Goal: Information Seeking & Learning: Learn about a topic

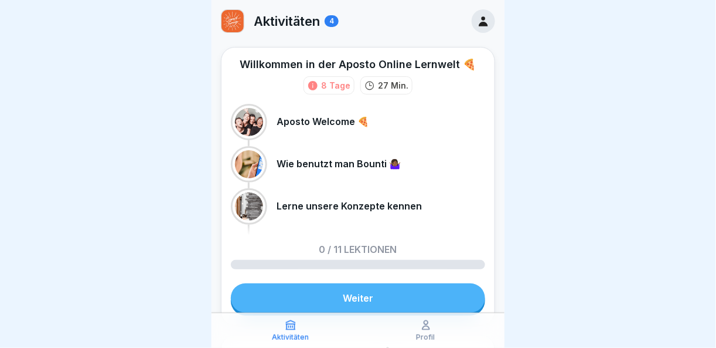
click at [391, 301] on link "Weiter" at bounding box center [358, 297] width 254 height 29
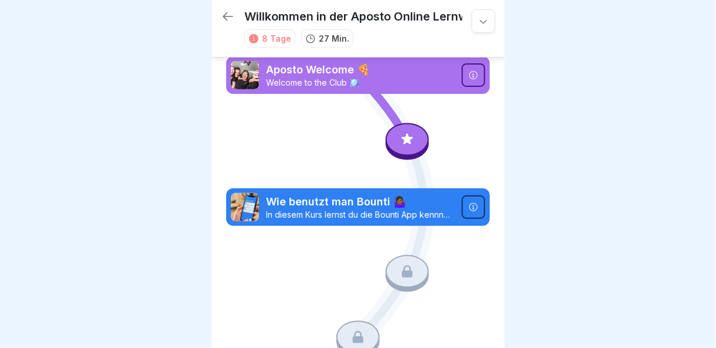
click at [281, 65] on p "Aposto Welcome 🍕" at bounding box center [360, 69] width 189 height 15
click at [469, 74] on icon at bounding box center [473, 74] width 9 height 9
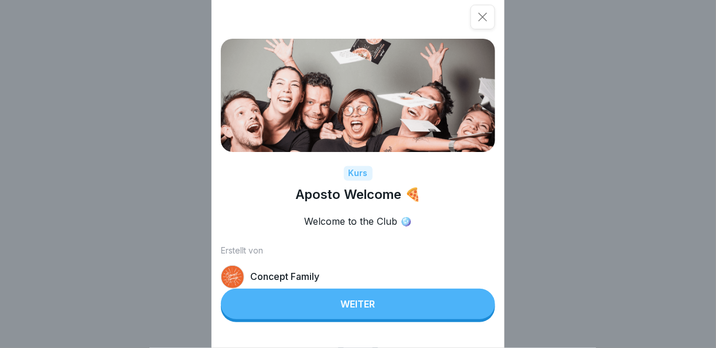
click at [416, 305] on button "Weiter" at bounding box center [358, 303] width 274 height 30
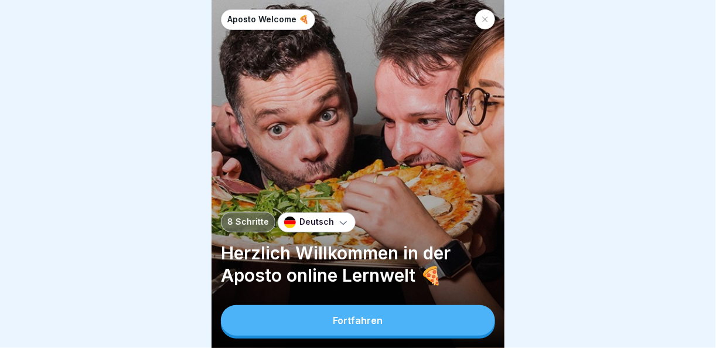
click at [416, 335] on button "Fortfahren" at bounding box center [358, 320] width 274 height 30
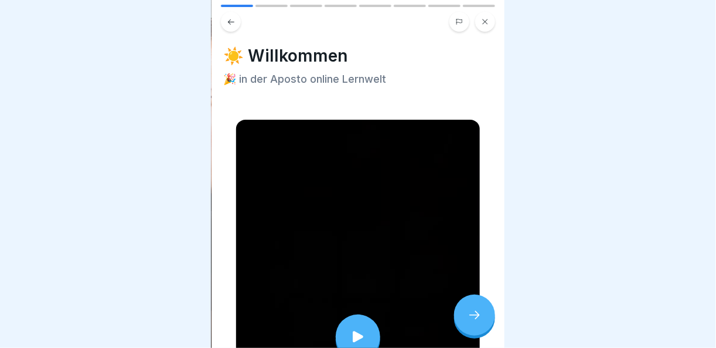
click at [362, 316] on div at bounding box center [358, 336] width 45 height 45
click at [479, 333] on div at bounding box center [474, 314] width 41 height 41
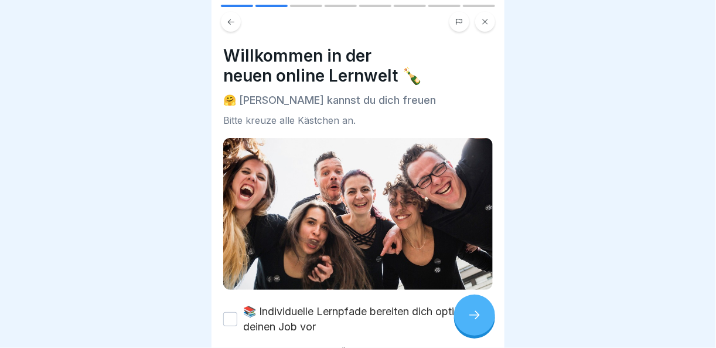
scroll to position [178, 0]
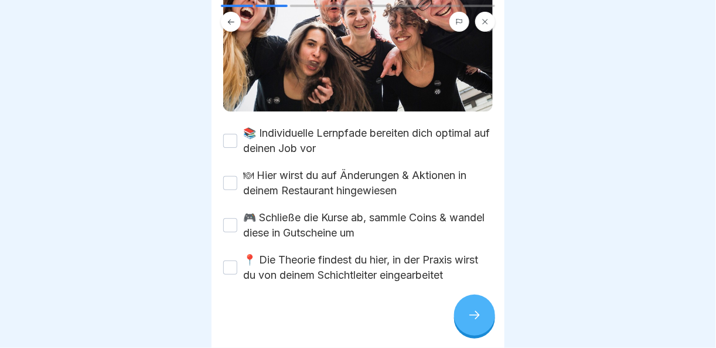
click at [237, 134] on button "📚 Individuelle Lernpfade bereiten dich optimal auf deinen Job vor" at bounding box center [230, 141] width 14 height 14
click at [230, 177] on button "🍽 Hier wirst du auf Änderungen & Aktionen in deinem Restaurant hingewiesen" at bounding box center [230, 183] width 14 height 14
click at [233, 225] on button "🎮 Schließe die Kurse ab, sammle Coins & wandel diese in Gutscheine um" at bounding box center [230, 225] width 14 height 14
click at [233, 260] on button "📍 Die Theorie findest du hier, in der Praxis wirst du von deinem Schichtleiter …" at bounding box center [230, 267] width 14 height 14
click at [488, 331] on div at bounding box center [474, 314] width 41 height 41
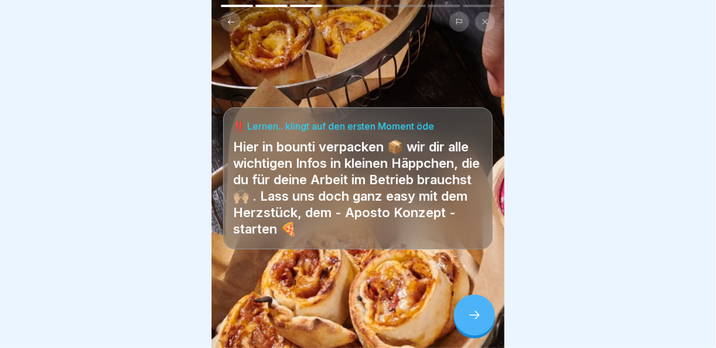
click at [488, 331] on div at bounding box center [474, 314] width 41 height 41
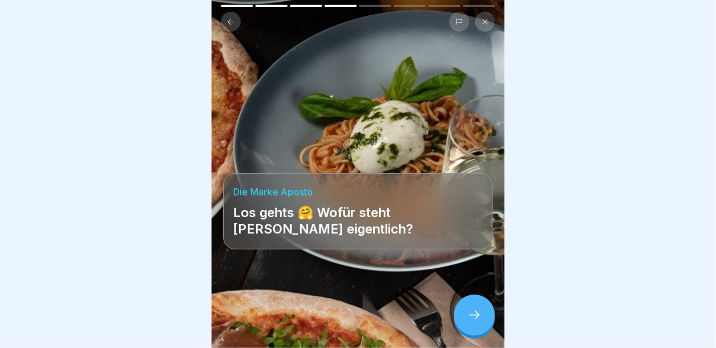
click at [488, 331] on div at bounding box center [474, 314] width 41 height 41
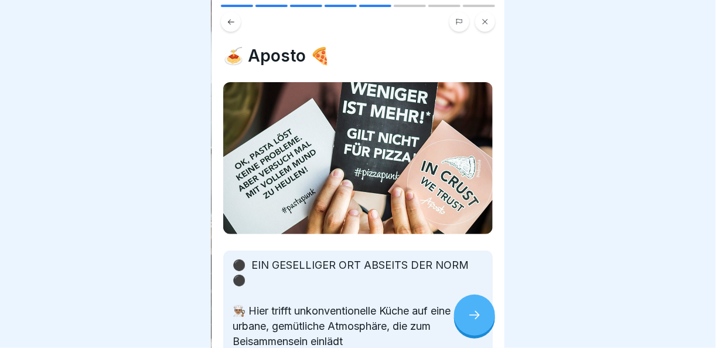
scroll to position [164, 0]
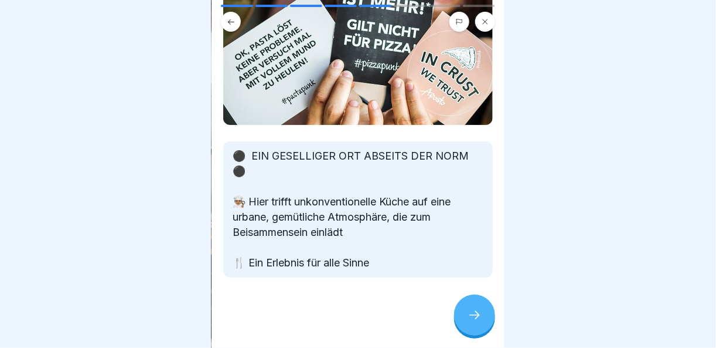
click at [475, 311] on icon at bounding box center [475, 315] width 14 height 14
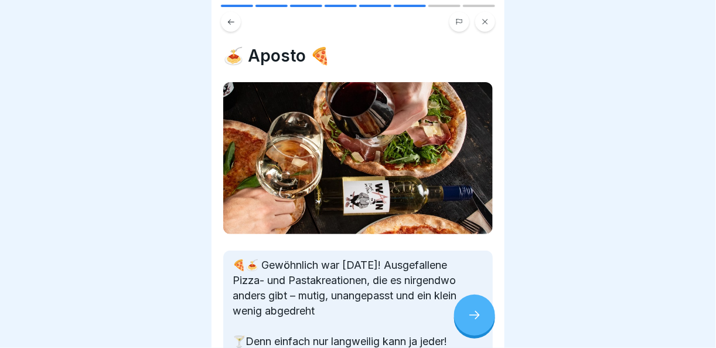
click at [475, 311] on icon at bounding box center [475, 315] width 14 height 14
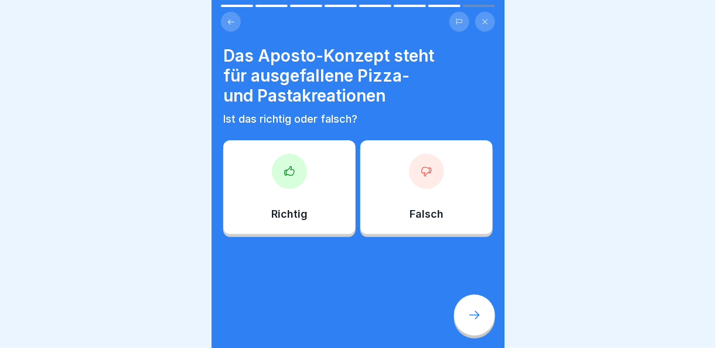
click at [291, 171] on div at bounding box center [289, 171] width 35 height 35
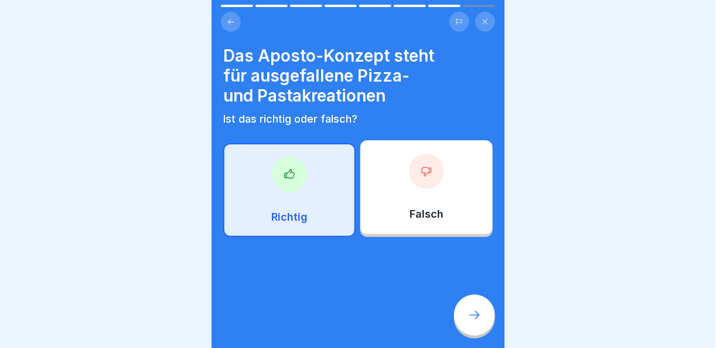
click at [466, 311] on div at bounding box center [474, 314] width 41 height 41
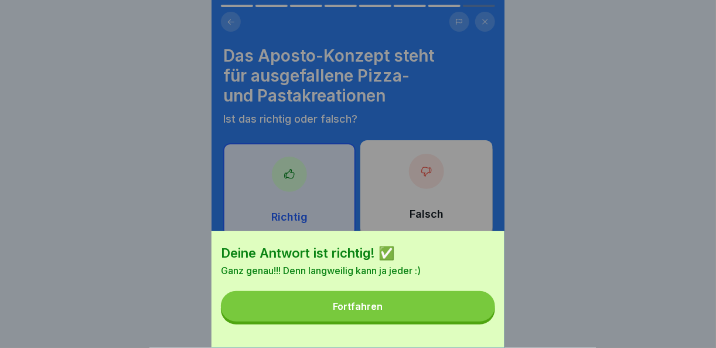
click at [466, 311] on button "Fortfahren" at bounding box center [358, 306] width 274 height 30
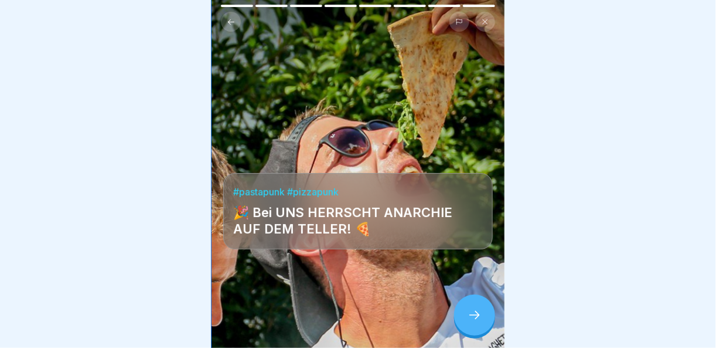
click at [486, 321] on div at bounding box center [474, 314] width 41 height 41
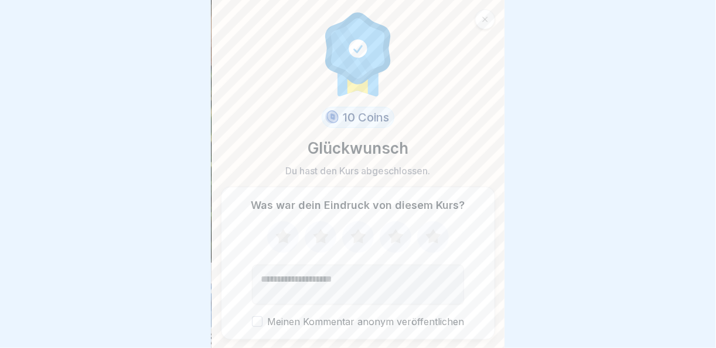
scroll to position [34, 0]
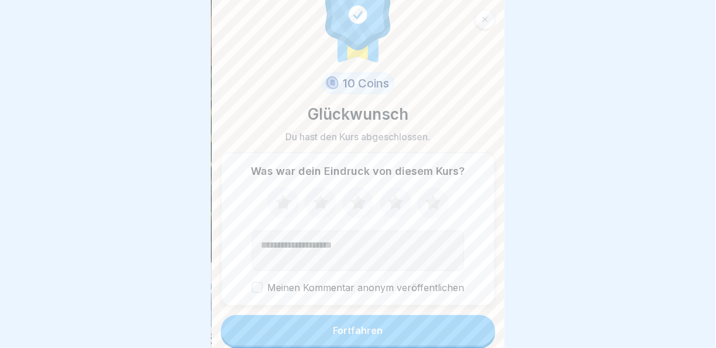
click at [469, 320] on button "Fortfahren" at bounding box center [358, 330] width 274 height 30
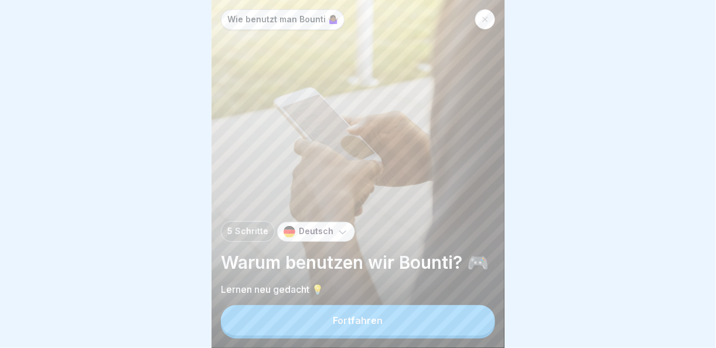
click at [469, 324] on button "Fortfahren" at bounding box center [358, 320] width 274 height 30
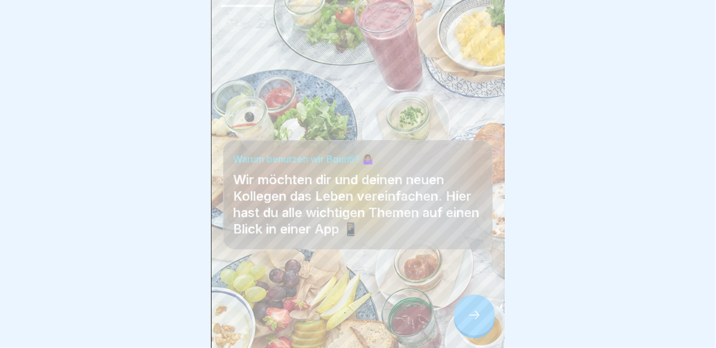
click at [489, 321] on div at bounding box center [474, 314] width 41 height 41
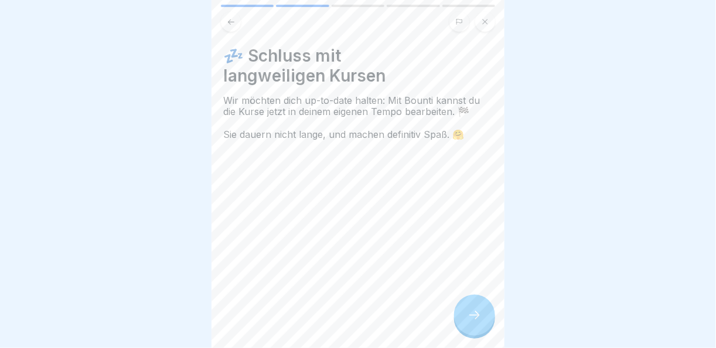
click at [489, 321] on div at bounding box center [474, 314] width 41 height 41
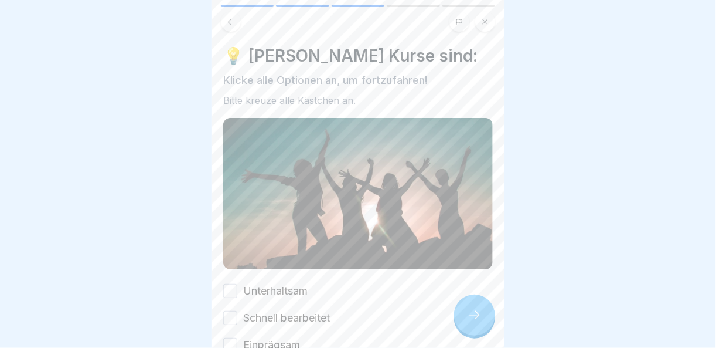
click at [230, 284] on button "Unterhaltsam" at bounding box center [230, 291] width 14 height 14
click at [240, 310] on div "Schnell bearbeitet" at bounding box center [276, 317] width 107 height 15
click at [233, 338] on button "Einprägsam" at bounding box center [230, 345] width 14 height 14
click at [233, 311] on button "Schnell bearbeitet" at bounding box center [230, 318] width 14 height 14
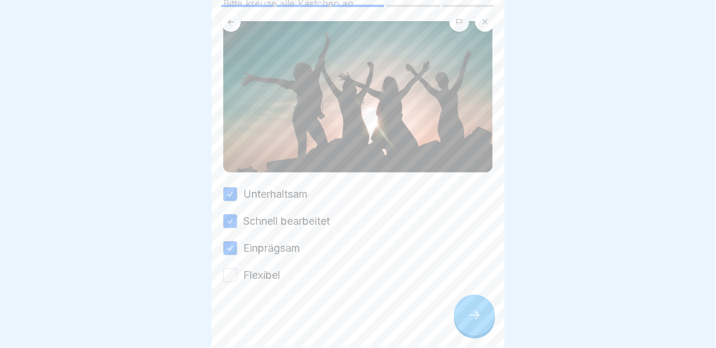
click at [235, 282] on div at bounding box center [358, 317] width 270 height 70
click at [235, 268] on button "Flexibel" at bounding box center [230, 275] width 14 height 14
click at [476, 323] on div at bounding box center [474, 314] width 41 height 41
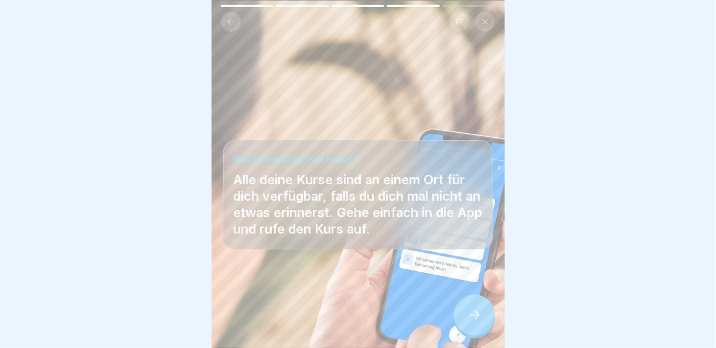
click at [476, 323] on div at bounding box center [474, 314] width 41 height 41
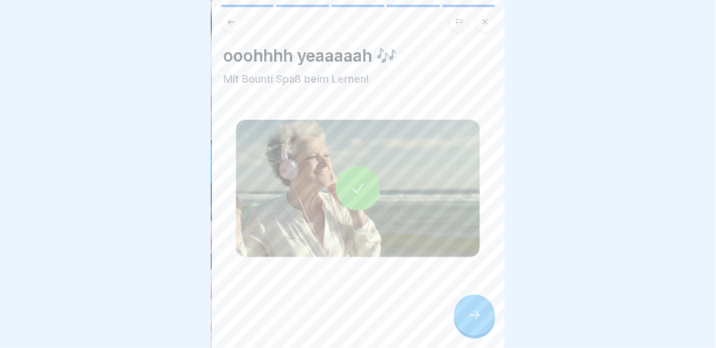
click at [476, 323] on div at bounding box center [474, 314] width 41 height 41
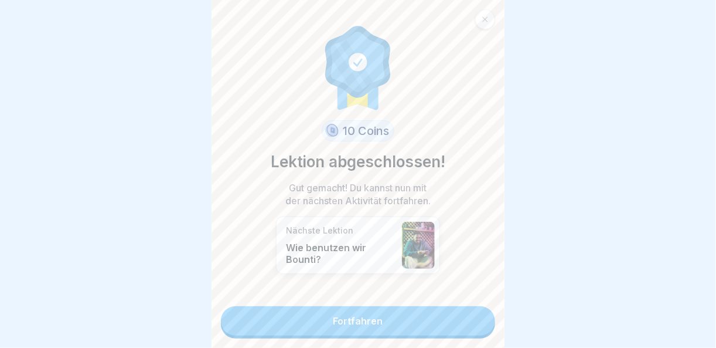
click at [476, 323] on link "Fortfahren" at bounding box center [358, 320] width 274 height 29
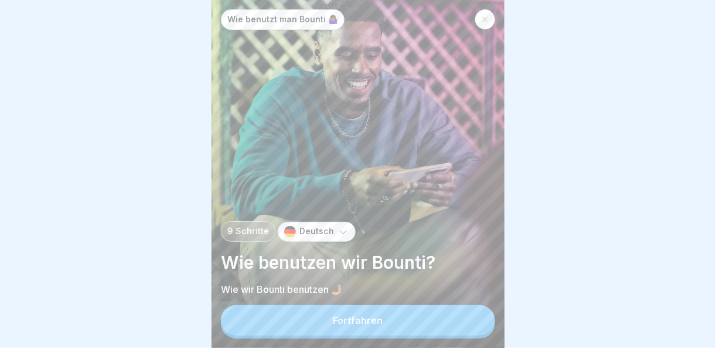
click at [483, 16] on icon at bounding box center [485, 19] width 7 height 7
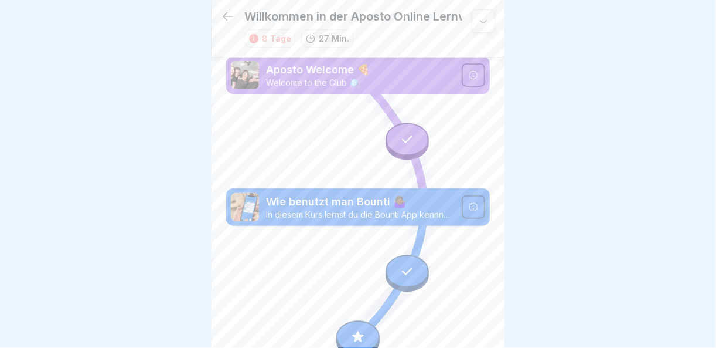
click at [223, 12] on icon at bounding box center [228, 16] width 11 height 8
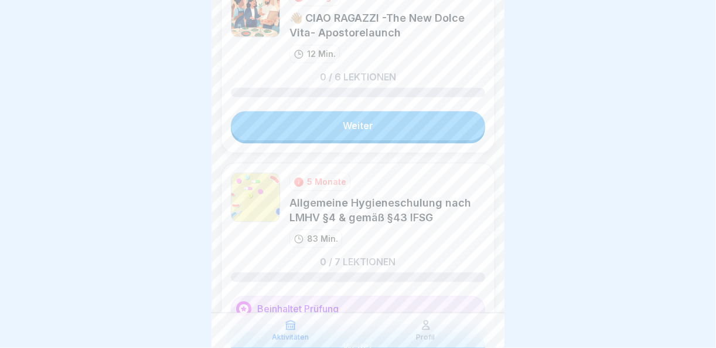
scroll to position [738, 0]
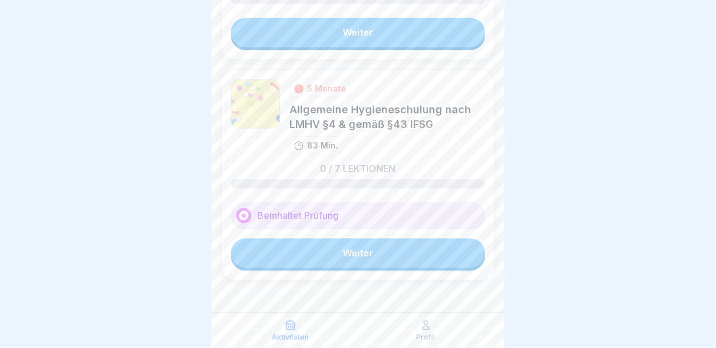
click at [427, 328] on icon at bounding box center [426, 325] width 12 height 12
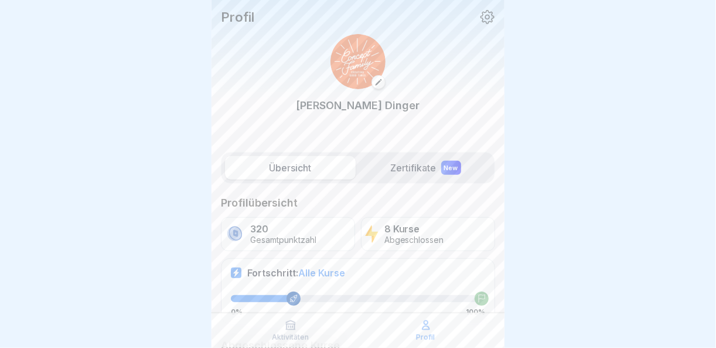
click at [358, 64] on img at bounding box center [358, 61] width 55 height 55
click at [237, 13] on p "Profil" at bounding box center [237, 16] width 33 height 15
click at [487, 10] on div "Profil [PERSON_NAME]" at bounding box center [358, 73] width 293 height 146
click at [482, 16] on icon at bounding box center [487, 16] width 15 height 15
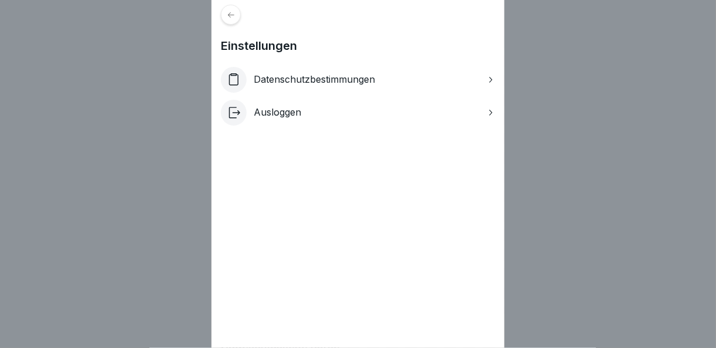
click at [227, 17] on div at bounding box center [231, 15] width 20 height 20
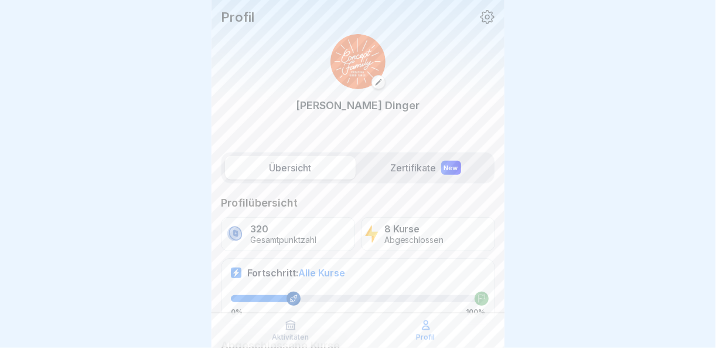
click at [287, 328] on icon at bounding box center [291, 325] width 12 height 12
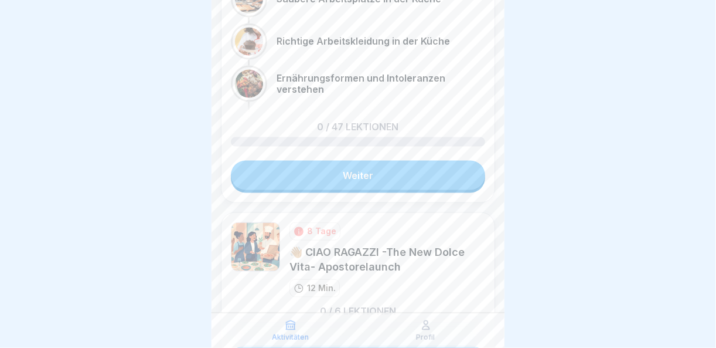
scroll to position [469, 0]
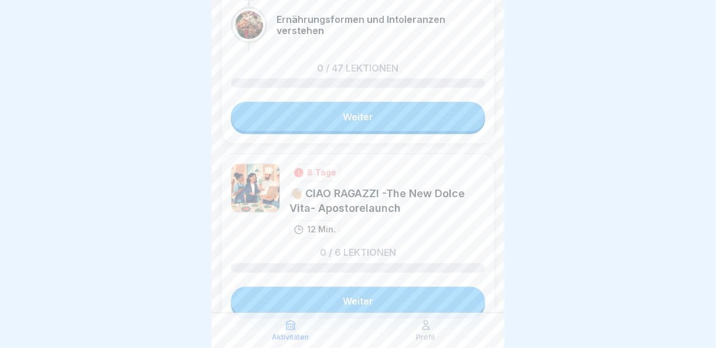
click at [357, 296] on link "Weiter" at bounding box center [358, 301] width 254 height 29
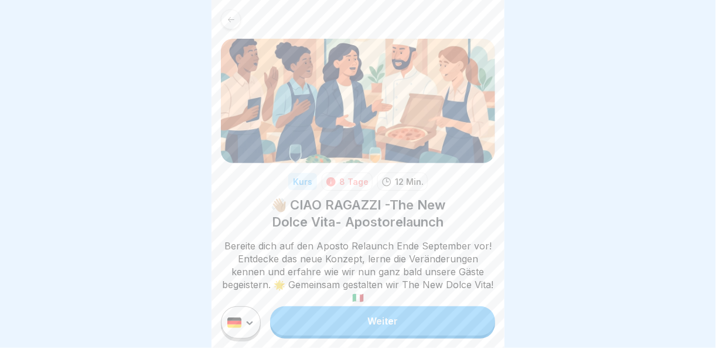
click at [409, 321] on link "Weiter" at bounding box center [382, 320] width 225 height 29
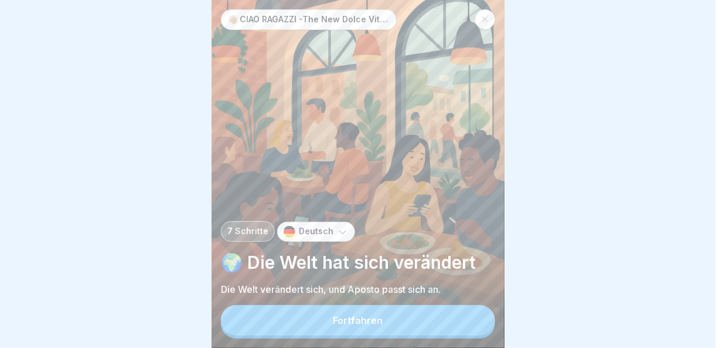
click at [422, 331] on button "Fortfahren" at bounding box center [358, 320] width 274 height 30
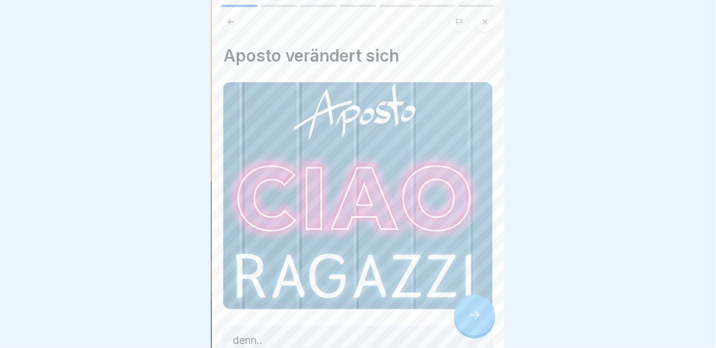
click at [476, 322] on icon at bounding box center [475, 315] width 14 height 14
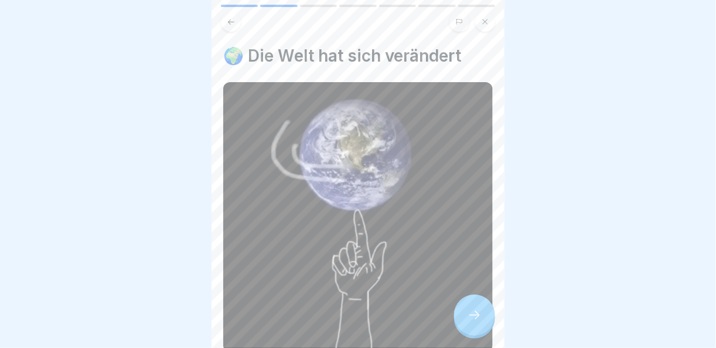
click at [476, 322] on icon at bounding box center [475, 315] width 14 height 14
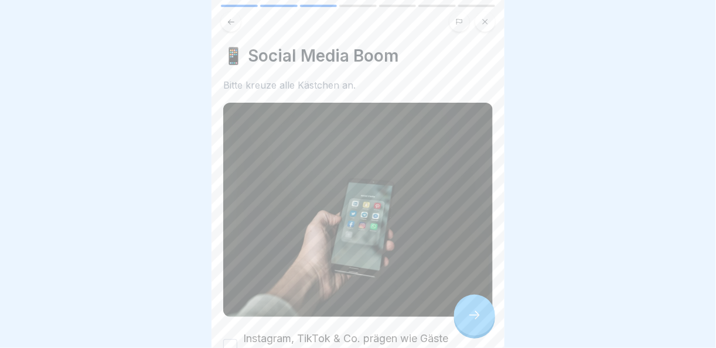
click at [476, 322] on icon at bounding box center [475, 315] width 14 height 14
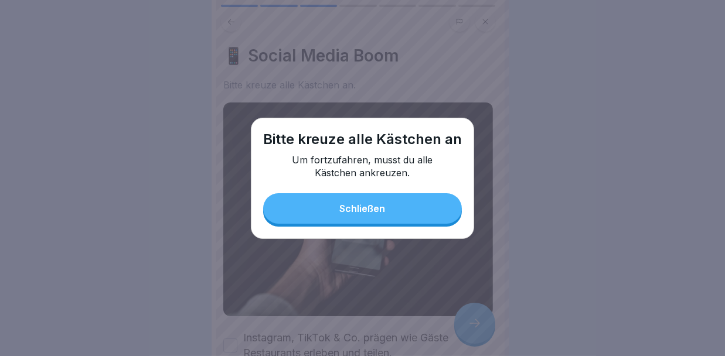
click at [408, 208] on button "Schließen" at bounding box center [362, 208] width 199 height 30
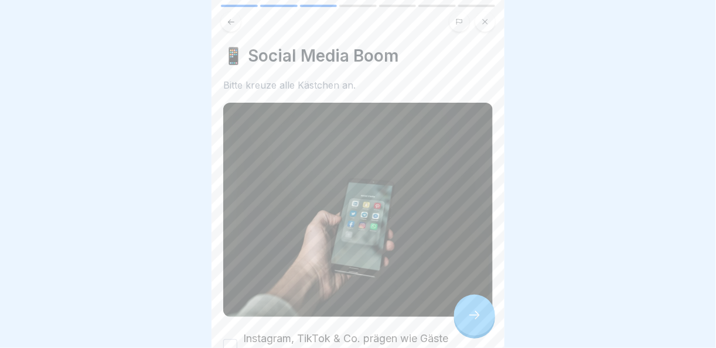
scroll to position [76, 0]
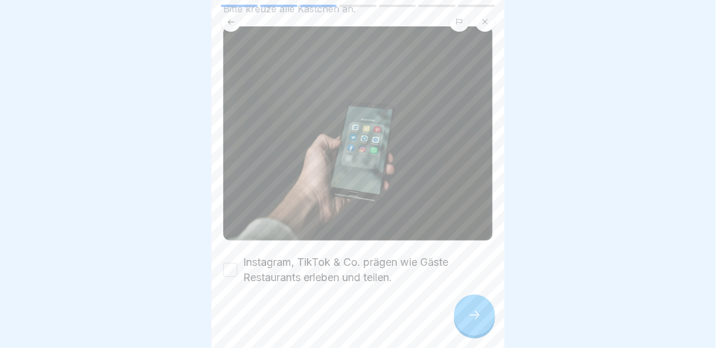
click at [233, 263] on button "Instagram, TikTok & Co. prägen wie Gäste Restaurants erleben und teilen." at bounding box center [230, 270] width 14 height 14
click at [467, 333] on div at bounding box center [474, 314] width 41 height 41
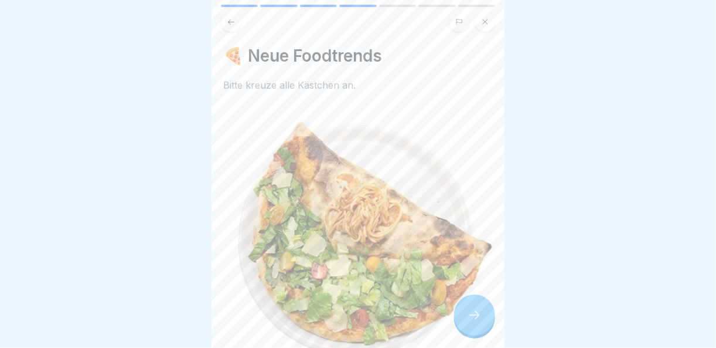
click at [472, 331] on div at bounding box center [474, 314] width 41 height 41
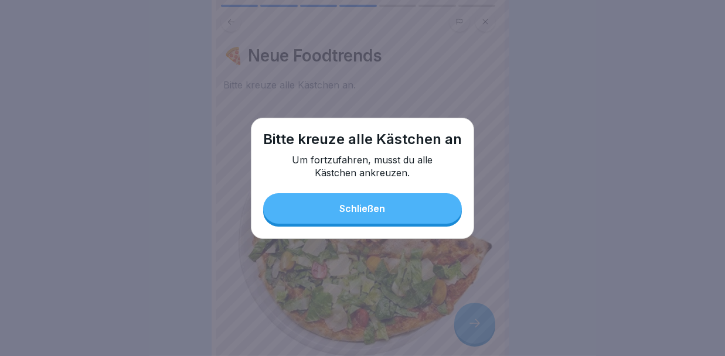
click at [369, 221] on button "Schließen" at bounding box center [362, 208] width 199 height 30
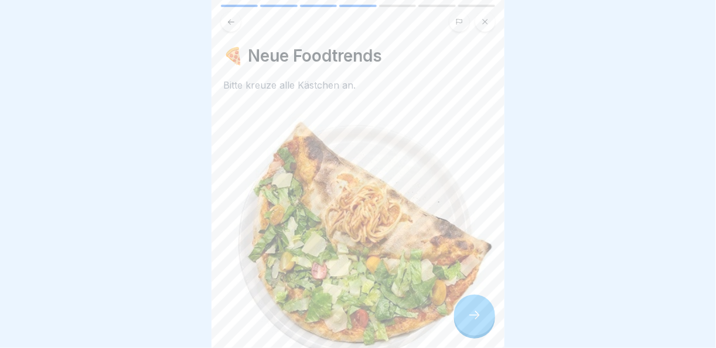
scroll to position [131, 0]
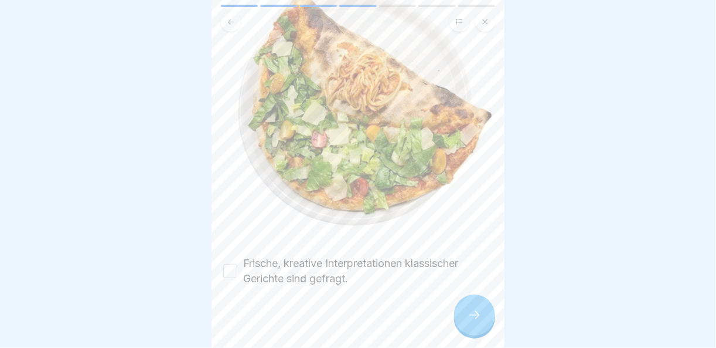
click at [229, 265] on button "Frische, kreative Interpretationen klassischer Gerichte sind gefragt." at bounding box center [230, 271] width 14 height 14
click at [484, 331] on div at bounding box center [474, 314] width 41 height 41
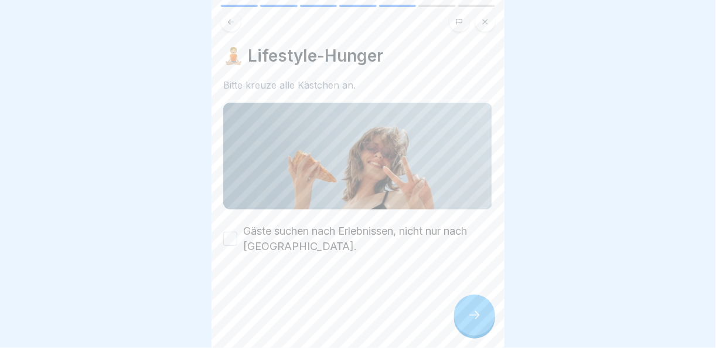
drag, startPoint x: 232, startPoint y: 238, endPoint x: 361, endPoint y: 290, distance: 138.9
click at [233, 238] on button "Gäste suchen nach Erlebnissen, nicht nur nach [GEOGRAPHIC_DATA]." at bounding box center [230, 238] width 14 height 14
click at [474, 322] on icon at bounding box center [475, 315] width 14 height 14
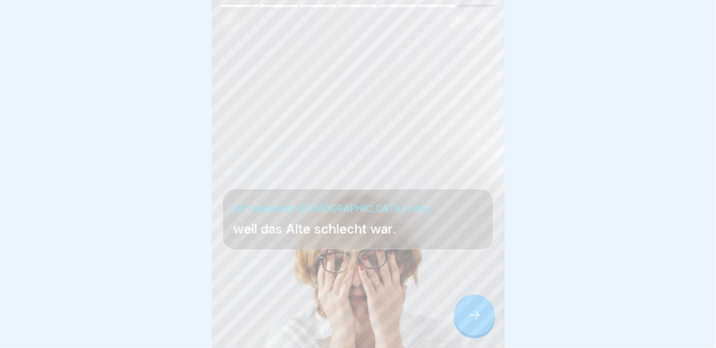
click at [474, 322] on icon at bounding box center [475, 315] width 14 height 14
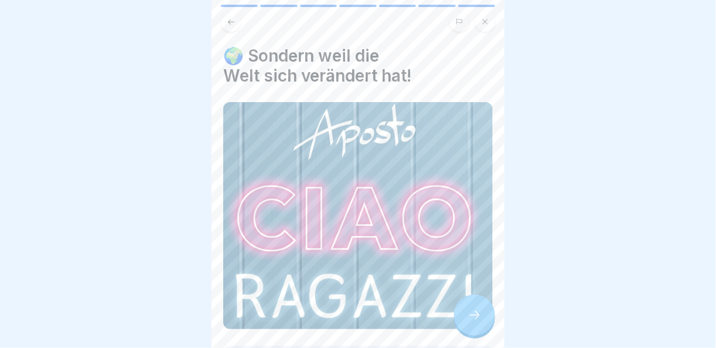
click at [474, 322] on icon at bounding box center [475, 315] width 14 height 14
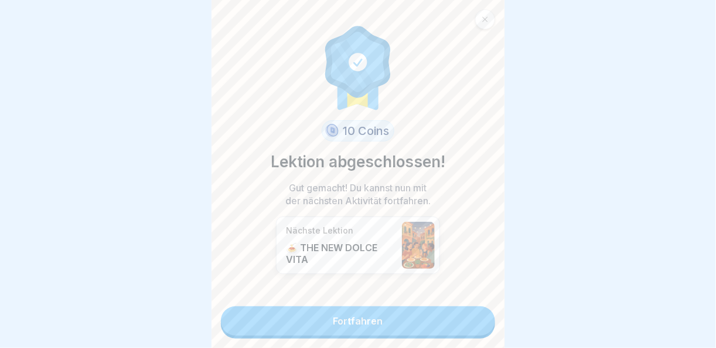
click at [474, 328] on link "Fortfahren" at bounding box center [358, 320] width 274 height 29
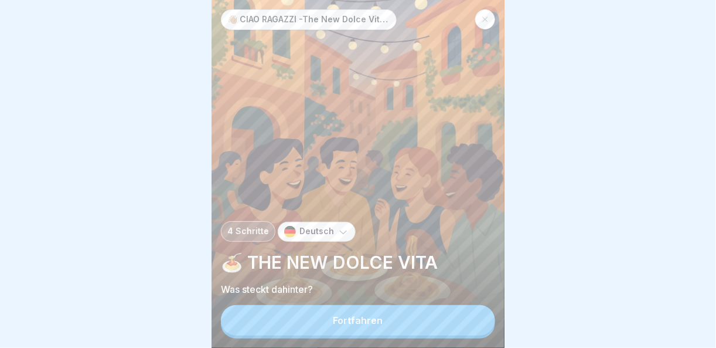
click at [474, 328] on button "Fortfahren" at bounding box center [358, 320] width 274 height 30
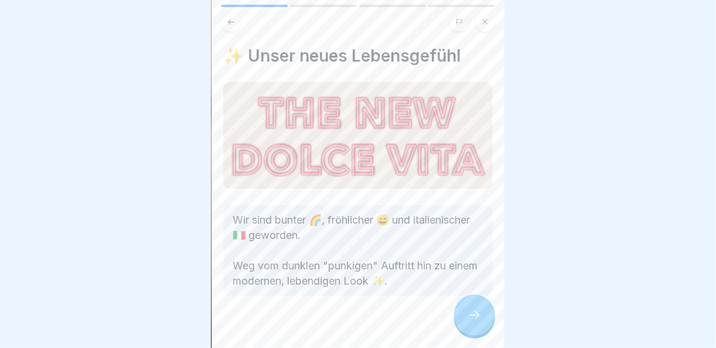
scroll to position [8, 0]
click at [491, 306] on div at bounding box center [474, 314] width 41 height 41
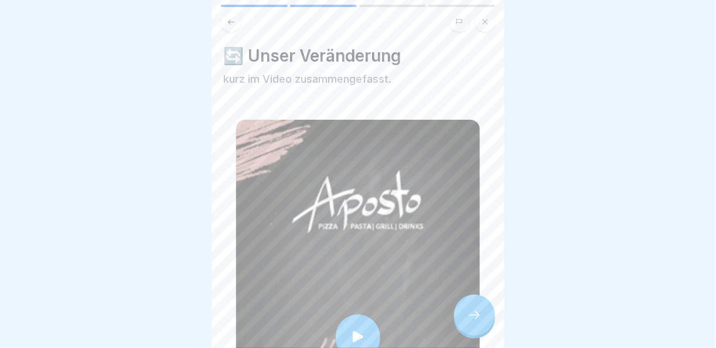
scroll to position [59, 0]
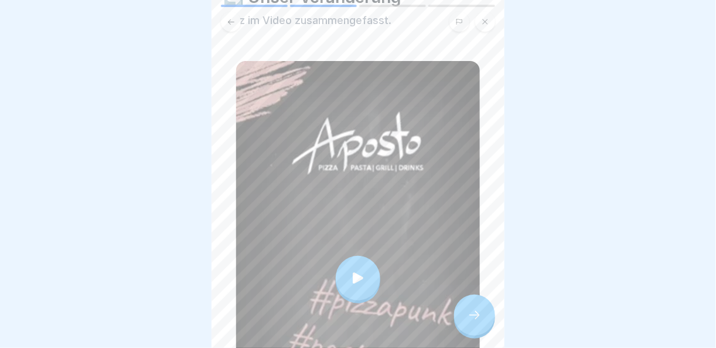
click at [481, 305] on div at bounding box center [474, 314] width 41 height 41
click at [493, 307] on div at bounding box center [474, 314] width 41 height 41
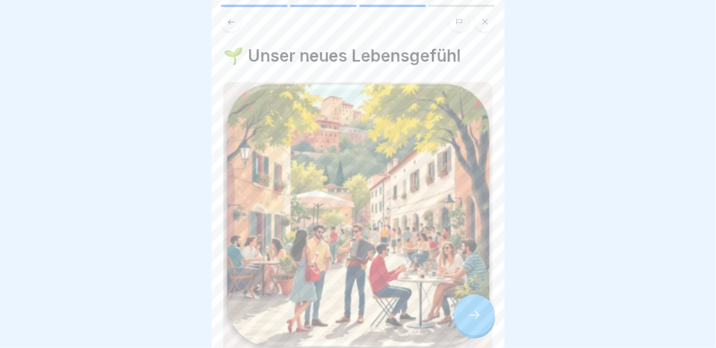
click at [482, 314] on div at bounding box center [474, 314] width 41 height 41
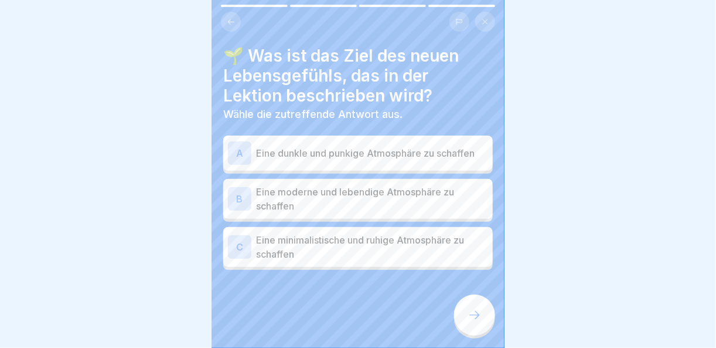
click at [284, 186] on p "Eine moderne und lebendige Atmosphäre zu schaffen" at bounding box center [372, 199] width 232 height 28
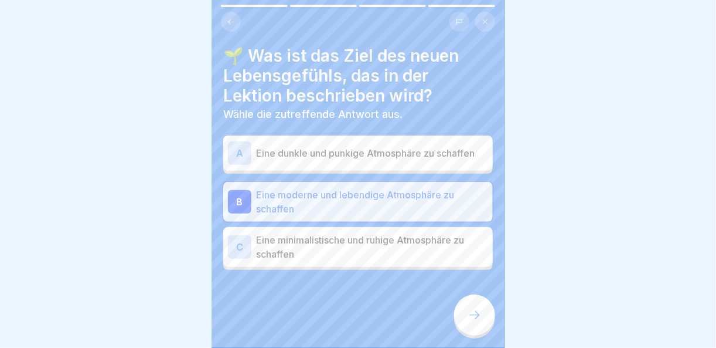
click at [481, 324] on div at bounding box center [474, 314] width 41 height 41
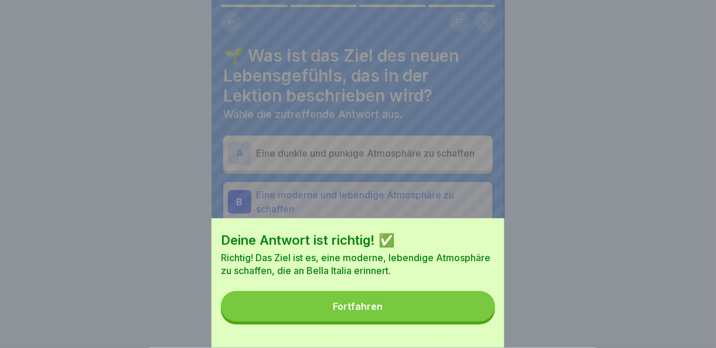
click at [481, 321] on button "Fortfahren" at bounding box center [358, 306] width 274 height 30
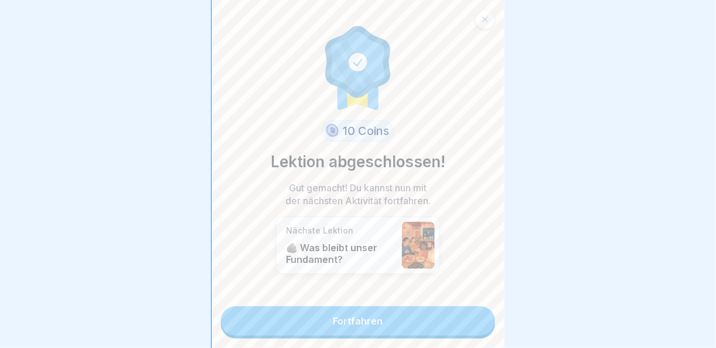
click at [475, 312] on link "Fortfahren" at bounding box center [358, 320] width 274 height 29
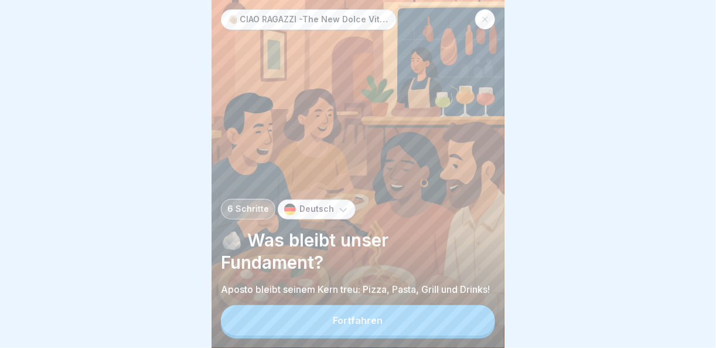
click at [469, 322] on button "Fortfahren" at bounding box center [358, 320] width 274 height 30
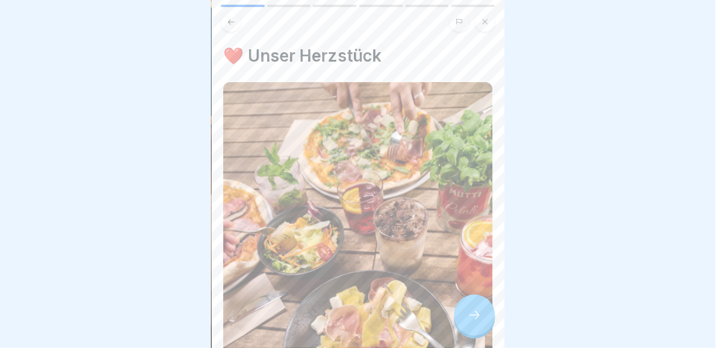
click at [469, 322] on icon at bounding box center [475, 315] width 14 height 14
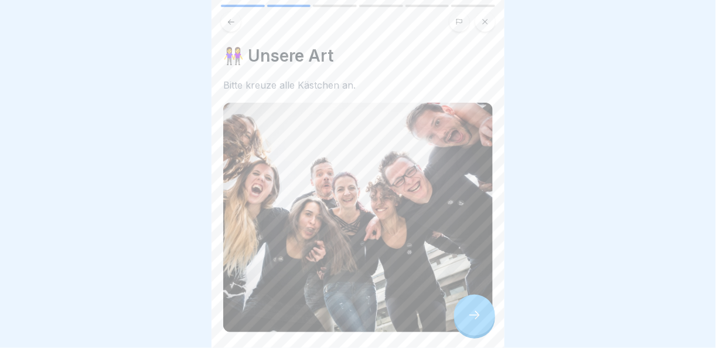
click at [481, 319] on icon at bounding box center [475, 315] width 14 height 14
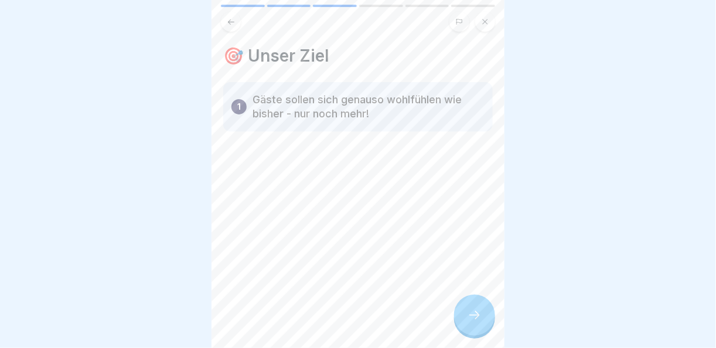
click at [485, 326] on div at bounding box center [474, 314] width 41 height 41
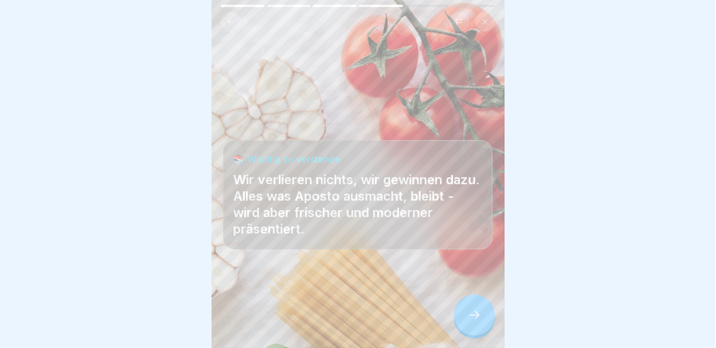
click at [485, 326] on div at bounding box center [474, 314] width 41 height 41
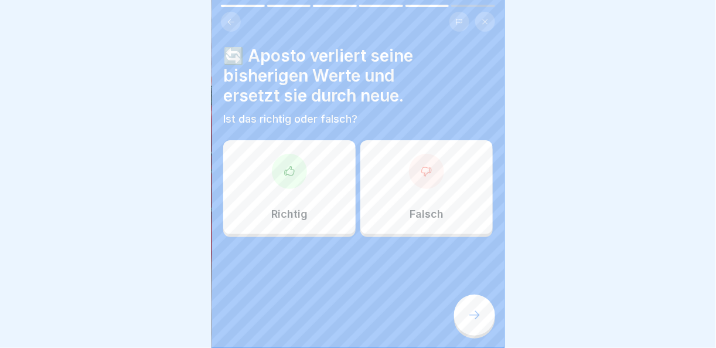
click at [309, 189] on div "Richtig" at bounding box center [289, 187] width 132 height 94
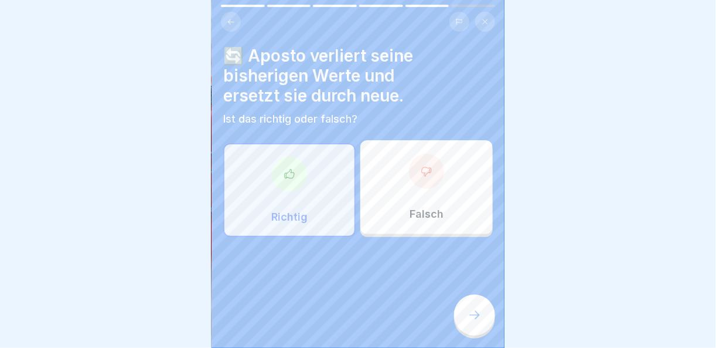
click at [460, 329] on div at bounding box center [474, 314] width 41 height 41
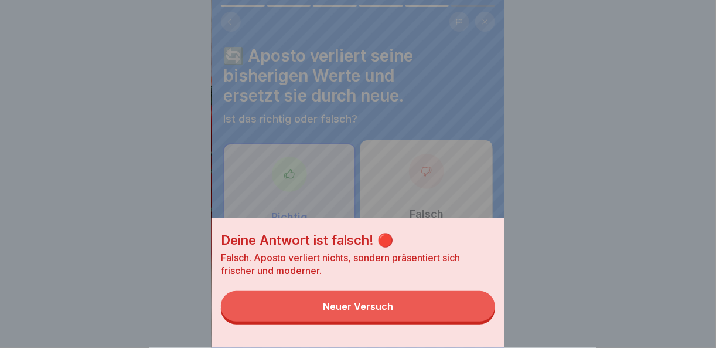
click at [460, 321] on button "Neuer Versuch" at bounding box center [358, 306] width 274 height 30
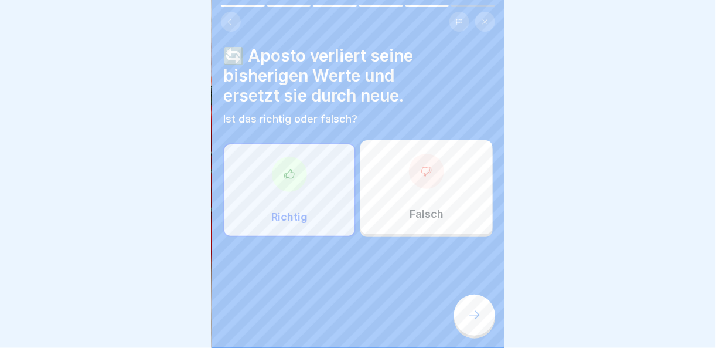
click at [427, 179] on div at bounding box center [426, 171] width 35 height 35
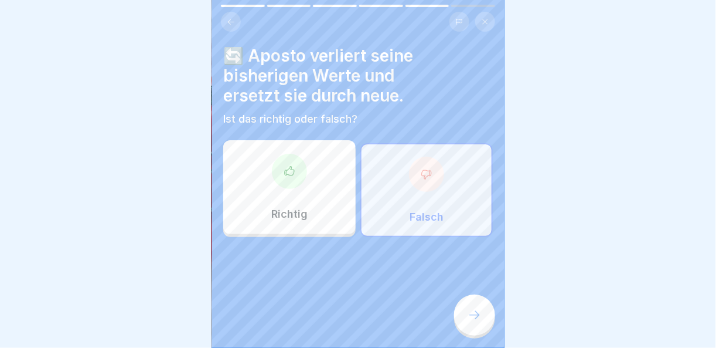
click at [493, 323] on div at bounding box center [474, 314] width 41 height 41
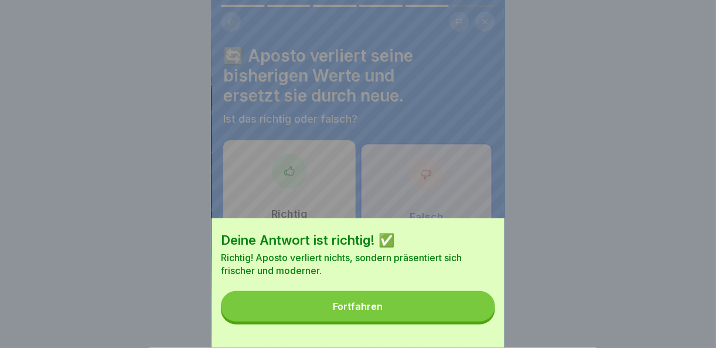
click at [457, 307] on button "Fortfahren" at bounding box center [358, 306] width 274 height 30
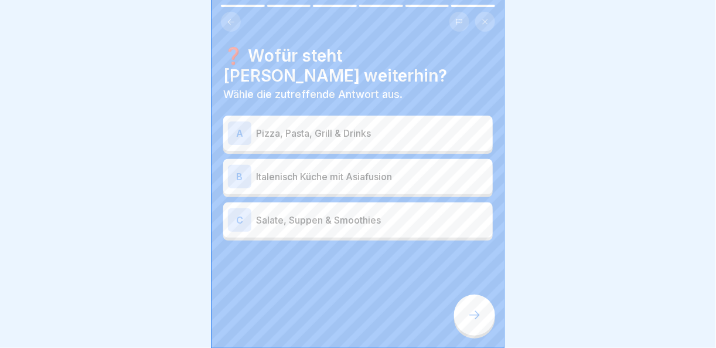
click at [271, 115] on div "A Pizza, Pasta, Grill & Drinks" at bounding box center [358, 132] width 270 height 35
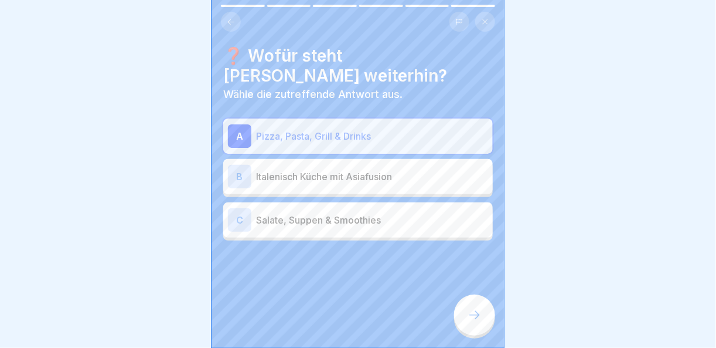
click at [472, 318] on icon at bounding box center [475, 315] width 14 height 14
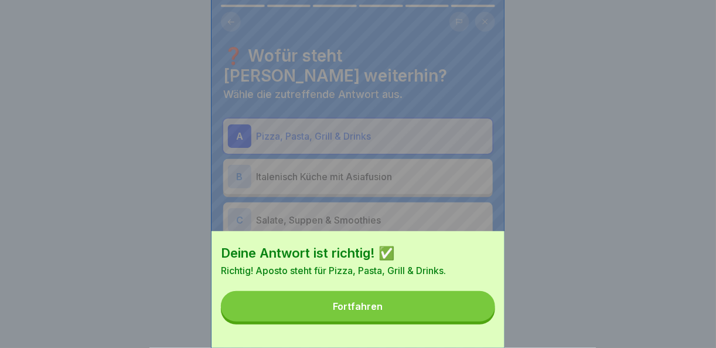
click at [472, 318] on button "Fortfahren" at bounding box center [358, 306] width 274 height 30
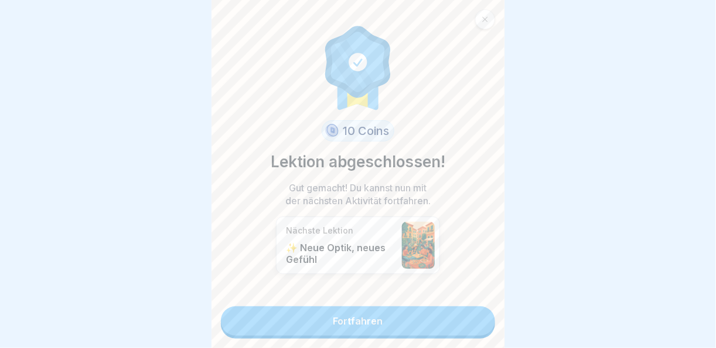
click at [472, 318] on link "Fortfahren" at bounding box center [358, 320] width 274 height 29
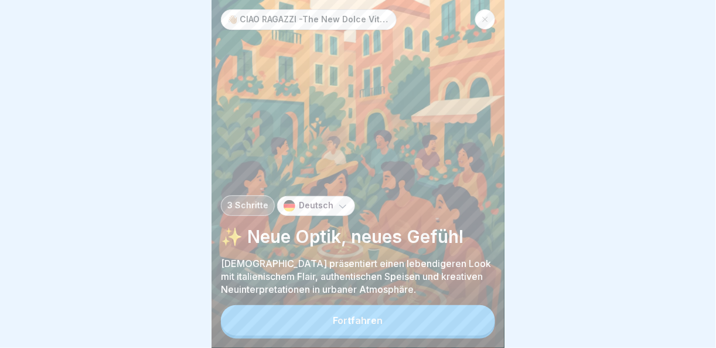
click at [472, 318] on button "Fortfahren" at bounding box center [358, 320] width 274 height 30
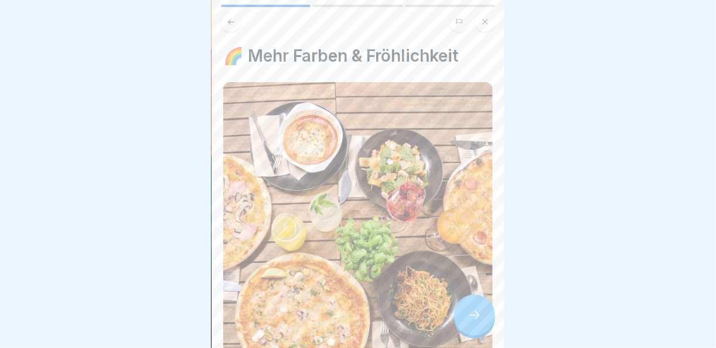
click at [472, 318] on icon at bounding box center [475, 315] width 14 height 14
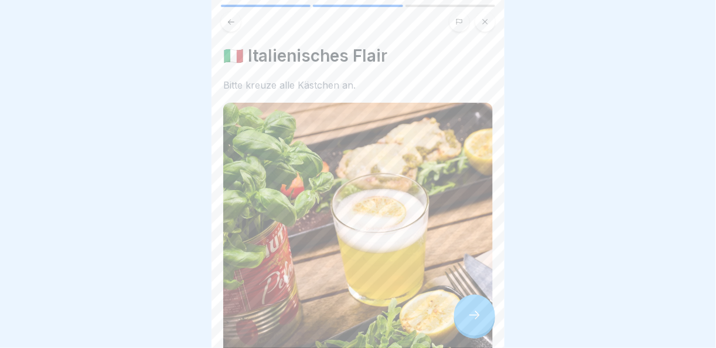
click at [472, 318] on icon at bounding box center [475, 315] width 14 height 14
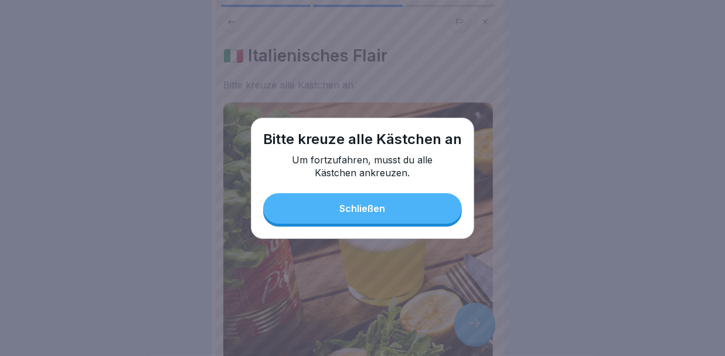
click at [403, 220] on button "Schließen" at bounding box center [362, 208] width 199 height 30
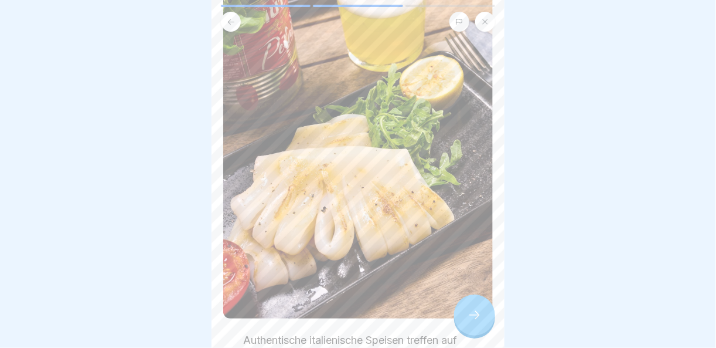
scroll to position [321, 0]
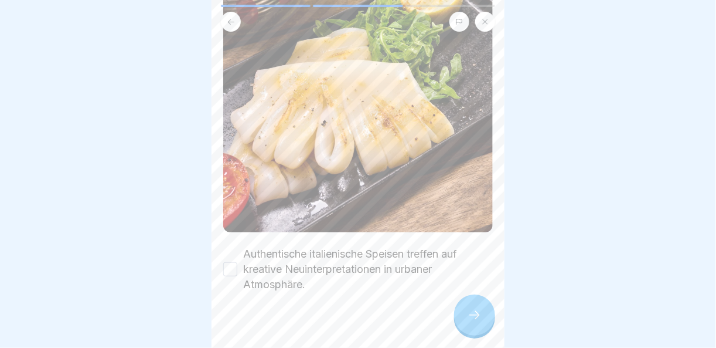
click at [230, 262] on button "Authentische italienische Speisen treffen auf kreative Neuinterpretationen in u…" at bounding box center [230, 269] width 14 height 14
click at [476, 322] on icon at bounding box center [475, 315] width 14 height 14
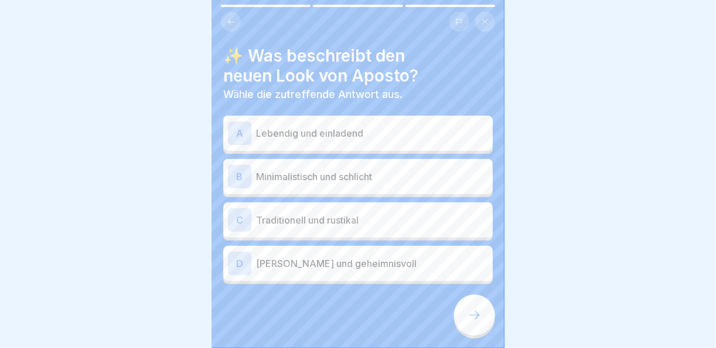
click at [380, 129] on p "Lebendig und einladend" at bounding box center [372, 133] width 232 height 14
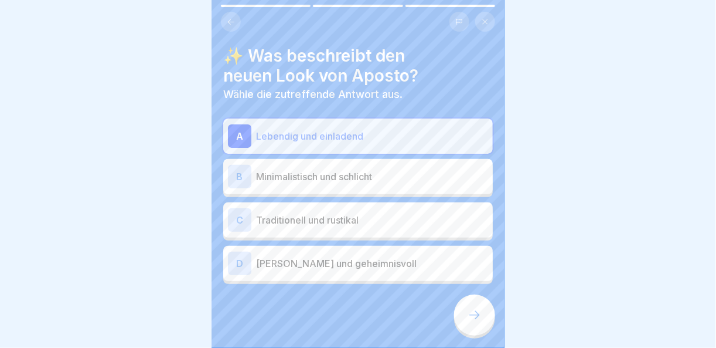
click at [476, 319] on icon at bounding box center [475, 315] width 14 height 14
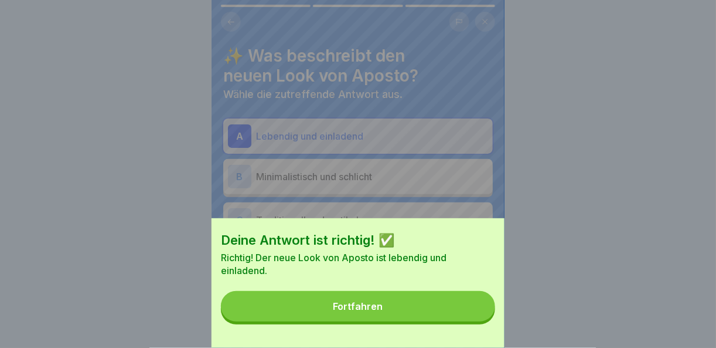
click at [476, 319] on button "Fortfahren" at bounding box center [358, 306] width 274 height 30
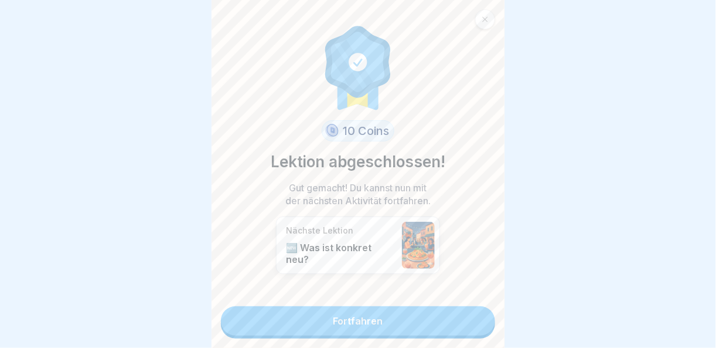
click at [476, 319] on link "Fortfahren" at bounding box center [358, 320] width 274 height 29
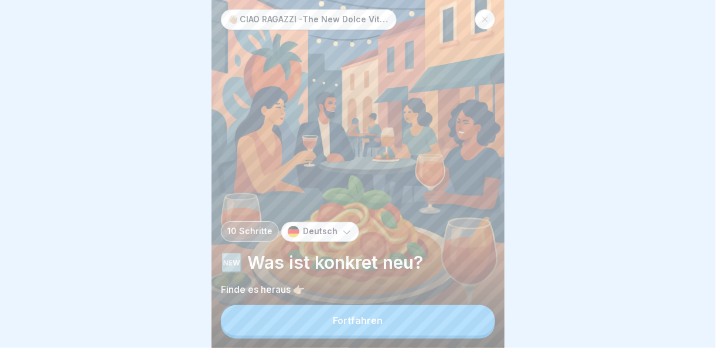
click at [476, 319] on button "Fortfahren" at bounding box center [358, 320] width 274 height 30
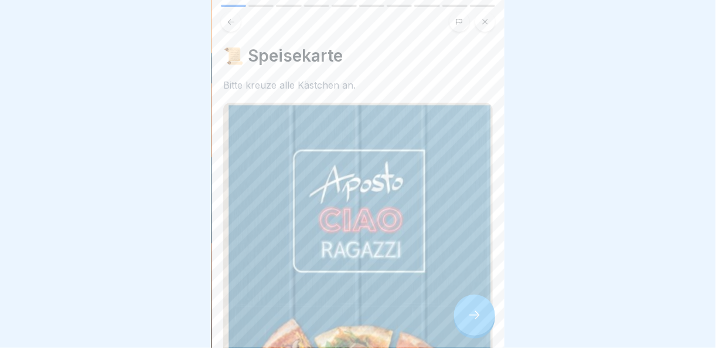
click at [476, 319] on icon at bounding box center [475, 315] width 14 height 14
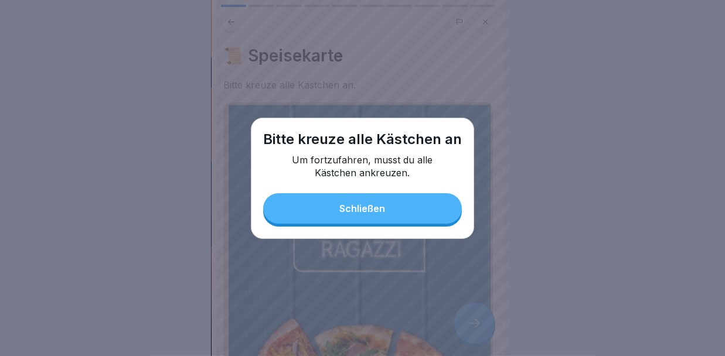
click at [393, 210] on button "Schließen" at bounding box center [362, 208] width 199 height 30
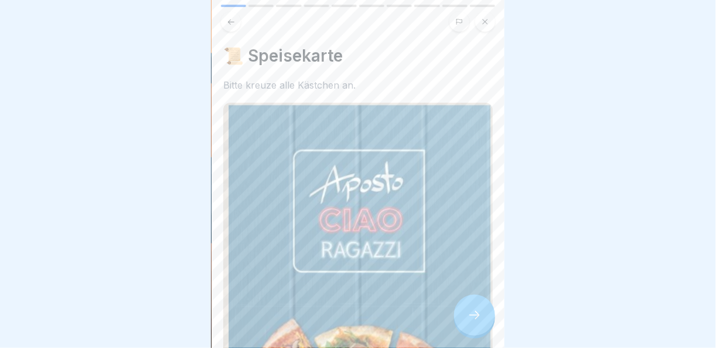
scroll to position [230, 0]
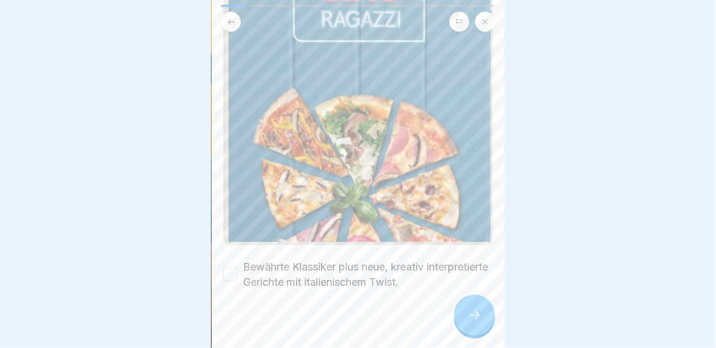
click at [235, 259] on div "Bewährte Klassiker plus neue, kreativ interpretierte Gerichte mit italienischem…" at bounding box center [358, 274] width 270 height 30
click at [234, 267] on button "Bewährte Klassiker plus neue, kreativ interpretierte Gerichte mit italienischem…" at bounding box center [230, 274] width 14 height 14
click at [486, 304] on div at bounding box center [474, 314] width 41 height 41
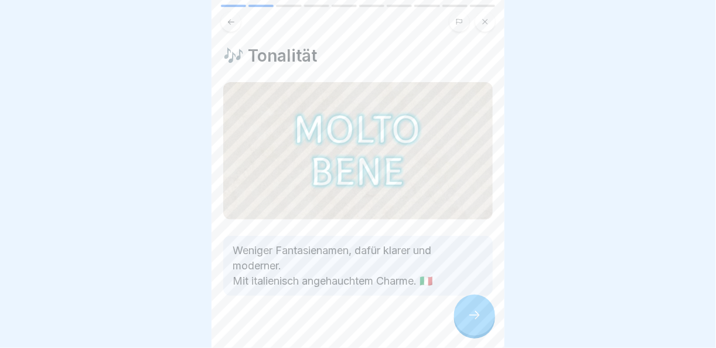
click at [486, 304] on div at bounding box center [474, 314] width 41 height 41
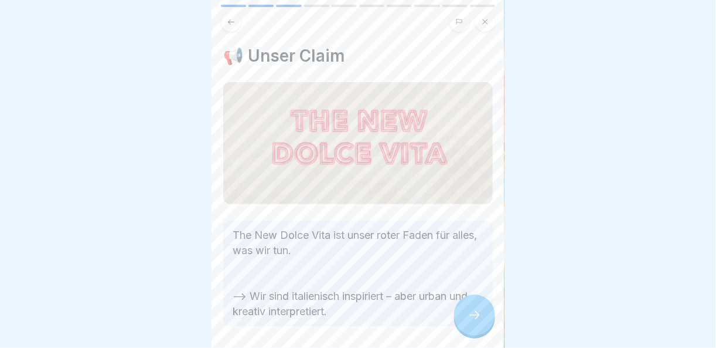
click at [479, 311] on icon at bounding box center [475, 315] width 14 height 14
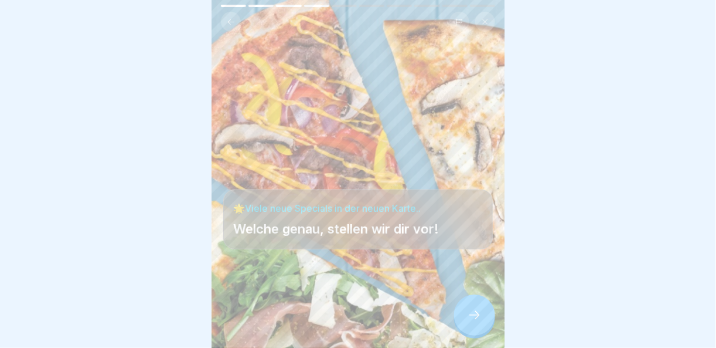
click at [481, 313] on icon at bounding box center [475, 315] width 14 height 14
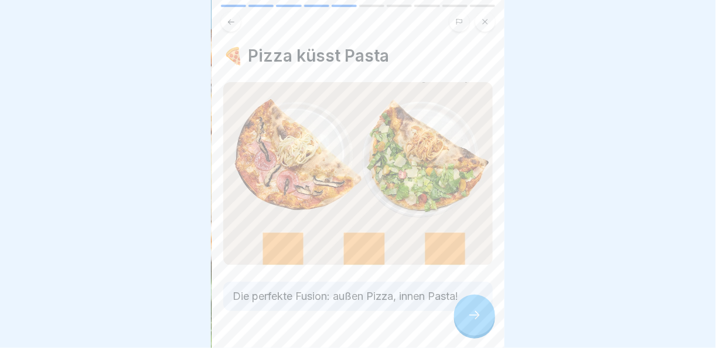
click at [485, 318] on div at bounding box center [474, 314] width 41 height 41
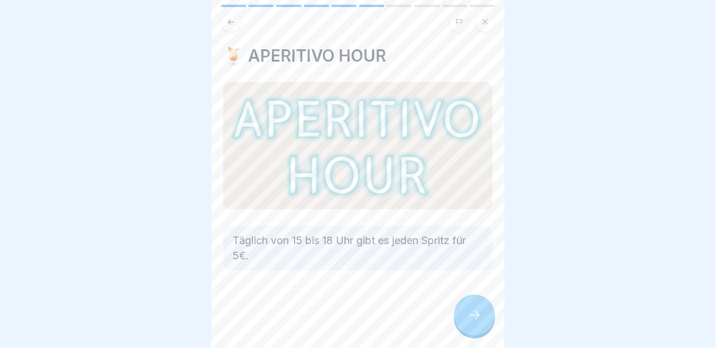
click at [481, 315] on icon at bounding box center [475, 315] width 14 height 14
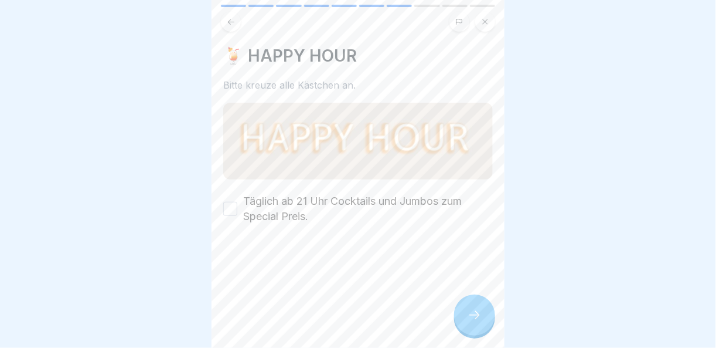
click at [481, 315] on icon at bounding box center [475, 315] width 14 height 14
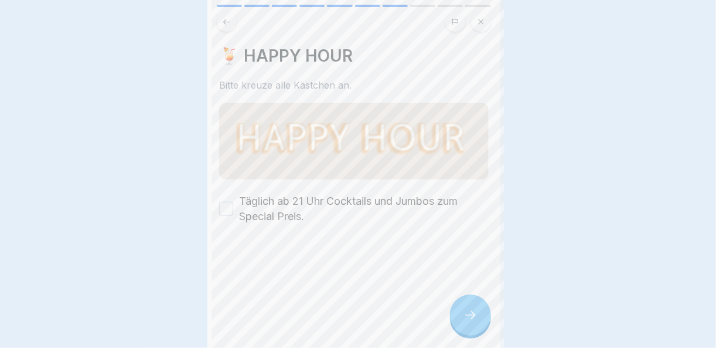
scroll to position [0, 0]
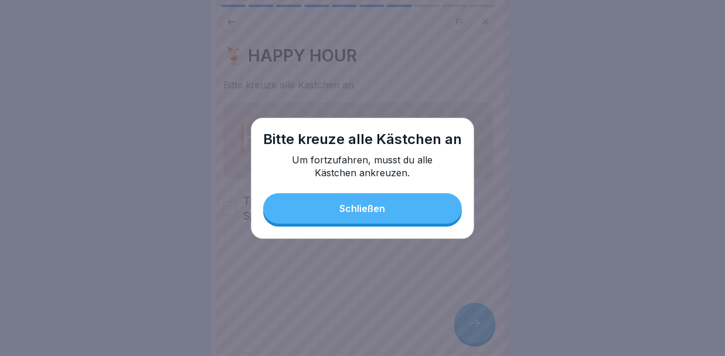
click at [311, 203] on button "Schließen" at bounding box center [362, 208] width 199 height 30
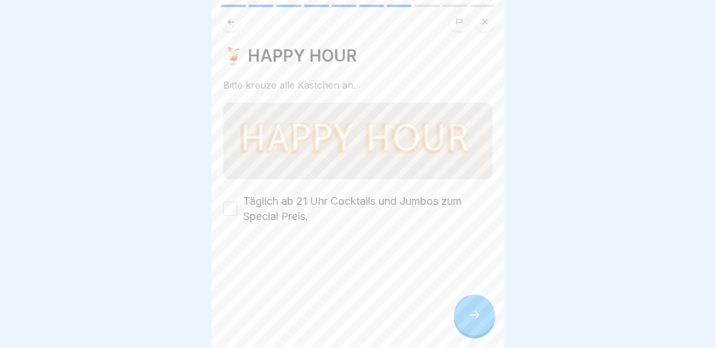
click at [230, 203] on button "Täglich ab 21 Uhr Cocktails und Jumbos zum Special Preis." at bounding box center [230, 209] width 14 height 14
click at [486, 329] on div at bounding box center [474, 314] width 41 height 41
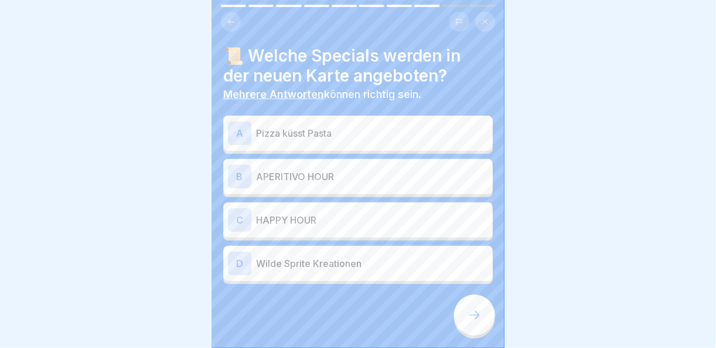
click at [359, 170] on p "APERITIVO HOUR" at bounding box center [372, 176] width 232 height 14
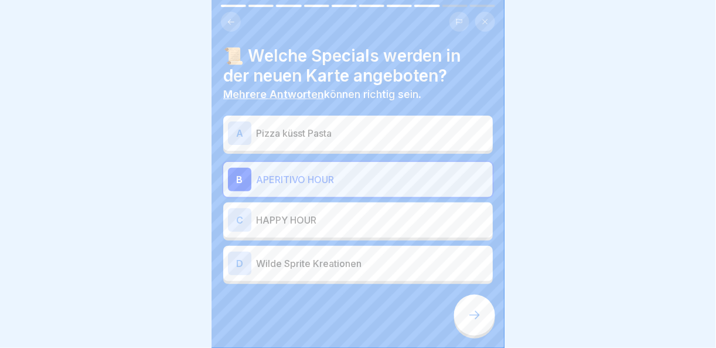
click at [474, 318] on icon at bounding box center [475, 315] width 14 height 14
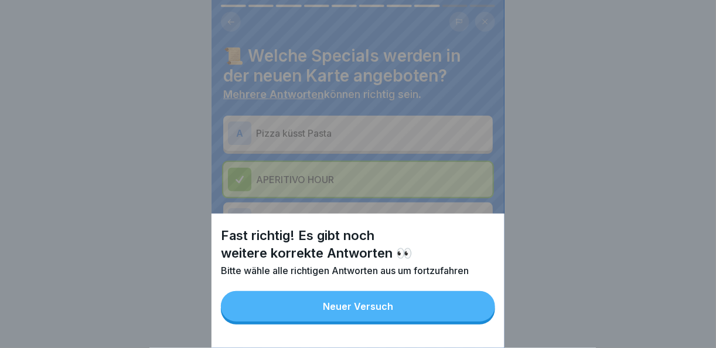
click at [474, 318] on button "Neuer Versuch" at bounding box center [358, 306] width 274 height 30
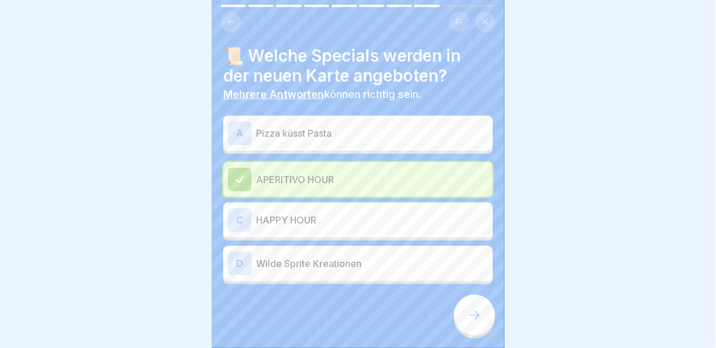
click at [311, 225] on p "HAPPY HOUR" at bounding box center [372, 220] width 232 height 14
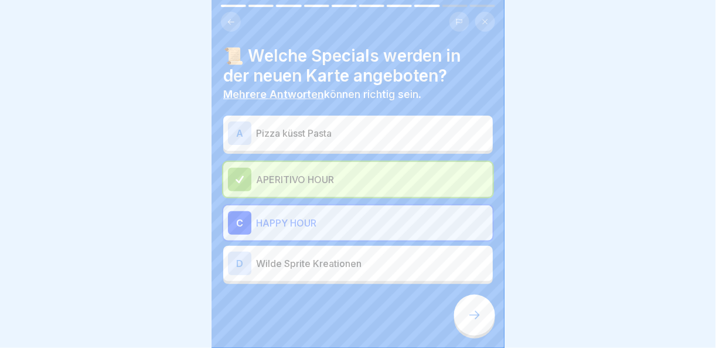
click at [311, 225] on p "HAPPY HOUR" at bounding box center [372, 223] width 232 height 14
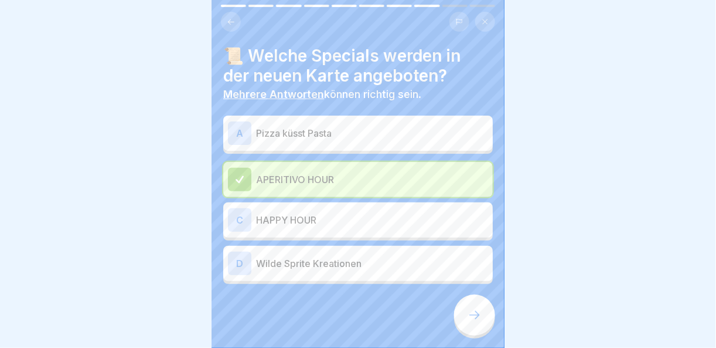
click at [315, 121] on div "A Pizza küsst Pasta" at bounding box center [358, 132] width 260 height 23
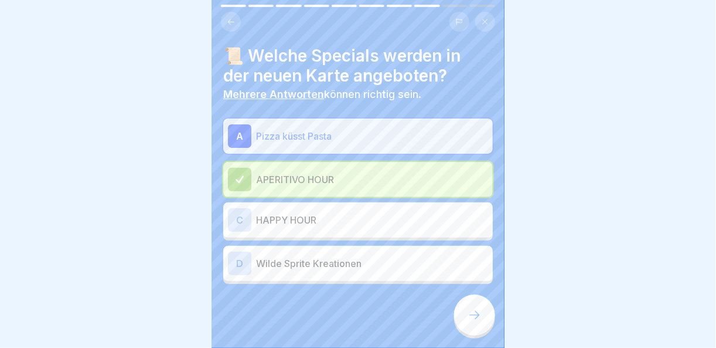
click at [466, 316] on div at bounding box center [474, 314] width 41 height 41
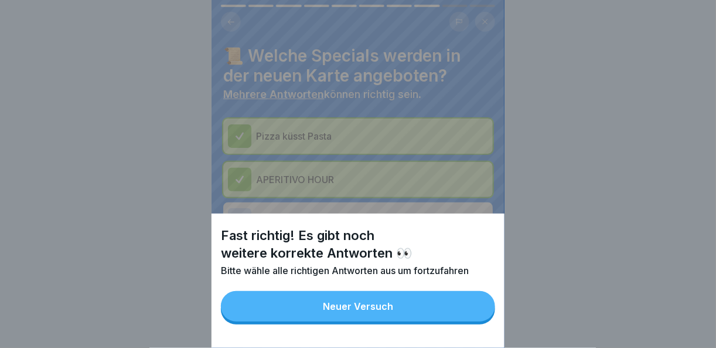
click at [467, 316] on button "Neuer Versuch" at bounding box center [358, 306] width 274 height 30
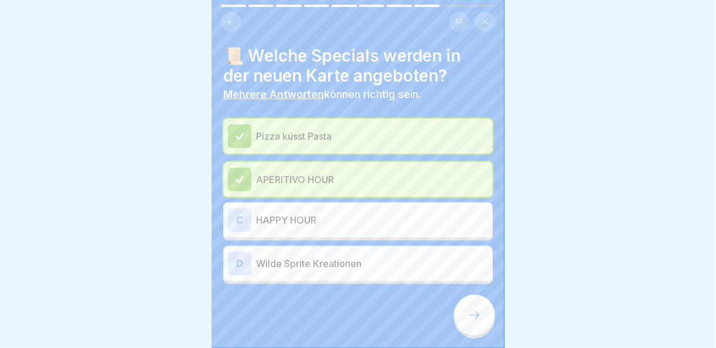
click at [333, 231] on div "C HAPPY HOUR" at bounding box center [358, 219] width 270 height 35
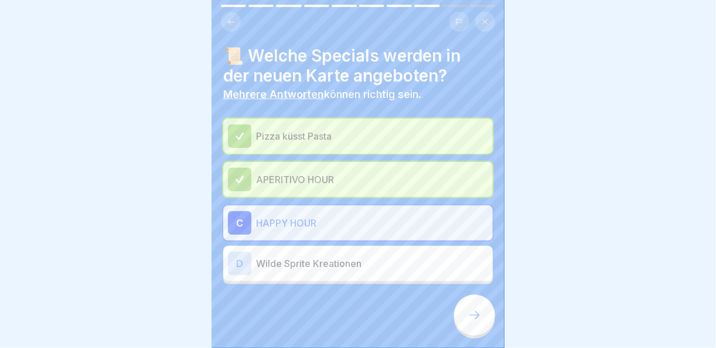
click at [359, 278] on div "D Wilde Sprite Kreationen" at bounding box center [358, 263] width 270 height 35
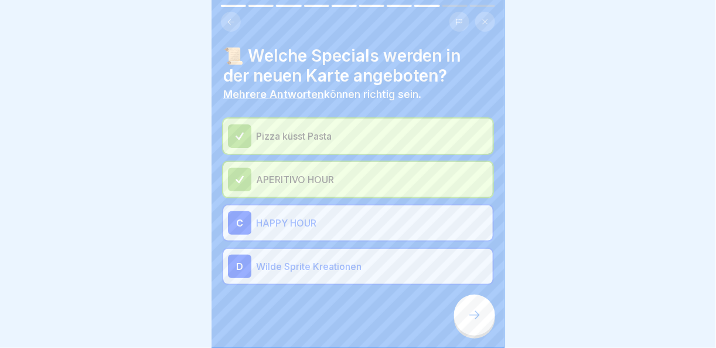
click at [487, 340] on div "📜 Welche Specials werden in der neuen Karte angeboten? Mehrere Antworten können…" at bounding box center [358, 174] width 293 height 348
click at [471, 322] on icon at bounding box center [475, 315] width 14 height 14
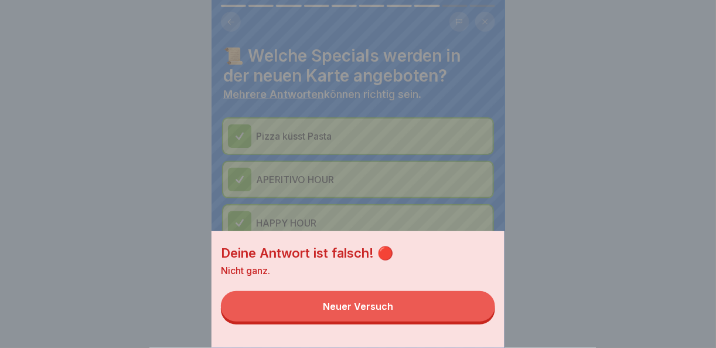
click at [471, 321] on button "Neuer Versuch" at bounding box center [358, 306] width 274 height 30
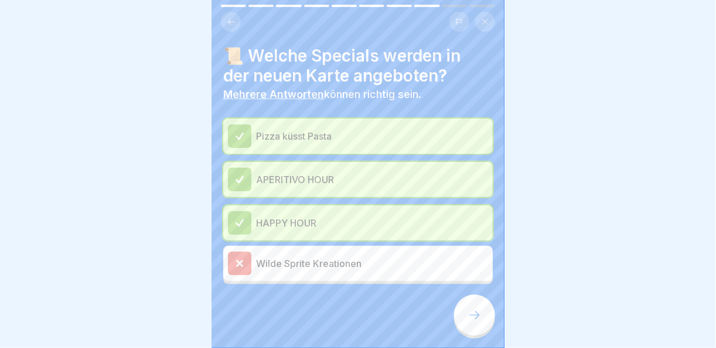
click at [364, 261] on p "Wilde Sprite Kreationen" at bounding box center [372, 263] width 232 height 14
click at [459, 325] on div at bounding box center [474, 314] width 41 height 41
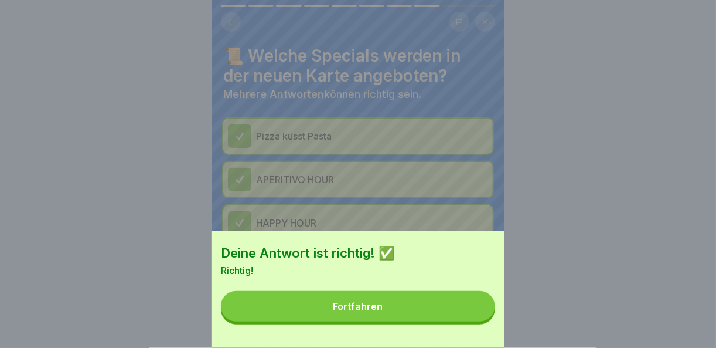
click at [464, 321] on button "Fortfahren" at bounding box center [358, 306] width 274 height 30
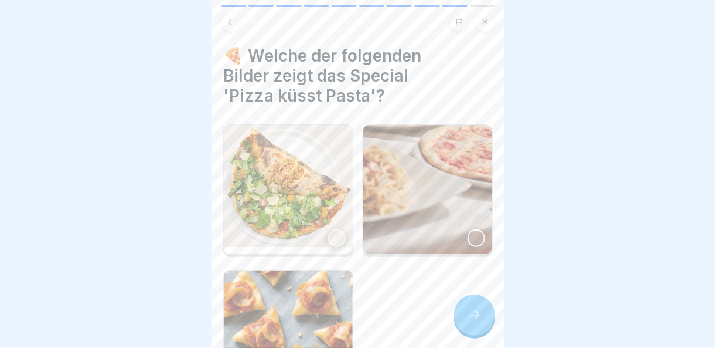
scroll to position [120, 0]
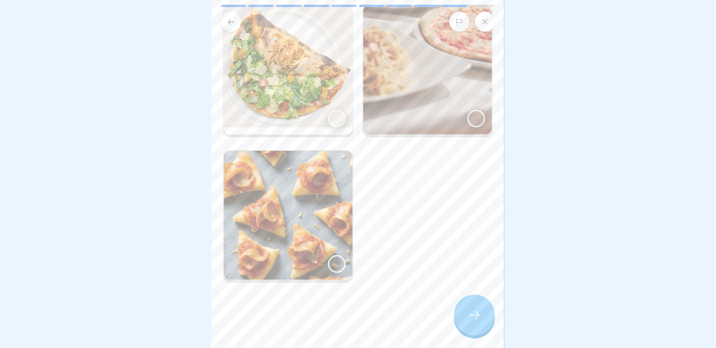
click at [331, 118] on div at bounding box center [337, 119] width 18 height 18
click at [482, 321] on icon at bounding box center [475, 315] width 14 height 14
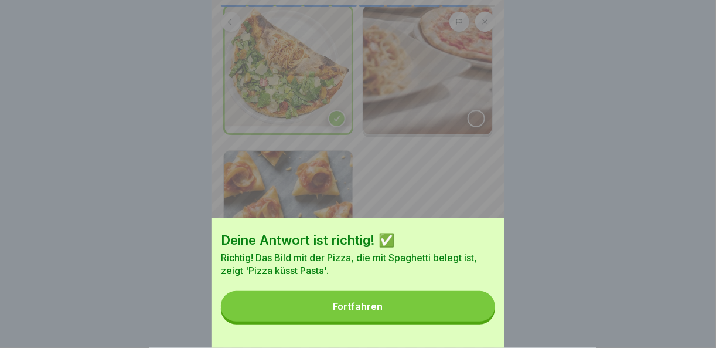
click at [482, 321] on button "Fortfahren" at bounding box center [358, 306] width 274 height 30
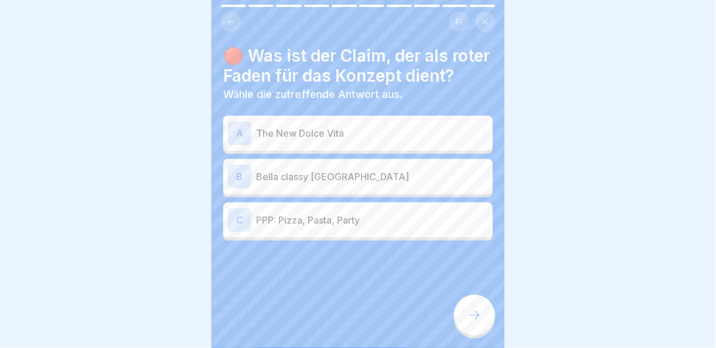
click at [359, 140] on p "The New Dolce Vita" at bounding box center [372, 133] width 232 height 14
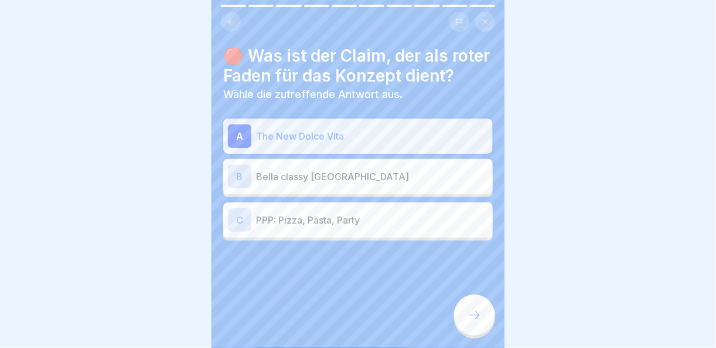
click at [480, 322] on icon at bounding box center [475, 315] width 14 height 14
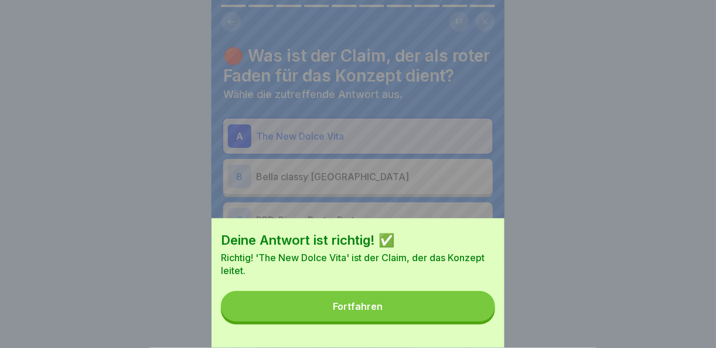
click at [464, 317] on button "Fortfahren" at bounding box center [358, 306] width 274 height 30
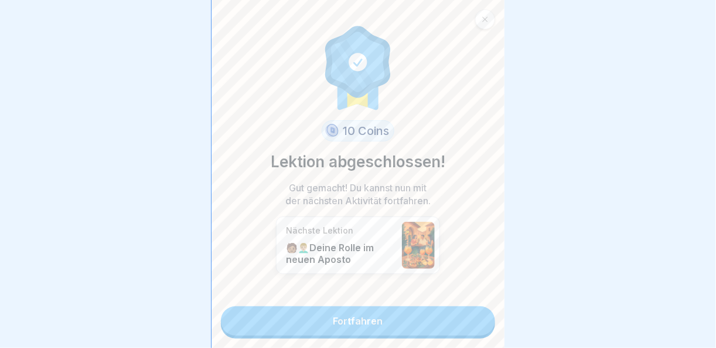
click at [464, 317] on link "Fortfahren" at bounding box center [358, 320] width 274 height 29
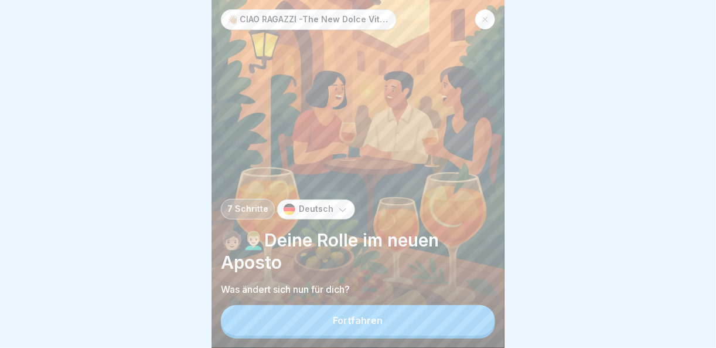
click at [464, 317] on button "Fortfahren" at bounding box center [358, 320] width 274 height 30
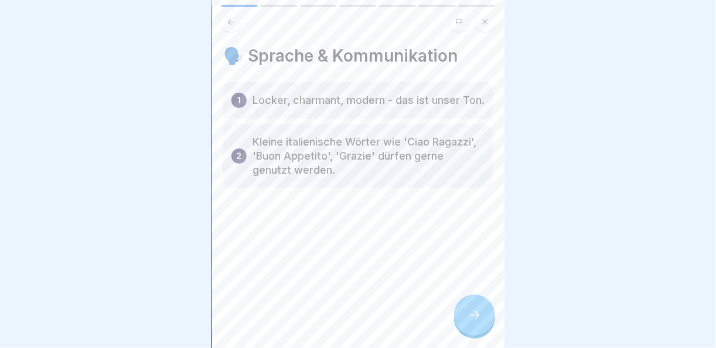
click at [484, 305] on div "👋🏼 CIAO RAGAZZI -The New Dolce Vita- Apostorelaunch 7 Schritte Deutsch 🧑🏽👨🏼‍🦱De…" at bounding box center [358, 174] width 293 height 348
click at [477, 316] on icon at bounding box center [475, 315] width 14 height 14
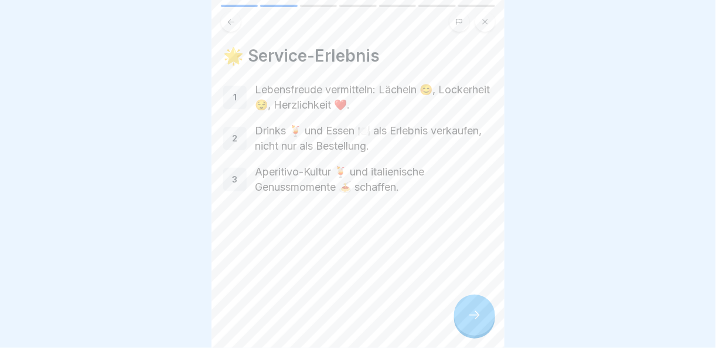
click at [477, 316] on icon at bounding box center [475, 315] width 14 height 14
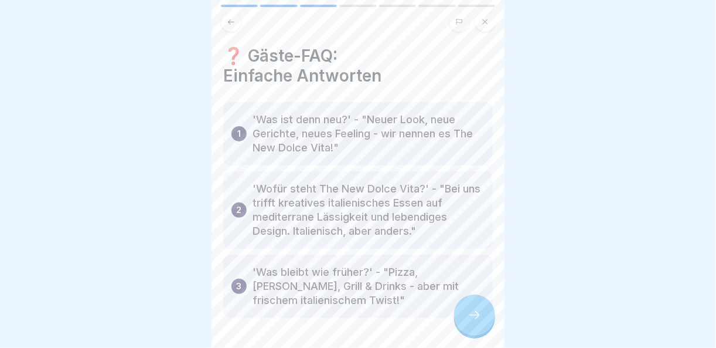
click at [477, 316] on icon at bounding box center [475, 315] width 14 height 14
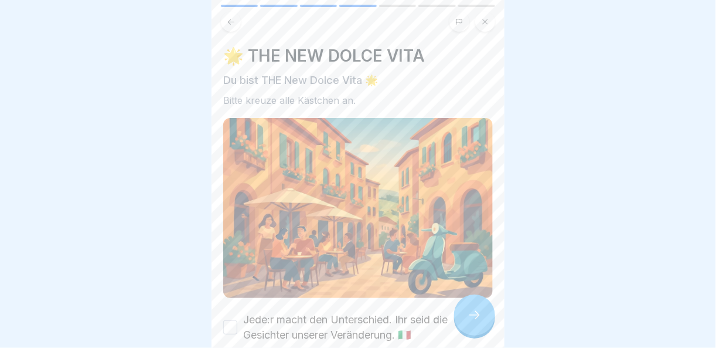
click at [477, 316] on div at bounding box center [474, 314] width 41 height 41
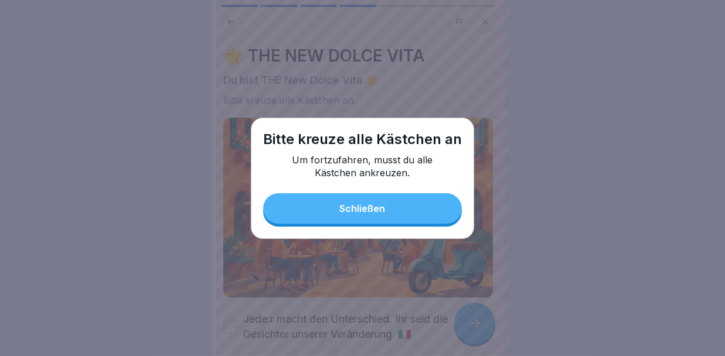
click at [325, 220] on button "Schließen" at bounding box center [362, 208] width 199 height 30
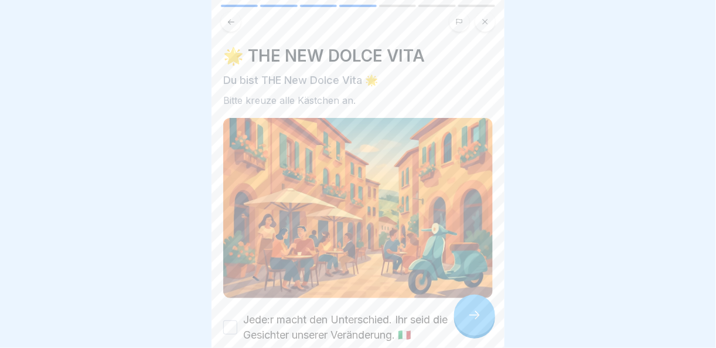
click at [233, 320] on button "Jede:r macht den Unterschied. Ihr seid die Gesichter unserer Veränderung. 🇮🇹" at bounding box center [230, 327] width 14 height 14
click at [478, 322] on icon at bounding box center [475, 315] width 14 height 14
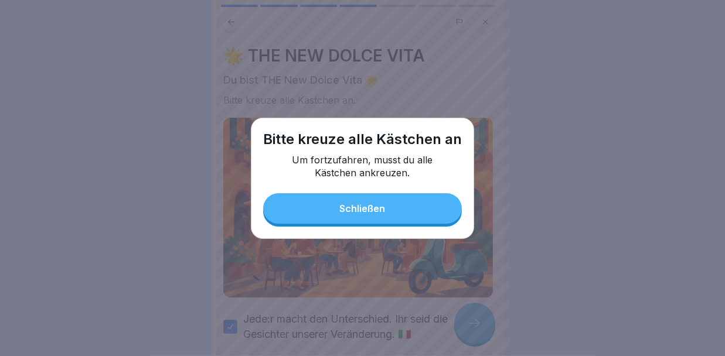
click at [411, 220] on button "Schließen" at bounding box center [362, 208] width 199 height 30
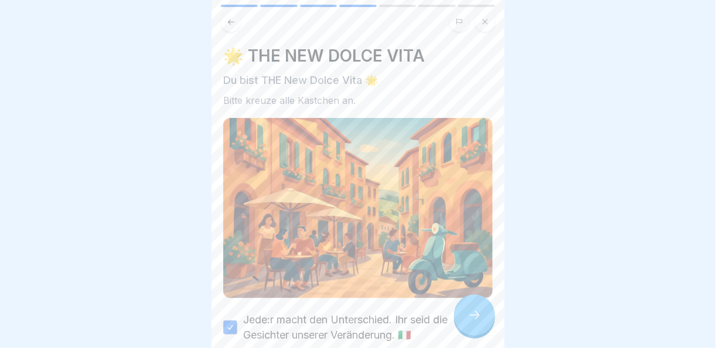
scroll to position [101, 0]
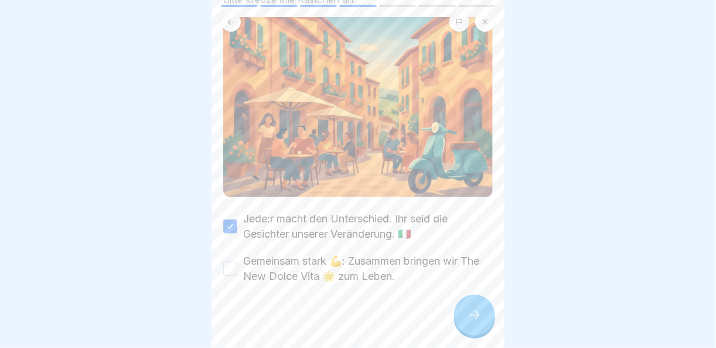
click at [231, 264] on button "Gemeinsam stark 💪: Zusammen bringen wir The New Dolce Vita 🌟 zum Leben." at bounding box center [230, 268] width 14 height 14
click at [468, 320] on icon at bounding box center [475, 315] width 14 height 14
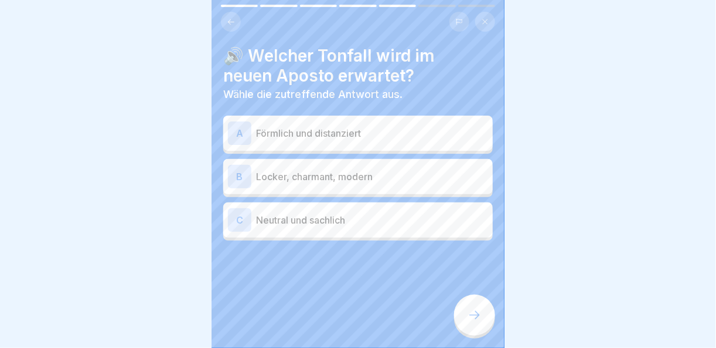
click at [409, 170] on p "Locker, charmant, modern" at bounding box center [372, 176] width 232 height 14
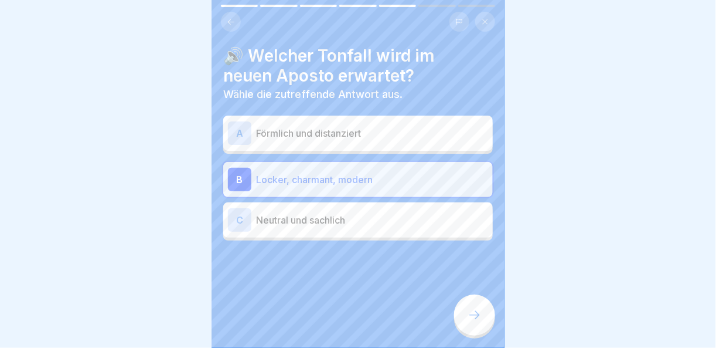
click at [485, 335] on div at bounding box center [474, 314] width 41 height 41
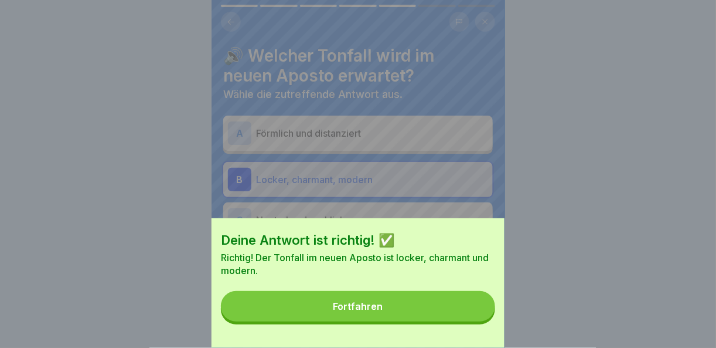
click at [474, 321] on button "Fortfahren" at bounding box center [358, 306] width 274 height 30
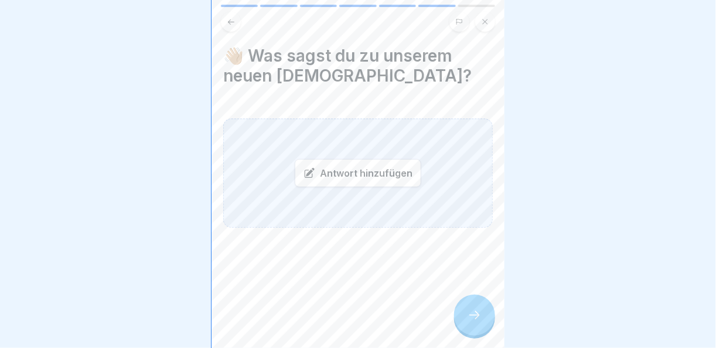
click at [408, 182] on div "Antwort hinzufügen" at bounding box center [358, 173] width 127 height 28
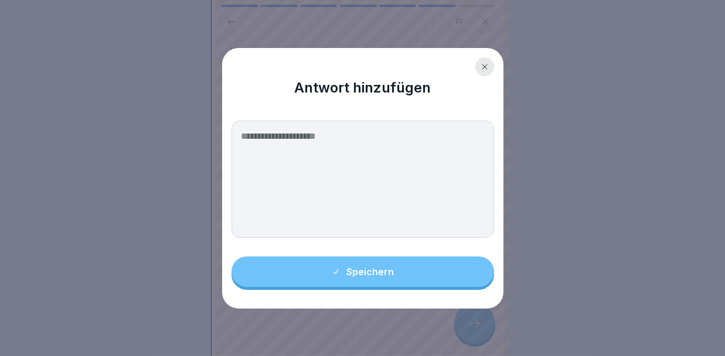
click at [491, 64] on div at bounding box center [484, 66] width 19 height 19
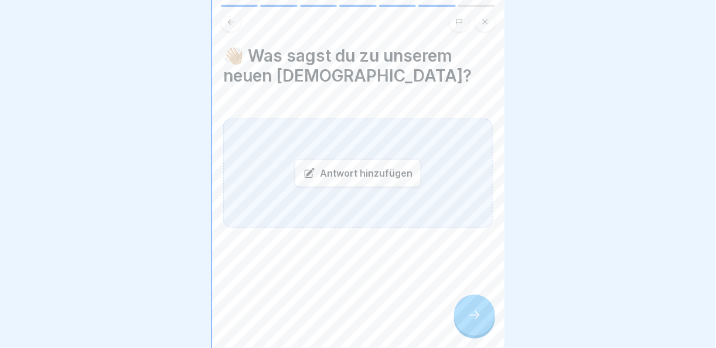
click at [383, 179] on div "Antwort hinzufügen" at bounding box center [358, 173] width 127 height 28
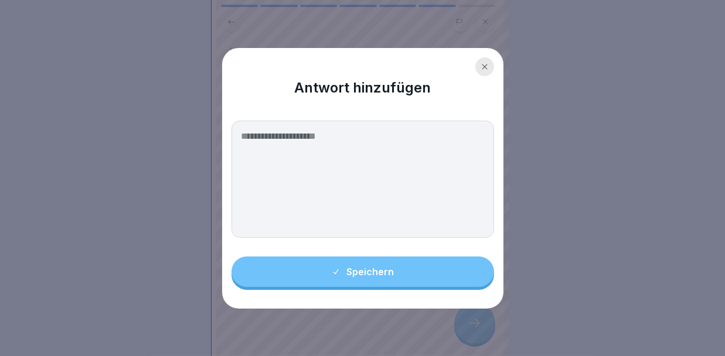
click at [383, 179] on textarea at bounding box center [362, 179] width 263 height 117
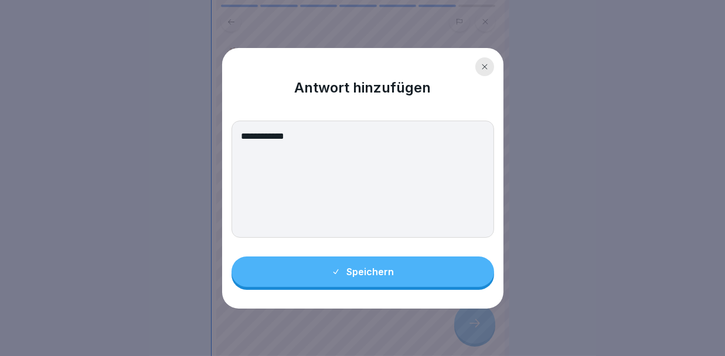
type textarea "**********"
click at [377, 260] on button "Speichern" at bounding box center [362, 272] width 263 height 30
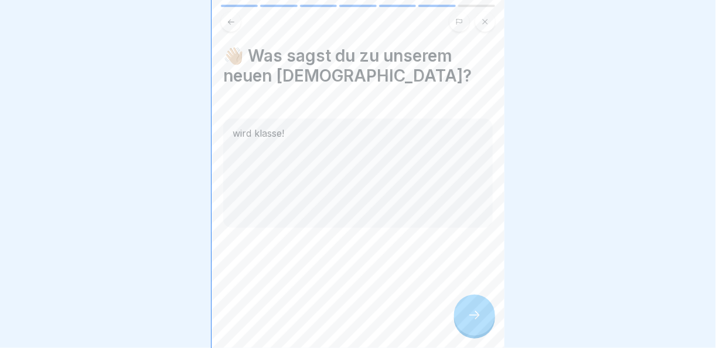
click at [480, 322] on icon at bounding box center [475, 315] width 14 height 14
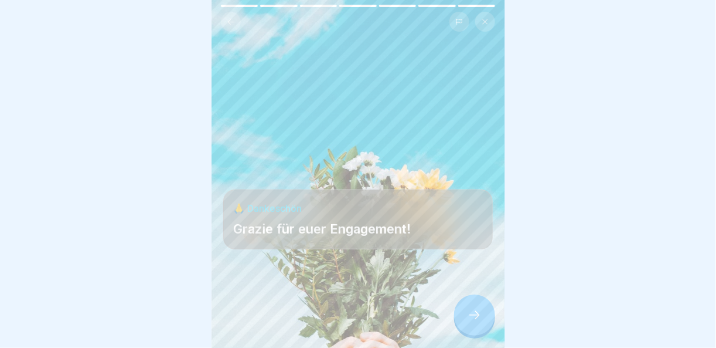
click at [480, 322] on icon at bounding box center [475, 315] width 14 height 14
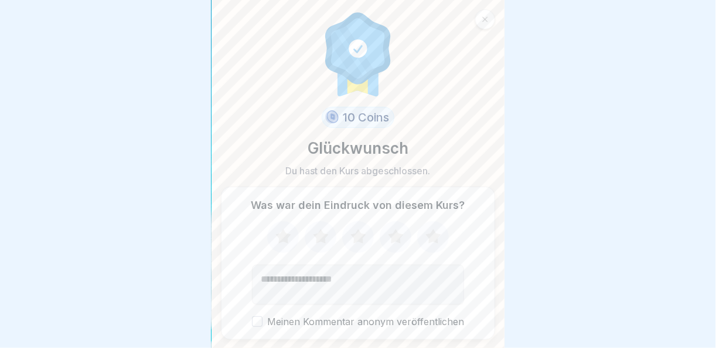
scroll to position [34, 0]
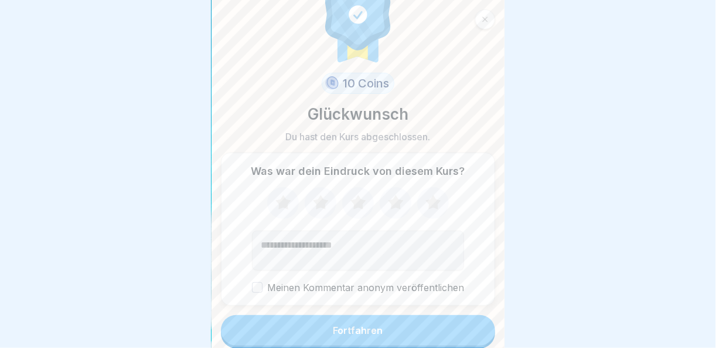
click at [464, 334] on button "Fortfahren" at bounding box center [358, 330] width 274 height 30
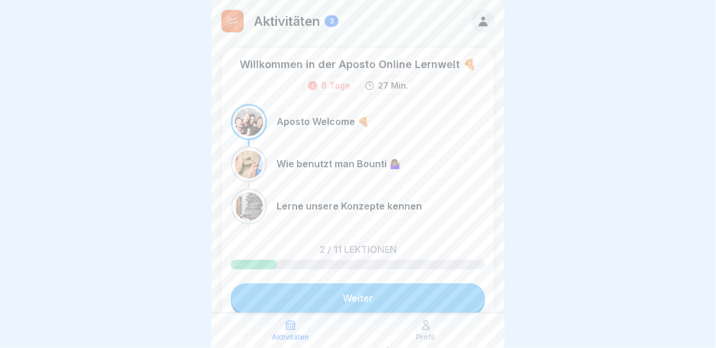
click at [384, 304] on link "Weiter" at bounding box center [358, 297] width 254 height 29
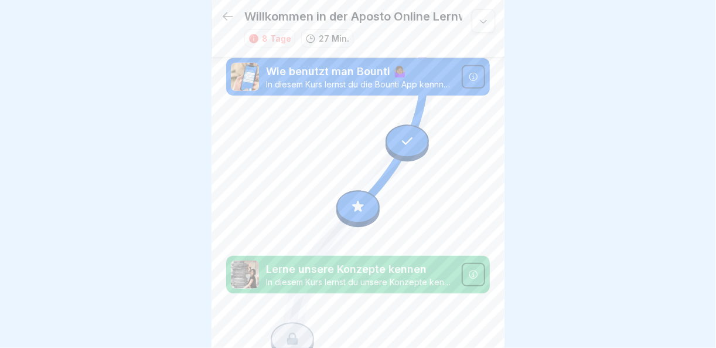
scroll to position [189, 0]
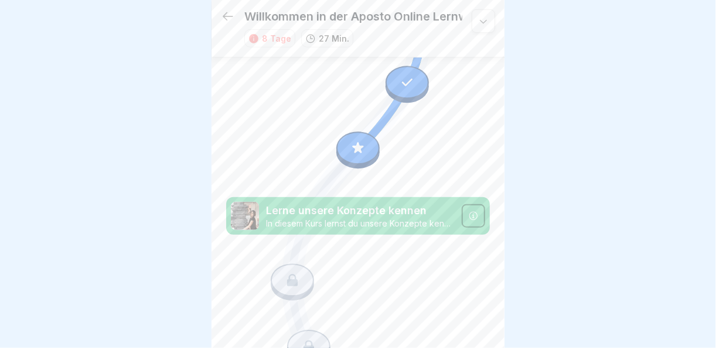
click at [469, 212] on icon at bounding box center [473, 216] width 8 height 8
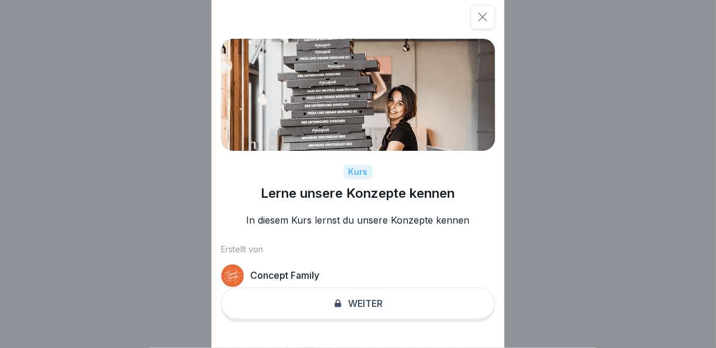
click at [377, 315] on div "Kurs Lerne unsere Konzepte kennen In diesem Kurs lernst du unsere Konzepte kenn…" at bounding box center [358, 174] width 293 height 348
click at [355, 312] on div "Kurs Lerne unsere Konzepte kennen In diesem Kurs lernst du unsere Konzepte kenn…" at bounding box center [358, 174] width 293 height 348
click at [288, 281] on p "Concept Family" at bounding box center [284, 275] width 69 height 11
click at [489, 12] on icon at bounding box center [483, 17] width 12 height 12
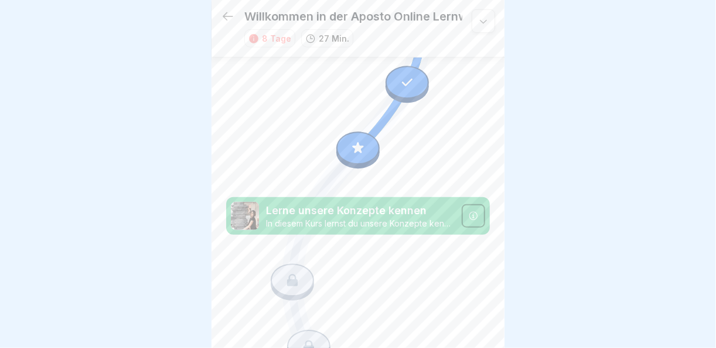
click at [357, 141] on icon at bounding box center [357, 148] width 15 height 15
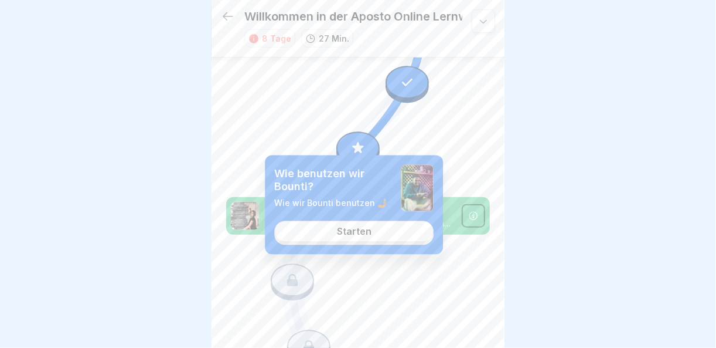
click at [374, 236] on link "Starten" at bounding box center [353, 231] width 159 height 21
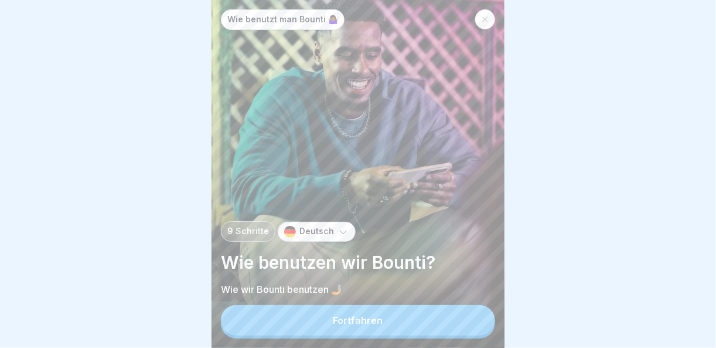
click at [374, 319] on div "Fortfahren" at bounding box center [358, 320] width 50 height 11
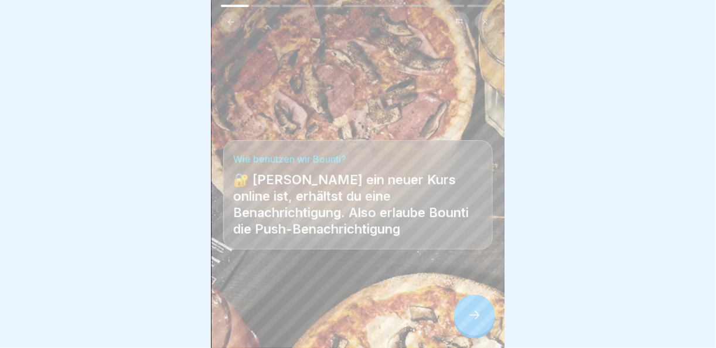
click at [472, 323] on div at bounding box center [474, 314] width 41 height 41
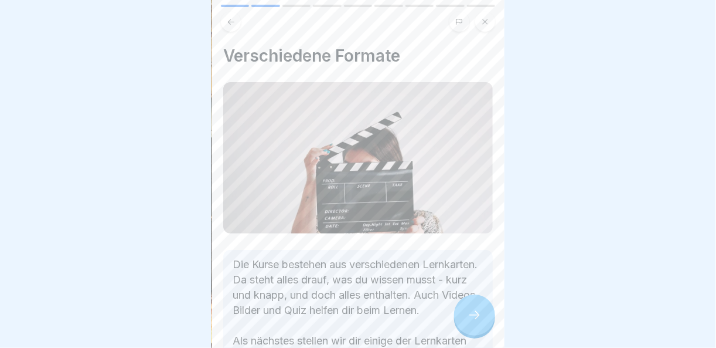
click at [472, 323] on div at bounding box center [474, 314] width 41 height 41
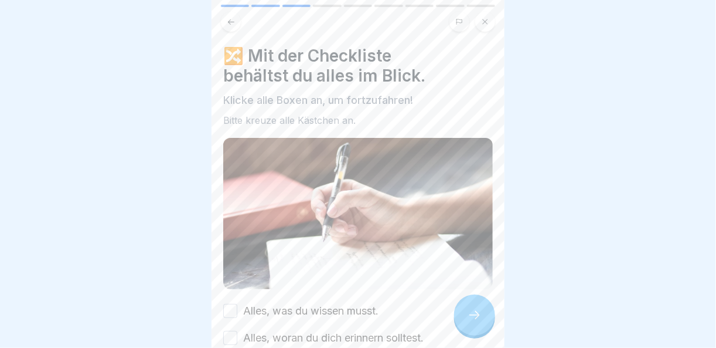
click at [472, 323] on div at bounding box center [474, 314] width 41 height 41
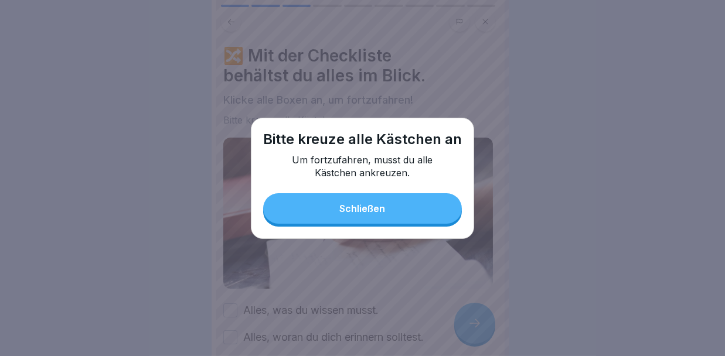
click at [400, 206] on button "Schließen" at bounding box center [362, 208] width 199 height 30
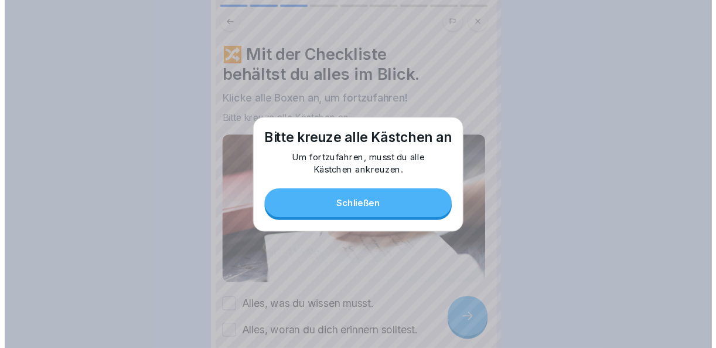
scroll to position [117, 0]
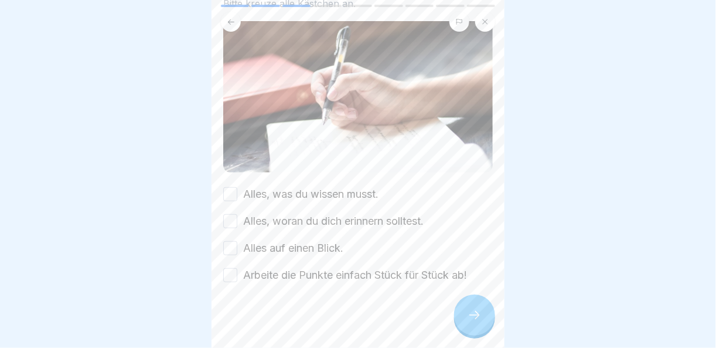
click at [228, 189] on button "Alles, was du wissen musst." at bounding box center [230, 194] width 14 height 14
click at [230, 215] on button "Alles, woran du dich erinnern solltest." at bounding box center [230, 221] width 14 height 14
click at [230, 248] on button "Alles auf einen Blick." at bounding box center [230, 248] width 14 height 14
click at [230, 271] on button "Arbeite die Punkte einfach Stück für Stück ab!" at bounding box center [230, 275] width 14 height 14
click at [476, 333] on div at bounding box center [474, 314] width 41 height 41
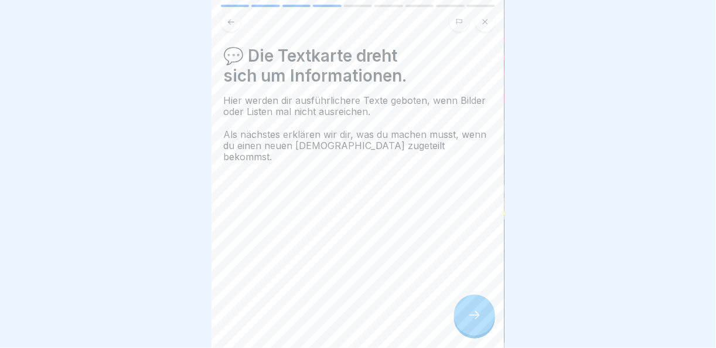
click at [476, 333] on div at bounding box center [474, 314] width 41 height 41
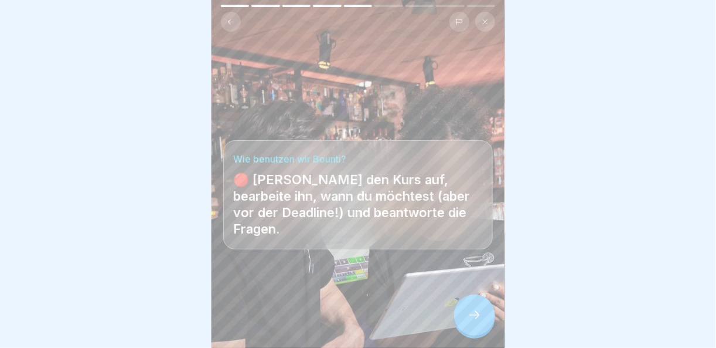
click at [476, 333] on div at bounding box center [474, 314] width 41 height 41
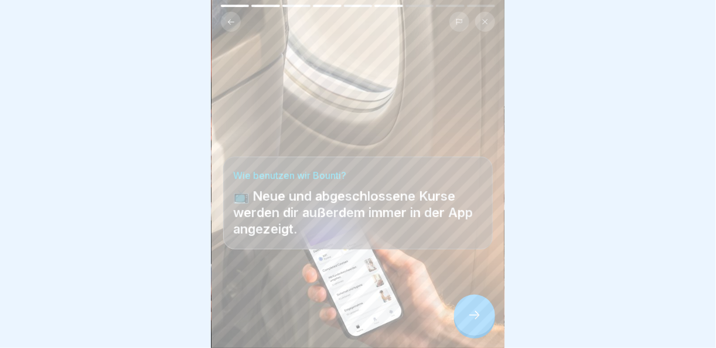
click at [476, 333] on div at bounding box center [474, 314] width 41 height 41
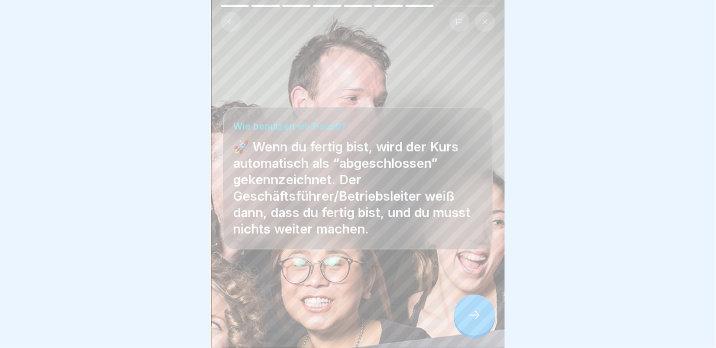
click at [476, 333] on div at bounding box center [474, 314] width 41 height 41
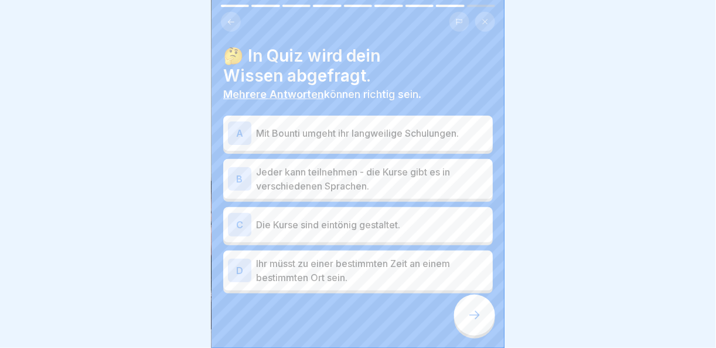
click at [350, 127] on p "Mit Bounti umgeht ihr langweilige Schulungen." at bounding box center [372, 133] width 232 height 14
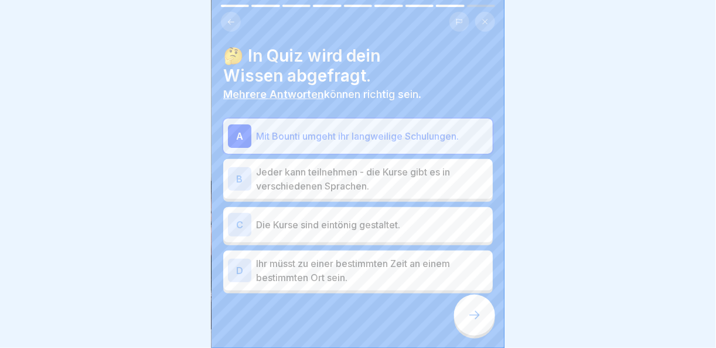
click at [335, 178] on p "Jeder kann teilnehmen - die Kurse gibt es in verschiedenen Sprachen." at bounding box center [372, 179] width 232 height 28
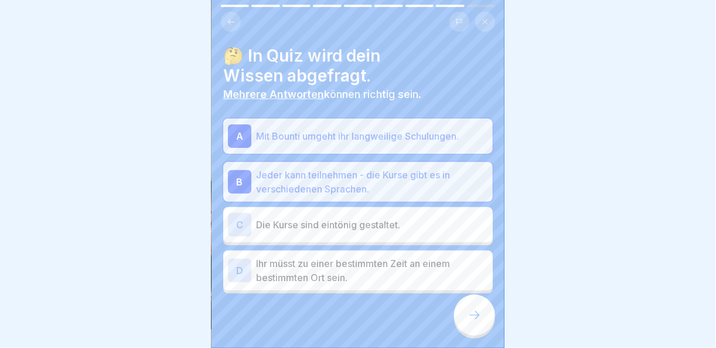
click at [468, 322] on icon at bounding box center [475, 315] width 14 height 14
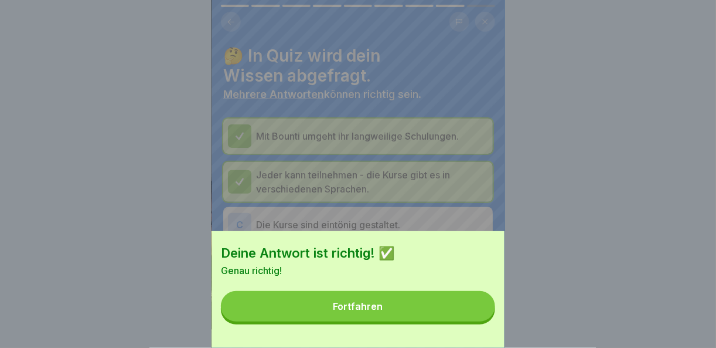
click at [467, 321] on button "Fortfahren" at bounding box center [358, 306] width 274 height 30
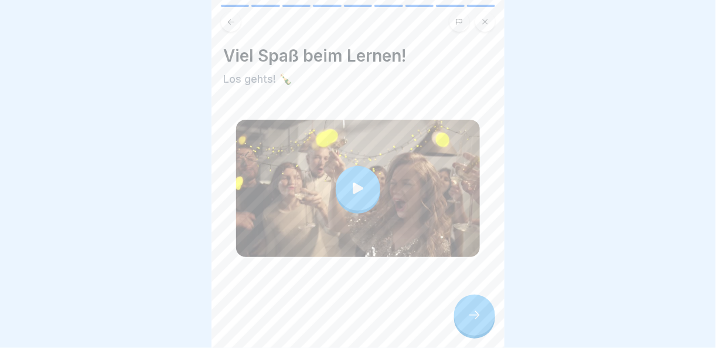
click at [486, 328] on div at bounding box center [474, 314] width 41 height 41
click at [483, 326] on div at bounding box center [474, 314] width 41 height 41
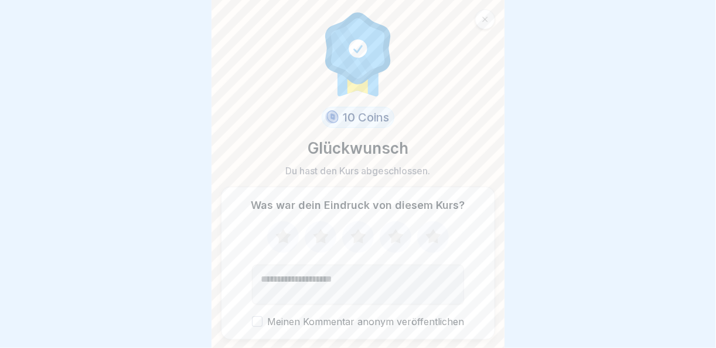
scroll to position [34, 0]
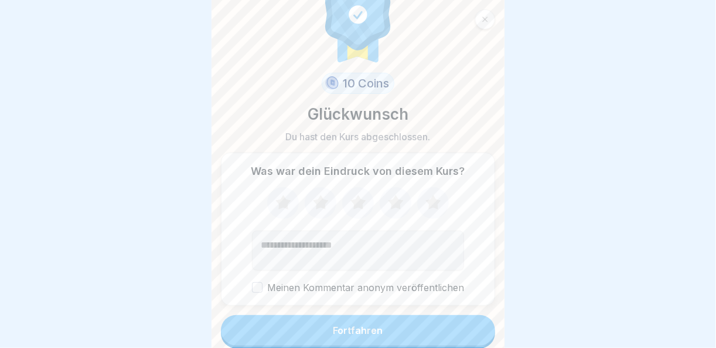
click at [396, 330] on button "Fortfahren" at bounding box center [358, 330] width 274 height 30
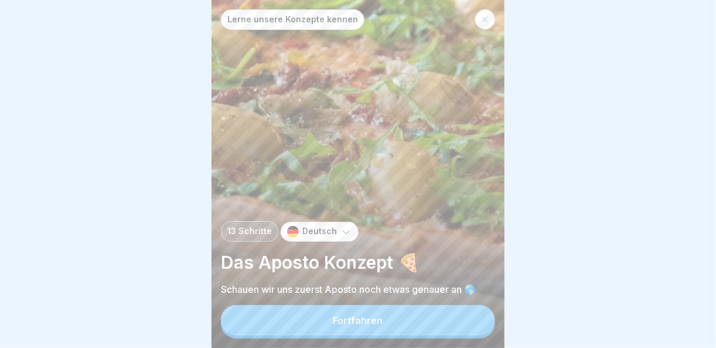
click at [396, 330] on button "Fortfahren" at bounding box center [358, 320] width 274 height 30
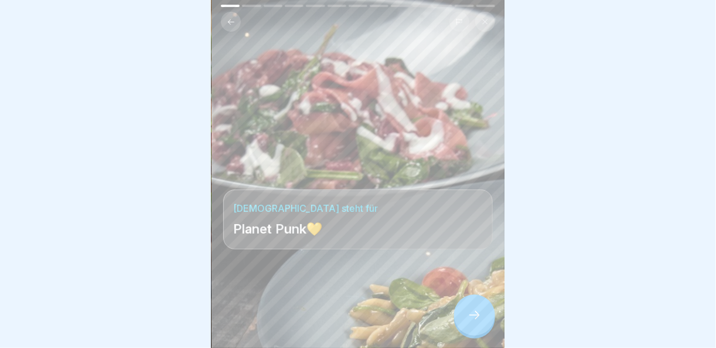
click at [469, 322] on icon at bounding box center [475, 315] width 14 height 14
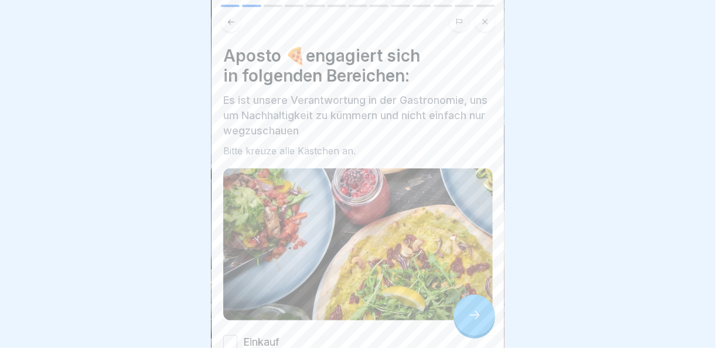
scroll to position [121, 0]
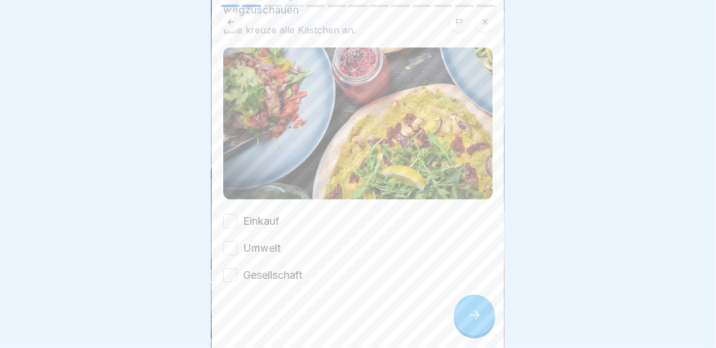
click at [233, 221] on button "Einkauf" at bounding box center [230, 221] width 14 height 14
click at [230, 243] on button "Umwelt" at bounding box center [230, 248] width 14 height 14
click at [233, 271] on button "Gesellschaft" at bounding box center [230, 275] width 14 height 14
click at [472, 322] on icon at bounding box center [475, 315] width 14 height 14
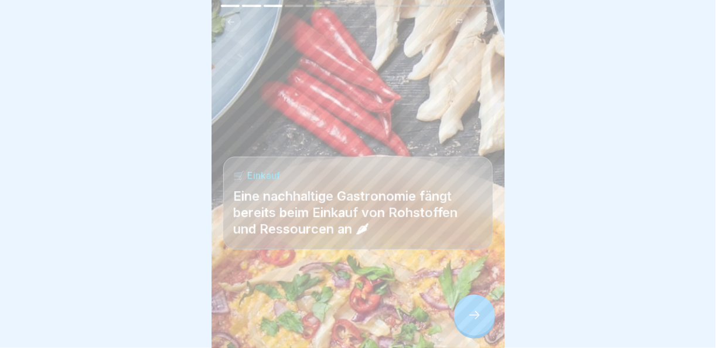
click at [479, 322] on icon at bounding box center [475, 315] width 14 height 14
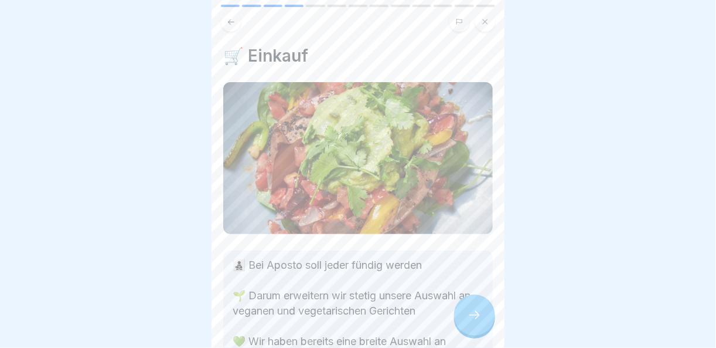
scroll to position [119, 0]
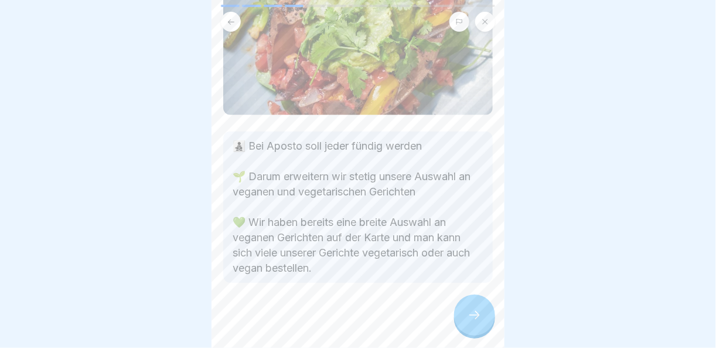
click at [488, 312] on div at bounding box center [474, 314] width 41 height 41
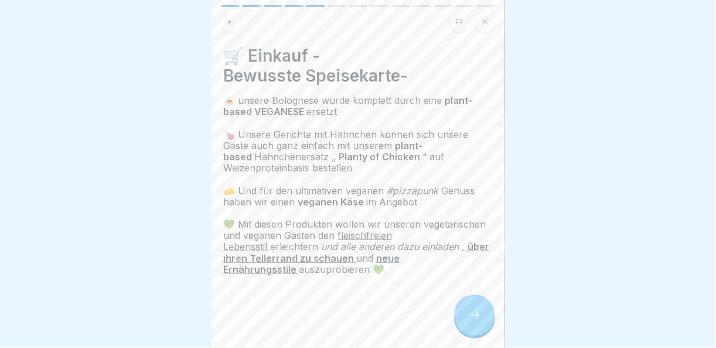
click at [488, 314] on div at bounding box center [474, 314] width 41 height 41
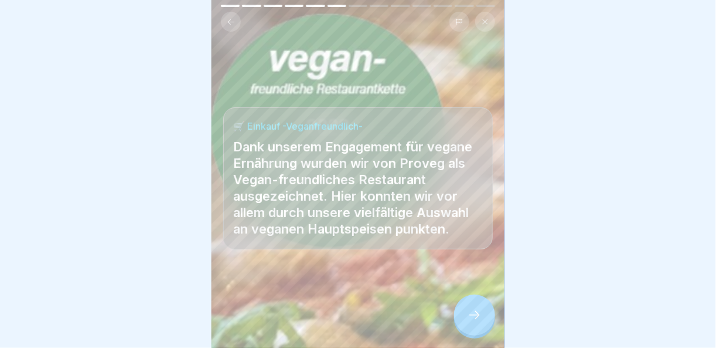
click at [488, 314] on div at bounding box center [474, 314] width 41 height 41
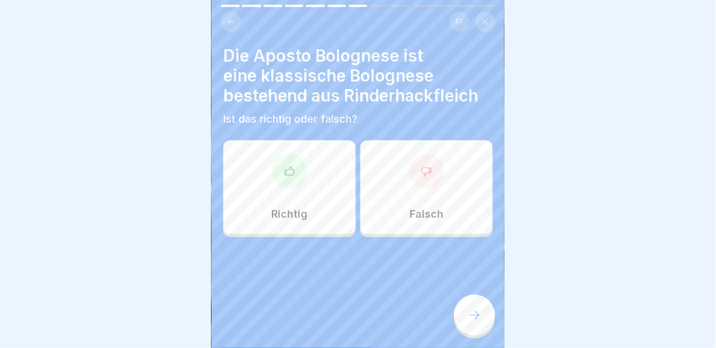
click at [277, 171] on div at bounding box center [289, 171] width 35 height 35
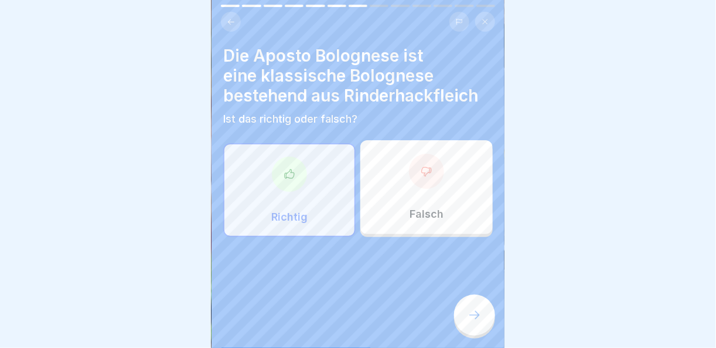
click at [467, 315] on div at bounding box center [474, 314] width 41 height 41
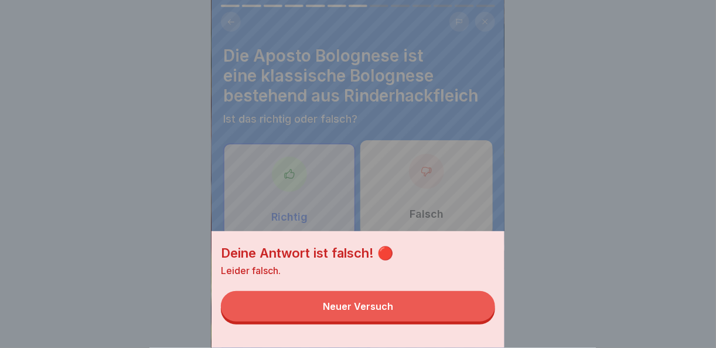
click at [465, 316] on button "Neuer Versuch" at bounding box center [358, 306] width 274 height 30
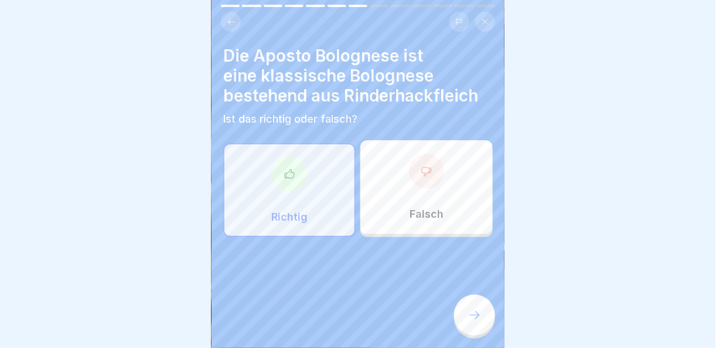
click at [423, 189] on div "Falsch" at bounding box center [426, 187] width 132 height 94
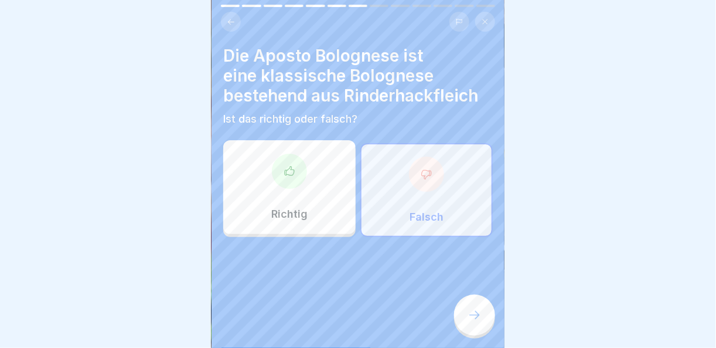
click at [475, 315] on div at bounding box center [474, 314] width 41 height 41
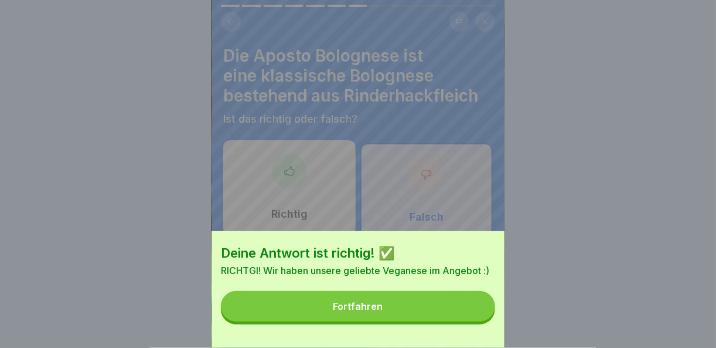
click at [464, 315] on button "Fortfahren" at bounding box center [358, 306] width 274 height 30
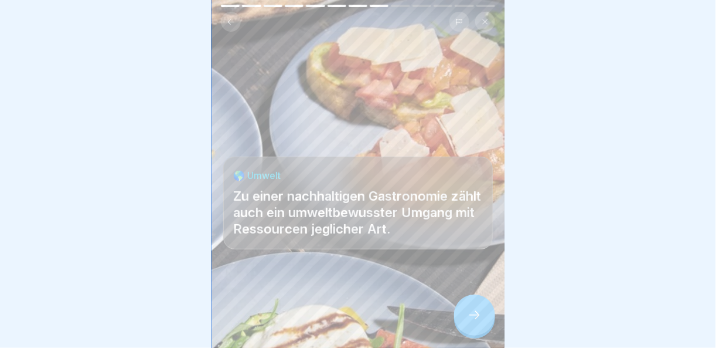
click at [481, 322] on icon at bounding box center [475, 315] width 14 height 14
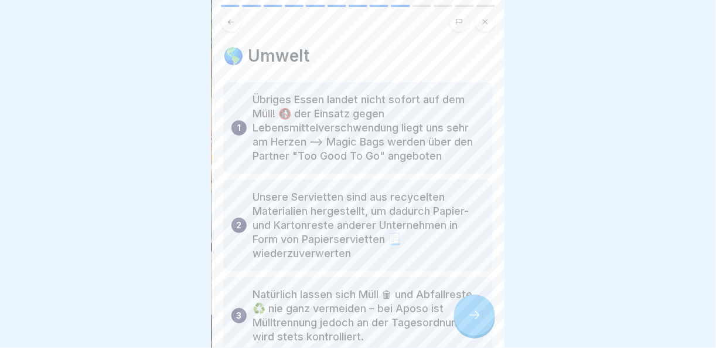
scroll to position [76, 0]
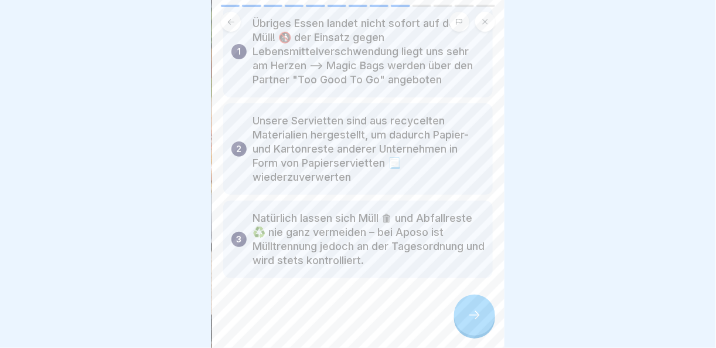
click at [481, 322] on icon at bounding box center [475, 315] width 14 height 14
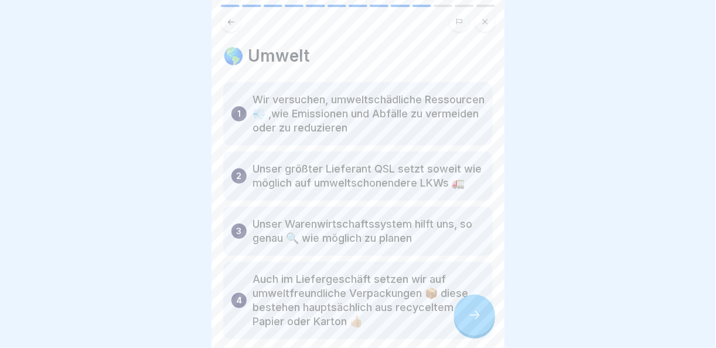
click at [481, 322] on icon at bounding box center [475, 315] width 14 height 14
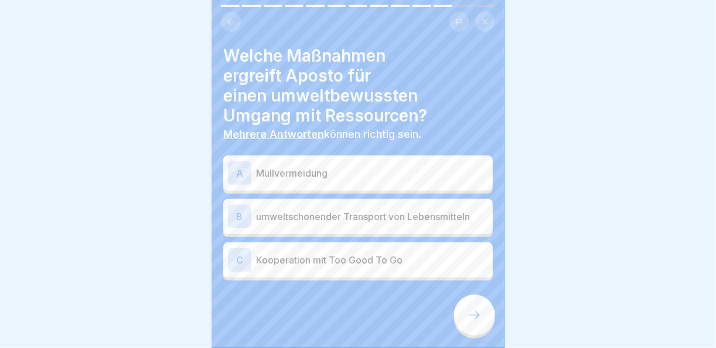
click at [365, 166] on p "Müllvermeidung" at bounding box center [372, 173] width 232 height 14
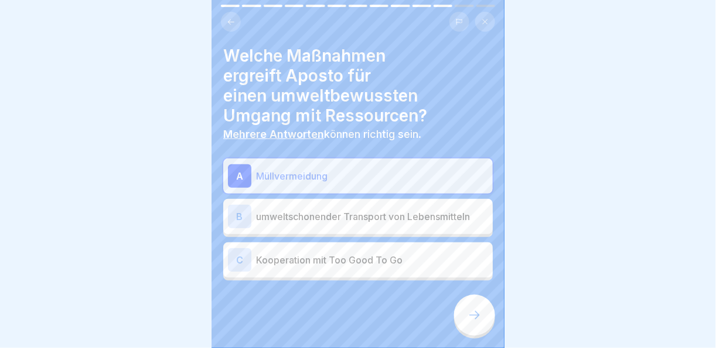
click at [365, 217] on p "umweltschonender Transport von Lebensmitteln" at bounding box center [372, 216] width 232 height 14
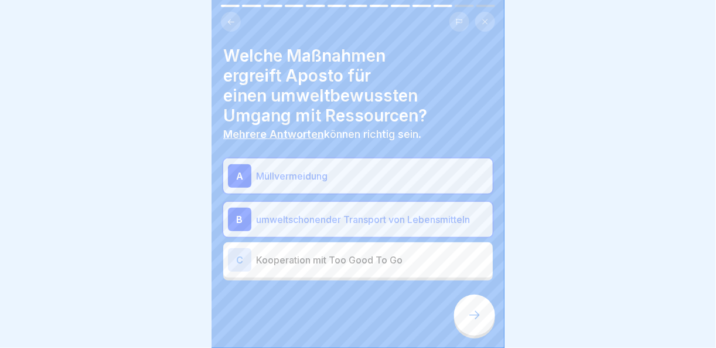
click at [385, 262] on p "Kooperation mit Too Good To Go" at bounding box center [372, 260] width 232 height 14
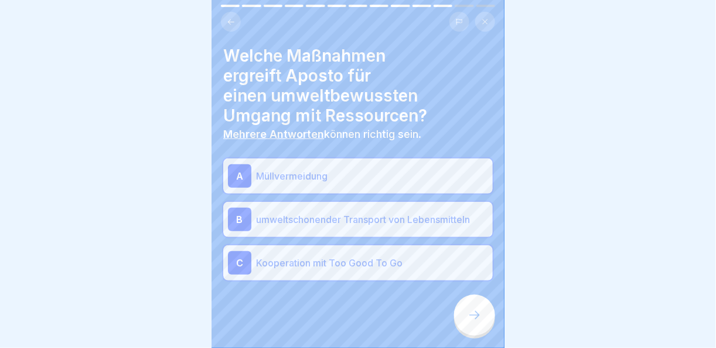
click at [486, 345] on div "Welche Maßnahmen ergreift Aposto für einen umweltbewussten Umgang mit Ressource…" at bounding box center [358, 174] width 293 height 348
click at [482, 344] on div at bounding box center [358, 315] width 270 height 70
click at [476, 335] on div at bounding box center [474, 314] width 41 height 41
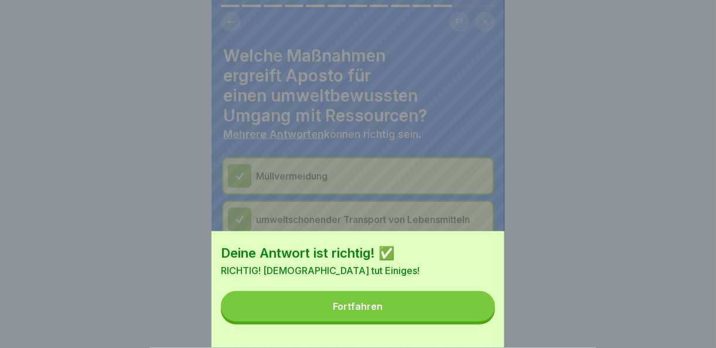
click at [469, 321] on button "Fortfahren" at bounding box center [358, 306] width 274 height 30
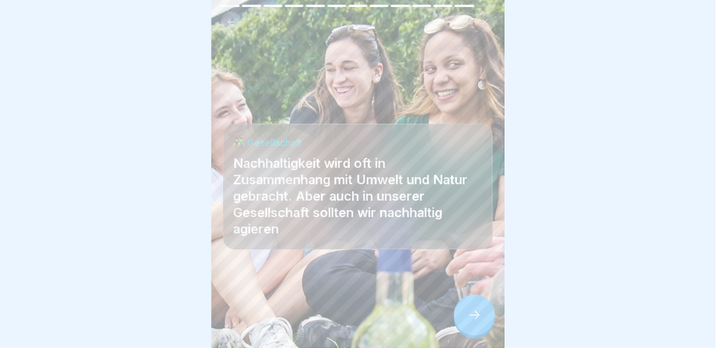
click at [491, 318] on div at bounding box center [474, 314] width 41 height 41
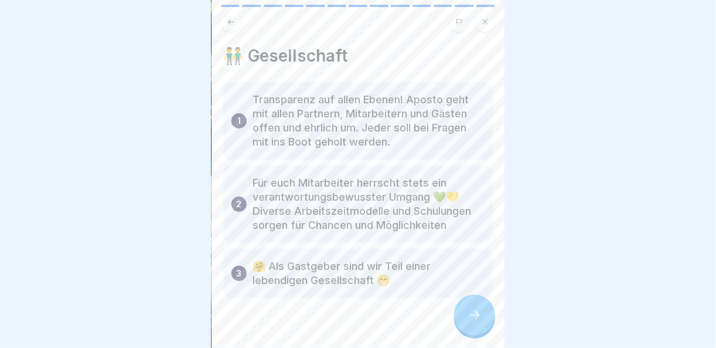
click at [484, 317] on div at bounding box center [474, 314] width 41 height 41
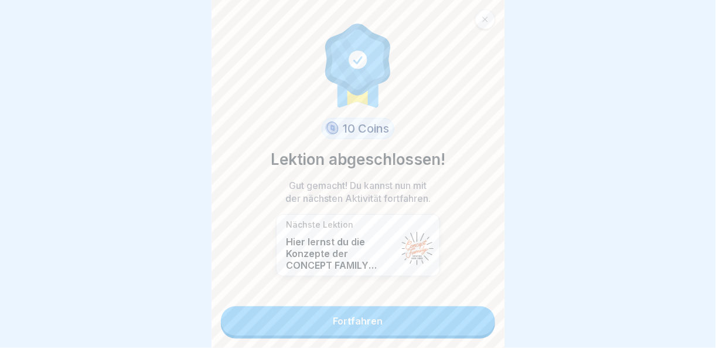
click at [459, 318] on link "Fortfahren" at bounding box center [358, 320] width 274 height 29
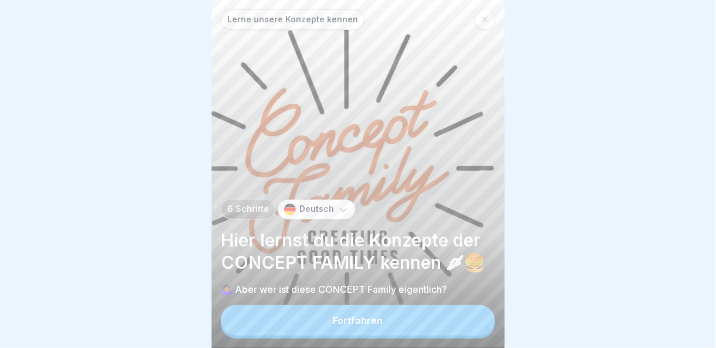
scroll to position [8, 0]
click at [442, 321] on button "Fortfahren" at bounding box center [358, 320] width 274 height 30
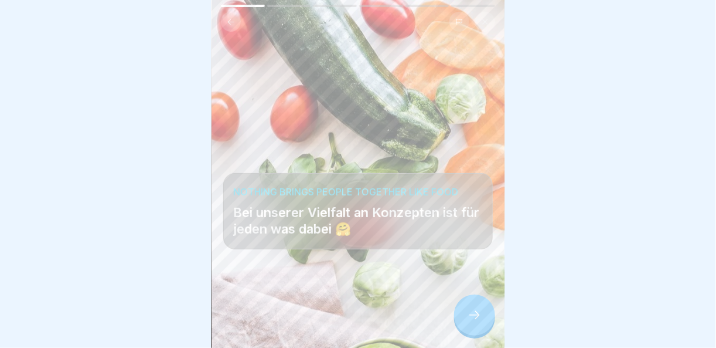
click at [485, 316] on div at bounding box center [474, 314] width 41 height 41
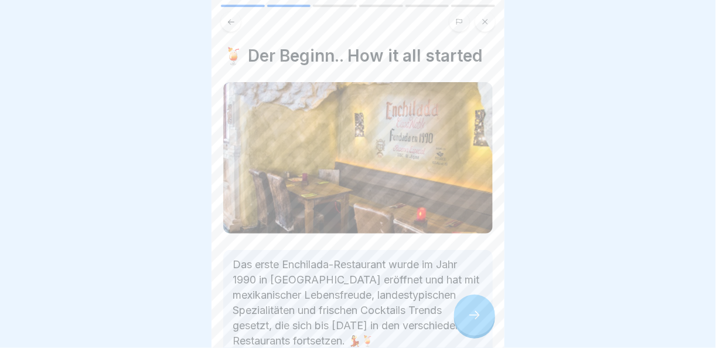
click at [476, 322] on div at bounding box center [474, 314] width 41 height 41
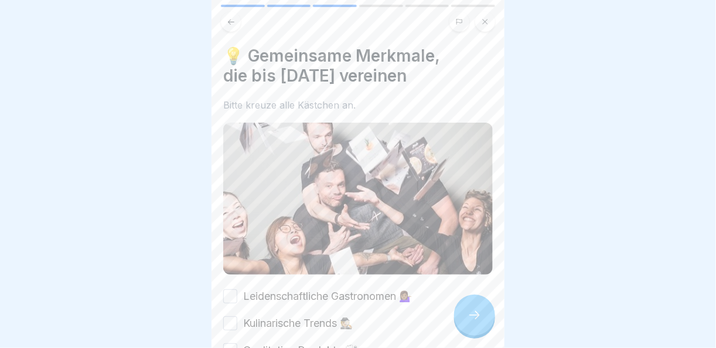
click at [236, 289] on button "Leidenschaftliche Gastronomen 💁🏽‍♀️" at bounding box center [230, 296] width 14 height 14
click at [236, 316] on button "Kulinarische Trends 🕵🏼" at bounding box center [230, 323] width 14 height 14
click at [234, 343] on button "Qualitative Produkte 🩺" at bounding box center [230, 350] width 14 height 14
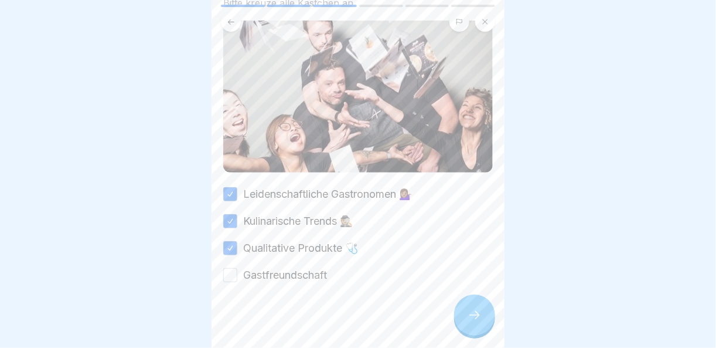
click at [233, 268] on button "Gastfreundschaft" at bounding box center [230, 275] width 14 height 14
click at [486, 315] on div at bounding box center [474, 314] width 41 height 41
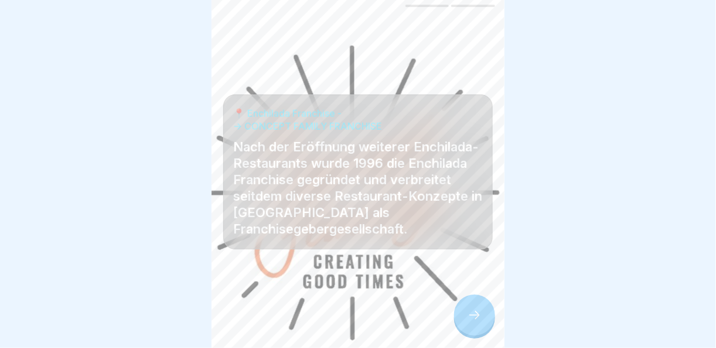
click at [485, 315] on div at bounding box center [474, 314] width 41 height 41
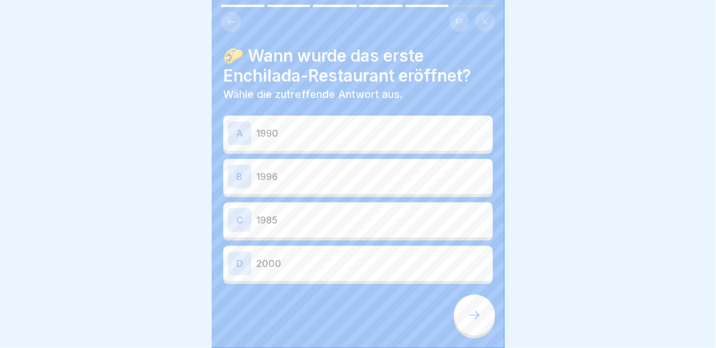
click at [379, 126] on p "1990" at bounding box center [372, 133] width 232 height 14
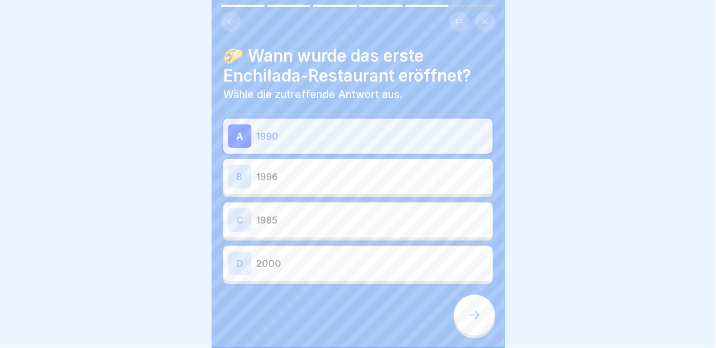
click at [469, 323] on div at bounding box center [474, 314] width 41 height 41
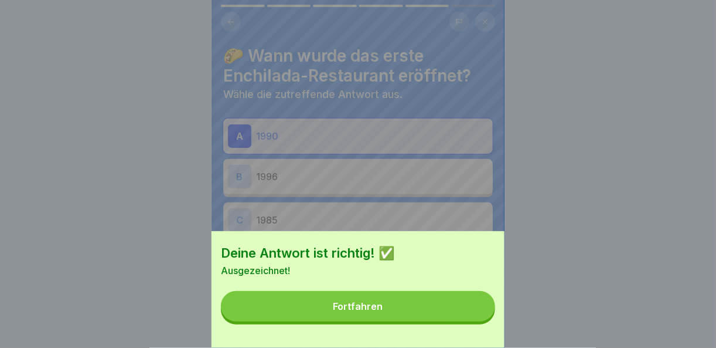
click at [469, 319] on button "Fortfahren" at bounding box center [358, 306] width 274 height 30
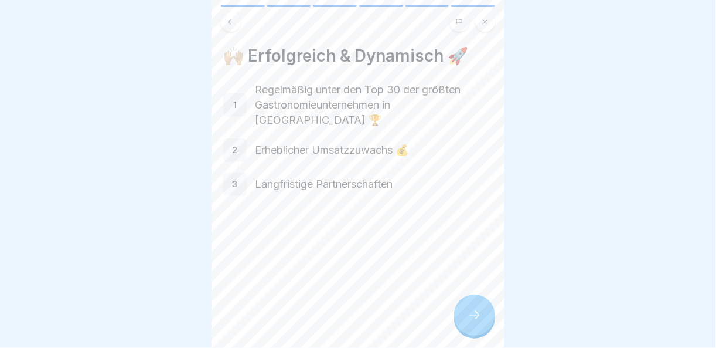
click at [496, 314] on div "🙌🏼 Erfolgreich & Dynamisch 🚀 1 Regelmäßig unter den Top 30 der größten Gastrono…" at bounding box center [358, 174] width 293 height 348
click at [493, 314] on div at bounding box center [474, 314] width 41 height 41
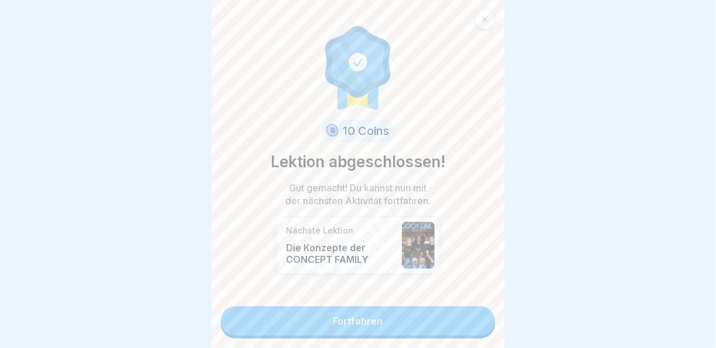
click at [465, 311] on link "Fortfahren" at bounding box center [358, 320] width 274 height 29
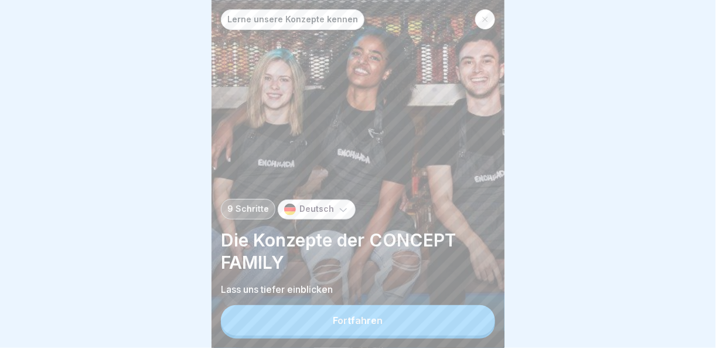
click at [467, 322] on button "Fortfahren" at bounding box center [358, 320] width 274 height 30
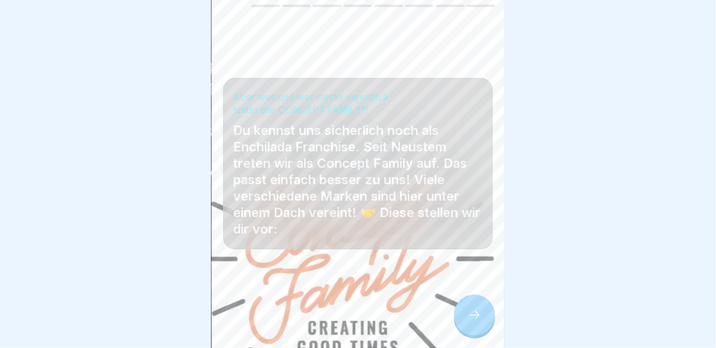
click at [479, 326] on div at bounding box center [474, 314] width 41 height 41
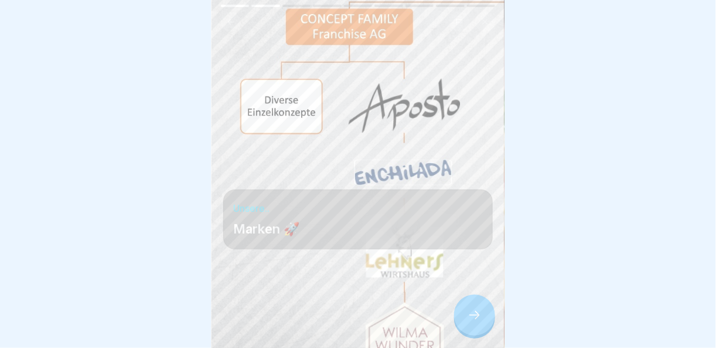
click at [477, 311] on icon at bounding box center [475, 315] width 14 height 14
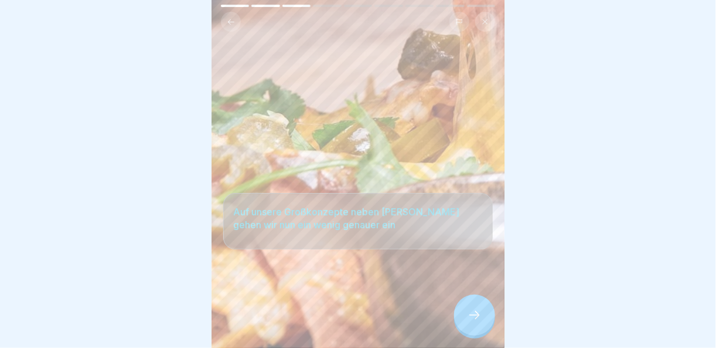
click at [477, 311] on icon at bounding box center [475, 315] width 14 height 14
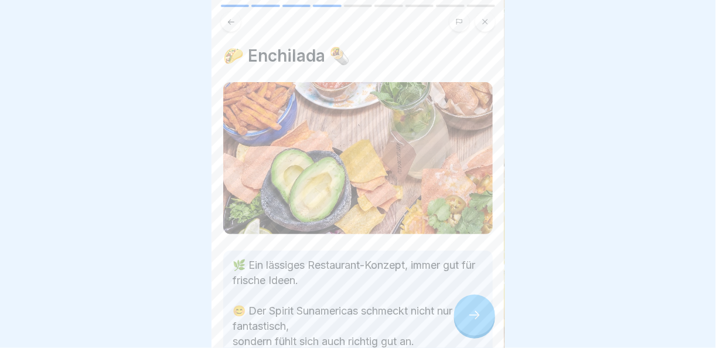
click at [477, 311] on icon at bounding box center [475, 315] width 14 height 14
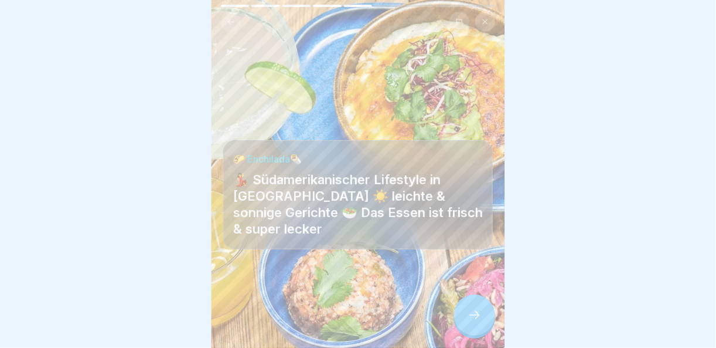
click at [477, 311] on icon at bounding box center [475, 315] width 14 height 14
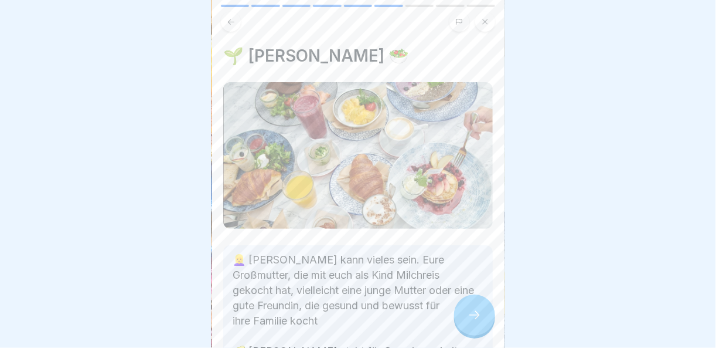
click at [477, 311] on icon at bounding box center [475, 315] width 14 height 14
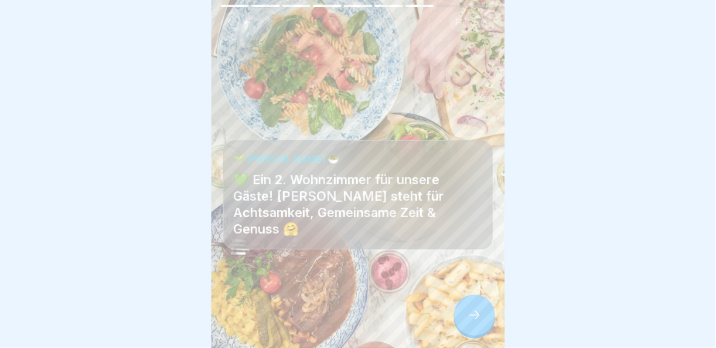
click at [477, 311] on icon at bounding box center [475, 315] width 14 height 14
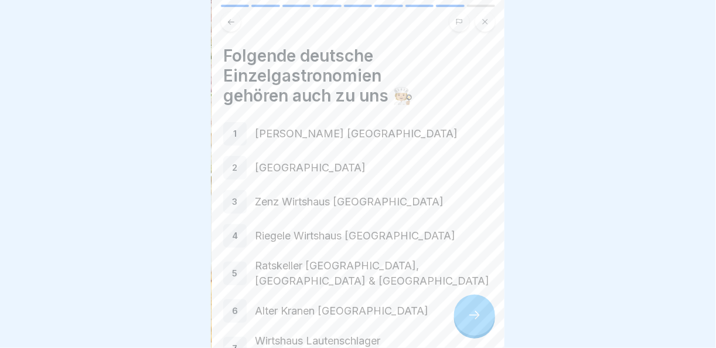
scroll to position [113, 0]
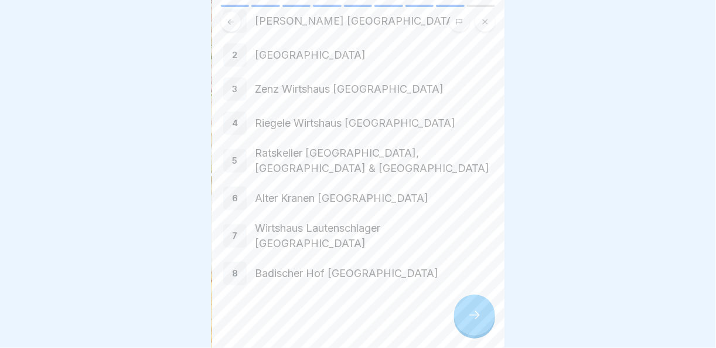
click at [469, 302] on div at bounding box center [474, 314] width 41 height 41
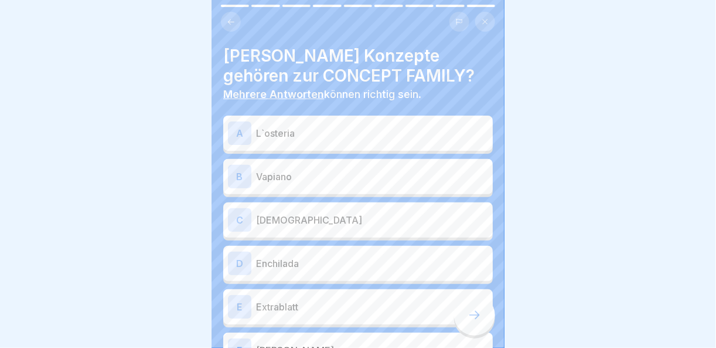
scroll to position [93, 0]
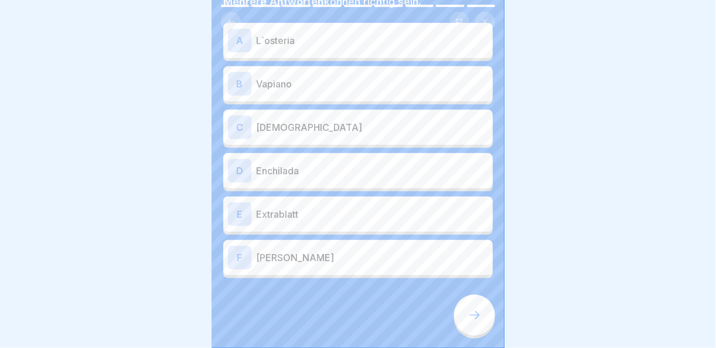
click at [305, 250] on p "[PERSON_NAME]" at bounding box center [372, 257] width 232 height 14
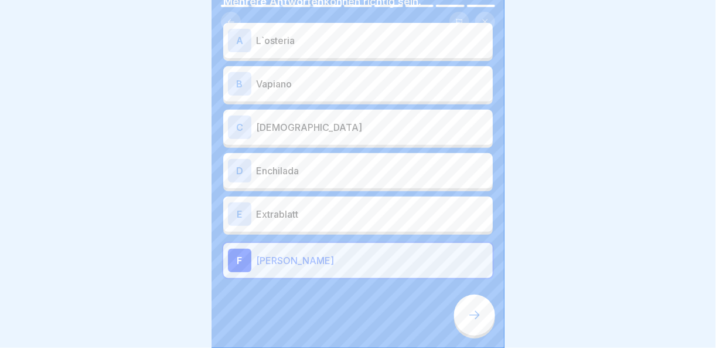
click at [297, 171] on div "D Enchilada" at bounding box center [358, 170] width 260 height 23
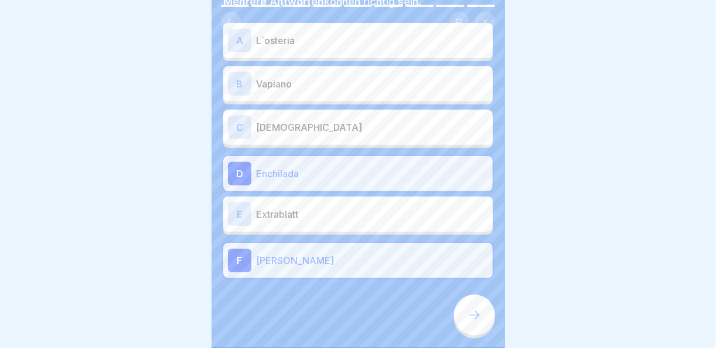
click at [299, 129] on div "C Aposto" at bounding box center [358, 126] width 260 height 23
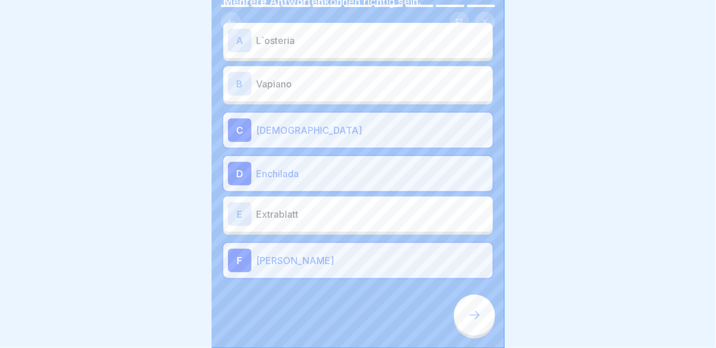
click at [489, 330] on div "[PERSON_NAME] Konzepte gehören zur CONCEPT FAMILY? Mehrere Antworten können ric…" at bounding box center [358, 174] width 293 height 348
click at [484, 326] on div at bounding box center [474, 314] width 41 height 41
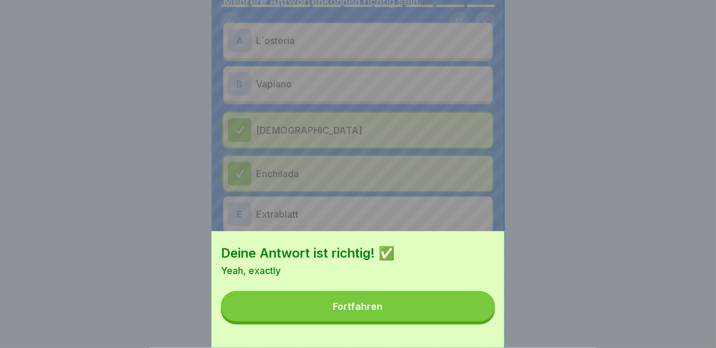
click at [479, 321] on button "Fortfahren" at bounding box center [358, 306] width 274 height 30
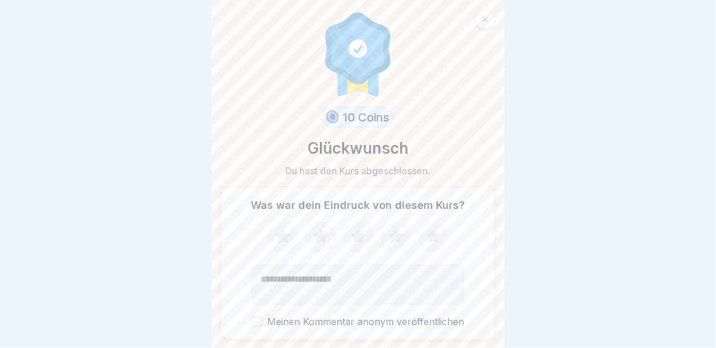
scroll to position [34, 0]
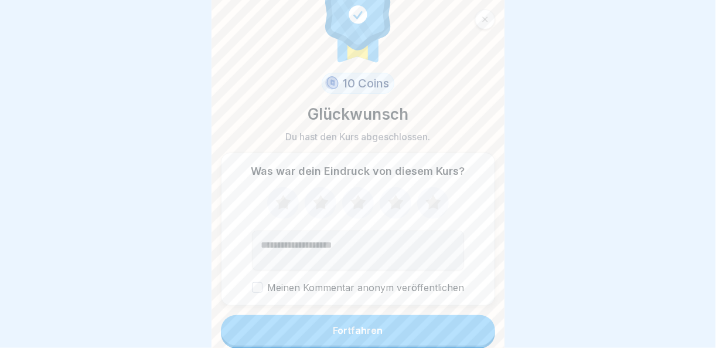
click at [479, 323] on button "Fortfahren" at bounding box center [358, 330] width 274 height 30
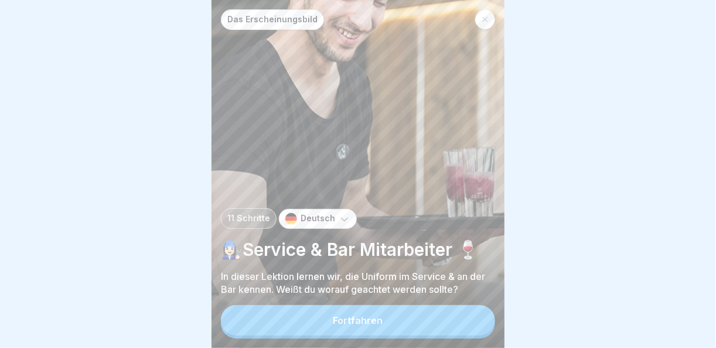
click at [479, 323] on button "Fortfahren" at bounding box center [358, 320] width 274 height 30
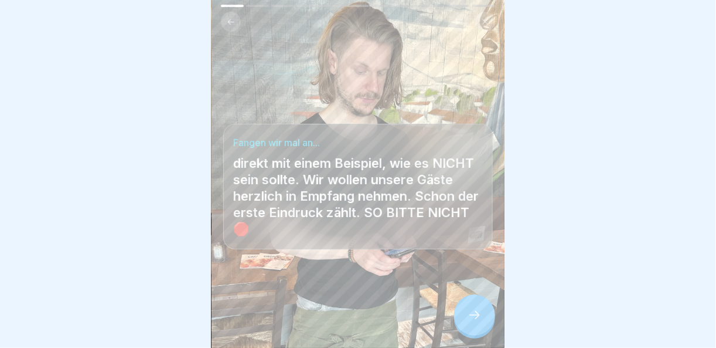
click at [482, 323] on div at bounding box center [474, 314] width 41 height 41
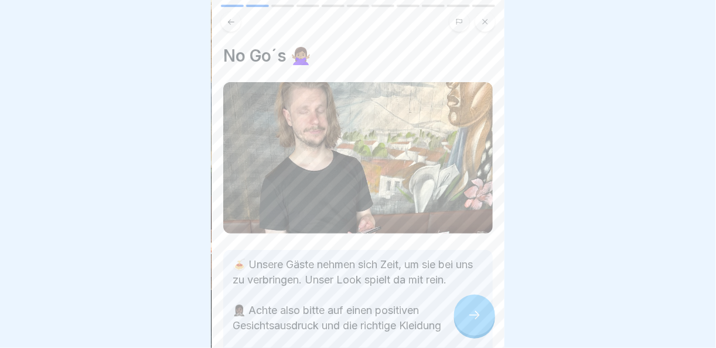
scroll to position [176, 0]
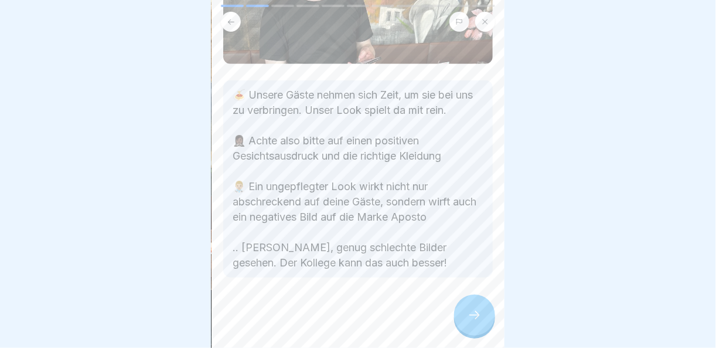
click at [474, 312] on icon at bounding box center [475, 315] width 14 height 14
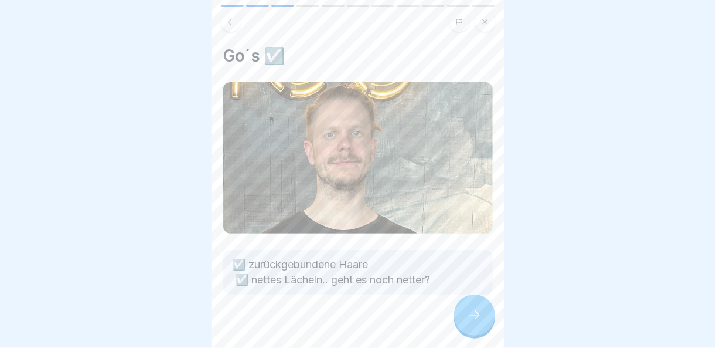
scroll to position [12, 0]
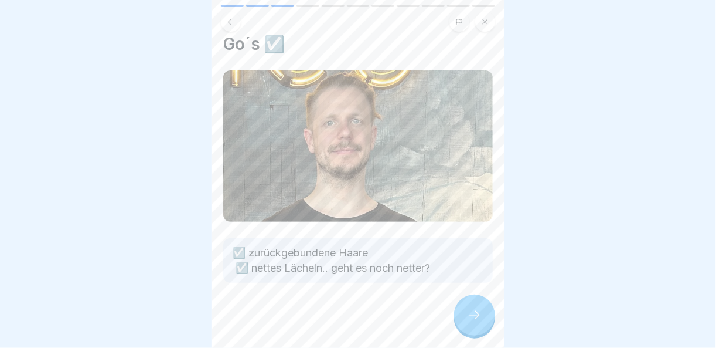
click at [479, 309] on icon at bounding box center [475, 315] width 14 height 14
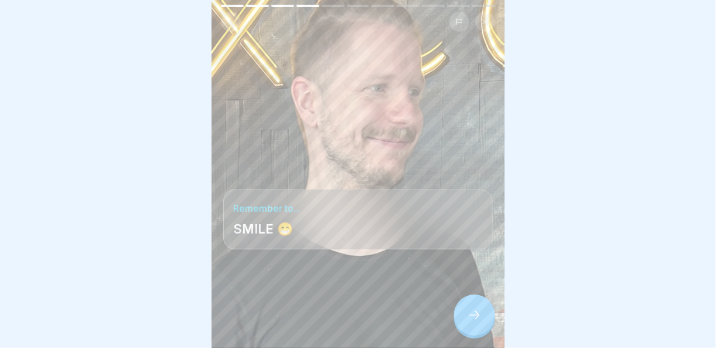
click at [479, 309] on icon at bounding box center [475, 315] width 14 height 14
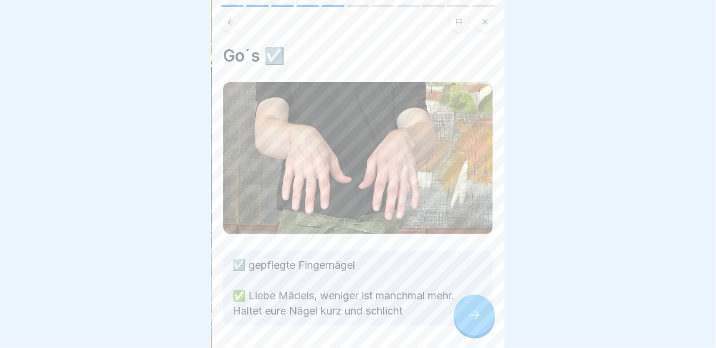
click at [479, 309] on icon at bounding box center [475, 315] width 14 height 14
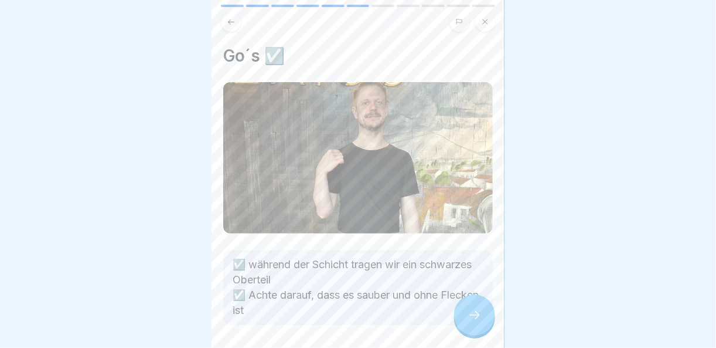
click at [479, 309] on icon at bounding box center [475, 315] width 14 height 14
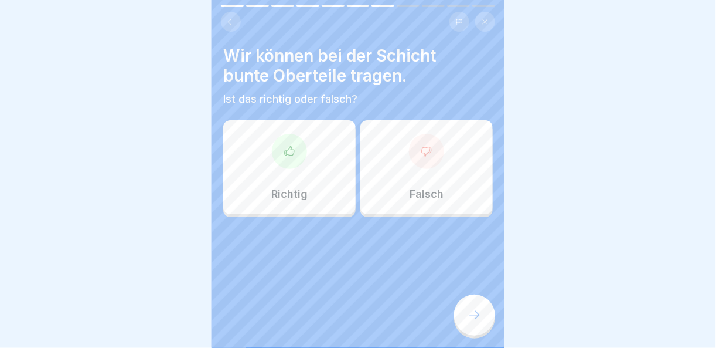
click at [426, 161] on div "Falsch" at bounding box center [426, 167] width 132 height 94
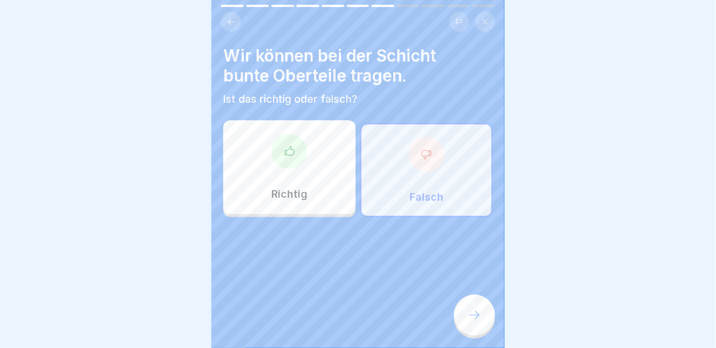
click at [471, 322] on div at bounding box center [474, 314] width 41 height 41
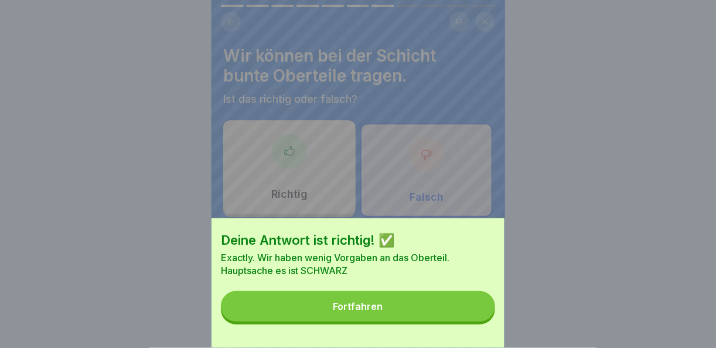
click at [471, 321] on button "Fortfahren" at bounding box center [358, 306] width 274 height 30
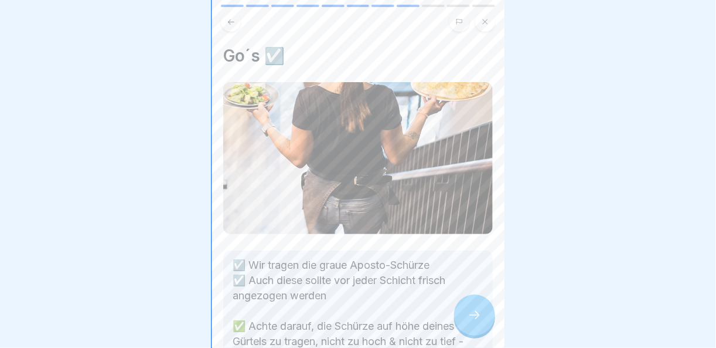
scroll to position [88, 0]
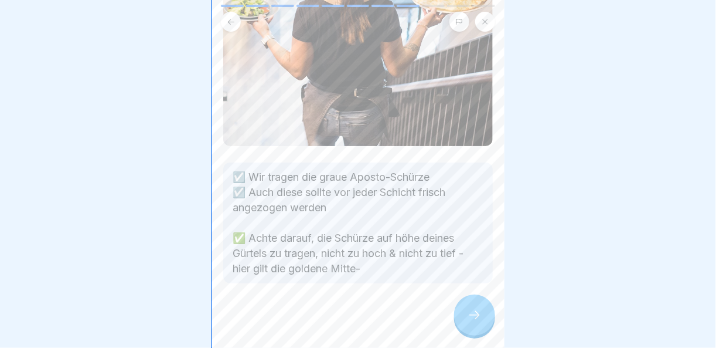
click at [466, 302] on div at bounding box center [474, 314] width 41 height 41
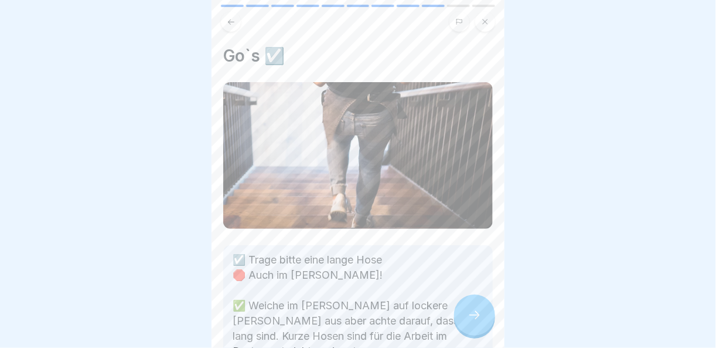
scroll to position [83, 0]
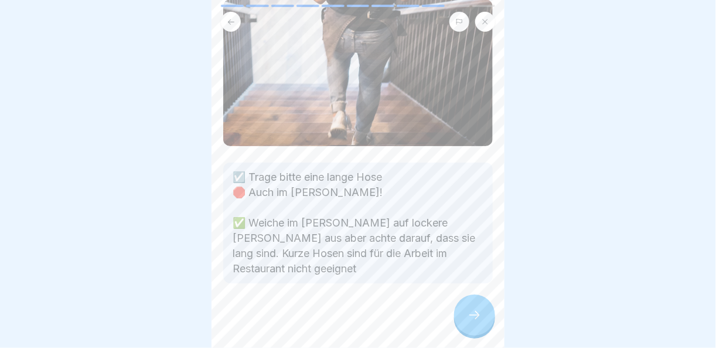
click at [479, 299] on div at bounding box center [474, 314] width 41 height 41
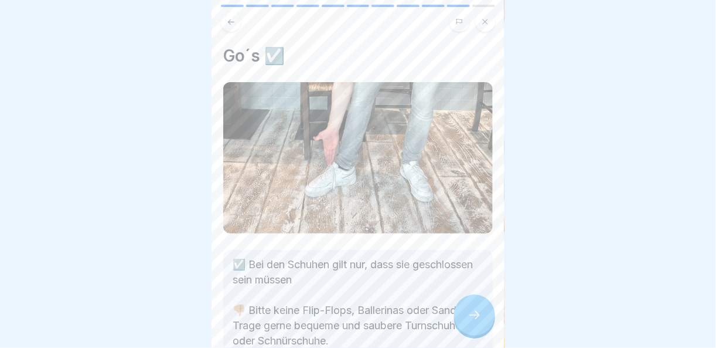
scroll to position [73, 0]
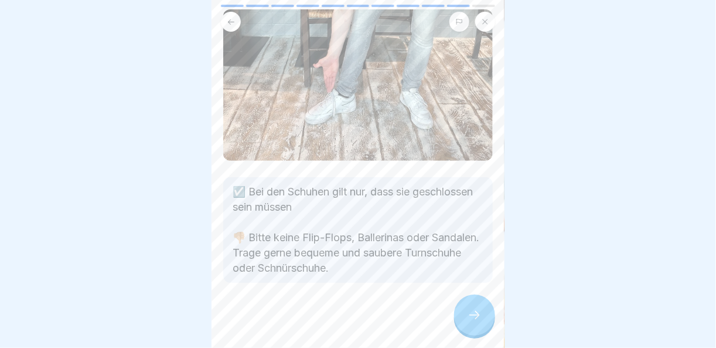
click at [472, 306] on div at bounding box center [474, 314] width 41 height 41
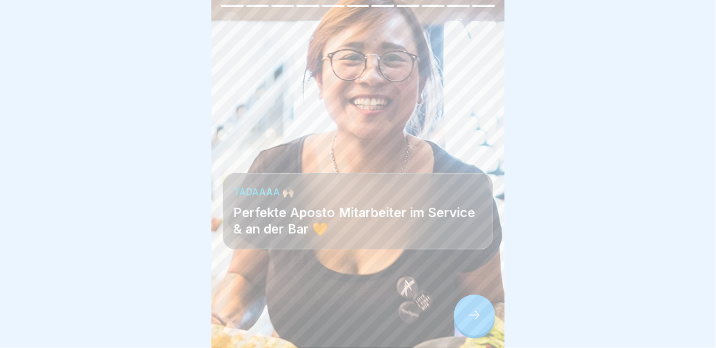
click at [465, 304] on div at bounding box center [474, 314] width 41 height 41
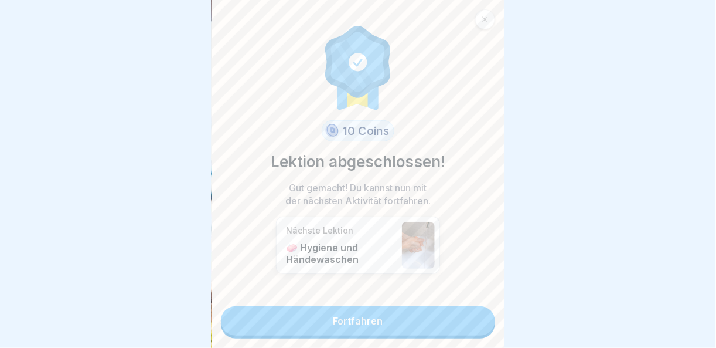
click at [464, 306] on link "Fortfahren" at bounding box center [358, 320] width 274 height 29
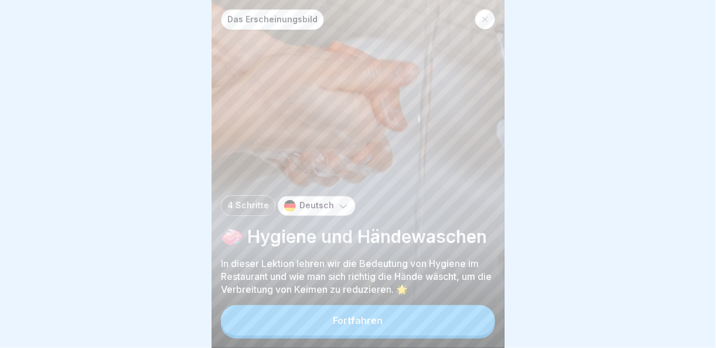
click at [451, 319] on button "Fortfahren" at bounding box center [358, 320] width 274 height 30
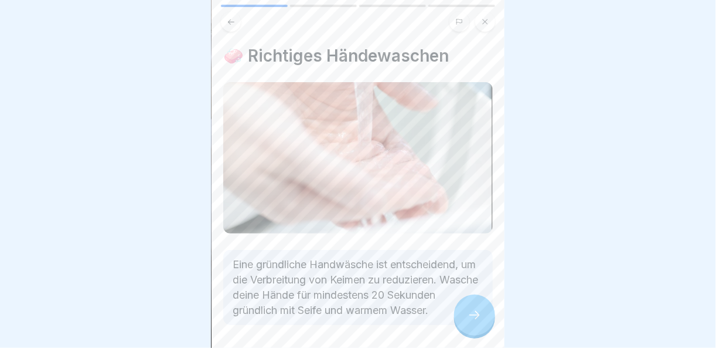
click at [489, 321] on div at bounding box center [474, 314] width 41 height 41
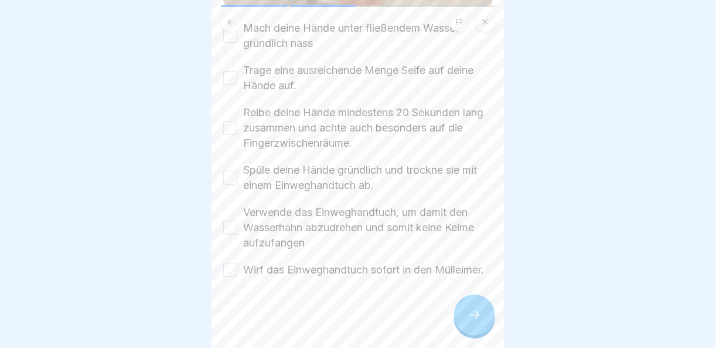
scroll to position [101, 0]
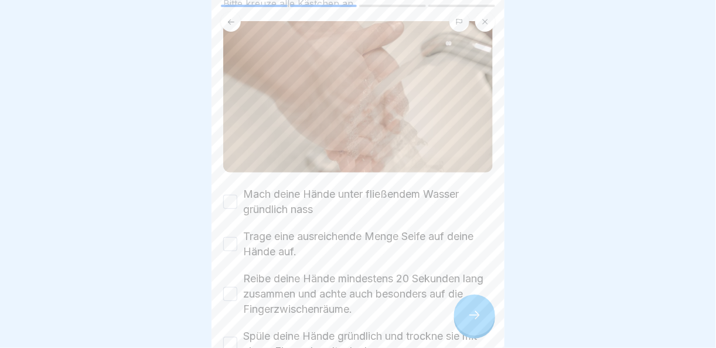
drag, startPoint x: 233, startPoint y: 187, endPoint x: 234, endPoint y: 216, distance: 29.3
click at [233, 195] on button "Mach deine Hände unter fließendem Wasser gründlich nass" at bounding box center [230, 202] width 14 height 14
drag, startPoint x: 234, startPoint y: 237, endPoint x: 236, endPoint y: 270, distance: 32.8
click at [234, 240] on div "Trage eine ausreichende Menge Seife auf deine Hände auf." at bounding box center [358, 244] width 270 height 30
click at [233, 287] on button "Reibe deine Hände mindestens 20 Sekunden lang zusammen und achte auch besonders…" at bounding box center [230, 294] width 14 height 14
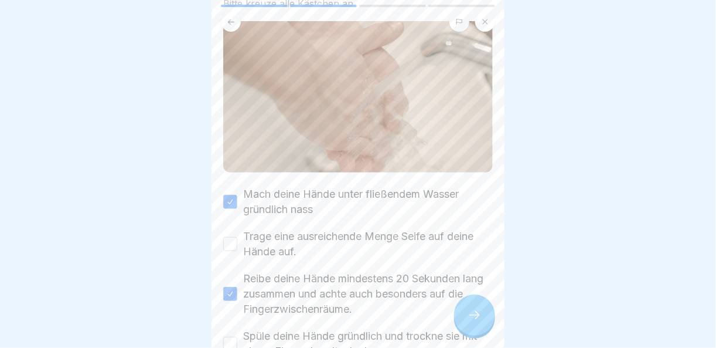
click at [229, 237] on button "Trage eine ausreichende Menge Seife auf deine Hände auf." at bounding box center [230, 244] width 14 height 14
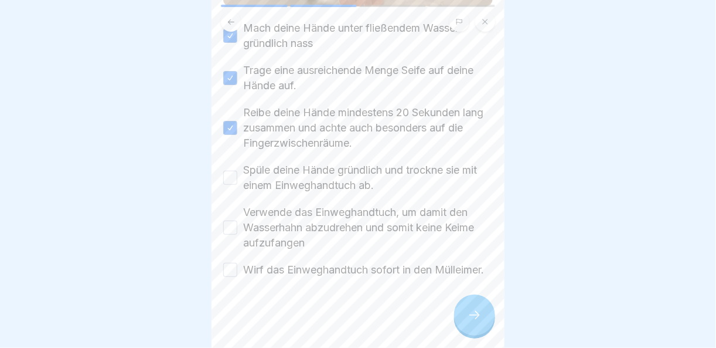
click at [231, 171] on button "Spüle deine Hände gründlich und trockne sie mit einem Einweghandtuch ab." at bounding box center [230, 178] width 14 height 14
click at [230, 220] on button "Verwende das Einweghandtuch, um damit den Wasserhahn abzudrehen und somit keine…" at bounding box center [230, 227] width 14 height 14
click at [232, 263] on button "Wirf das Einweghandtuch sofort in den Mülleimer." at bounding box center [230, 270] width 14 height 14
click at [481, 316] on icon at bounding box center [475, 315] width 14 height 14
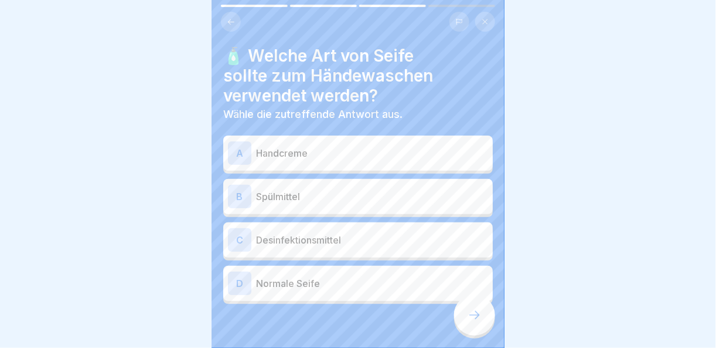
click at [480, 316] on icon at bounding box center [475, 315] width 14 height 14
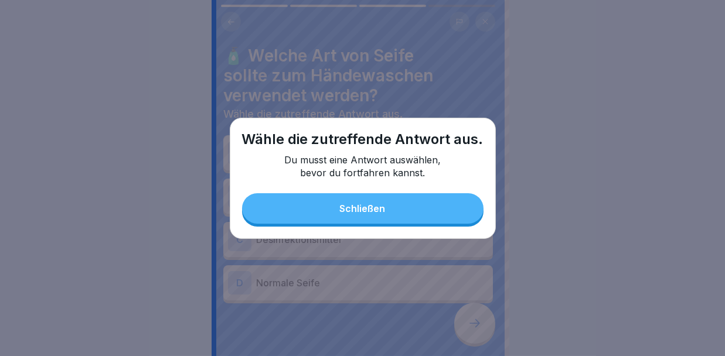
click at [412, 199] on button "Schließen" at bounding box center [362, 208] width 241 height 30
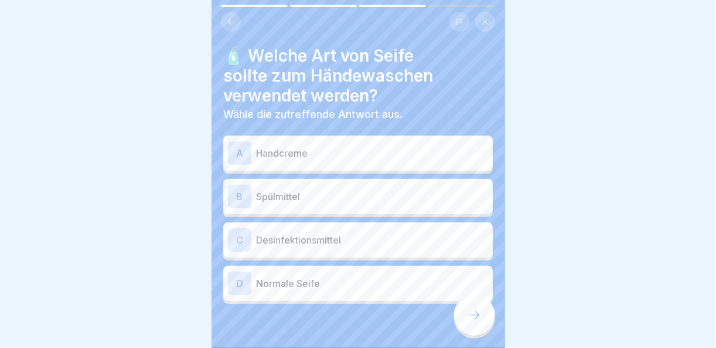
click at [364, 287] on p "Normale Seife" at bounding box center [372, 283] width 232 height 14
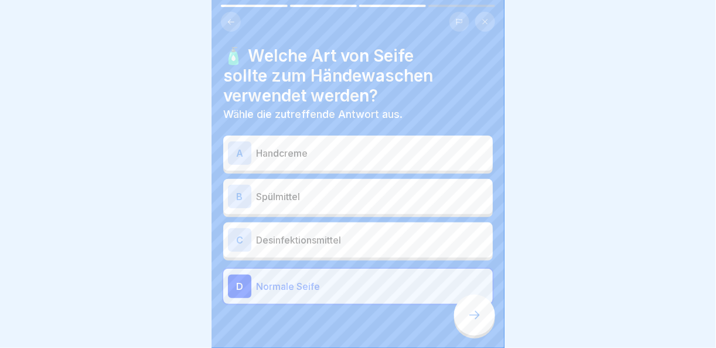
click at [489, 333] on div at bounding box center [474, 314] width 41 height 41
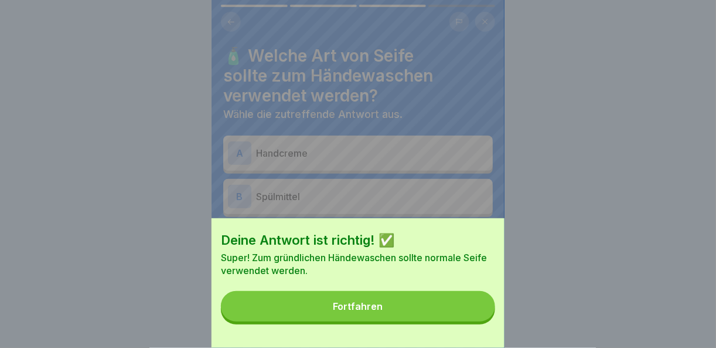
click at [479, 321] on button "Fortfahren" at bounding box center [358, 306] width 274 height 30
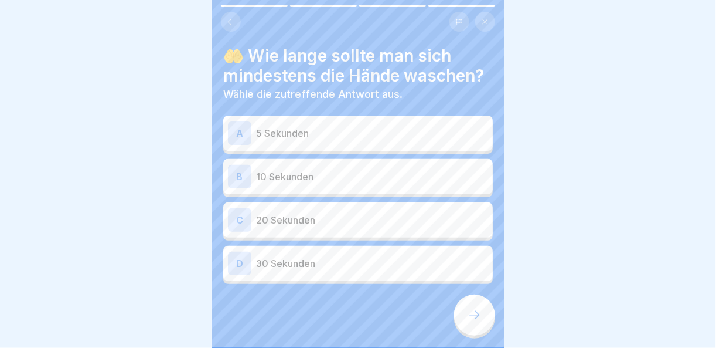
click at [355, 227] on p "20 Sekunden" at bounding box center [372, 220] width 232 height 14
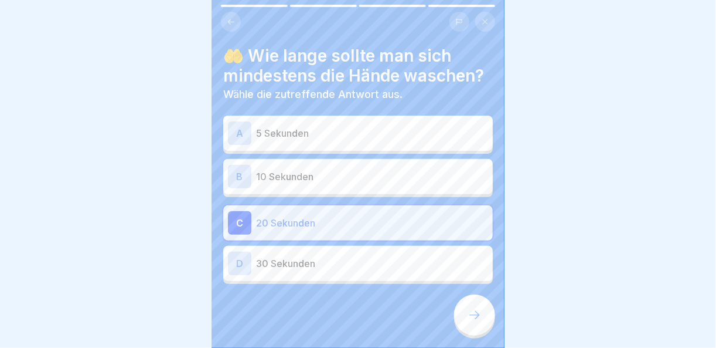
click at [468, 320] on icon at bounding box center [475, 315] width 14 height 14
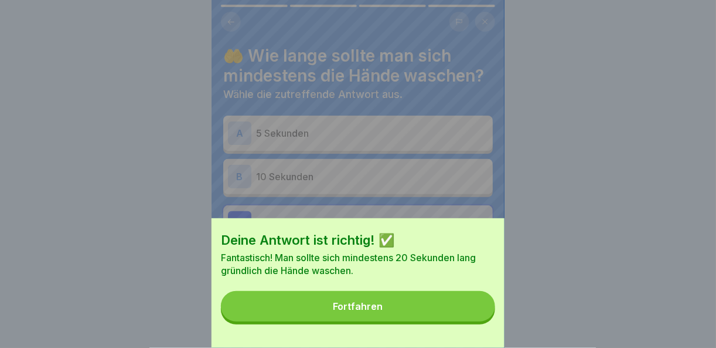
click at [467, 320] on button "Fortfahren" at bounding box center [358, 306] width 274 height 30
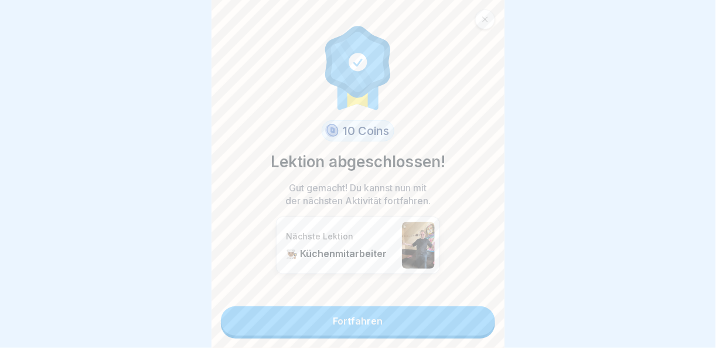
click at [467, 320] on link "Fortfahren" at bounding box center [358, 320] width 274 height 29
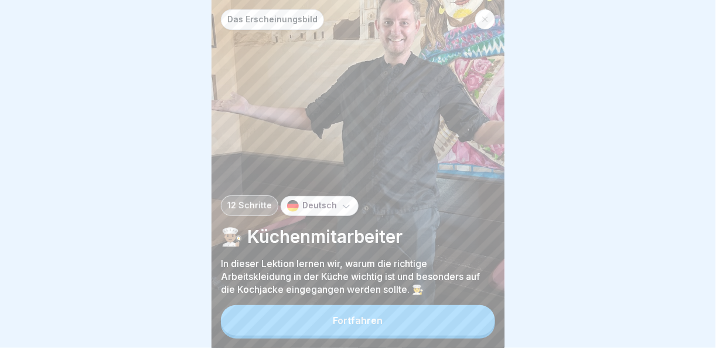
click at [467, 320] on button "Fortfahren" at bounding box center [358, 320] width 274 height 30
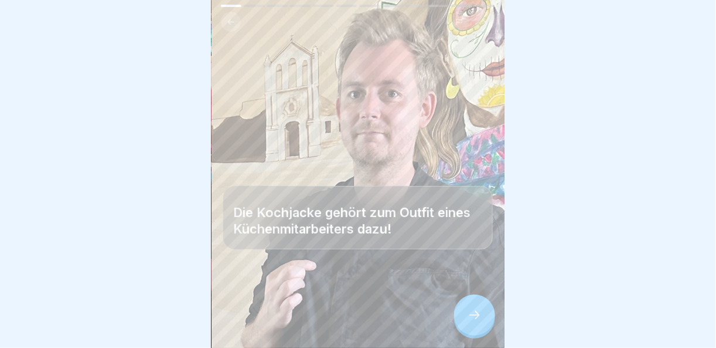
scroll to position [8, 0]
click at [478, 315] on icon at bounding box center [474, 315] width 11 height 8
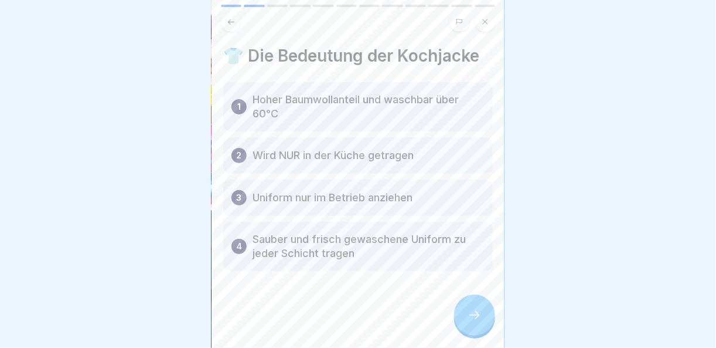
click at [487, 325] on div at bounding box center [474, 314] width 41 height 41
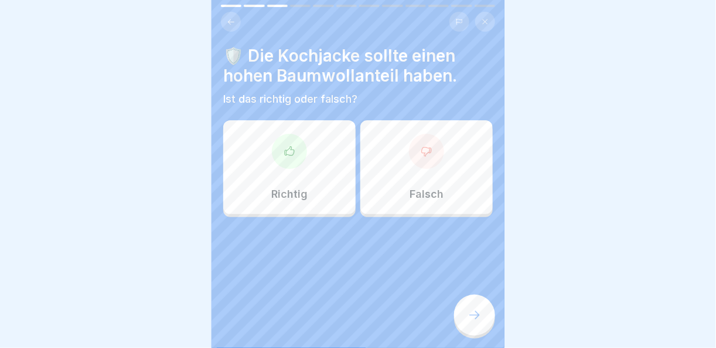
click at [418, 134] on div at bounding box center [426, 151] width 35 height 35
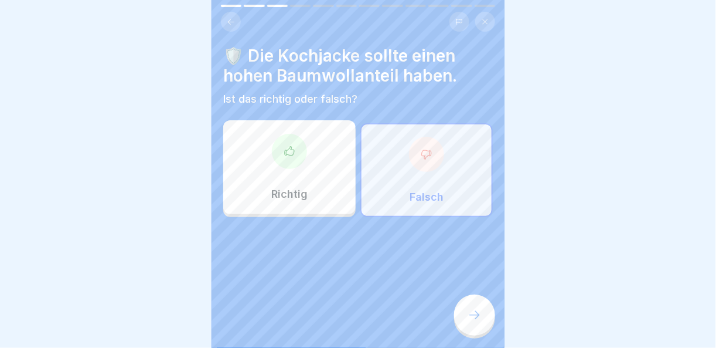
click at [484, 305] on div at bounding box center [474, 314] width 41 height 41
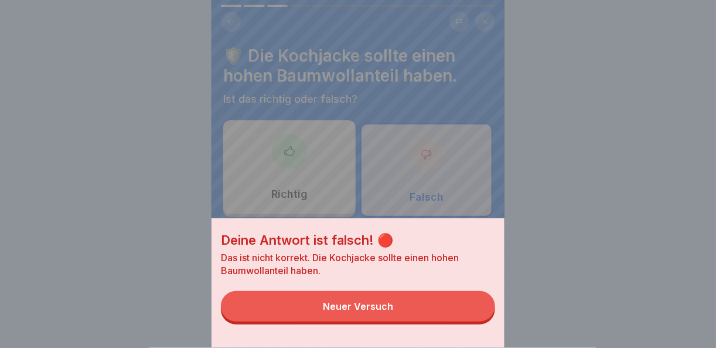
click at [459, 319] on button "Neuer Versuch" at bounding box center [358, 306] width 274 height 30
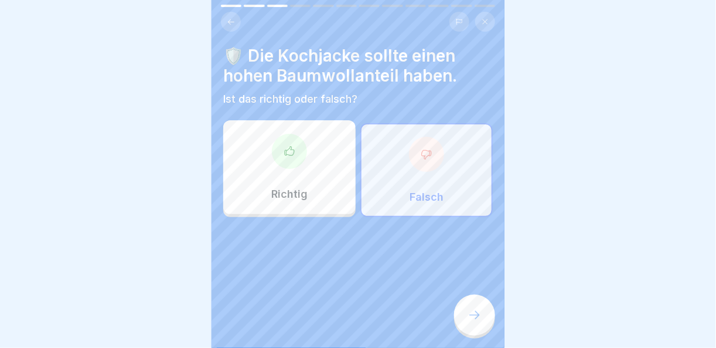
click at [282, 172] on div "Richtig" at bounding box center [289, 167] width 132 height 94
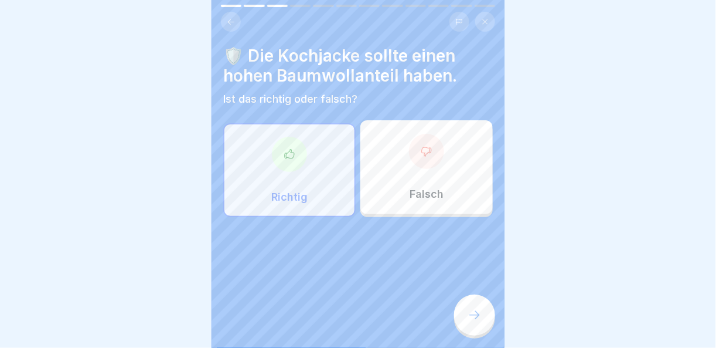
click at [491, 326] on div at bounding box center [474, 314] width 41 height 41
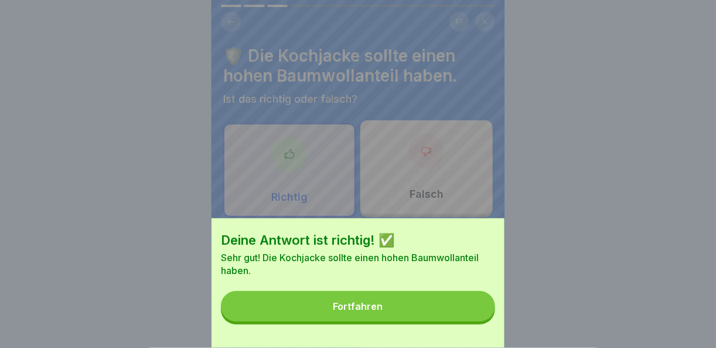
click at [453, 305] on button "Fortfahren" at bounding box center [358, 306] width 274 height 30
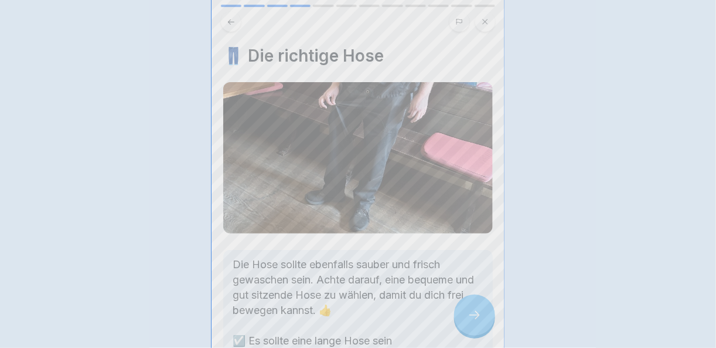
click at [452, 315] on div "Deine Antwort ist richtig! ✅ Sehr gut! Die Kochjacke sollte einen hohen Baumwol…" at bounding box center [358, 174] width 716 height 348
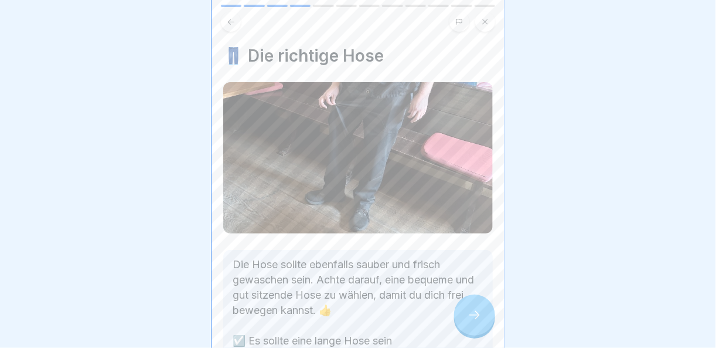
scroll to position [103, 0]
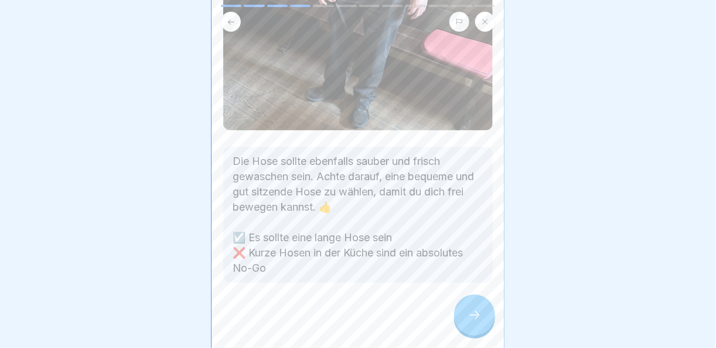
click at [489, 314] on div at bounding box center [474, 314] width 41 height 41
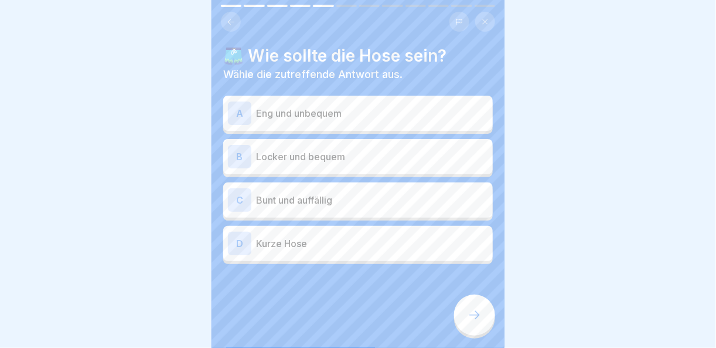
click at [383, 157] on div "B Locker und bequem" at bounding box center [358, 156] width 260 height 23
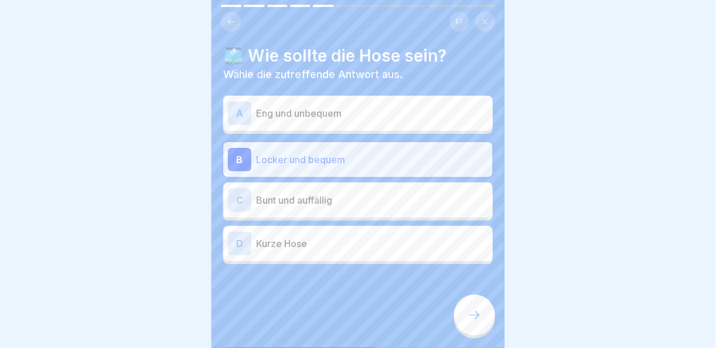
click at [470, 302] on div at bounding box center [474, 314] width 41 height 41
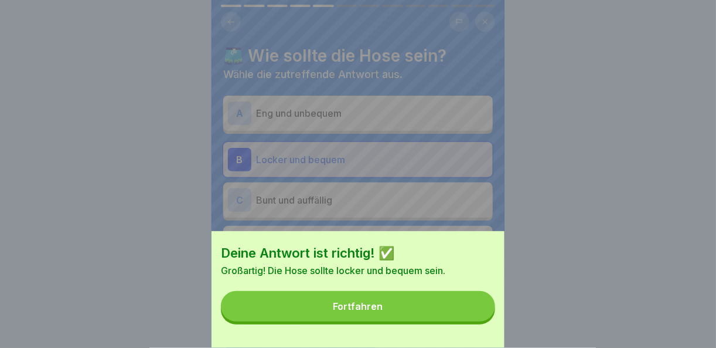
click at [472, 306] on button "Fortfahren" at bounding box center [358, 306] width 274 height 30
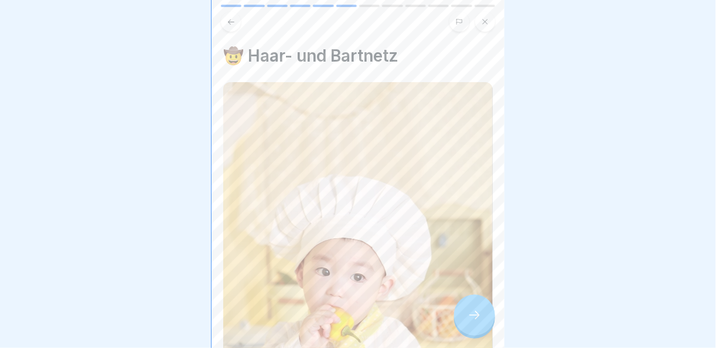
scroll to position [363, 0]
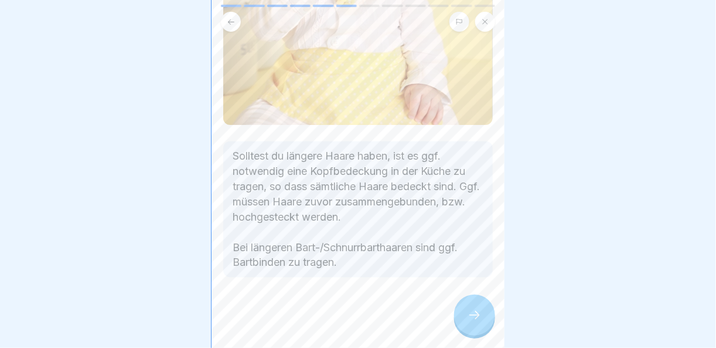
click at [486, 317] on div at bounding box center [474, 314] width 41 height 41
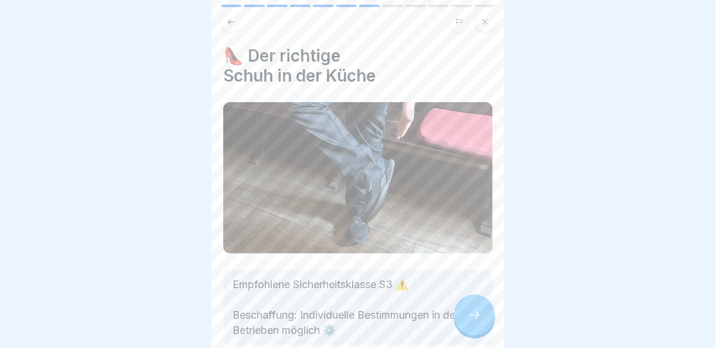
scroll to position [62, 0]
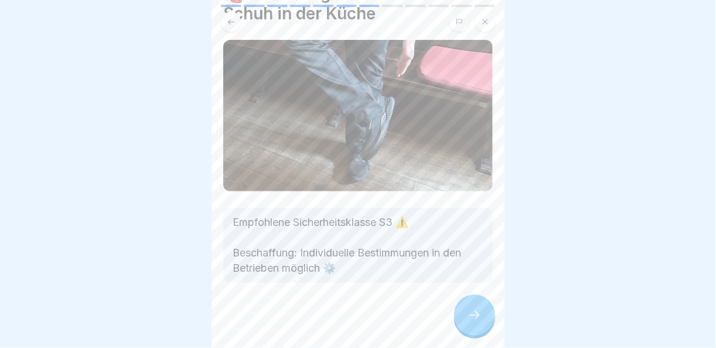
click at [481, 323] on div at bounding box center [474, 314] width 41 height 41
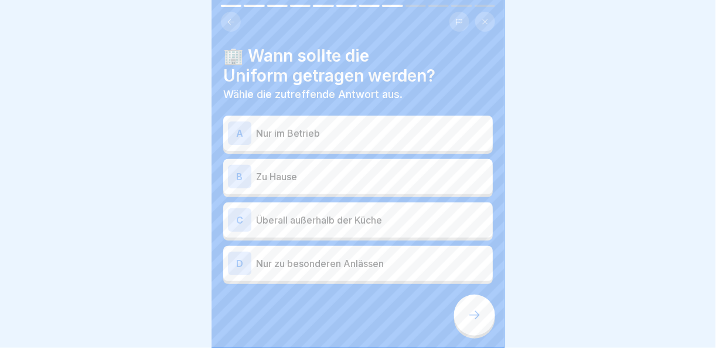
click at [347, 128] on p "Nur im Betrieb" at bounding box center [372, 133] width 232 height 14
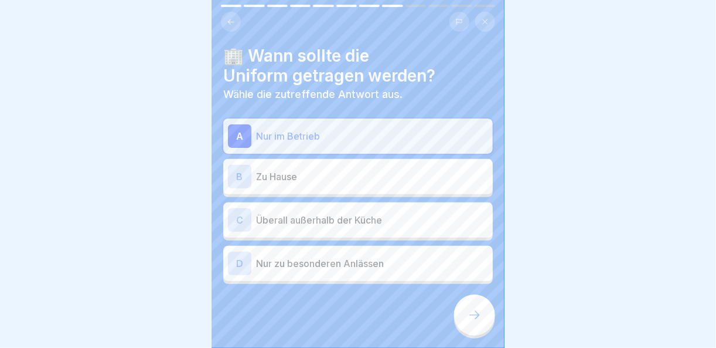
click at [471, 321] on icon at bounding box center [475, 315] width 14 height 14
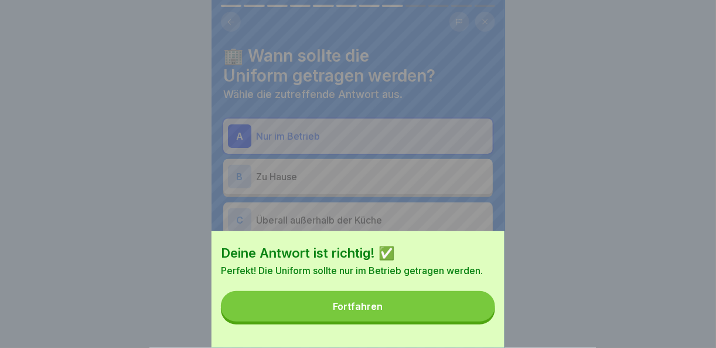
click at [471, 321] on button "Fortfahren" at bounding box center [358, 306] width 274 height 30
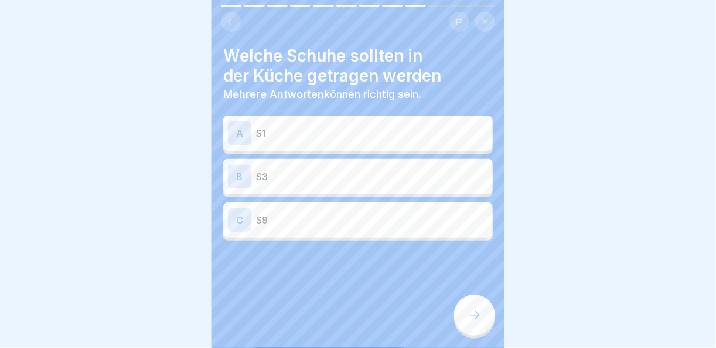
click at [312, 165] on div "B S3" at bounding box center [358, 176] width 260 height 23
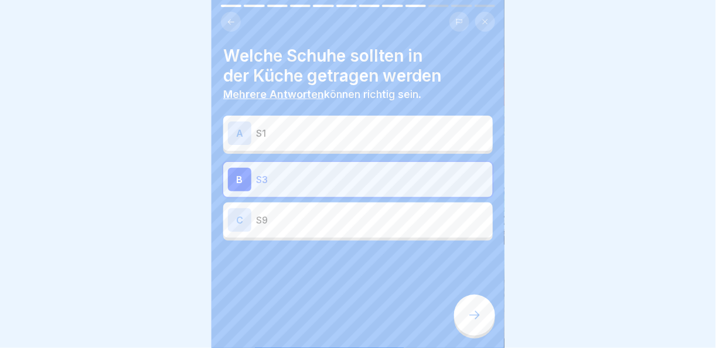
click at [486, 321] on div at bounding box center [474, 314] width 41 height 41
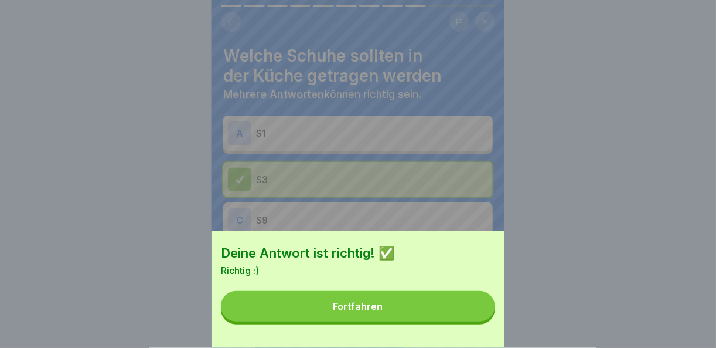
click at [485, 321] on button "Fortfahren" at bounding box center [358, 306] width 274 height 30
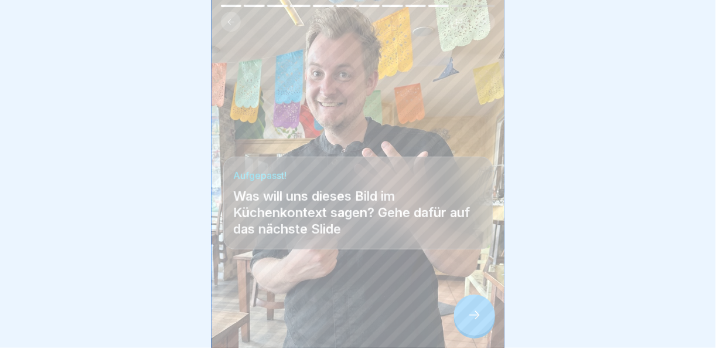
click at [485, 321] on div at bounding box center [474, 314] width 41 height 41
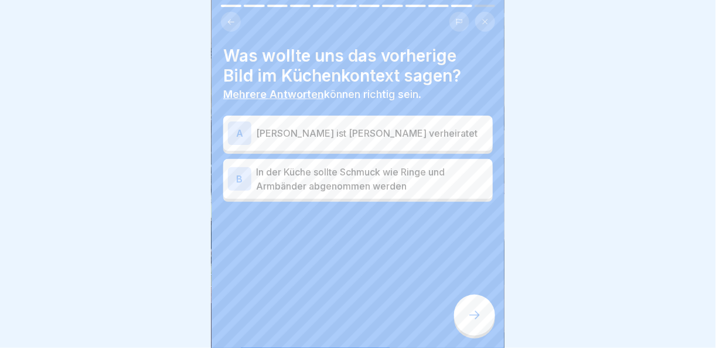
click at [367, 170] on p "In der Küche sollte Schmuck wie Ringe und Armbänder abgenommen werden" at bounding box center [372, 179] width 232 height 28
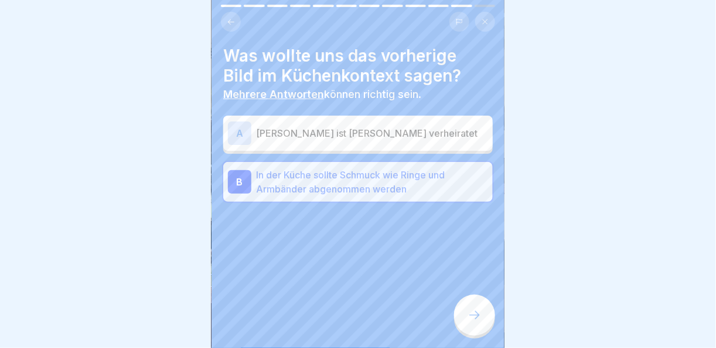
click at [469, 315] on icon at bounding box center [475, 315] width 14 height 14
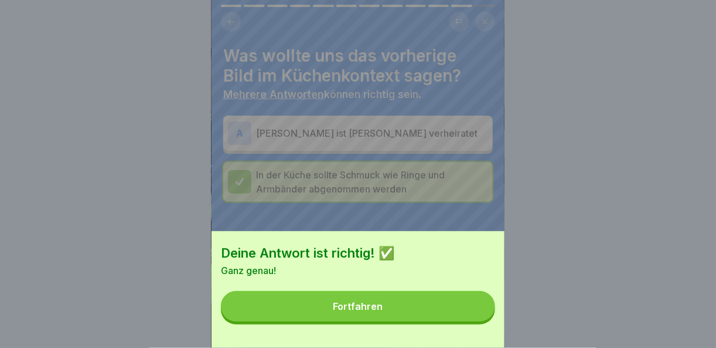
click at [469, 314] on button "Fortfahren" at bounding box center [358, 306] width 274 height 30
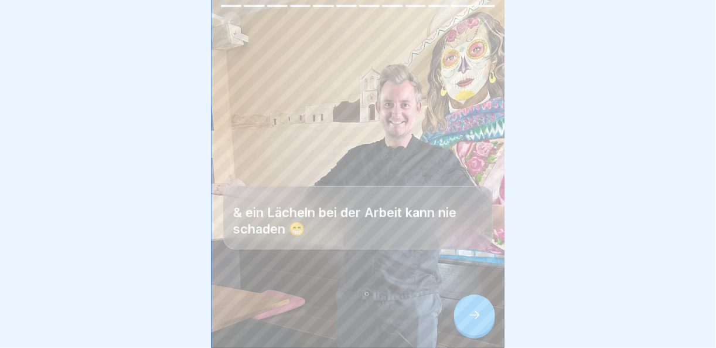
click at [478, 331] on div at bounding box center [474, 314] width 41 height 41
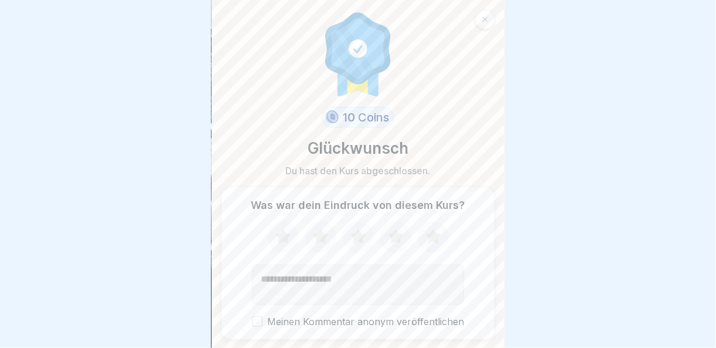
scroll to position [34, 0]
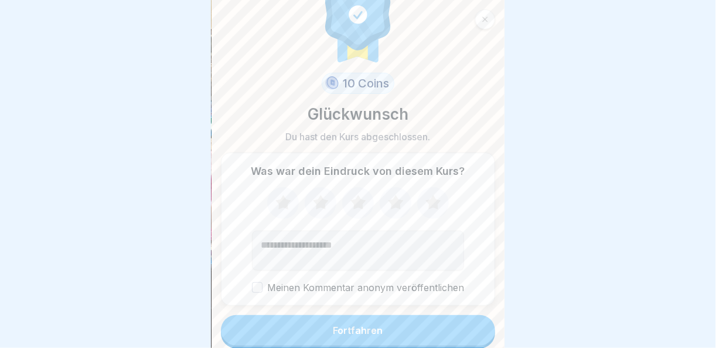
click at [450, 317] on button "Fortfahren" at bounding box center [358, 330] width 274 height 30
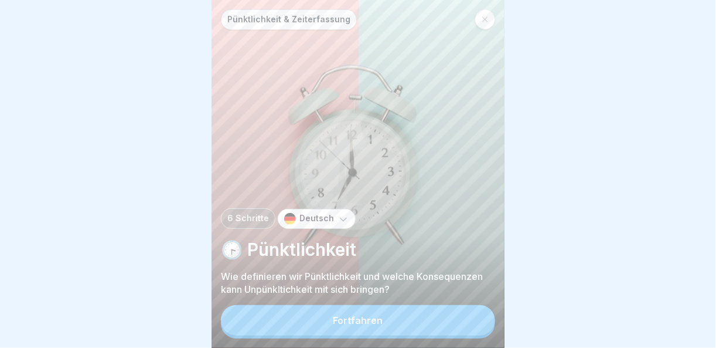
click at [450, 317] on button "Fortfahren" at bounding box center [358, 320] width 274 height 30
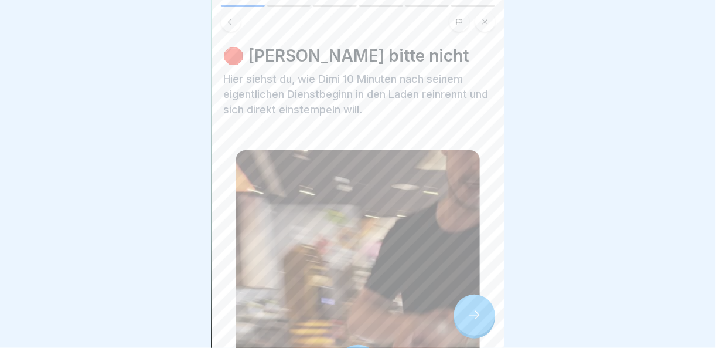
scroll to position [234, 0]
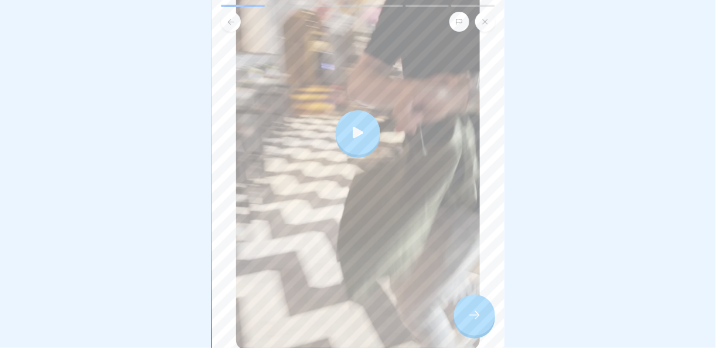
click at [485, 309] on div at bounding box center [474, 314] width 41 height 41
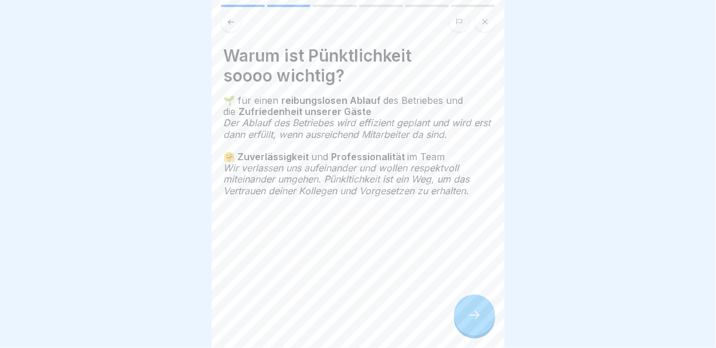
click at [485, 309] on div at bounding box center [474, 314] width 41 height 41
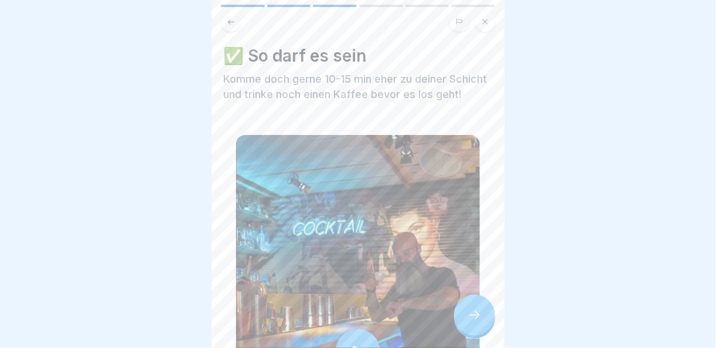
click at [485, 309] on div at bounding box center [474, 314] width 41 height 41
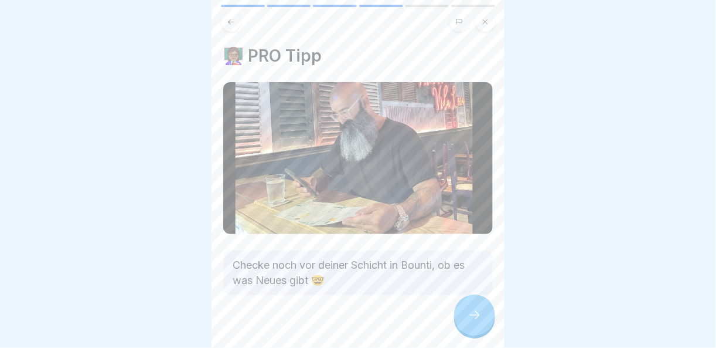
click at [485, 309] on div at bounding box center [474, 314] width 41 height 41
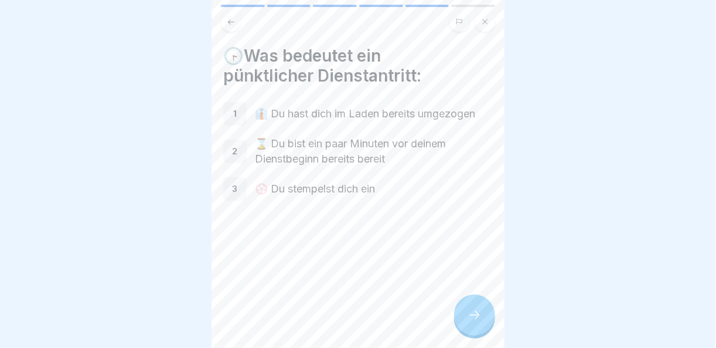
click at [485, 309] on div at bounding box center [474, 314] width 41 height 41
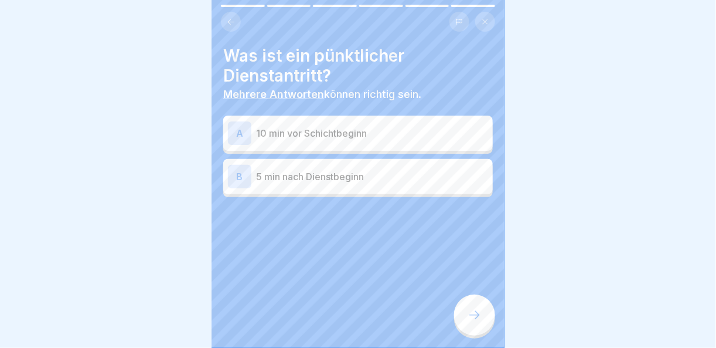
click at [373, 128] on p "10 min vor Schichtbeginn" at bounding box center [372, 133] width 232 height 14
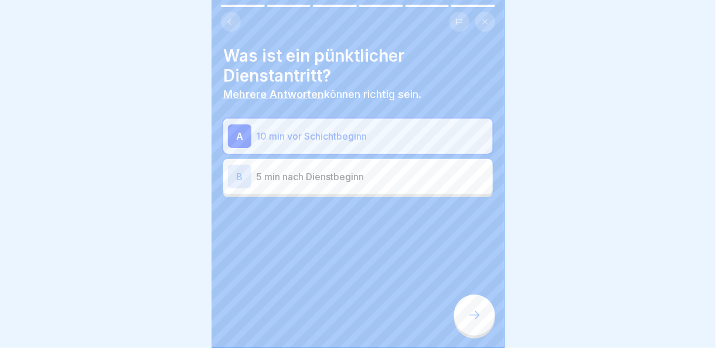
click at [488, 314] on div at bounding box center [474, 314] width 41 height 41
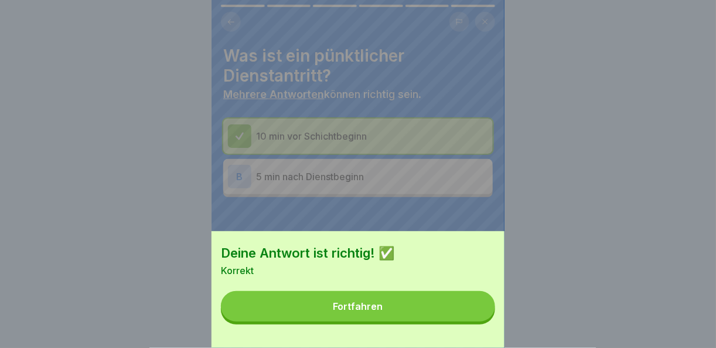
click at [488, 314] on button "Fortfahren" at bounding box center [358, 306] width 274 height 30
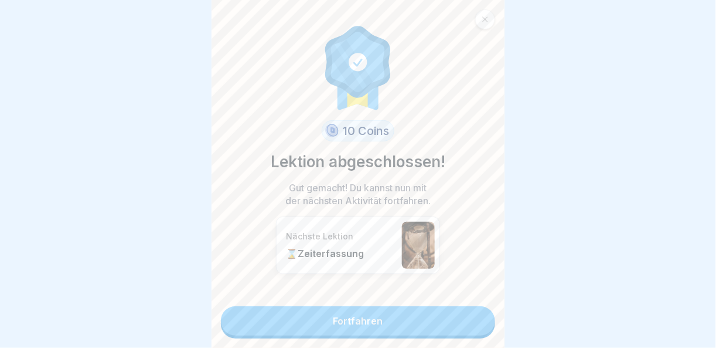
click at [465, 323] on link "Fortfahren" at bounding box center [358, 320] width 274 height 29
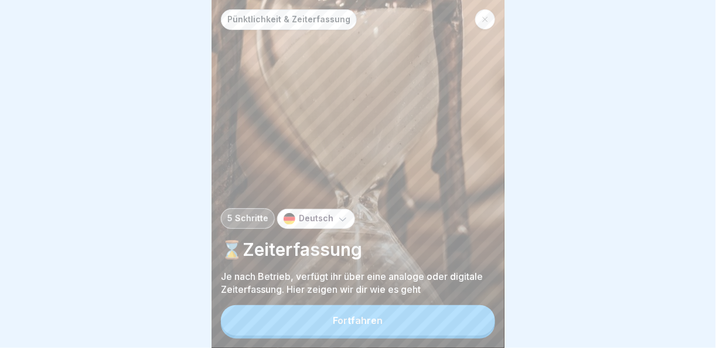
click at [465, 323] on button "Fortfahren" at bounding box center [358, 320] width 274 height 30
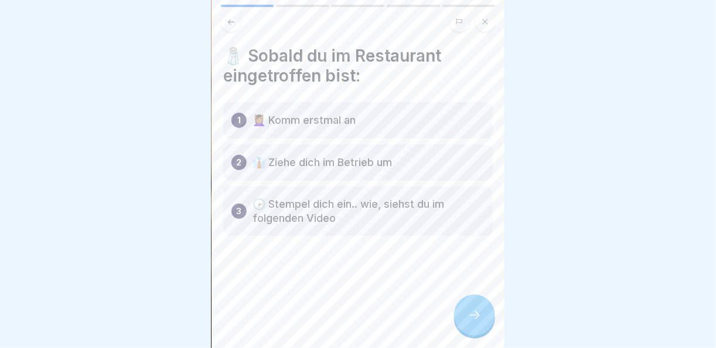
click at [482, 312] on div at bounding box center [474, 314] width 41 height 41
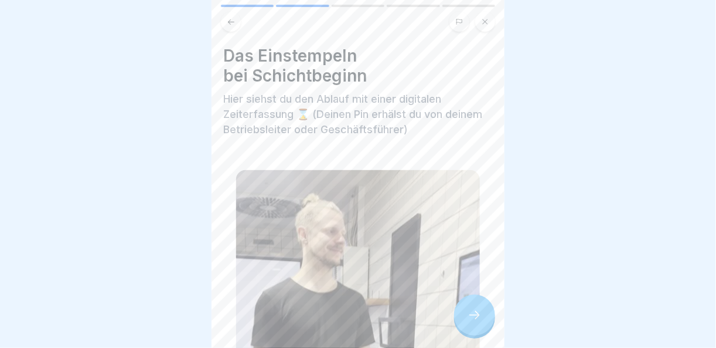
scroll to position [293, 0]
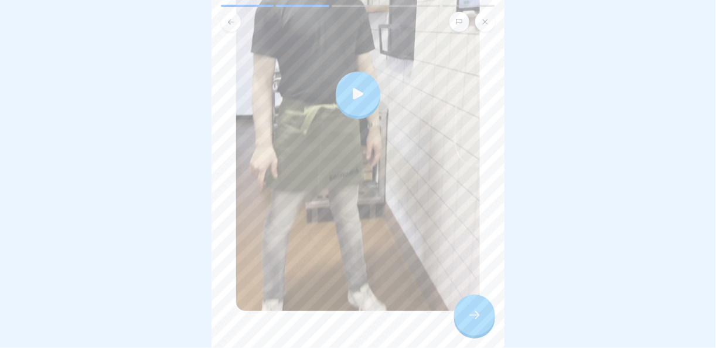
click at [474, 318] on icon at bounding box center [475, 315] width 14 height 14
click at [472, 322] on div at bounding box center [474, 314] width 41 height 41
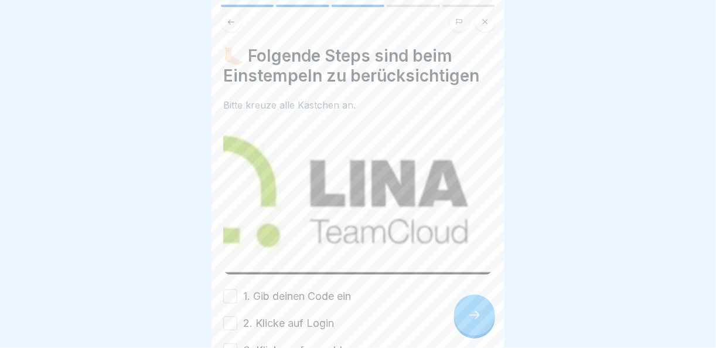
click at [228, 289] on button "1. Gib deinen Code ein" at bounding box center [230, 296] width 14 height 14
click at [228, 316] on button "2. Klicke auf Login" at bounding box center [230, 323] width 14 height 14
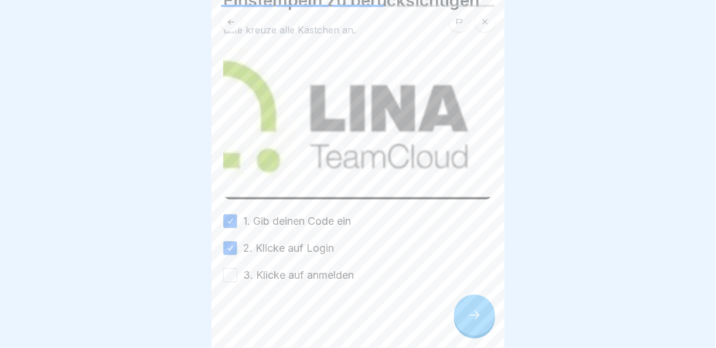
click at [227, 268] on button "3. Klicke auf anmelden" at bounding box center [230, 275] width 14 height 14
click at [478, 312] on icon at bounding box center [475, 315] width 14 height 14
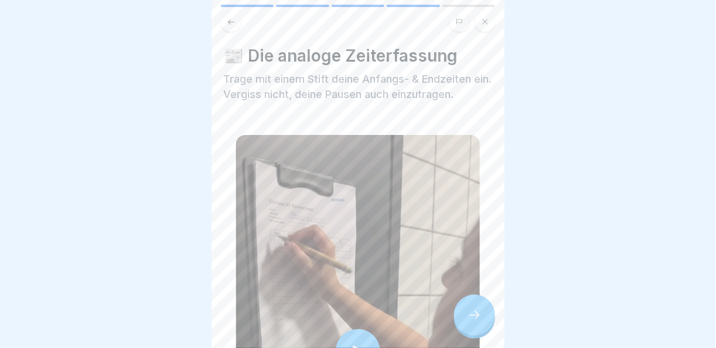
scroll to position [234, 0]
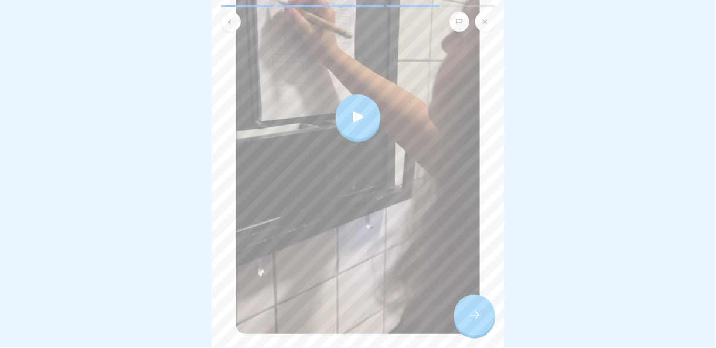
click at [482, 316] on div at bounding box center [474, 314] width 41 height 41
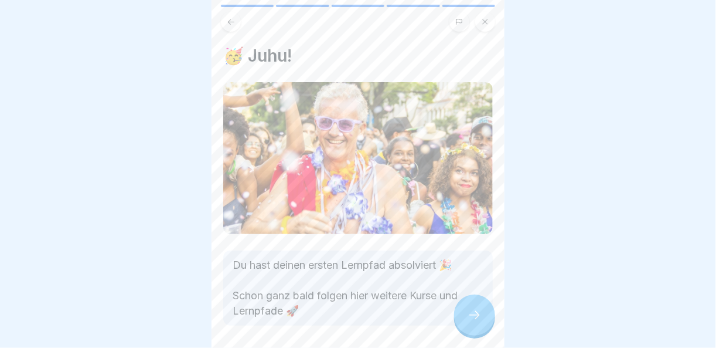
click at [482, 316] on div at bounding box center [474, 314] width 41 height 41
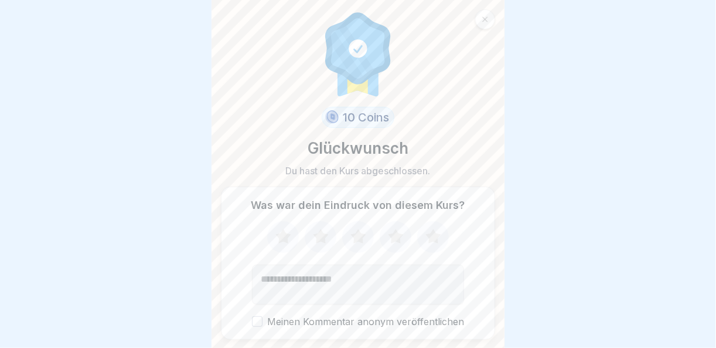
scroll to position [34, 0]
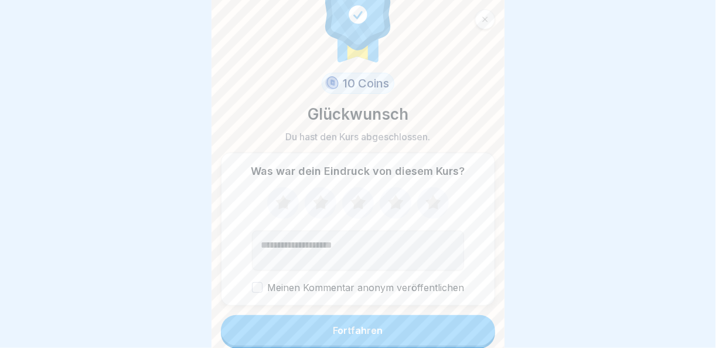
click at [445, 317] on button "Fortfahren" at bounding box center [358, 330] width 274 height 30
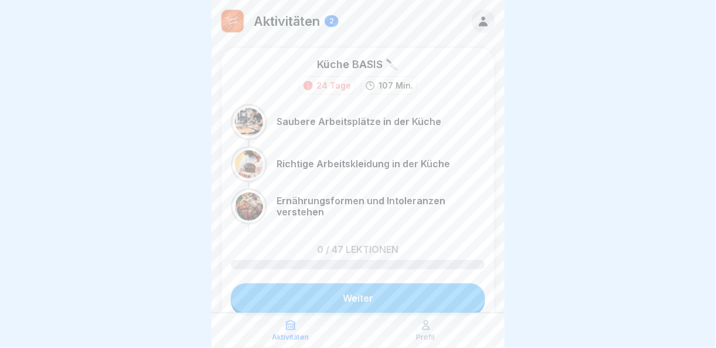
click at [440, 289] on link "Weiter" at bounding box center [358, 297] width 254 height 29
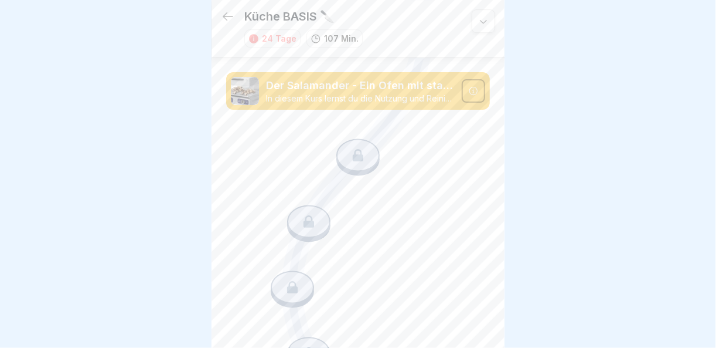
scroll to position [1881, 0]
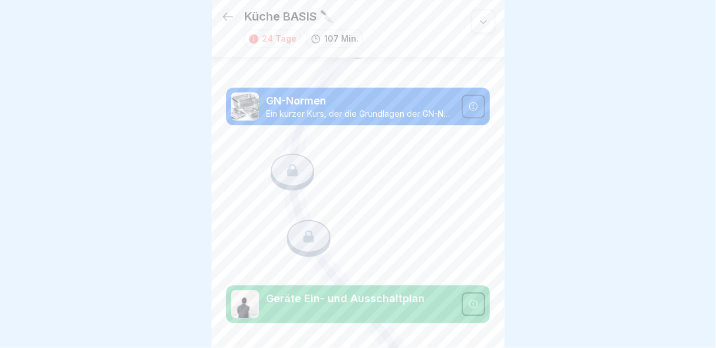
click at [478, 19] on icon at bounding box center [484, 21] width 12 height 12
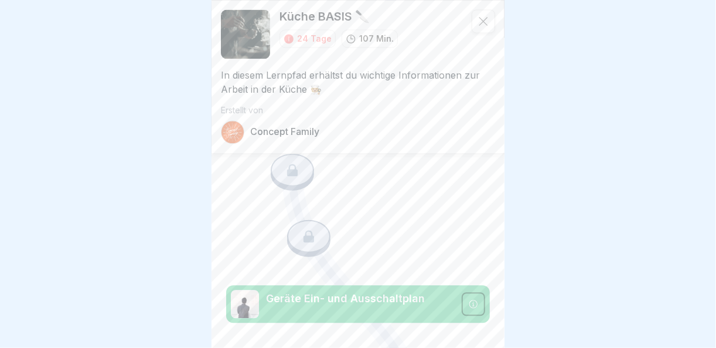
click at [472, 28] on div at bounding box center [483, 20] width 23 height 23
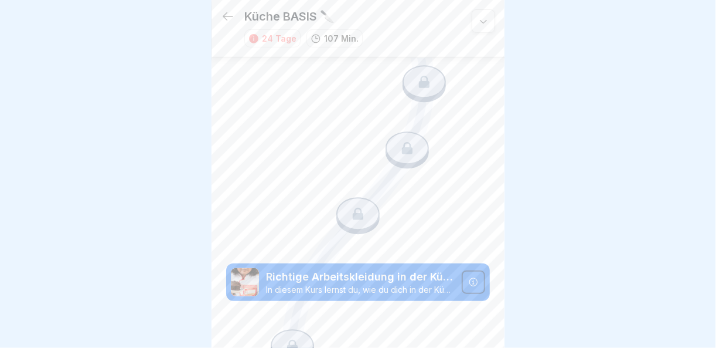
scroll to position [0, 0]
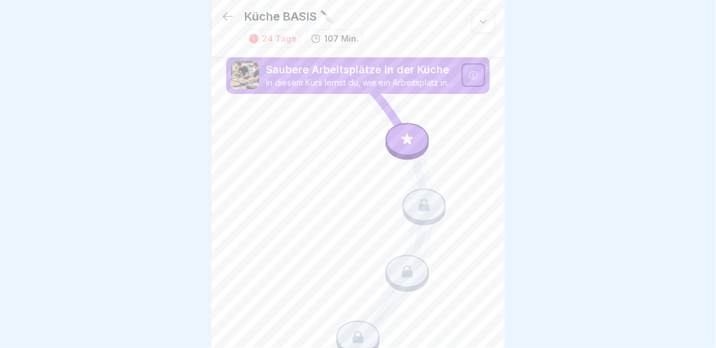
click at [483, 19] on div at bounding box center [483, 20] width 23 height 23
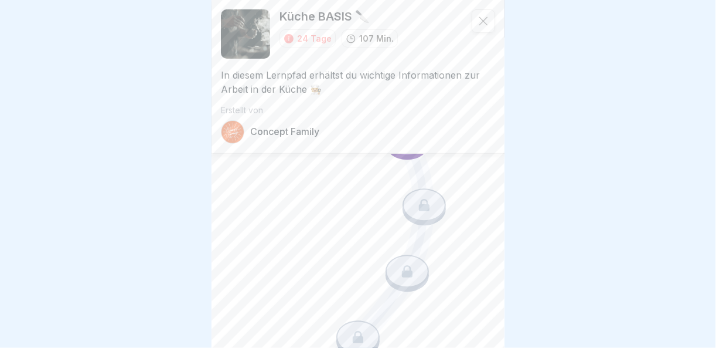
click at [223, 133] on div at bounding box center [232, 131] width 23 height 23
click at [475, 28] on div at bounding box center [483, 20] width 23 height 23
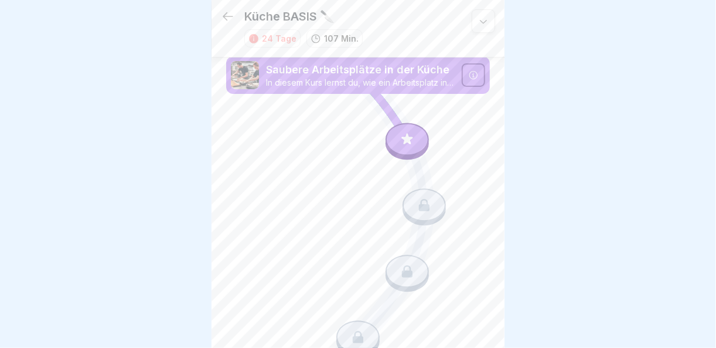
click at [227, 11] on icon at bounding box center [228, 16] width 14 height 14
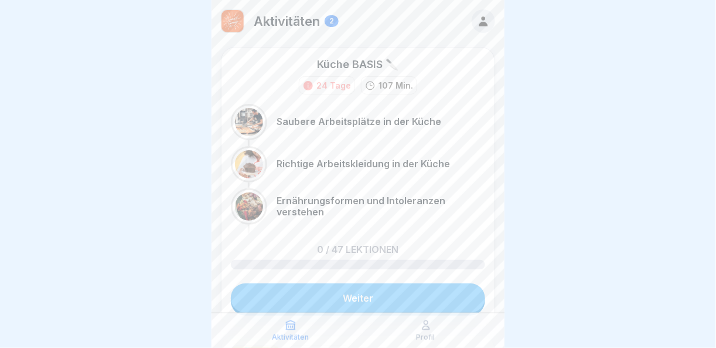
click at [435, 336] on div "Profil" at bounding box center [426, 330] width 130 height 22
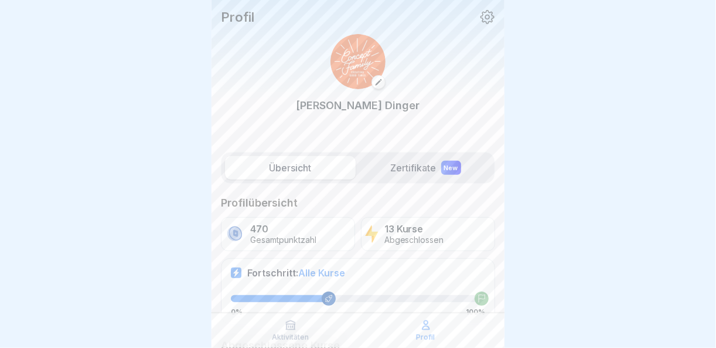
click at [408, 162] on label "Zertifikate New" at bounding box center [425, 167] width 131 height 23
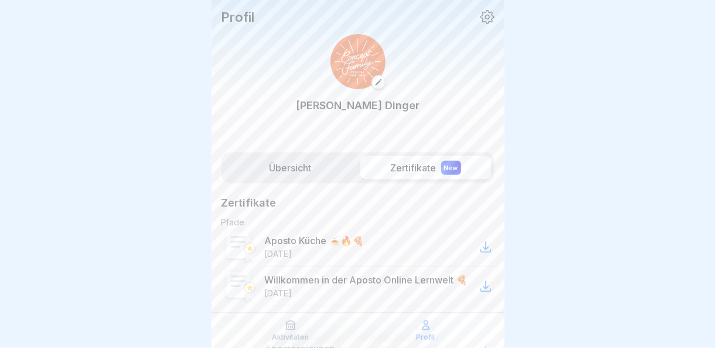
click at [298, 168] on label "Übersicht" at bounding box center [290, 167] width 131 height 23
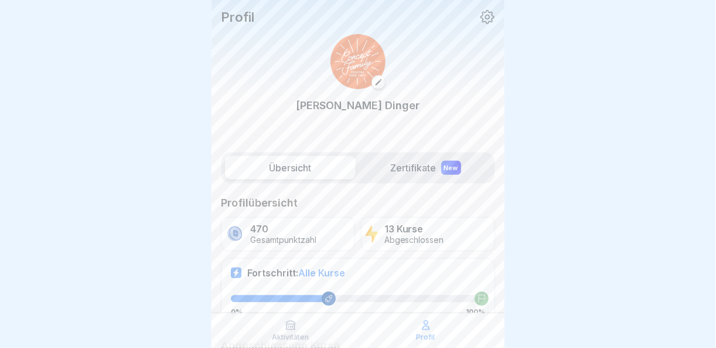
click at [286, 326] on icon at bounding box center [291, 325] width 12 height 12
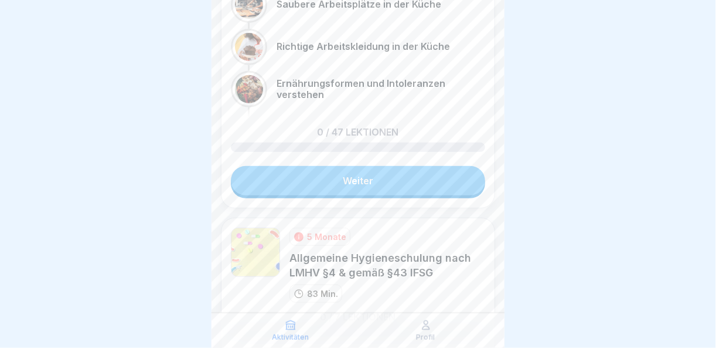
scroll to position [267, 0]
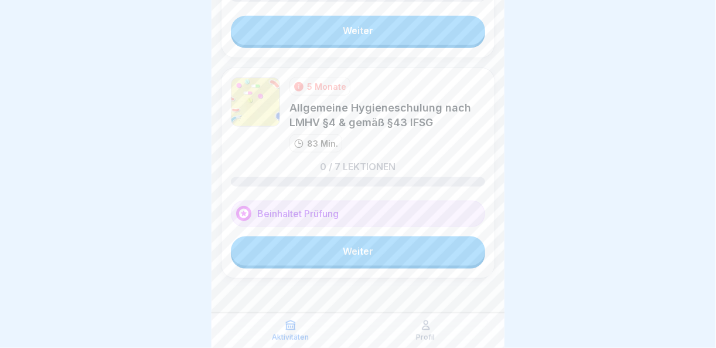
click at [343, 248] on link "Weiter" at bounding box center [358, 250] width 254 height 29
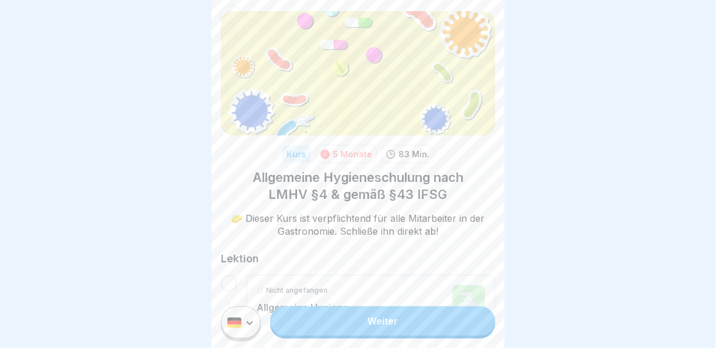
scroll to position [145, 0]
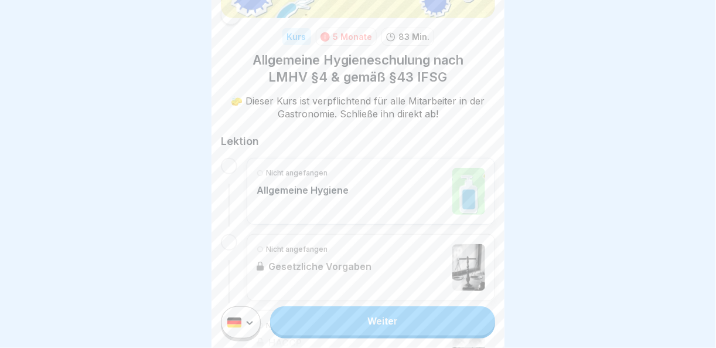
click at [367, 189] on div "Nicht angefangen Allgemeine Hygiene" at bounding box center [371, 191] width 229 height 47
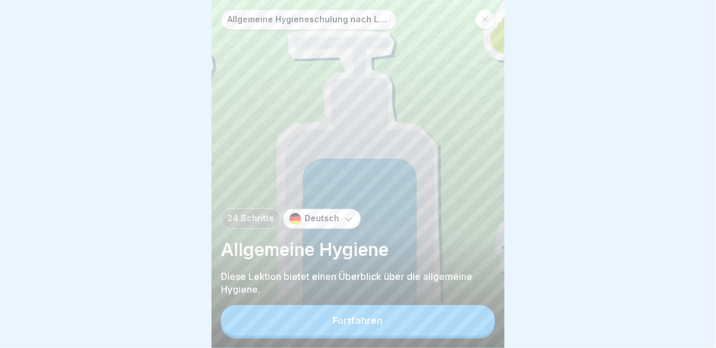
scroll to position [8, 0]
click at [389, 323] on button "Fortfahren" at bounding box center [358, 320] width 274 height 30
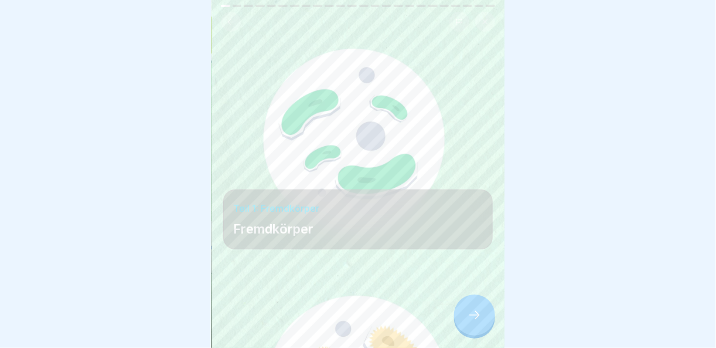
click at [475, 323] on div at bounding box center [474, 314] width 41 height 41
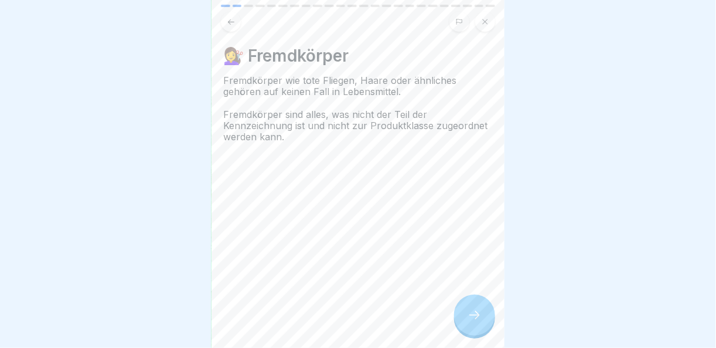
click at [475, 323] on div at bounding box center [474, 314] width 41 height 41
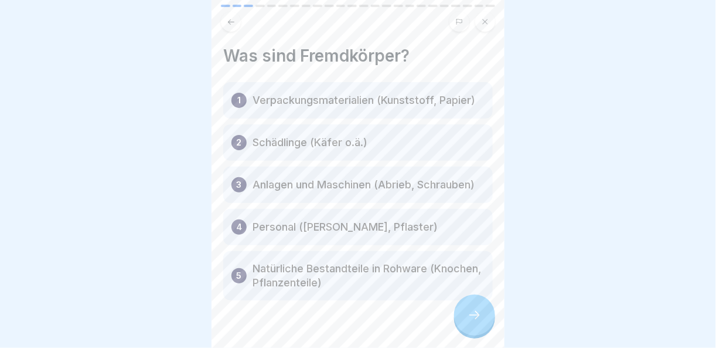
click at [475, 323] on div at bounding box center [474, 314] width 41 height 41
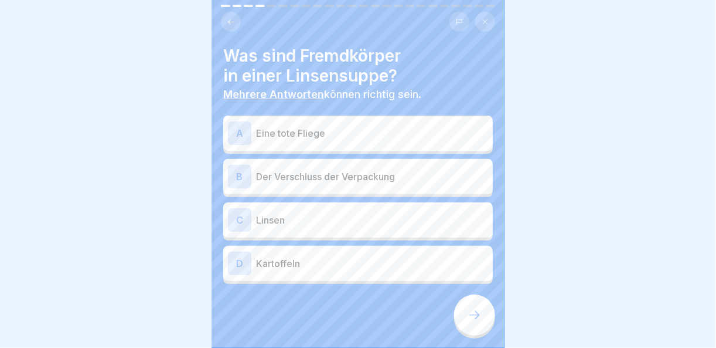
click at [323, 126] on p "Eine tote Fliege" at bounding box center [372, 133] width 232 height 14
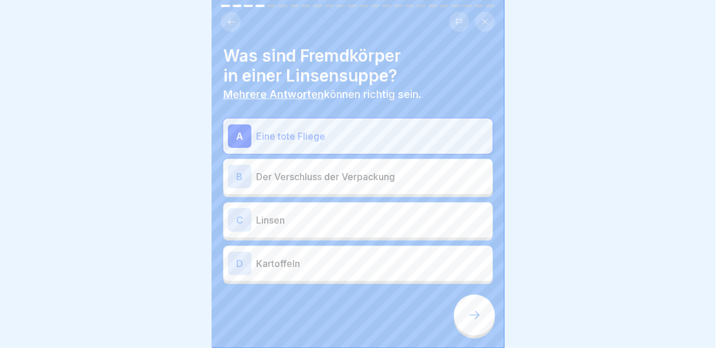
click at [328, 171] on p "Der Verschluss der Verpackung" at bounding box center [372, 176] width 232 height 14
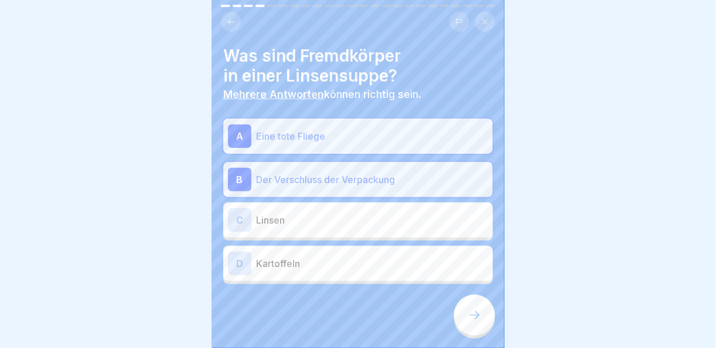
click at [479, 325] on div at bounding box center [474, 314] width 41 height 41
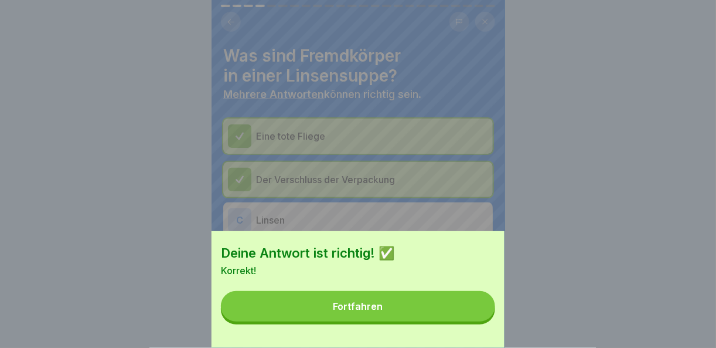
click at [474, 321] on button "Fortfahren" at bounding box center [358, 306] width 274 height 30
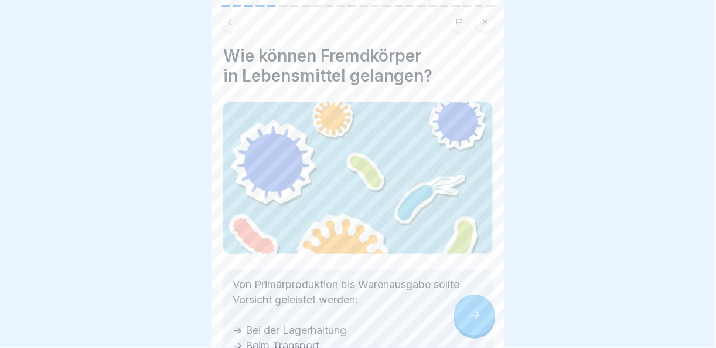
scroll to position [108, 0]
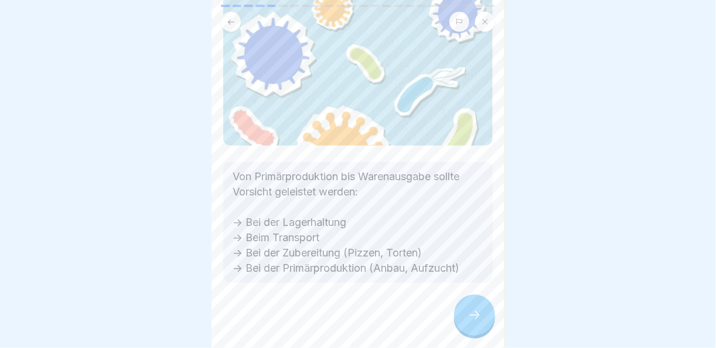
click at [478, 309] on icon at bounding box center [475, 315] width 14 height 14
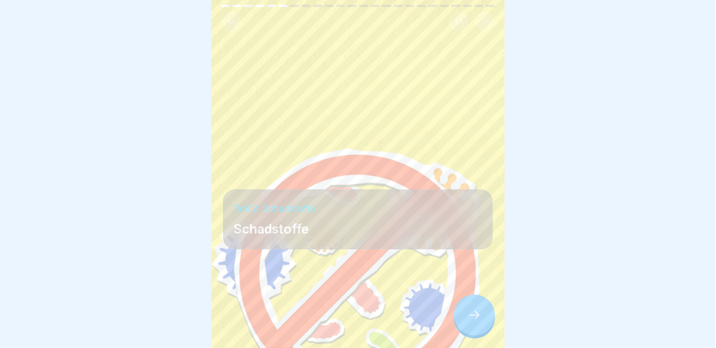
click at [476, 309] on icon at bounding box center [475, 315] width 14 height 14
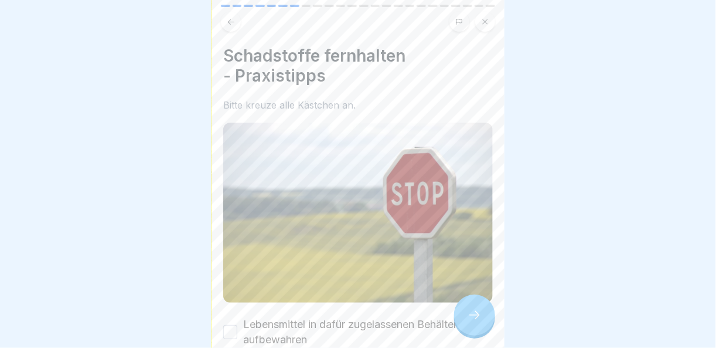
scroll to position [148, 0]
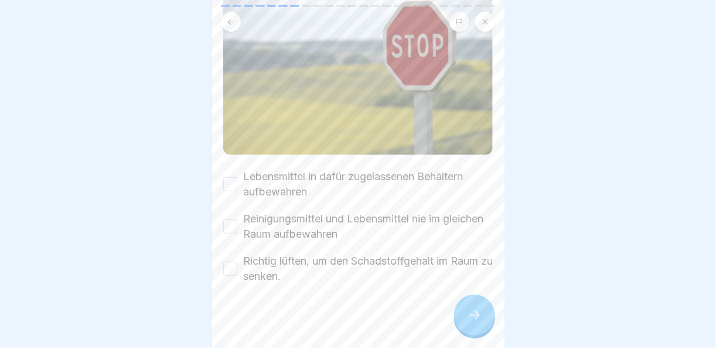
click at [231, 177] on button "Lebensmittel in dafür zugelassenen Behältern aufbewahren" at bounding box center [230, 184] width 14 height 14
click at [226, 219] on button "Reinigungsmittel und Lebensmittel nie im gleichen Raum aufbewahren" at bounding box center [230, 226] width 14 height 14
click at [233, 253] on div "Richtig lüften, um den Schadstoffgehalt im Raum zu senken." at bounding box center [358, 268] width 270 height 30
click at [241, 260] on div "Richtig lüften, um den Schadstoffgehalt im Raum zu senken." at bounding box center [358, 268] width 270 height 30
click at [237, 260] on div "Richtig lüften, um den Schadstoffgehalt im Raum zu senken." at bounding box center [358, 268] width 270 height 30
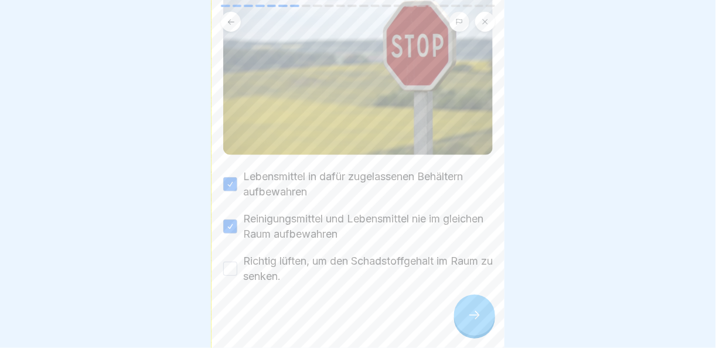
click at [236, 261] on button "Richtig lüften, um den Schadstoffgehalt im Raum zu senken." at bounding box center [230, 268] width 14 height 14
click at [458, 313] on div at bounding box center [474, 314] width 41 height 41
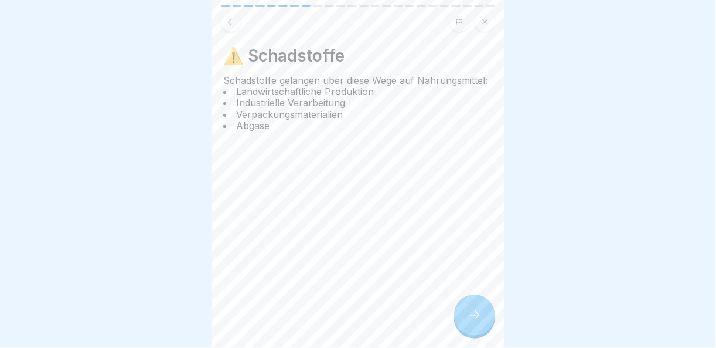
click at [468, 313] on icon at bounding box center [475, 315] width 14 height 14
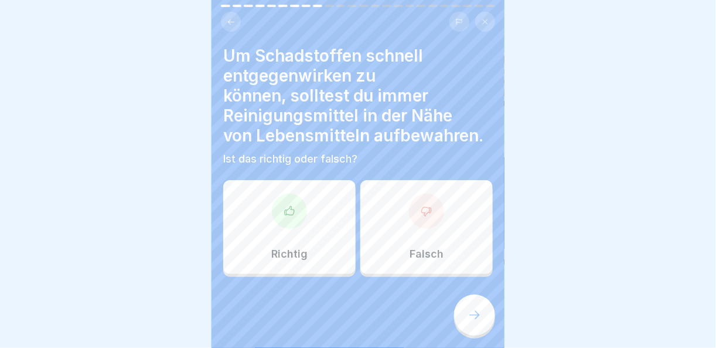
click at [401, 202] on div "Falsch" at bounding box center [426, 227] width 132 height 94
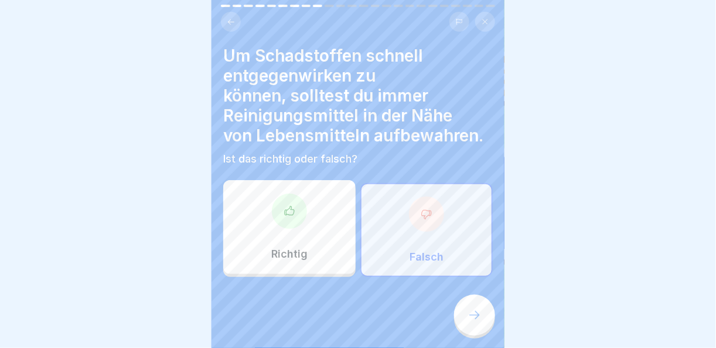
click at [475, 319] on icon at bounding box center [475, 315] width 14 height 14
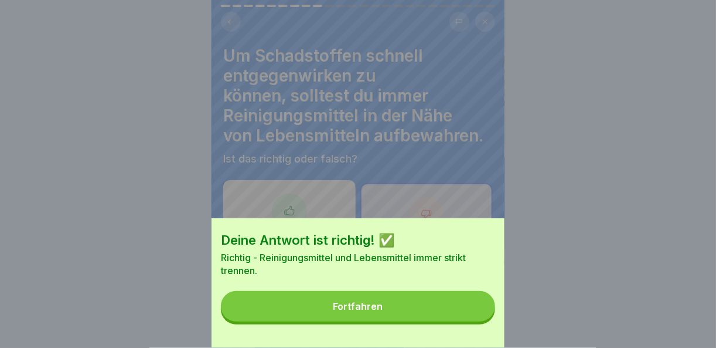
click at [475, 319] on button "Fortfahren" at bounding box center [358, 306] width 274 height 30
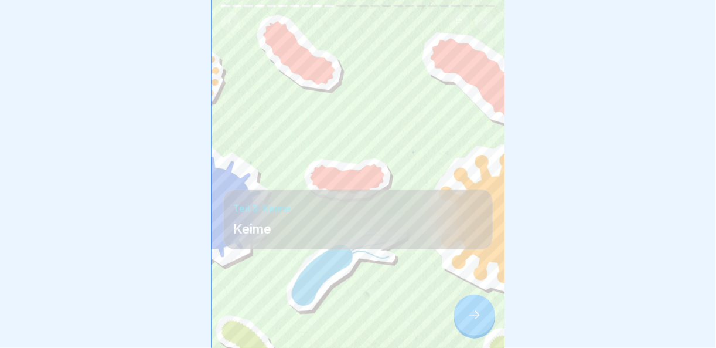
click at [482, 319] on div at bounding box center [474, 314] width 41 height 41
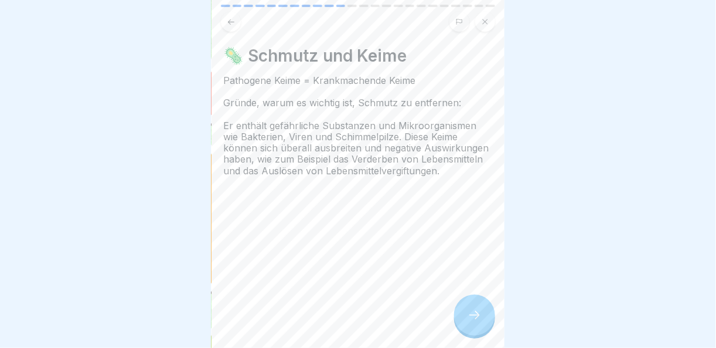
click at [482, 319] on div at bounding box center [474, 314] width 41 height 41
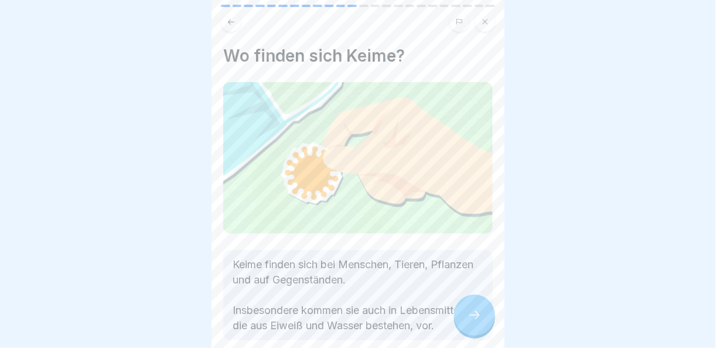
scroll to position [73, 0]
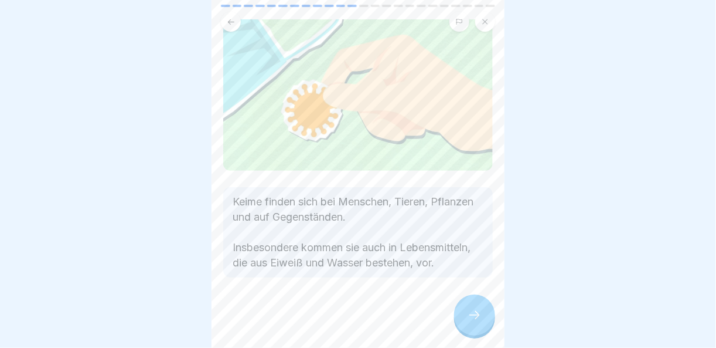
click at [467, 311] on div at bounding box center [474, 314] width 41 height 41
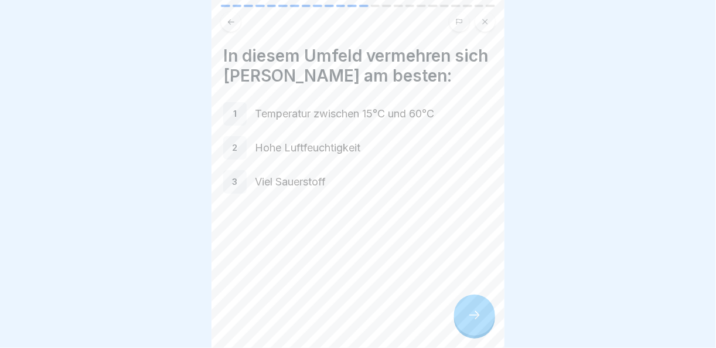
click at [469, 311] on icon at bounding box center [475, 315] width 14 height 14
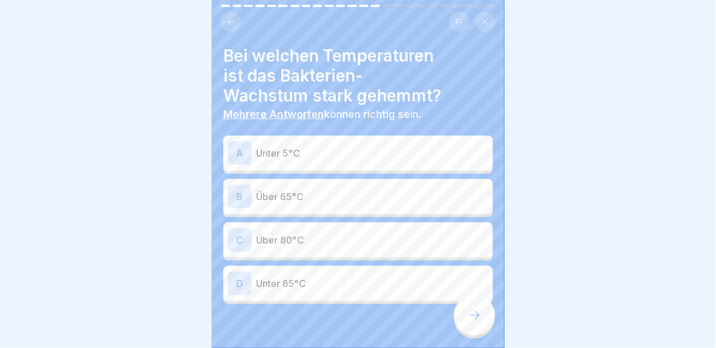
click at [322, 185] on div "B Über 65°C" at bounding box center [358, 196] width 260 height 23
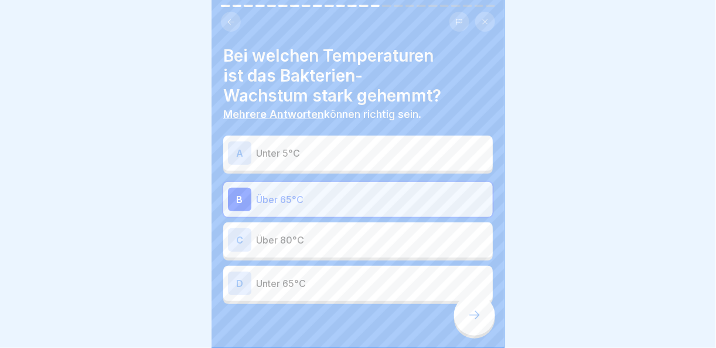
click at [472, 312] on icon at bounding box center [475, 315] width 14 height 14
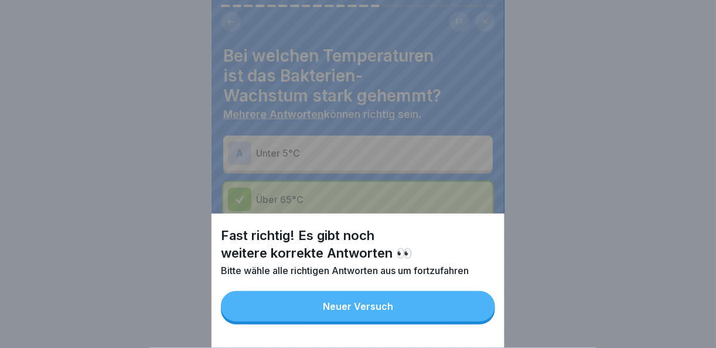
click at [453, 319] on button "Neuer Versuch" at bounding box center [358, 306] width 274 height 30
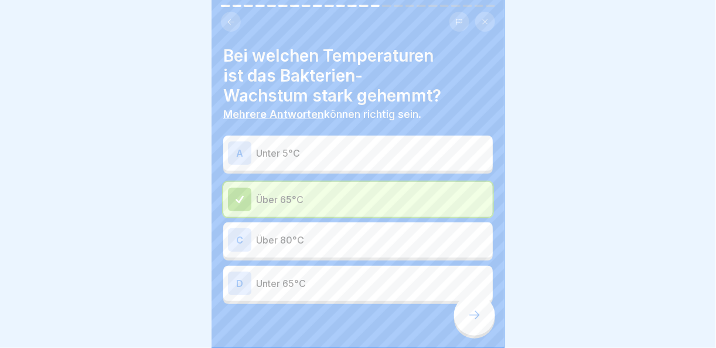
click at [292, 233] on p "Über 80°C" at bounding box center [372, 240] width 232 height 14
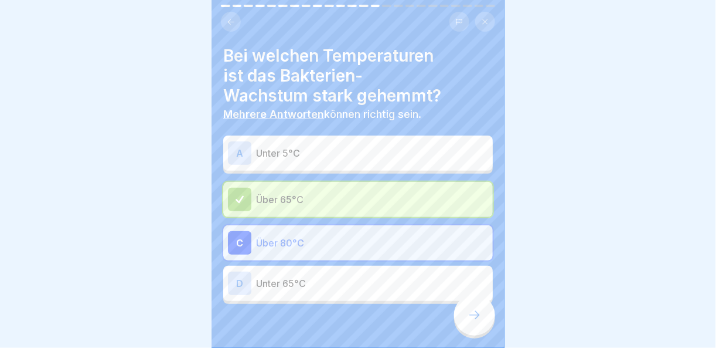
click at [470, 314] on icon at bounding box center [475, 315] width 14 height 14
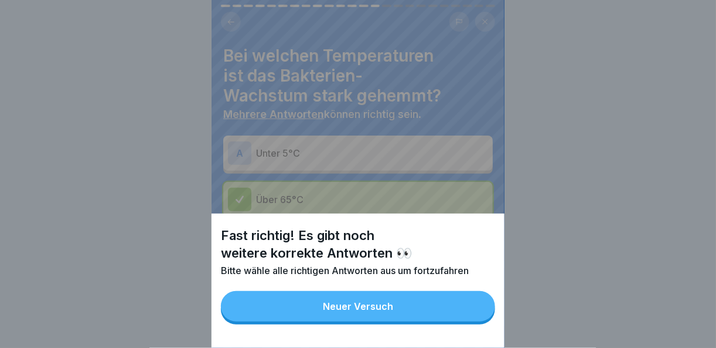
click at [440, 314] on button "Neuer Versuch" at bounding box center [358, 306] width 274 height 30
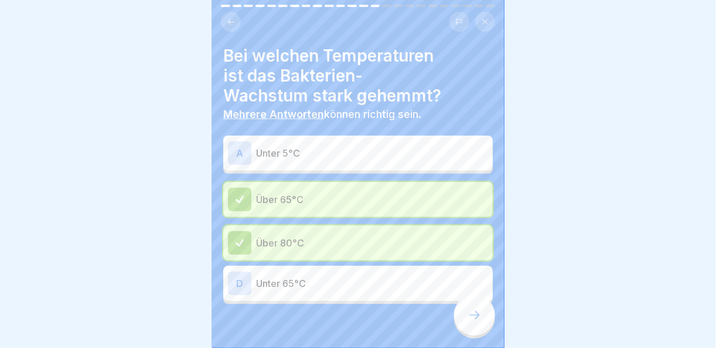
click at [339, 146] on p "Unter 5°C" at bounding box center [372, 153] width 232 height 14
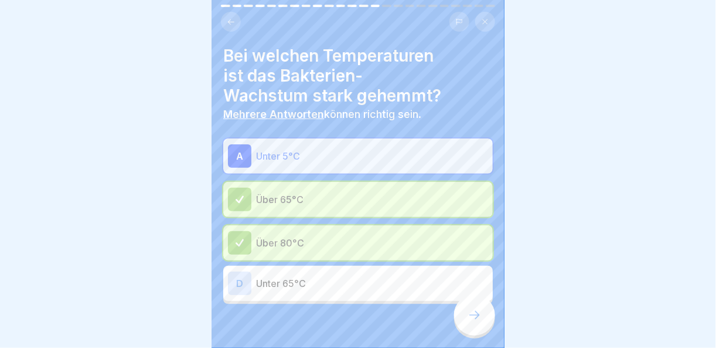
click at [479, 307] on div at bounding box center [474, 314] width 41 height 41
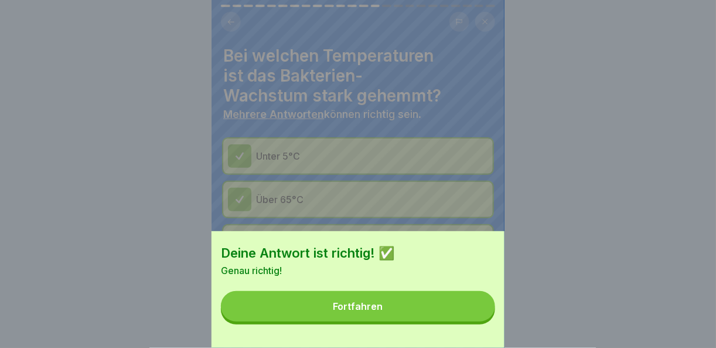
click at [455, 321] on button "Fortfahren" at bounding box center [358, 306] width 274 height 30
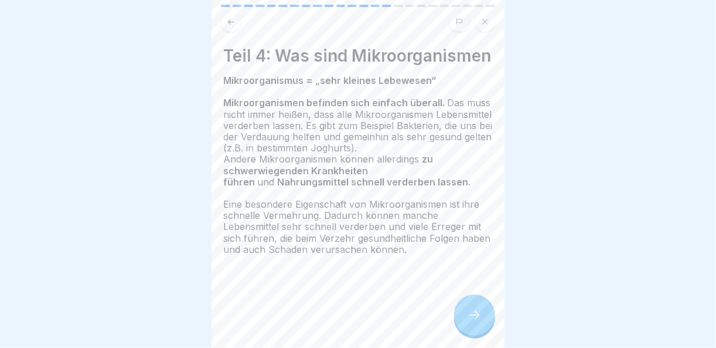
click at [474, 326] on div at bounding box center [474, 314] width 41 height 41
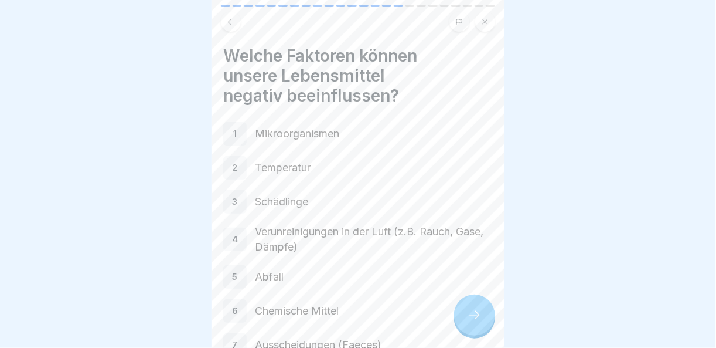
scroll to position [120, 0]
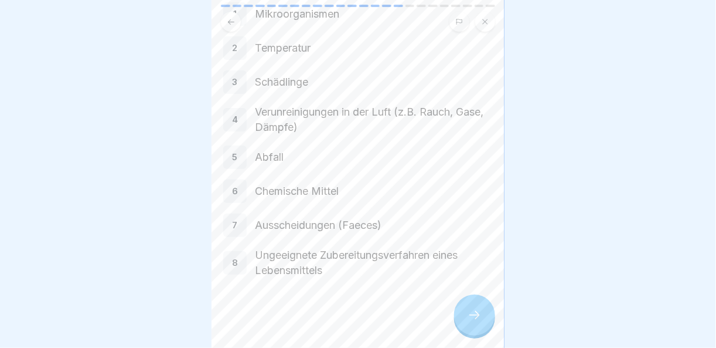
click at [481, 312] on icon at bounding box center [475, 315] width 14 height 14
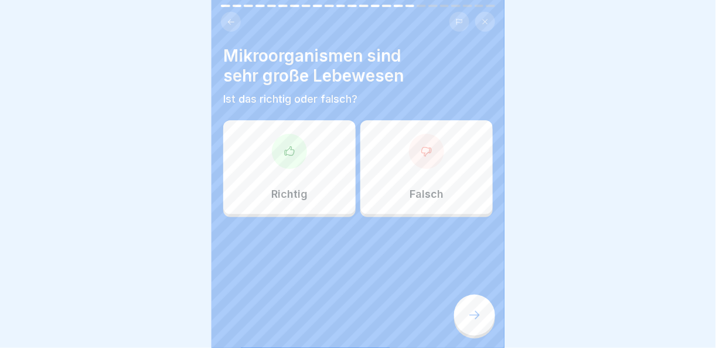
click at [442, 138] on div "Falsch" at bounding box center [426, 167] width 132 height 94
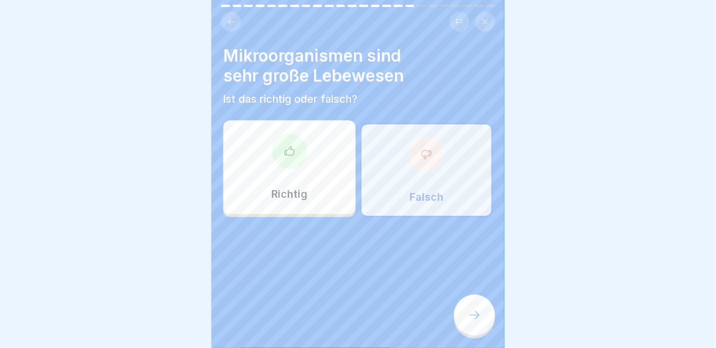
click at [482, 320] on div at bounding box center [474, 314] width 41 height 41
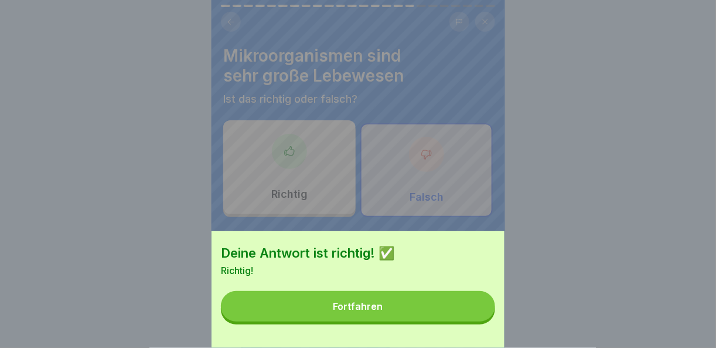
click at [461, 321] on button "Fortfahren" at bounding box center [358, 306] width 274 height 30
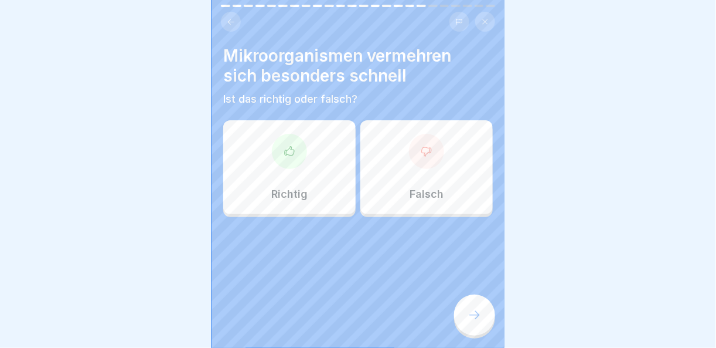
click at [287, 155] on div at bounding box center [289, 151] width 35 height 35
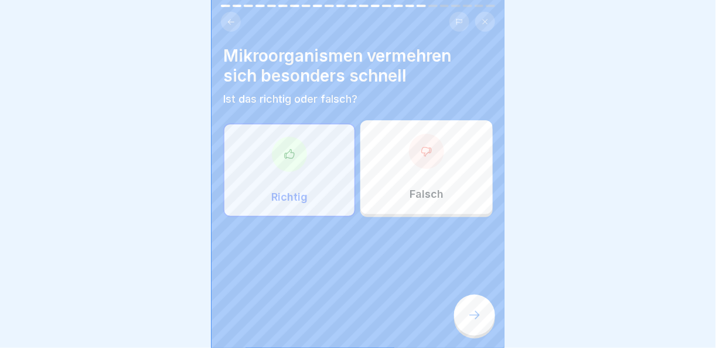
click at [474, 322] on div at bounding box center [474, 314] width 41 height 41
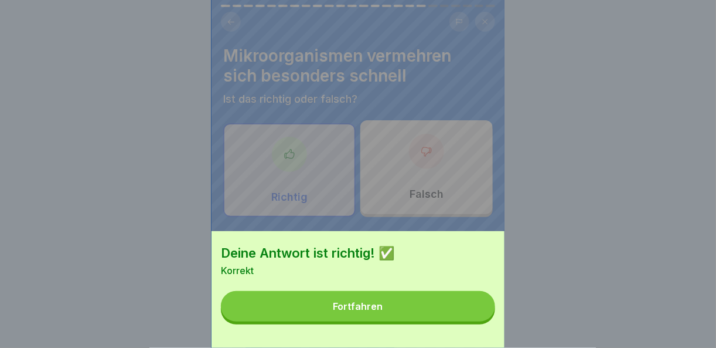
click at [474, 321] on button "Fortfahren" at bounding box center [358, 306] width 274 height 30
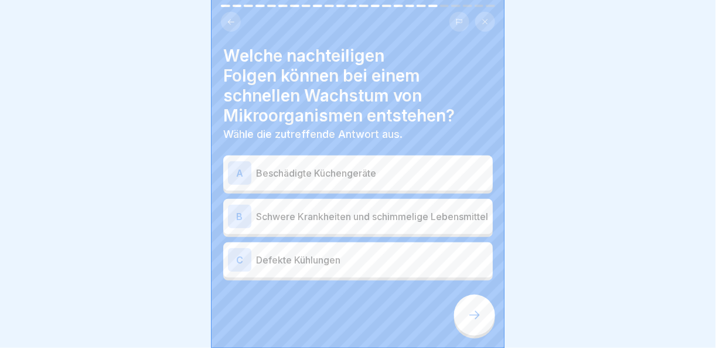
click at [352, 265] on div "C Defekte Kühlungen" at bounding box center [358, 259] width 260 height 23
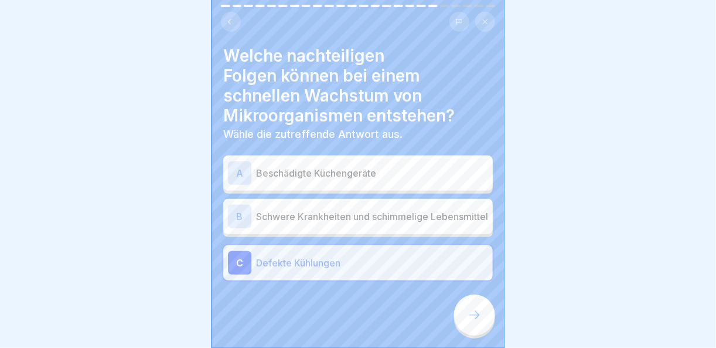
click at [326, 212] on p "Schwere Krankheiten und schimmelige Lebensmittel" at bounding box center [372, 216] width 232 height 14
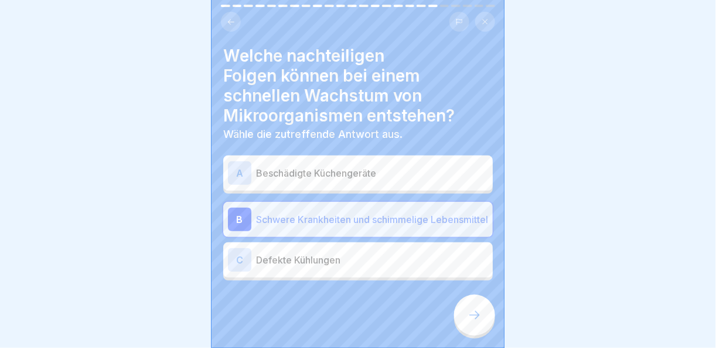
click at [359, 254] on p "Defekte Kühlungen" at bounding box center [372, 260] width 232 height 14
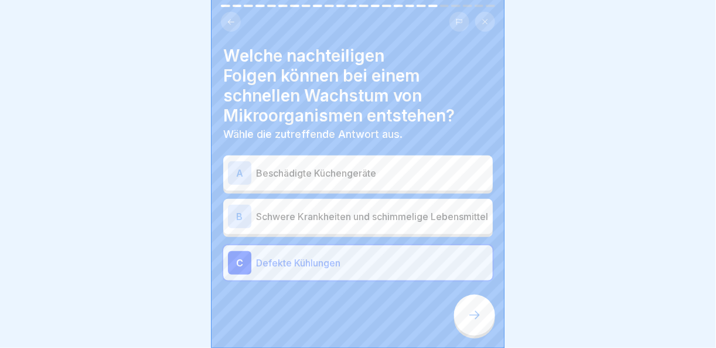
click at [459, 311] on div at bounding box center [474, 314] width 41 height 41
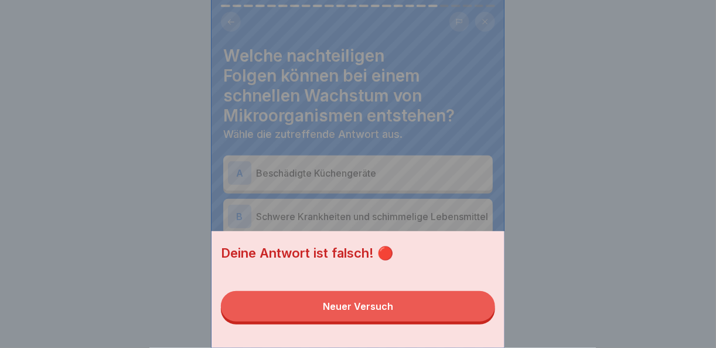
click at [471, 314] on button "Neuer Versuch" at bounding box center [358, 306] width 274 height 30
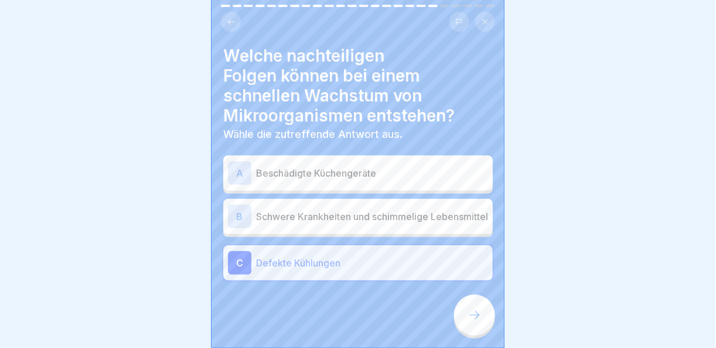
click at [338, 209] on p "Schwere Krankheiten und schimmelige Lebensmittel" at bounding box center [372, 216] width 232 height 14
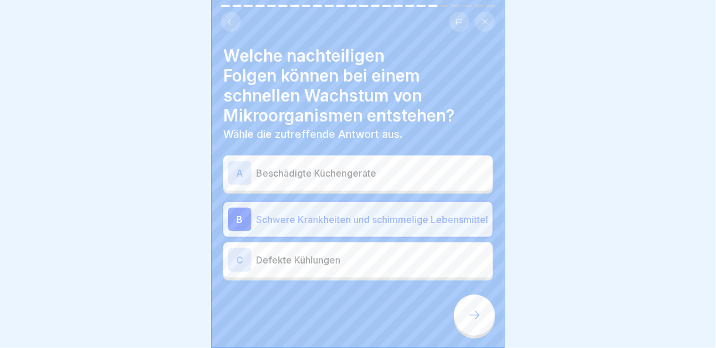
click at [472, 302] on div at bounding box center [474, 314] width 41 height 41
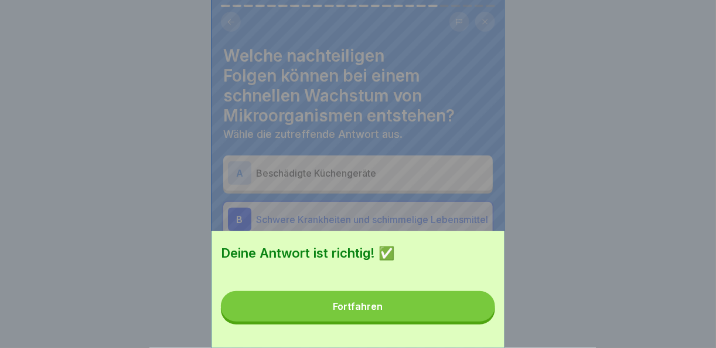
click at [444, 316] on button "Fortfahren" at bounding box center [358, 306] width 274 height 30
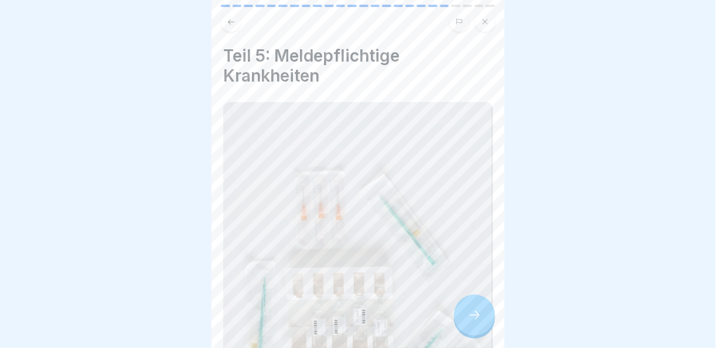
scroll to position [176, 0]
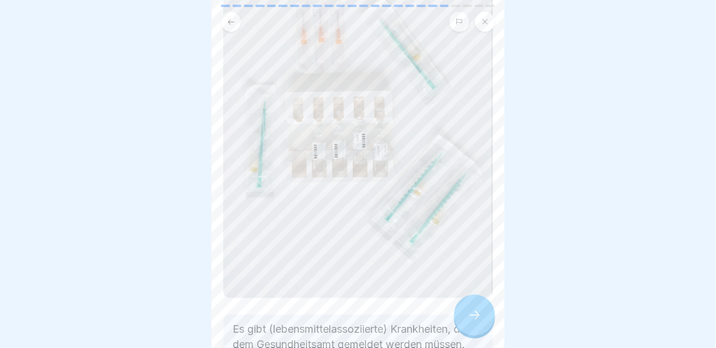
click at [493, 315] on div at bounding box center [474, 314] width 41 height 41
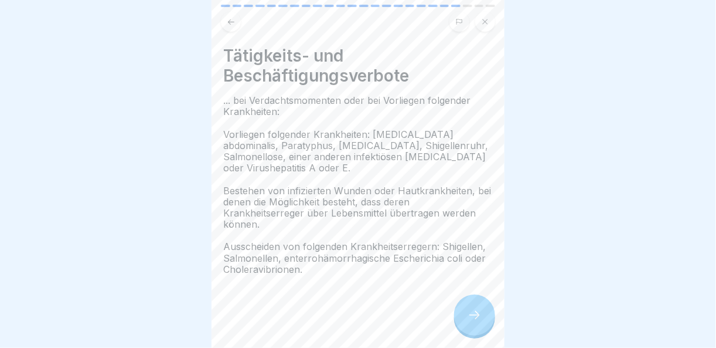
click at [486, 316] on div at bounding box center [474, 314] width 41 height 41
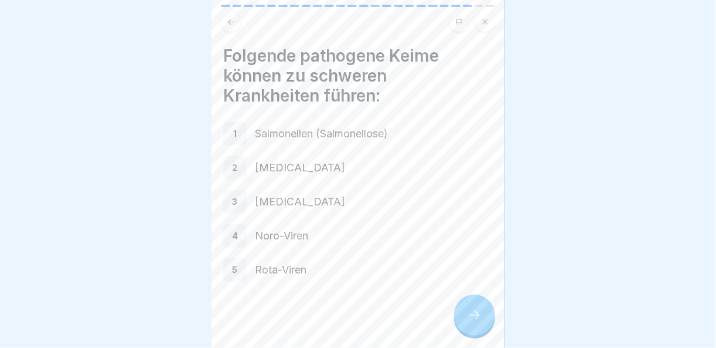
click at [485, 316] on div at bounding box center [474, 314] width 41 height 41
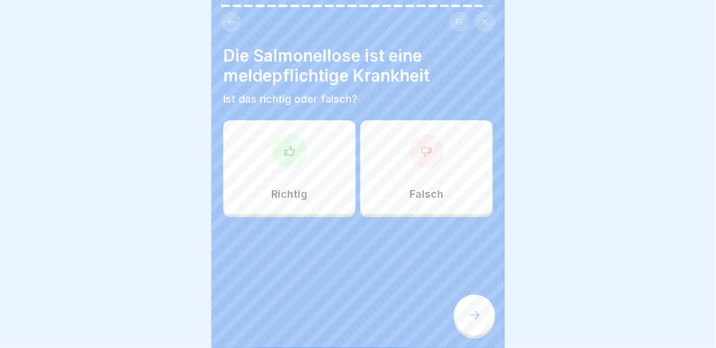
click at [290, 134] on div at bounding box center [289, 151] width 35 height 35
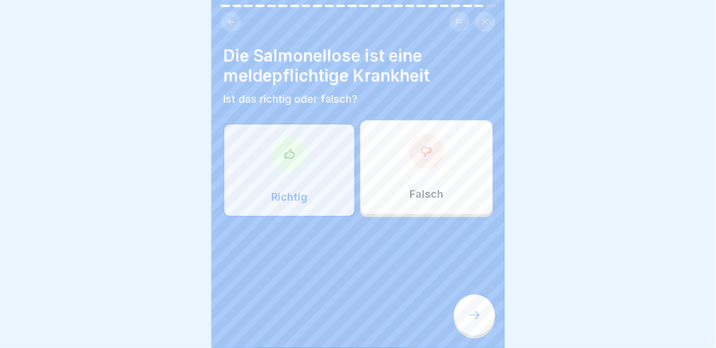
click at [475, 319] on icon at bounding box center [474, 315] width 11 height 8
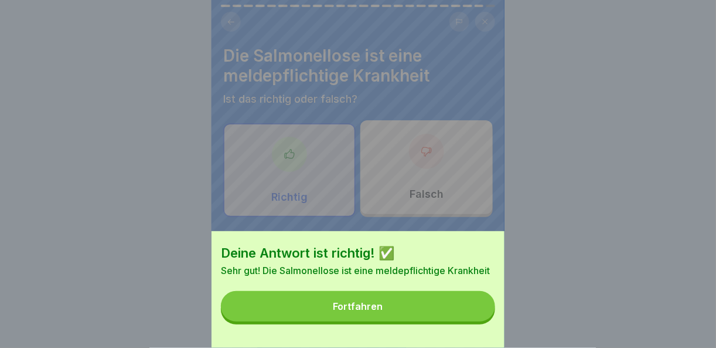
click at [469, 318] on button "Fortfahren" at bounding box center [358, 306] width 274 height 30
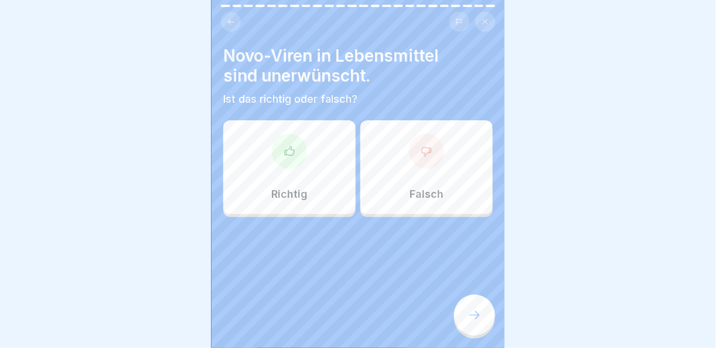
click at [284, 145] on icon at bounding box center [290, 151] width 12 height 12
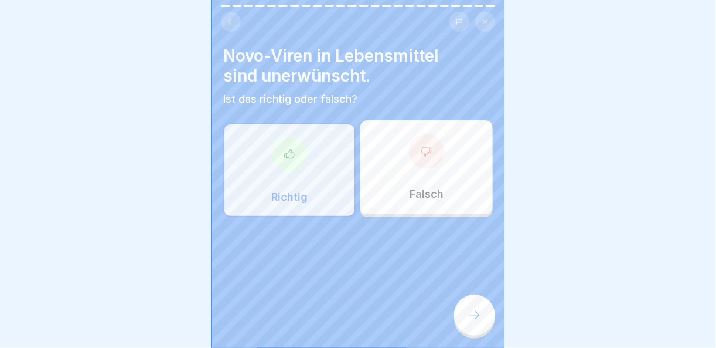
click at [467, 316] on div at bounding box center [474, 314] width 41 height 41
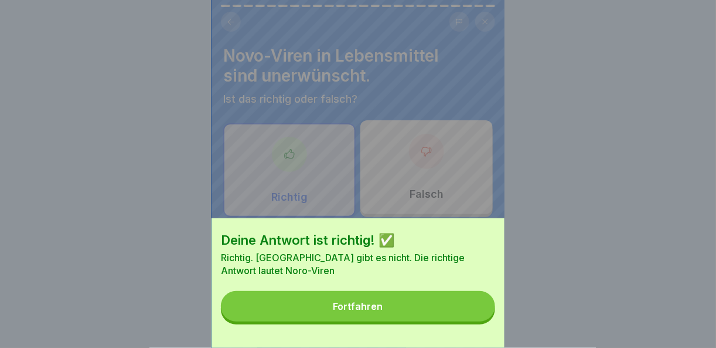
click at [467, 316] on button "Fortfahren" at bounding box center [358, 306] width 274 height 30
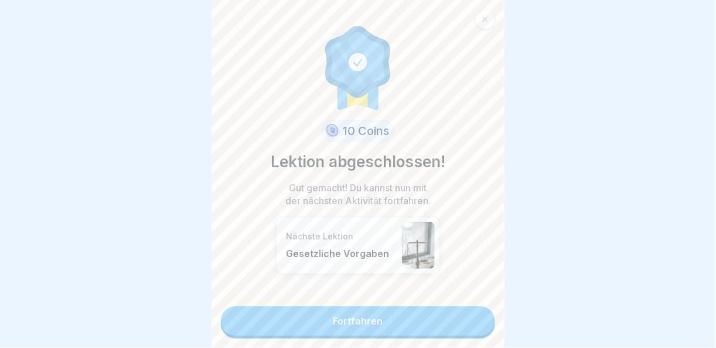
click at [467, 316] on link "Fortfahren" at bounding box center [358, 320] width 274 height 29
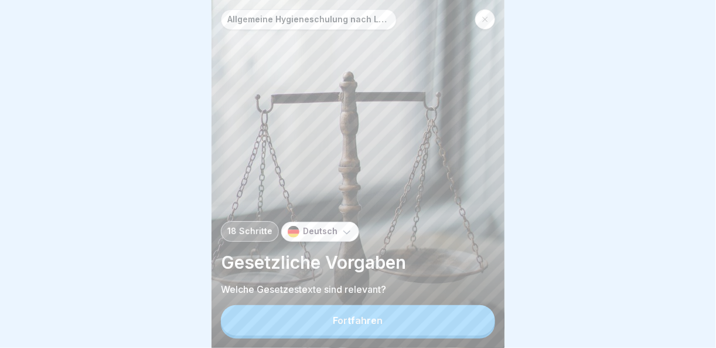
scroll to position [8, 0]
click at [432, 307] on button "Fortfahren" at bounding box center [358, 320] width 274 height 30
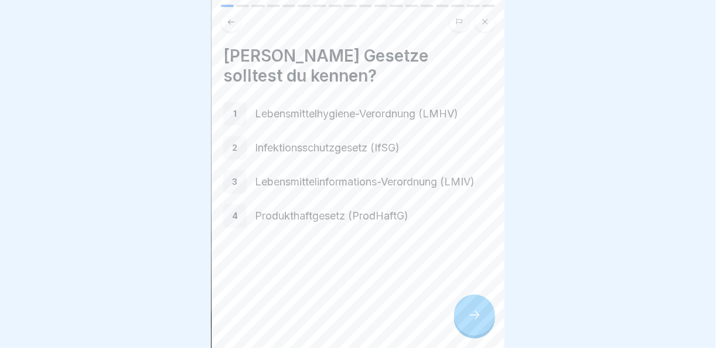
click at [474, 321] on icon at bounding box center [475, 315] width 14 height 14
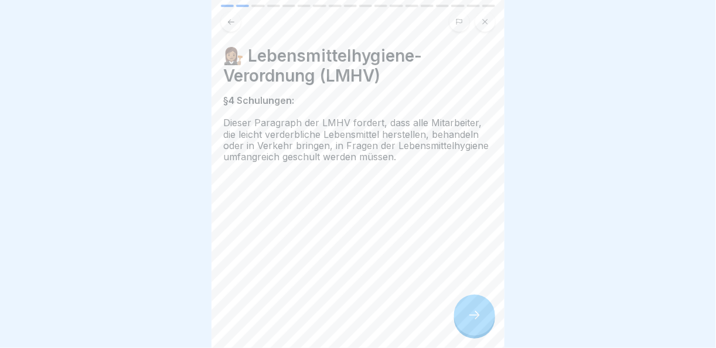
click at [474, 321] on icon at bounding box center [475, 315] width 14 height 14
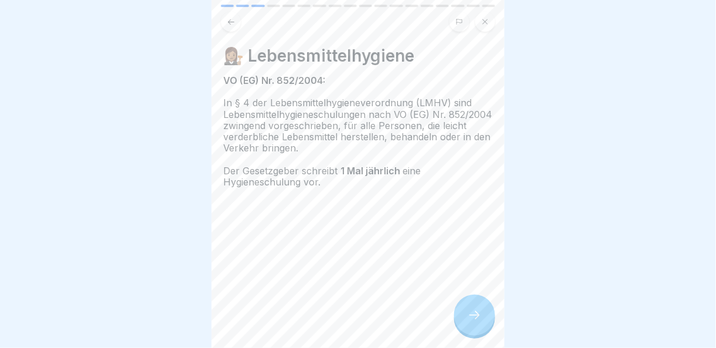
click at [474, 321] on icon at bounding box center [475, 315] width 14 height 14
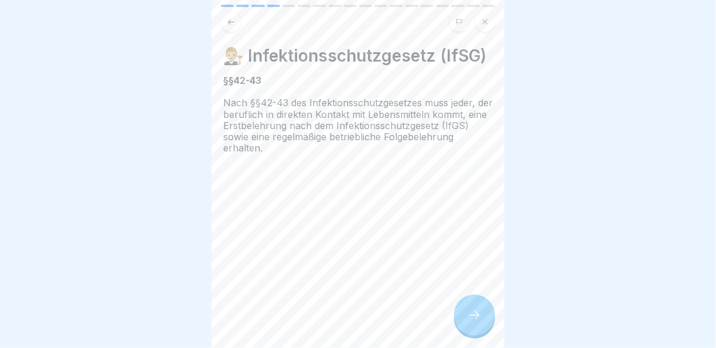
click at [474, 321] on icon at bounding box center [475, 315] width 14 height 14
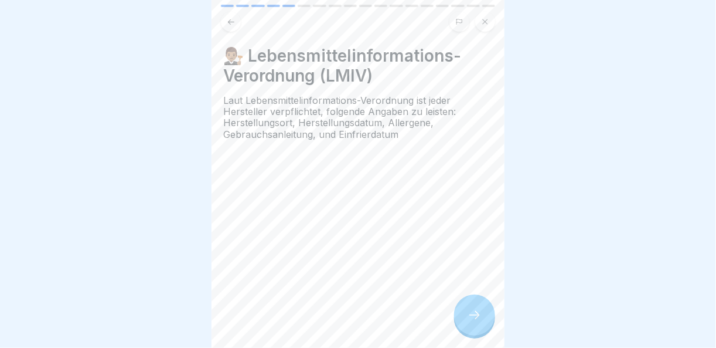
click at [474, 321] on icon at bounding box center [475, 315] width 14 height 14
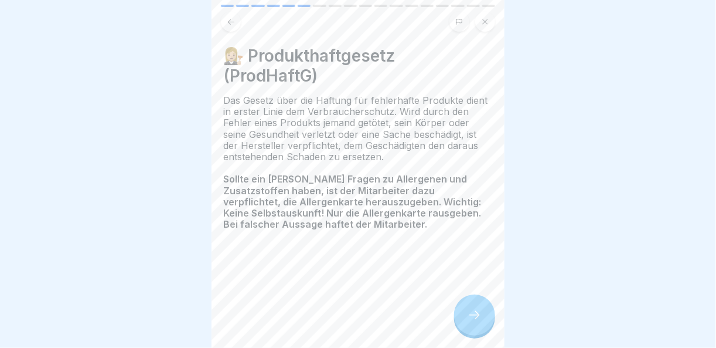
click at [474, 321] on icon at bounding box center [475, 315] width 14 height 14
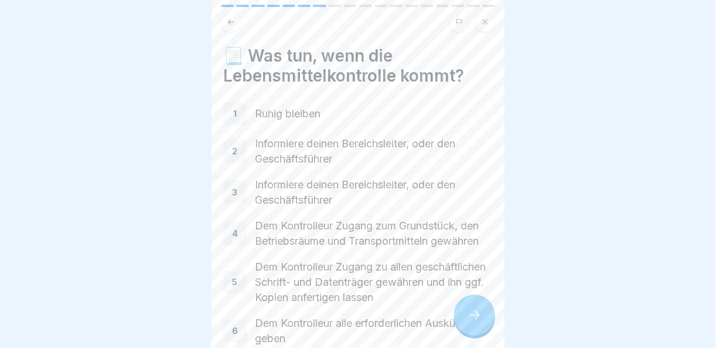
click at [474, 321] on icon at bounding box center [475, 315] width 14 height 14
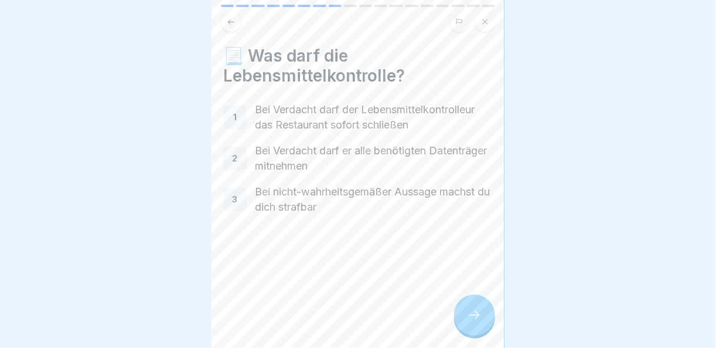
click at [474, 321] on icon at bounding box center [475, 315] width 14 height 14
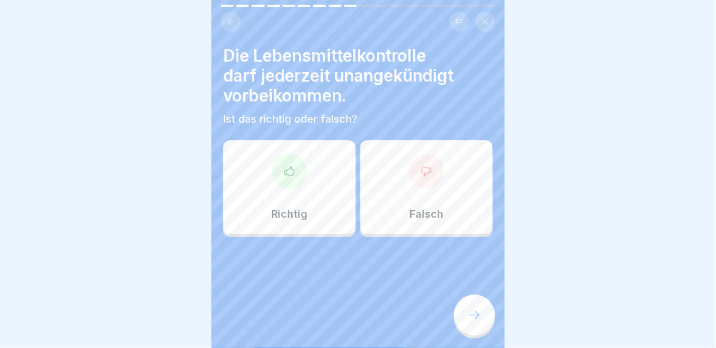
click at [298, 176] on div "Richtig" at bounding box center [289, 187] width 132 height 94
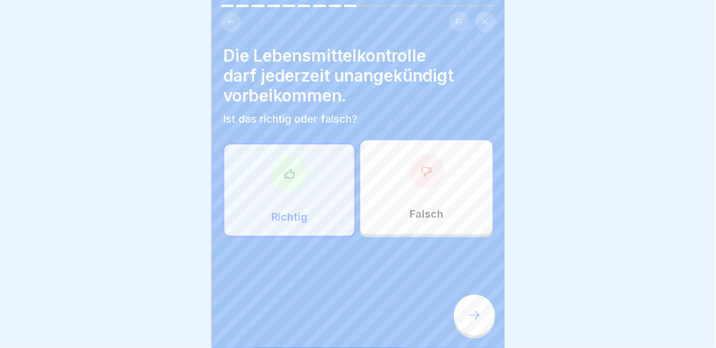
click at [482, 316] on div at bounding box center [474, 314] width 41 height 41
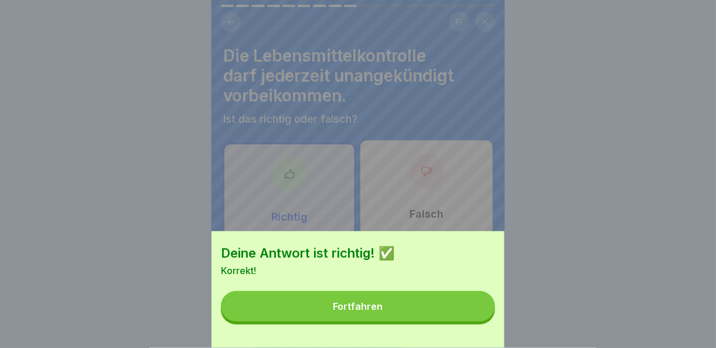
click at [482, 316] on button "Fortfahren" at bounding box center [358, 306] width 274 height 30
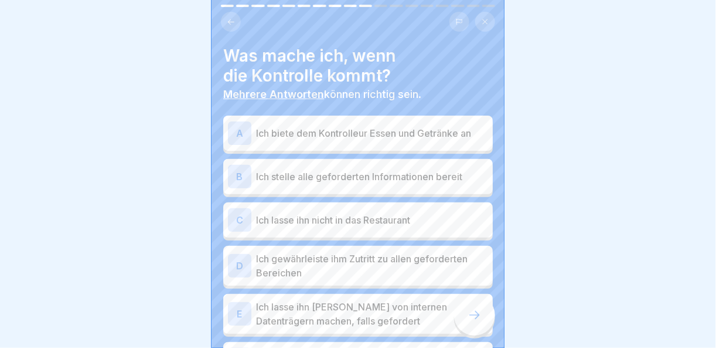
click at [416, 165] on div "B Ich stelle alle geforderten Informationen bereit" at bounding box center [358, 176] width 260 height 23
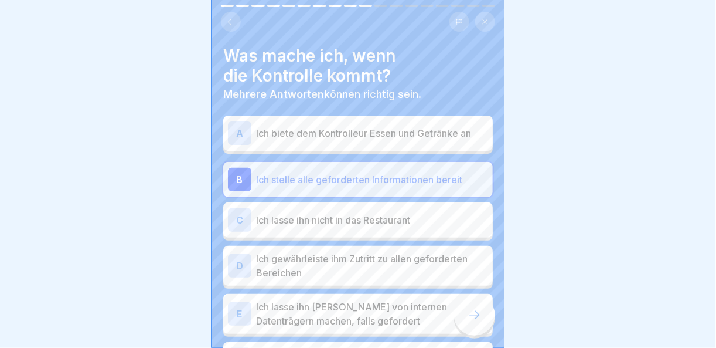
click at [406, 251] on p "Ich gewährleiste ihm Zutritt zu allen geforderten Bereichen" at bounding box center [372, 265] width 232 height 28
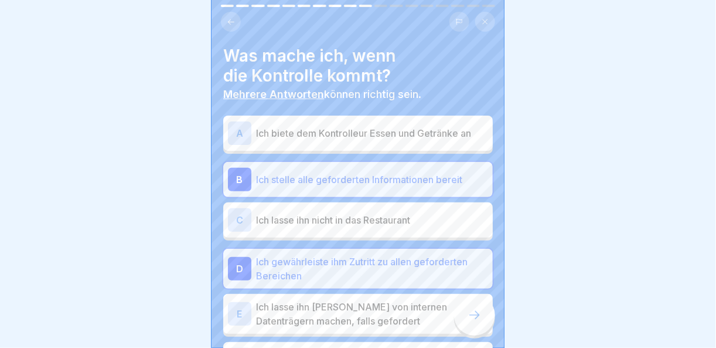
scroll to position [59, 0]
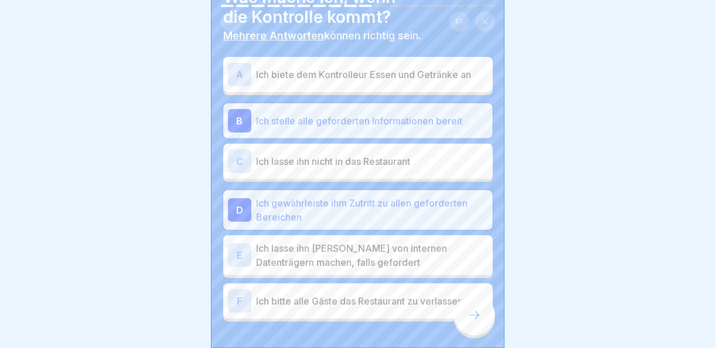
click at [386, 250] on p "Ich lasse ihn [PERSON_NAME] von internen Datenträgern machen, falls gefordert" at bounding box center [372, 255] width 232 height 28
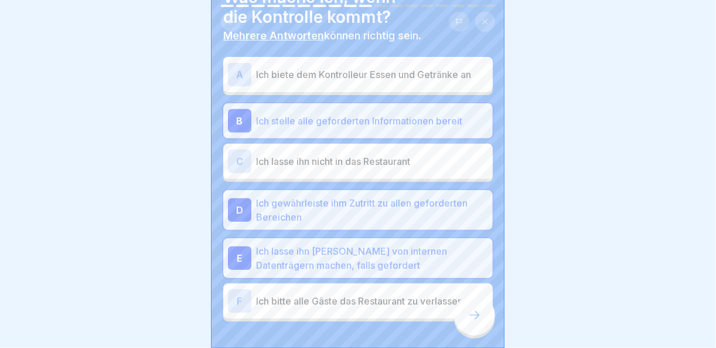
click at [482, 325] on div at bounding box center [474, 314] width 41 height 41
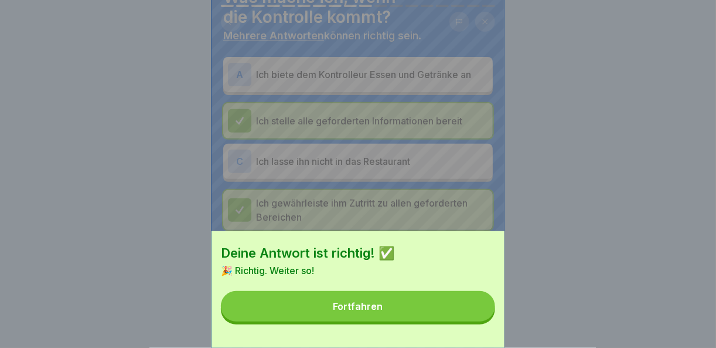
click at [482, 321] on button "Fortfahren" at bounding box center [358, 306] width 274 height 30
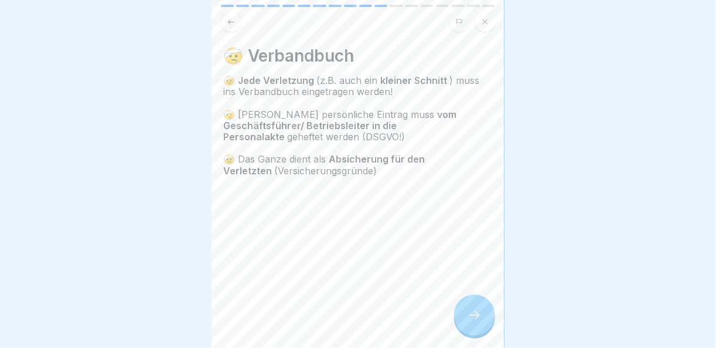
click at [482, 325] on div at bounding box center [474, 314] width 41 height 41
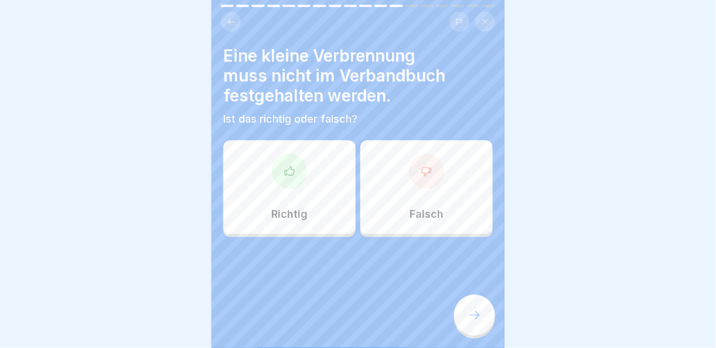
click at [416, 141] on div "Falsch" at bounding box center [426, 187] width 132 height 94
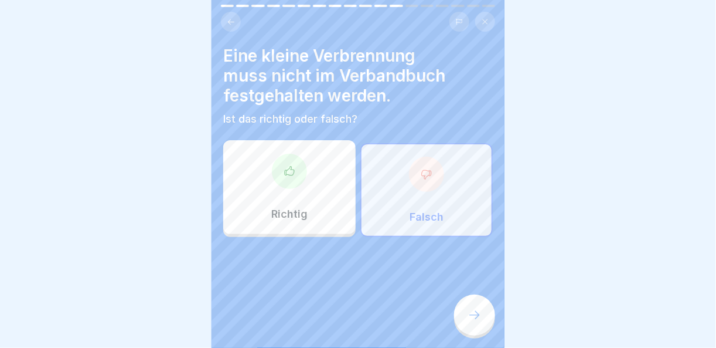
click at [479, 311] on icon at bounding box center [475, 315] width 14 height 14
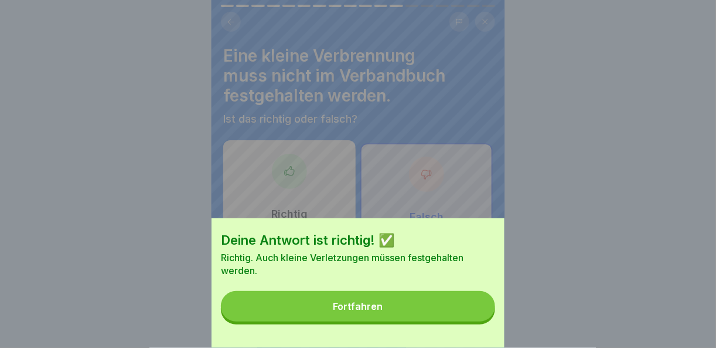
click at [459, 316] on button "Fortfahren" at bounding box center [358, 306] width 274 height 30
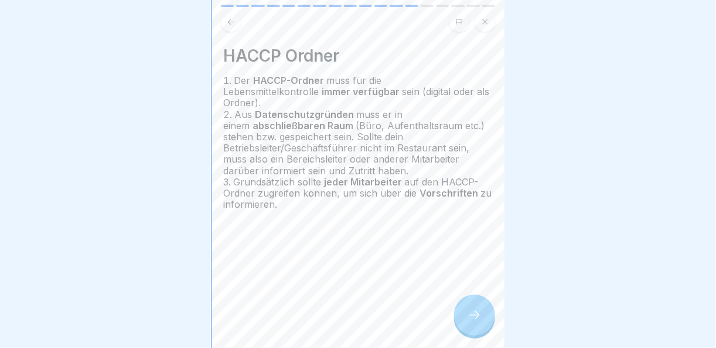
click at [474, 315] on icon at bounding box center [475, 315] width 14 height 14
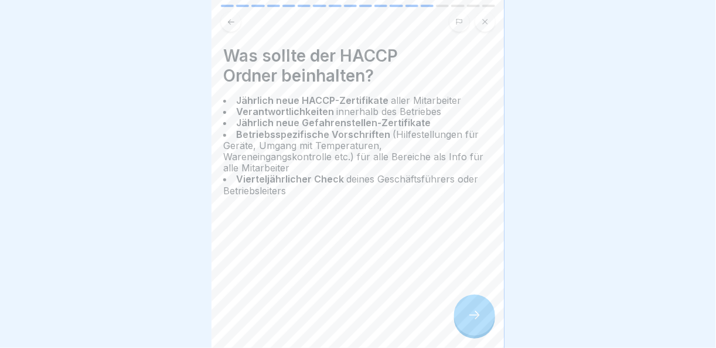
click at [474, 315] on icon at bounding box center [475, 315] width 14 height 14
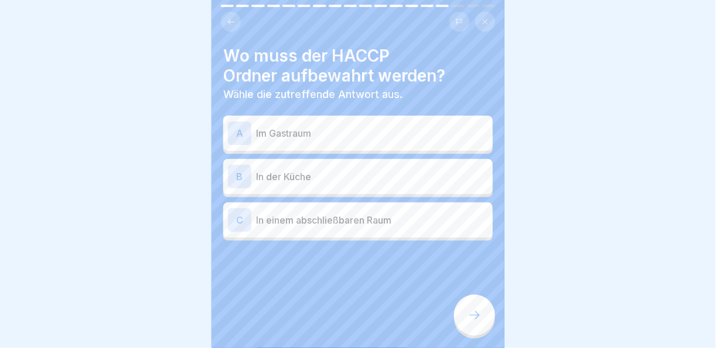
click at [350, 213] on p "In einem abschließbaren Raum" at bounding box center [372, 220] width 232 height 14
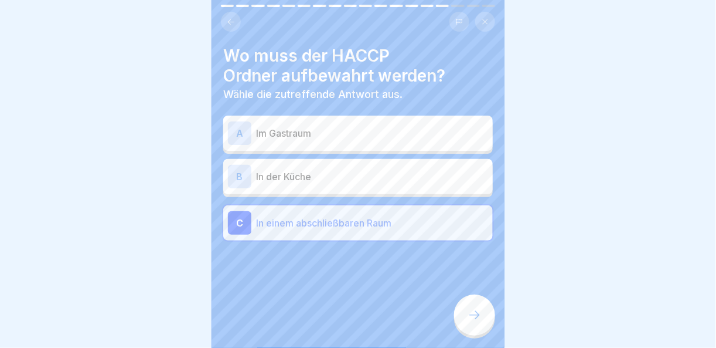
click at [480, 320] on icon at bounding box center [475, 315] width 14 height 14
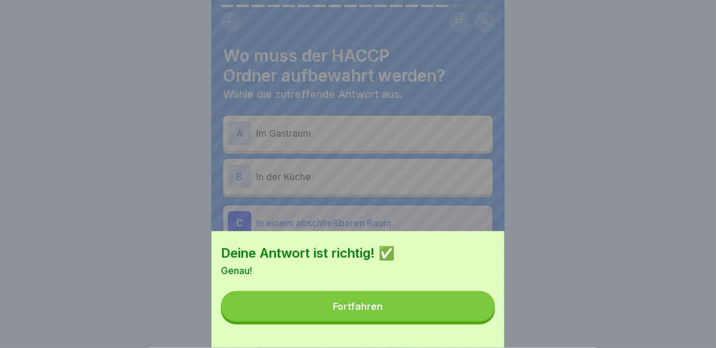
click at [471, 319] on button "Fortfahren" at bounding box center [358, 306] width 274 height 30
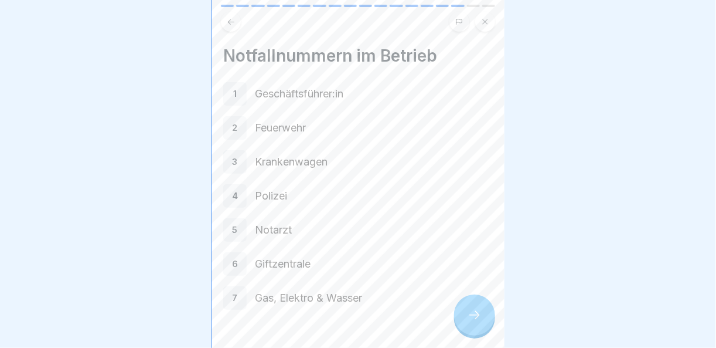
click at [471, 319] on icon at bounding box center [475, 315] width 14 height 14
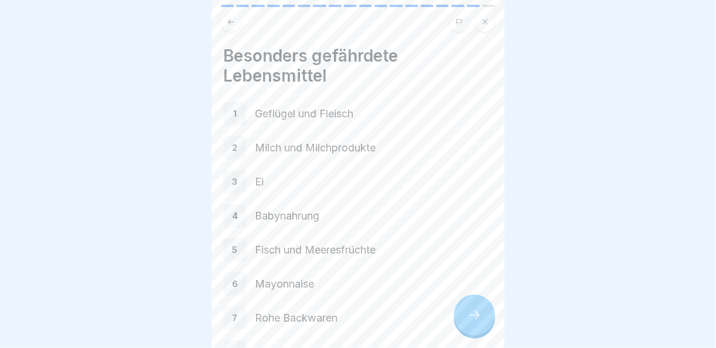
click at [471, 319] on icon at bounding box center [475, 315] width 14 height 14
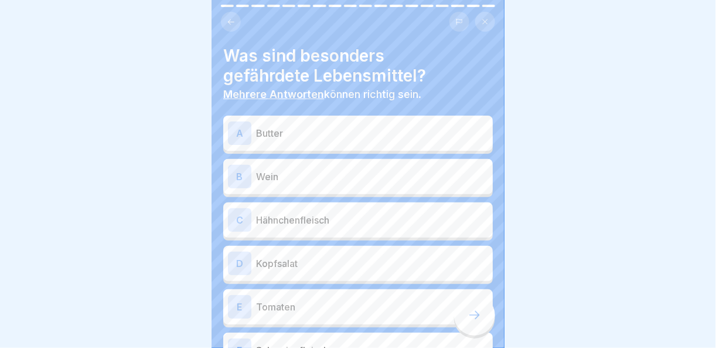
scroll to position [136, 0]
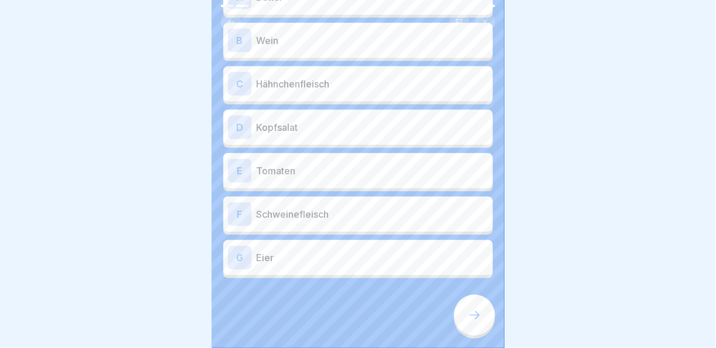
click at [313, 250] on p "Eier" at bounding box center [372, 257] width 232 height 14
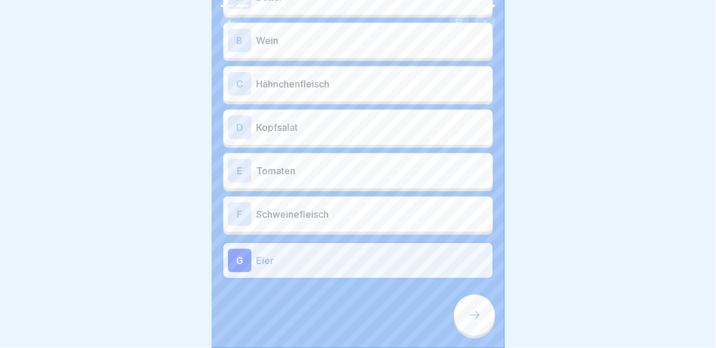
click at [318, 207] on p "Schweinefleisch" at bounding box center [372, 214] width 232 height 14
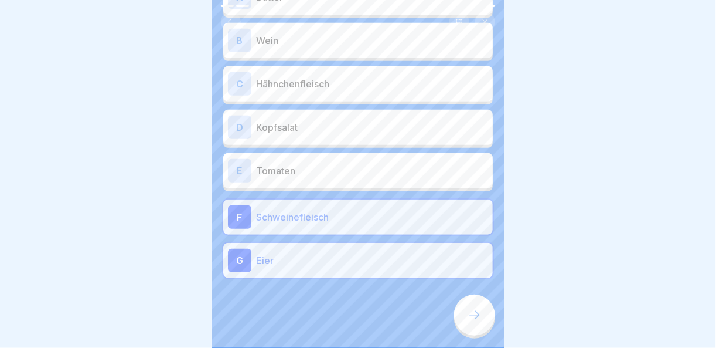
scroll to position [77, 0]
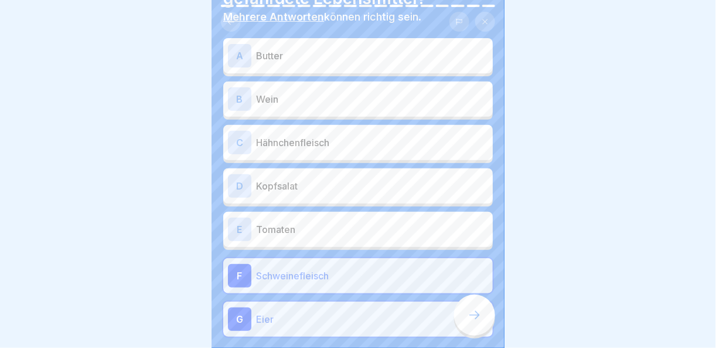
click at [325, 135] on p "Hähnchenfleisch" at bounding box center [372, 142] width 232 height 14
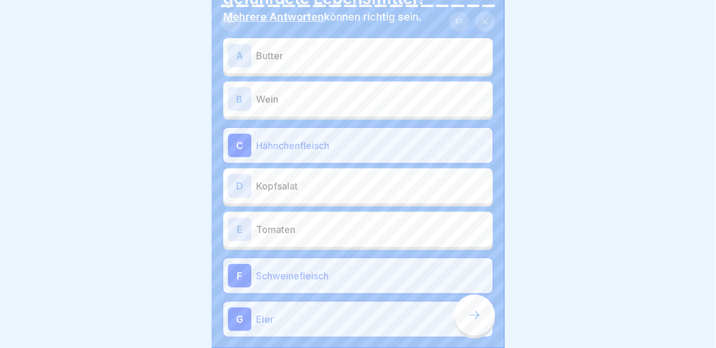
click at [322, 51] on p "Butter" at bounding box center [372, 56] width 232 height 14
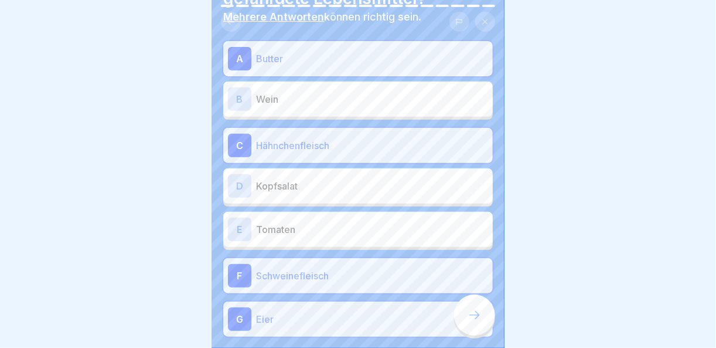
click at [352, 179] on p "Kopfsalat" at bounding box center [372, 186] width 232 height 14
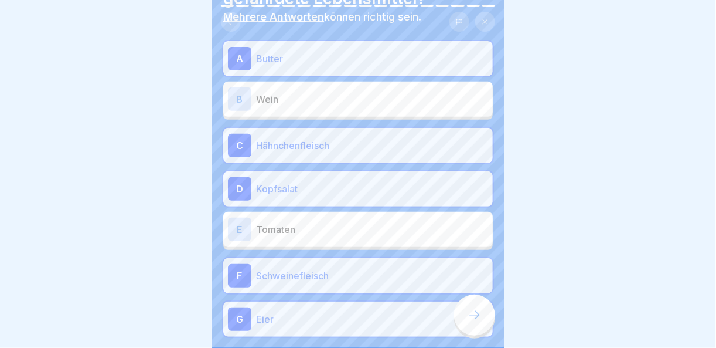
click at [468, 325] on div at bounding box center [474, 314] width 41 height 41
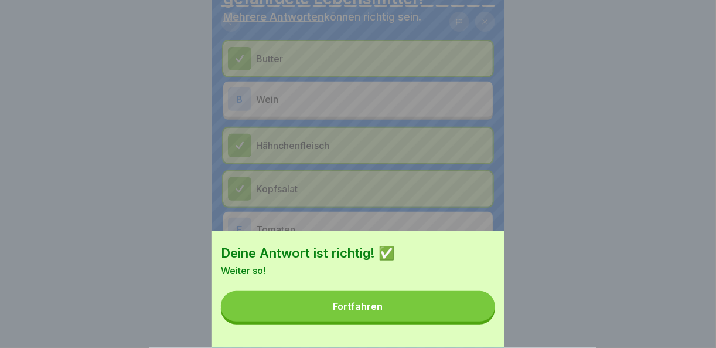
click at [468, 321] on button "Fortfahren" at bounding box center [358, 306] width 274 height 30
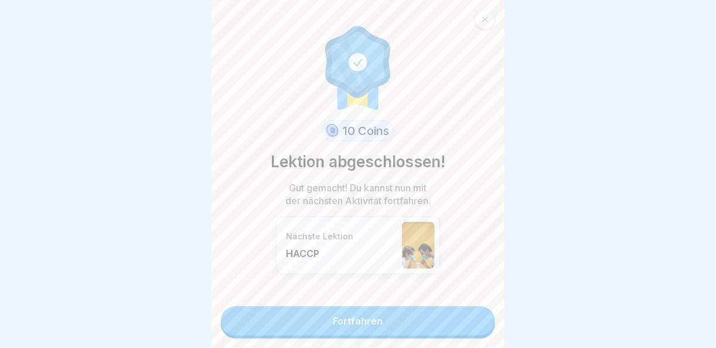
click at [467, 326] on link "Fortfahren" at bounding box center [358, 320] width 274 height 29
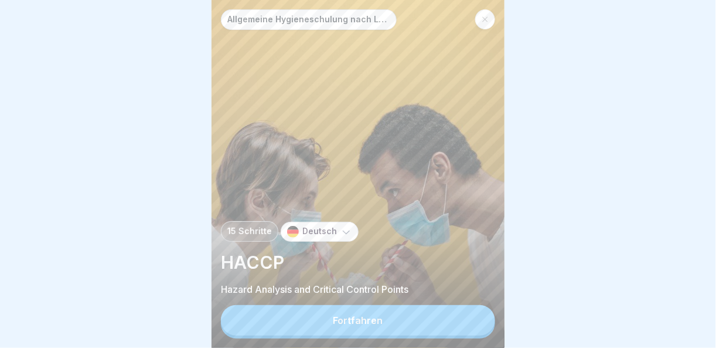
click at [467, 326] on button "Fortfahren" at bounding box center [358, 320] width 274 height 30
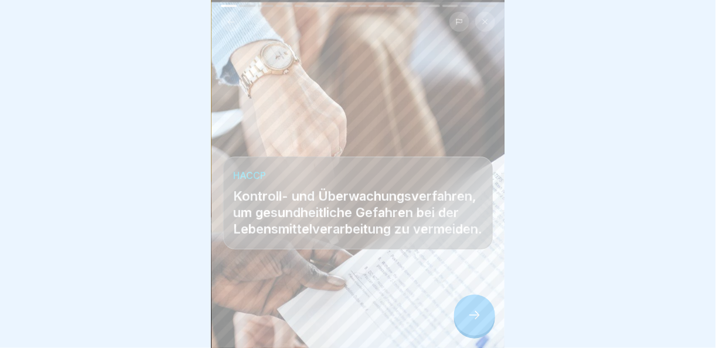
click at [472, 322] on icon at bounding box center [475, 315] width 14 height 14
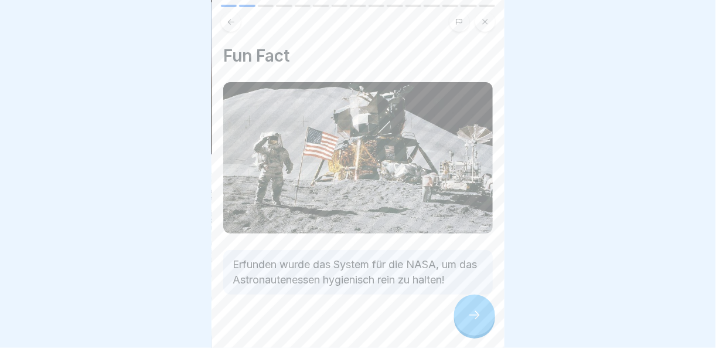
click at [472, 322] on icon at bounding box center [475, 315] width 14 height 14
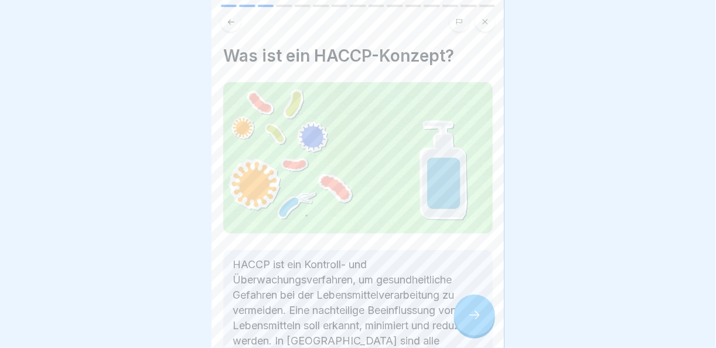
click at [472, 322] on icon at bounding box center [475, 315] width 14 height 14
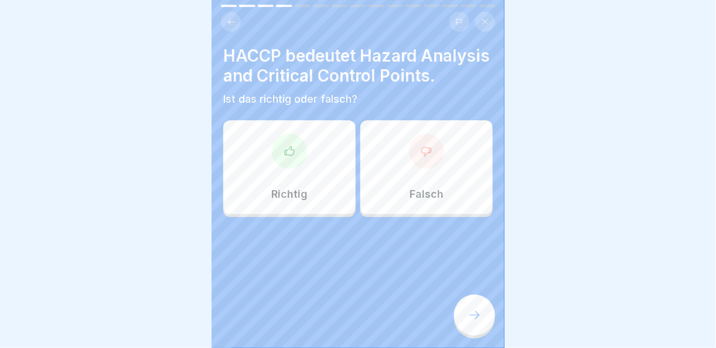
click at [286, 157] on icon at bounding box center [290, 151] width 12 height 12
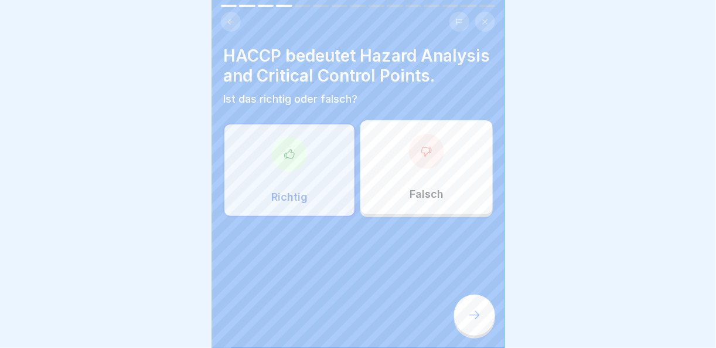
click at [481, 333] on div at bounding box center [474, 314] width 41 height 41
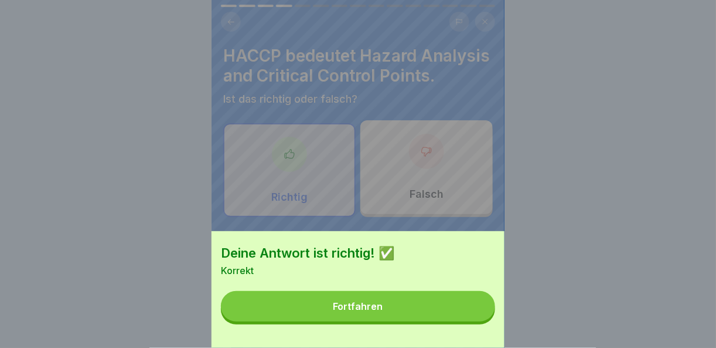
click at [476, 331] on div "Deine Antwort ist richtig! ✅ Korrekt Fortfahren" at bounding box center [358, 289] width 293 height 117
click at [472, 321] on button "Fortfahren" at bounding box center [358, 306] width 274 height 30
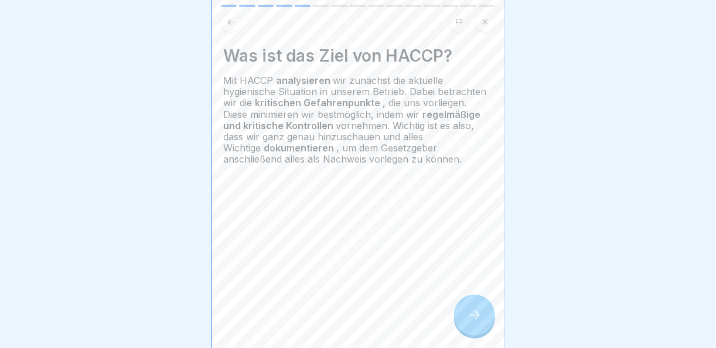
click at [476, 322] on icon at bounding box center [475, 315] width 14 height 14
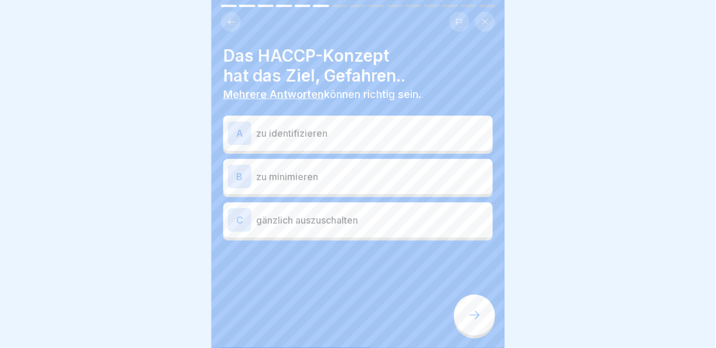
click at [337, 175] on p "zu minimieren" at bounding box center [372, 176] width 232 height 14
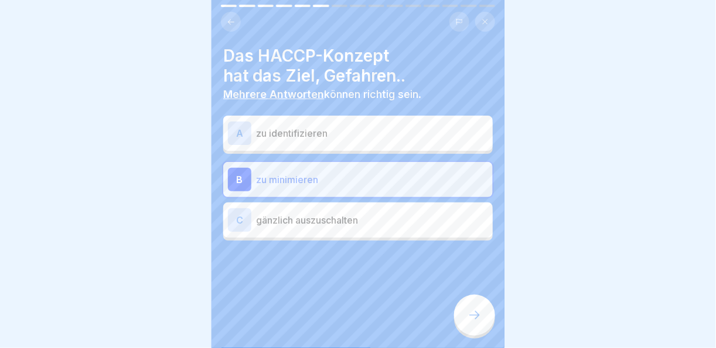
click at [486, 334] on div at bounding box center [474, 314] width 41 height 41
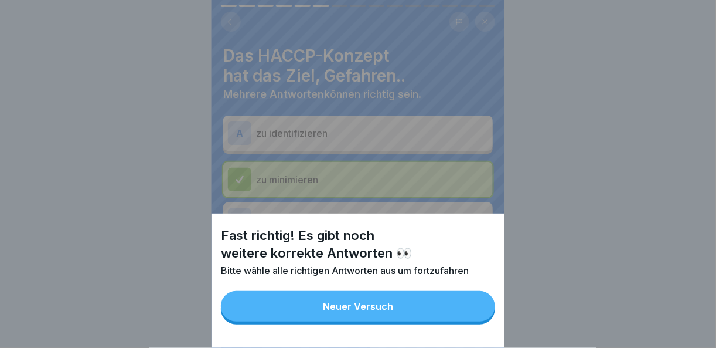
click at [455, 321] on button "Neuer Versuch" at bounding box center [358, 306] width 274 height 30
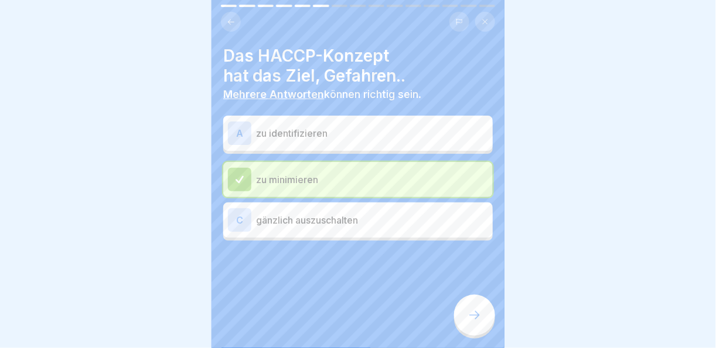
click at [267, 134] on p "zu identifizieren" at bounding box center [372, 133] width 232 height 14
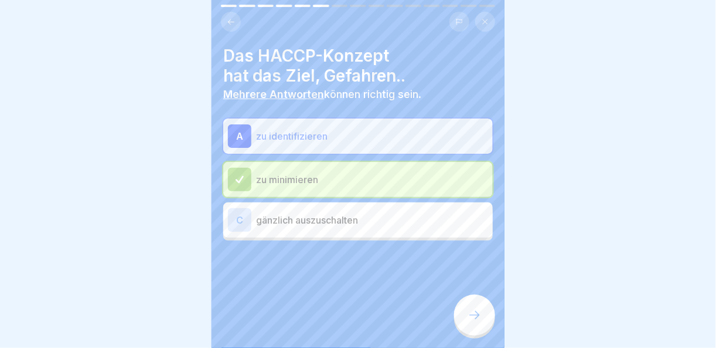
click at [323, 219] on p "gänzlich auszuschalten" at bounding box center [372, 220] width 232 height 14
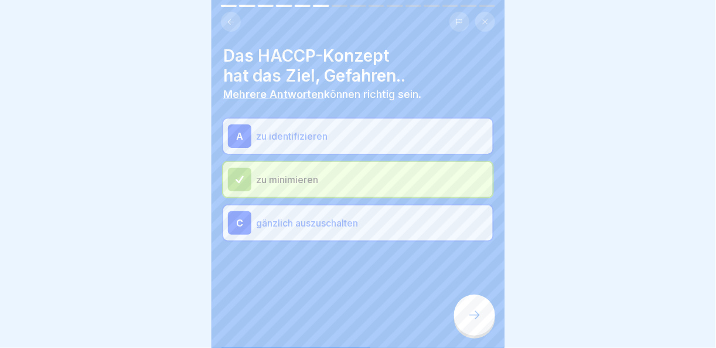
click at [488, 315] on div at bounding box center [474, 314] width 41 height 41
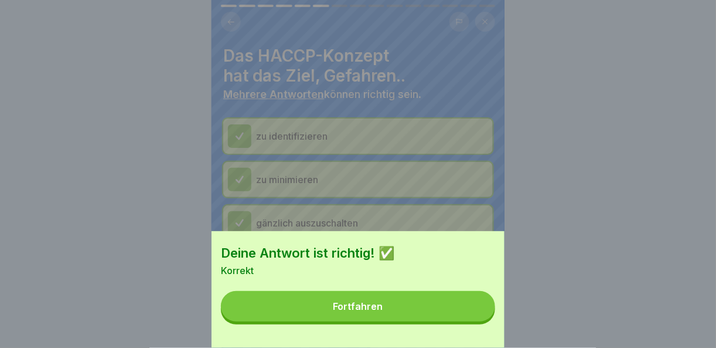
click at [452, 312] on button "Fortfahren" at bounding box center [358, 306] width 274 height 30
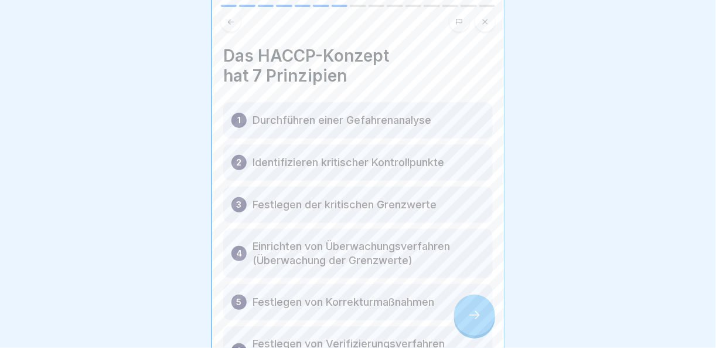
scroll to position [139, 0]
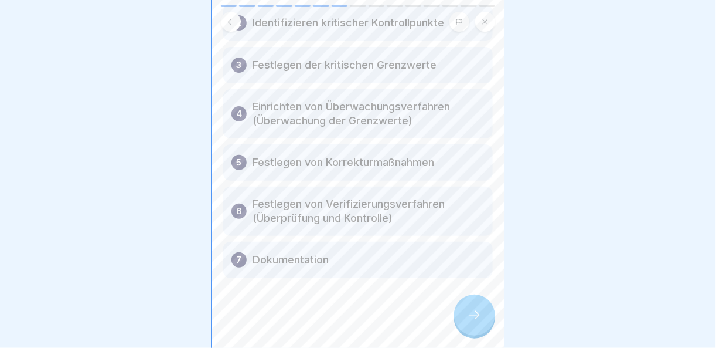
click at [480, 333] on div at bounding box center [474, 314] width 41 height 41
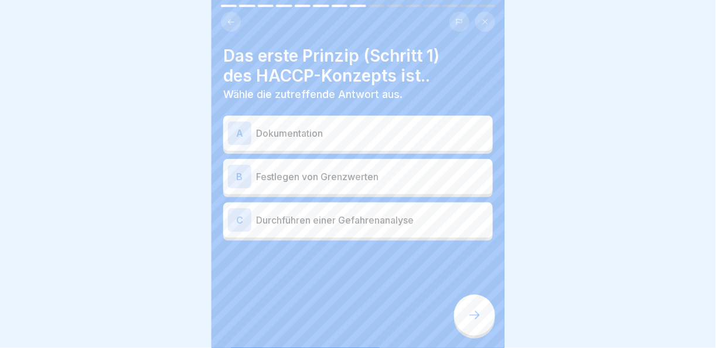
click at [430, 231] on div "C Durchführen einer Gefahrenanalyse" at bounding box center [358, 219] width 270 height 35
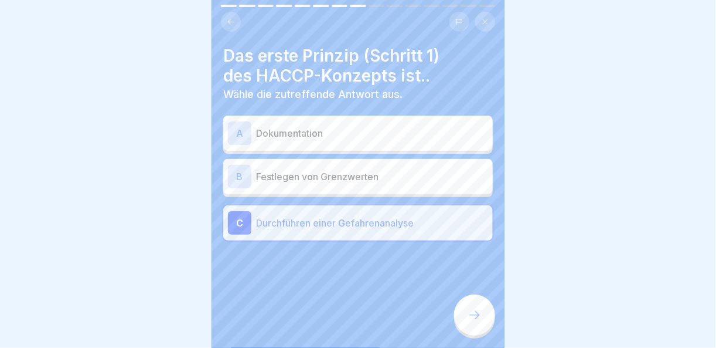
click at [474, 308] on div at bounding box center [474, 314] width 41 height 41
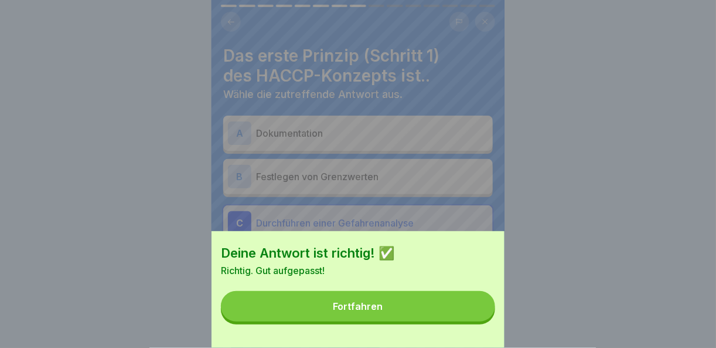
click at [469, 316] on button "Fortfahren" at bounding box center [358, 306] width 274 height 30
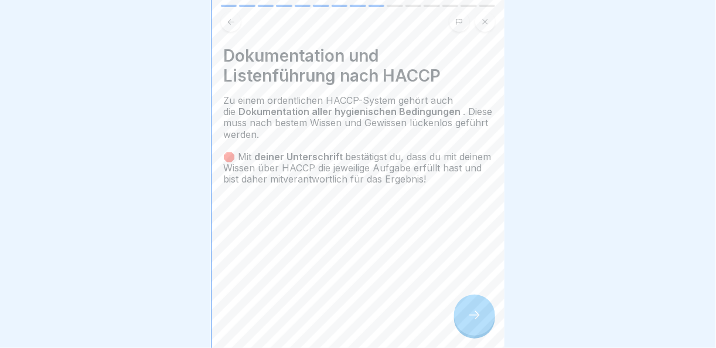
click at [479, 322] on icon at bounding box center [475, 315] width 14 height 14
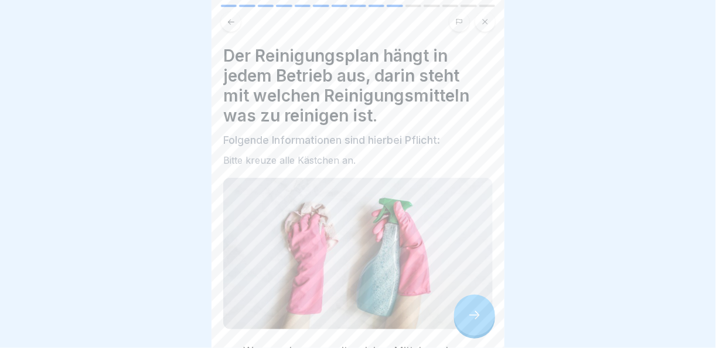
click at [479, 322] on icon at bounding box center [475, 315] width 14 height 14
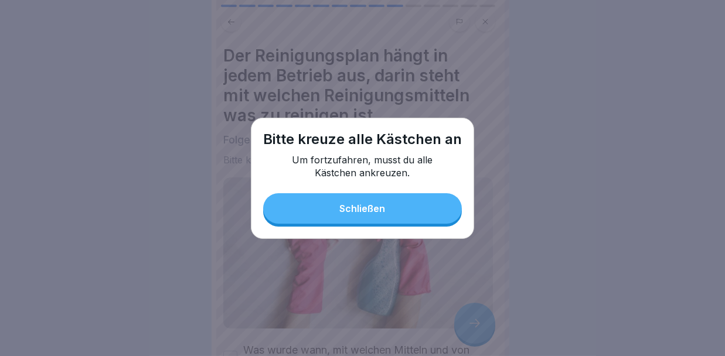
click at [383, 226] on div "Bitte [DEMOGRAPHIC_DATA] alle Kästchen an Um fortzufahren, musst du alle Kästch…" at bounding box center [362, 178] width 223 height 121
click at [294, 204] on button "Schließen" at bounding box center [362, 208] width 199 height 30
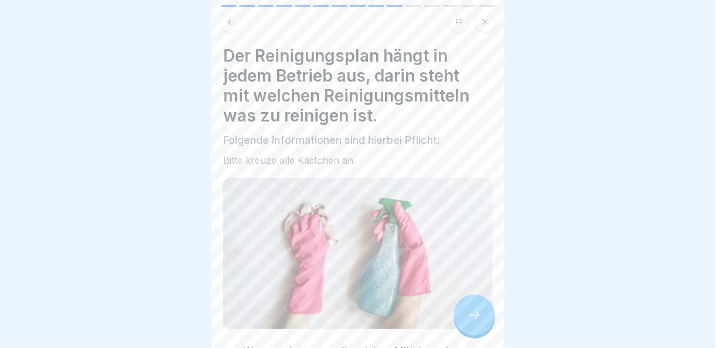
scroll to position [133, 0]
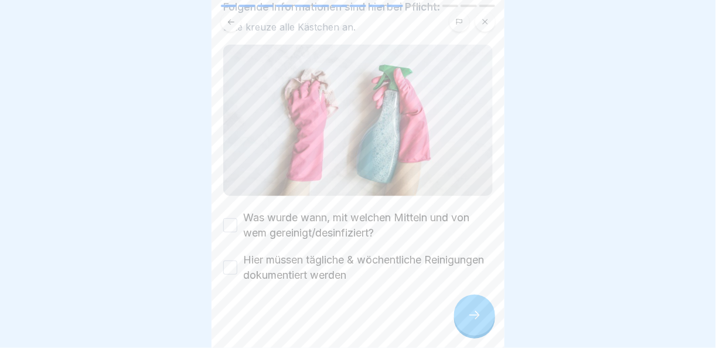
click at [226, 219] on button "Was wurde wann, mit welchen Mitteln und von wem gereinigt/desinfiziert?" at bounding box center [230, 225] width 14 height 14
click at [235, 252] on div "Hier müssen tägliche & wöchentliche Reinigungen dokumentiert werden" at bounding box center [358, 267] width 270 height 30
click at [234, 263] on button "Hier müssen tägliche & wöchentliche Reinigungen dokumentiert werden" at bounding box center [230, 267] width 14 height 14
click at [479, 309] on div at bounding box center [474, 314] width 41 height 41
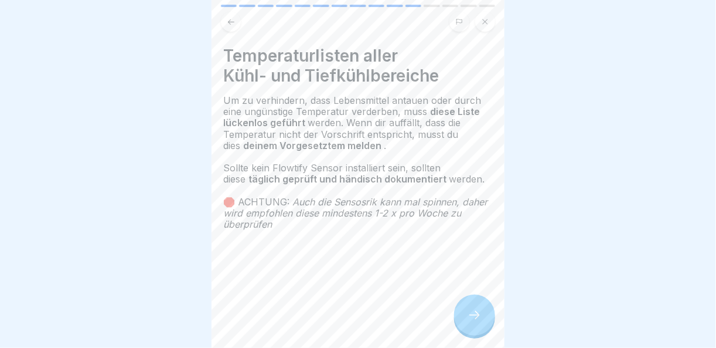
click at [474, 309] on div at bounding box center [474, 314] width 41 height 41
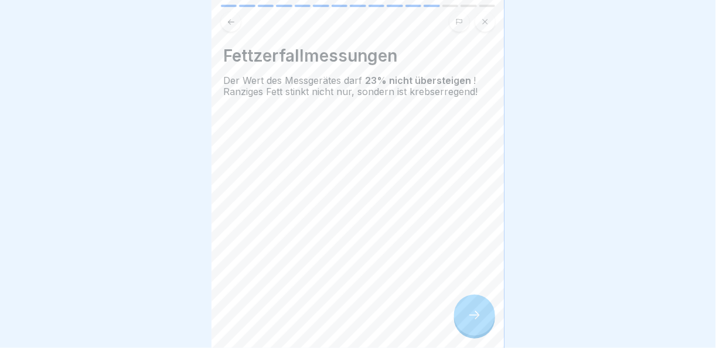
click at [474, 309] on div at bounding box center [474, 314] width 41 height 41
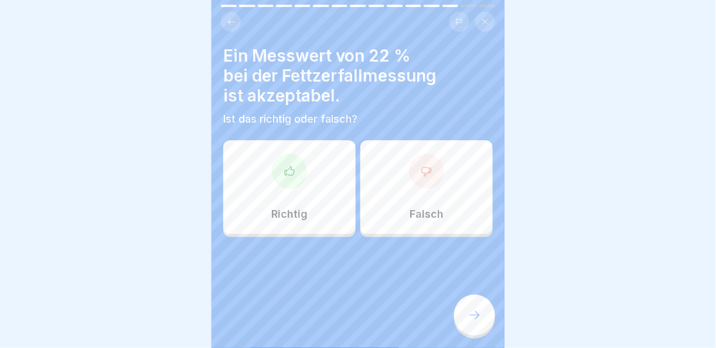
click at [302, 169] on div at bounding box center [289, 171] width 35 height 35
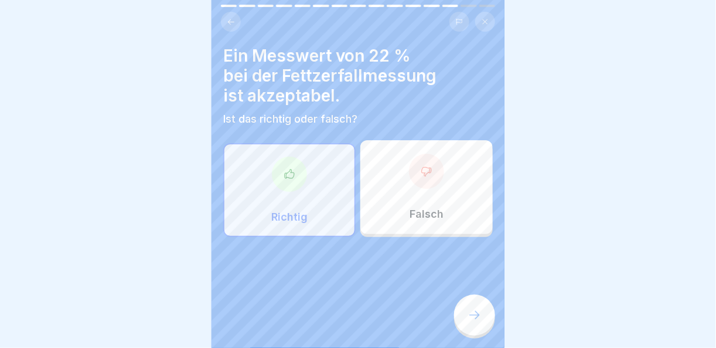
click at [472, 319] on icon at bounding box center [475, 315] width 14 height 14
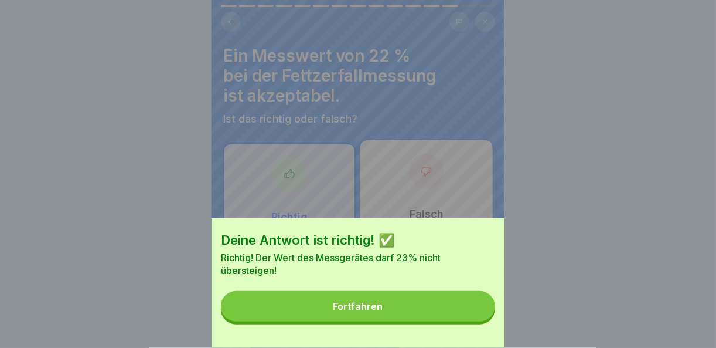
click at [472, 319] on button "Fortfahren" at bounding box center [358, 306] width 274 height 30
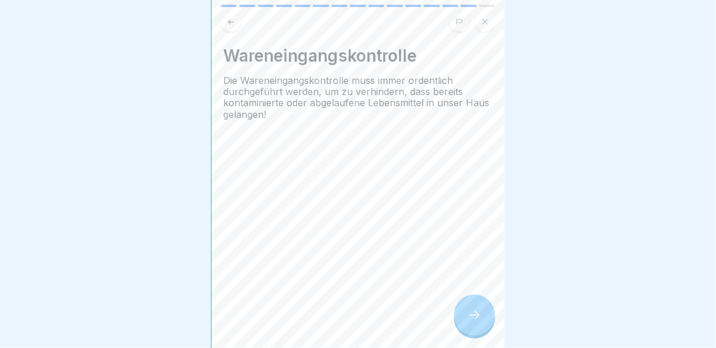
click at [489, 326] on div at bounding box center [474, 314] width 41 height 41
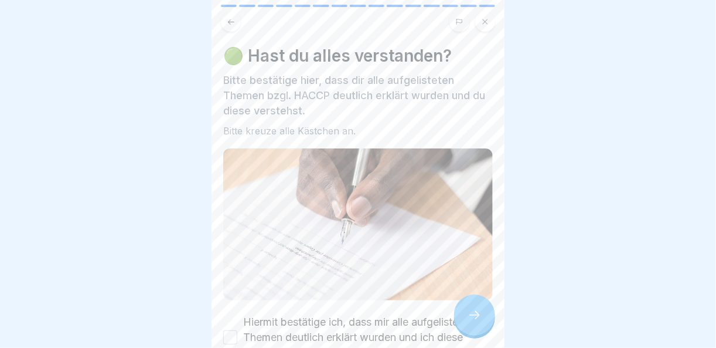
scroll to position [77, 0]
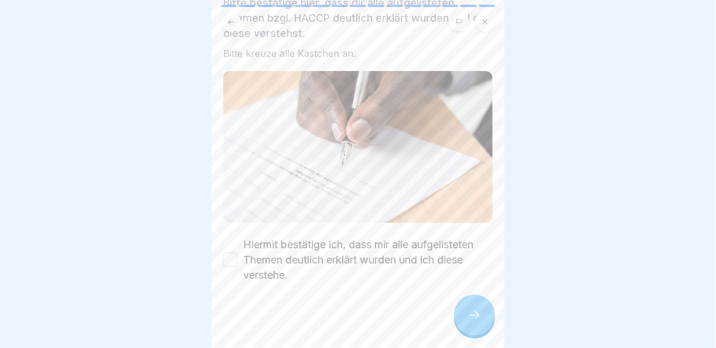
drag, startPoint x: 239, startPoint y: 251, endPoint x: 292, endPoint y: 263, distance: 55.3
click at [238, 251] on div "Hiermit bestätige ich, dass mir alle aufgelisteten Themen deutlich erklärt wurd…" at bounding box center [358, 260] width 270 height 46
click at [234, 255] on button "Hiermit bestätige ich, dass mir alle aufgelisteten Themen deutlich erklärt wurd…" at bounding box center [230, 260] width 14 height 14
click at [481, 332] on div at bounding box center [474, 314] width 41 height 41
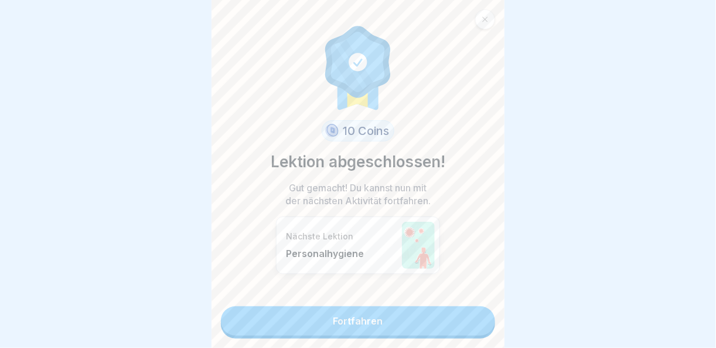
click at [474, 332] on link "Fortfahren" at bounding box center [358, 320] width 274 height 29
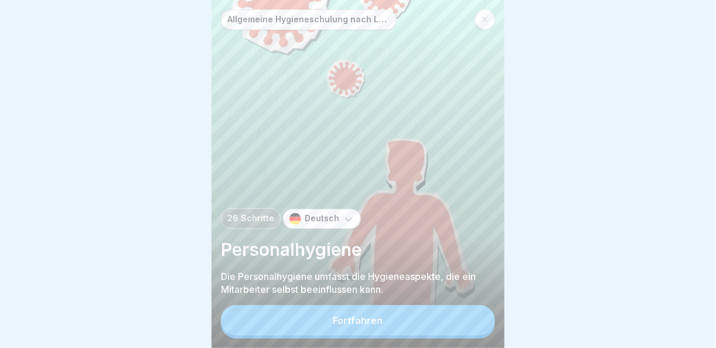
click at [483, 18] on icon at bounding box center [485, 19] width 7 height 7
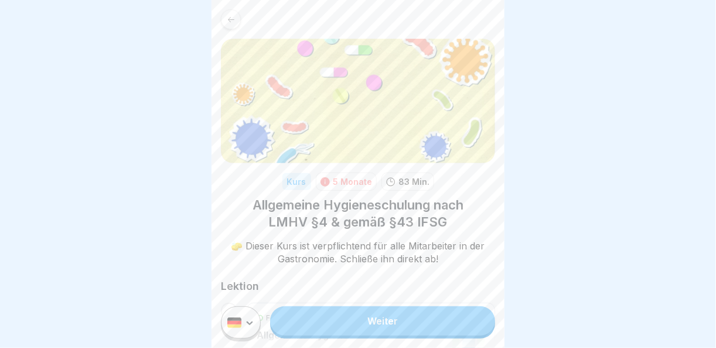
click at [231, 19] on icon at bounding box center [231, 19] width 9 height 9
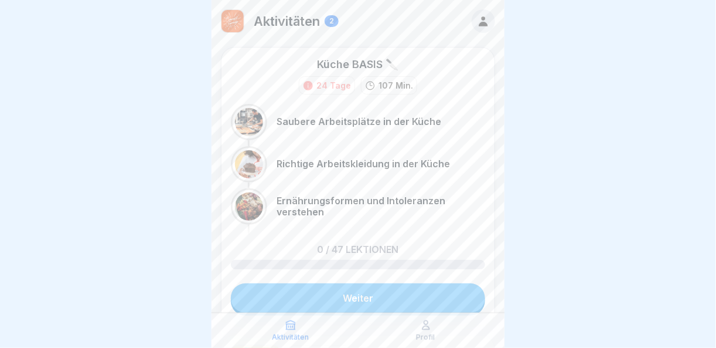
click at [434, 338] on p "Profil" at bounding box center [426, 337] width 19 height 8
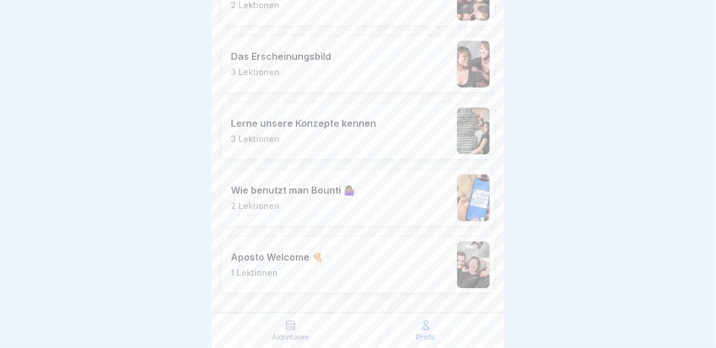
scroll to position [635, 0]
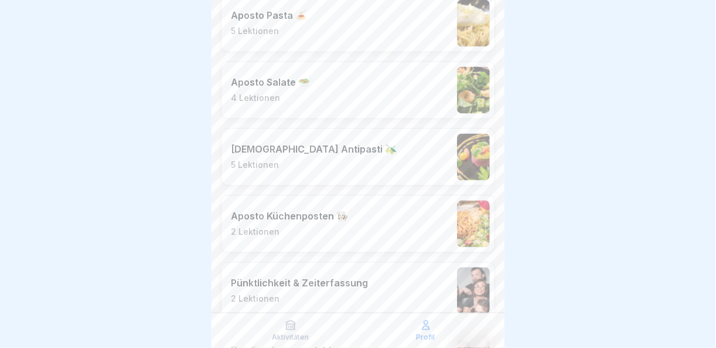
click at [294, 321] on icon at bounding box center [291, 325] width 12 height 12
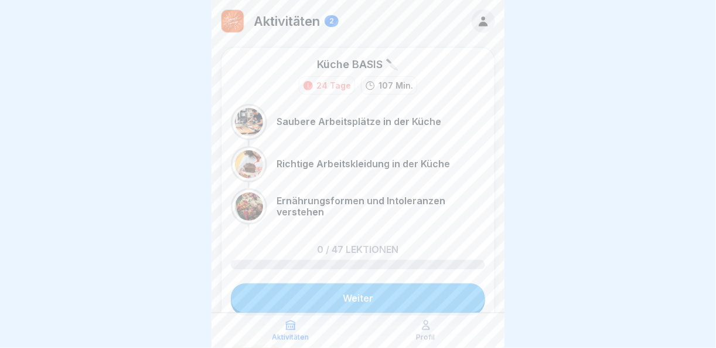
click at [356, 117] on p "Saubere Arbeitsplätze in der Küche" at bounding box center [359, 121] width 165 height 11
click at [365, 290] on link "Weiter" at bounding box center [358, 297] width 254 height 29
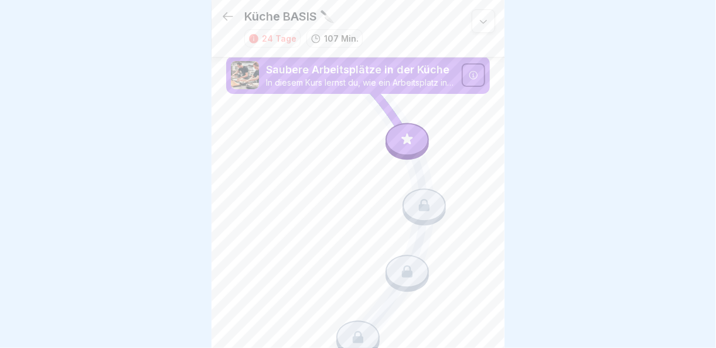
click at [393, 141] on div at bounding box center [407, 138] width 43 height 33
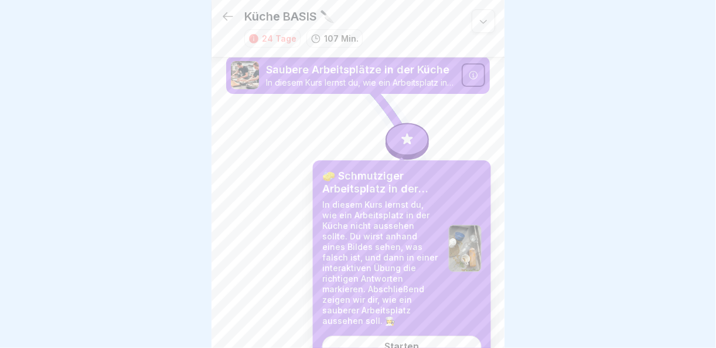
click at [399, 341] on div "Starten" at bounding box center [401, 346] width 35 height 11
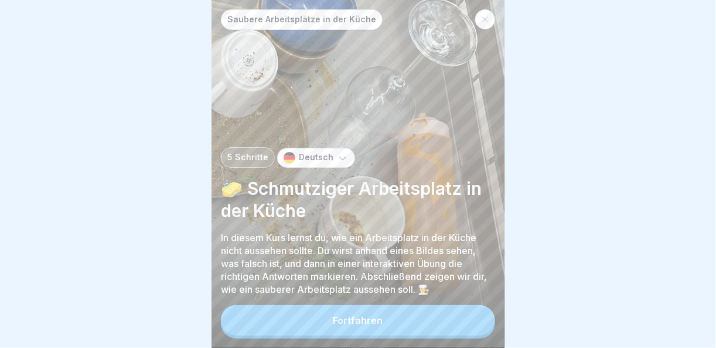
click at [394, 333] on button "Fortfahren" at bounding box center [358, 320] width 274 height 30
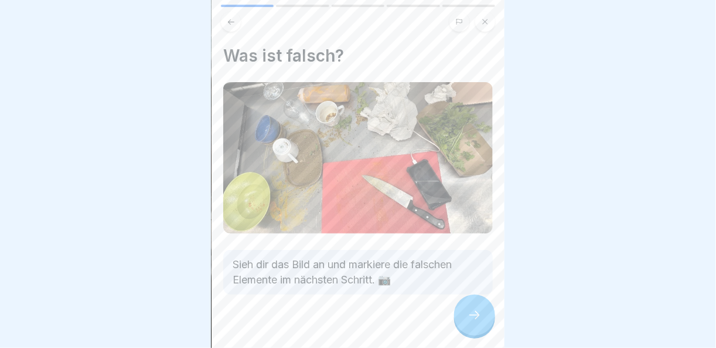
click at [486, 322] on div at bounding box center [474, 314] width 41 height 41
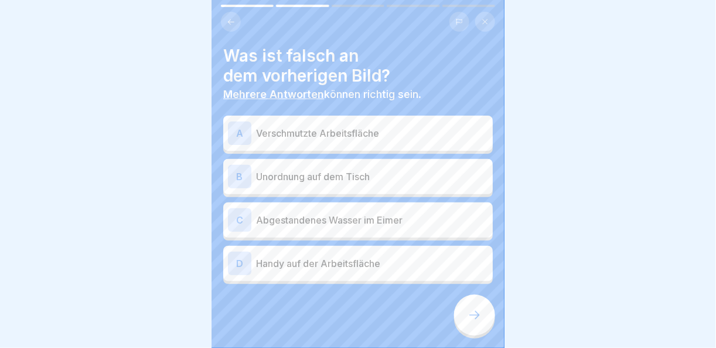
click at [370, 121] on div "A Verschmutzte Arbeitsfläche" at bounding box center [358, 132] width 260 height 23
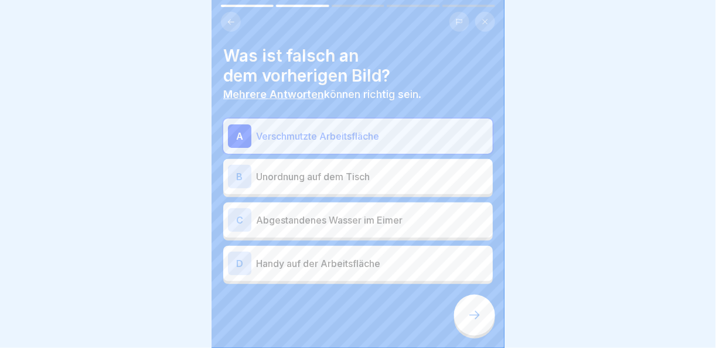
click at [376, 166] on div "B Unordnung auf dem Tisch" at bounding box center [358, 176] width 260 height 23
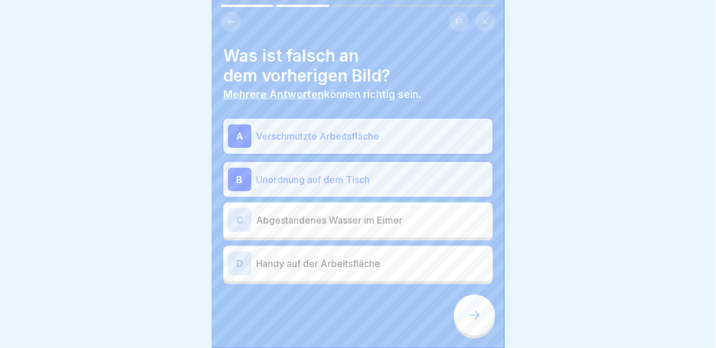
click at [403, 229] on div "C Abgestandenes Wasser im Eimer" at bounding box center [358, 219] width 260 height 23
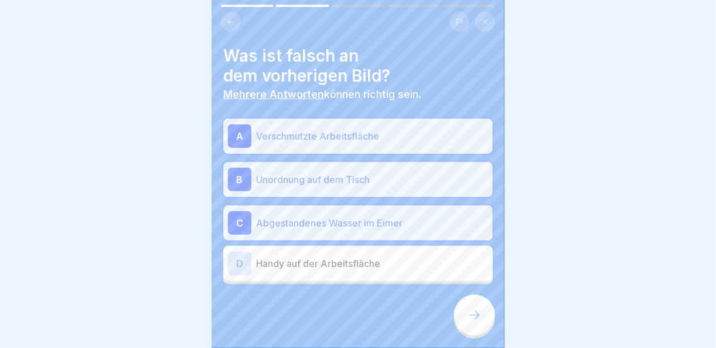
click at [406, 268] on p "Handy auf der Arbeitsfläche" at bounding box center [372, 263] width 232 height 14
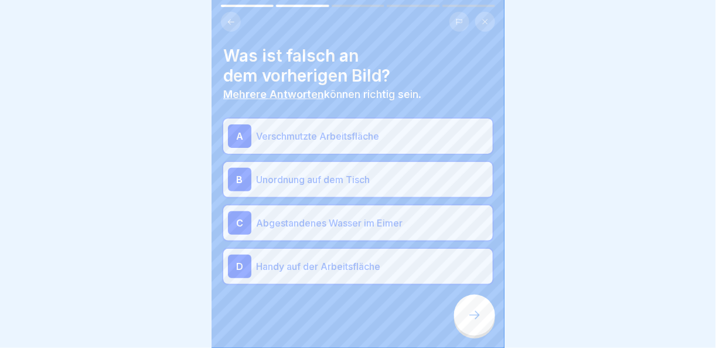
click at [467, 333] on div at bounding box center [474, 314] width 41 height 41
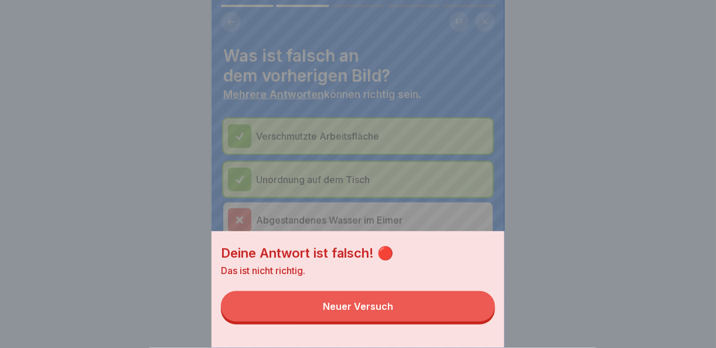
click at [431, 321] on button "Neuer Versuch" at bounding box center [358, 306] width 274 height 30
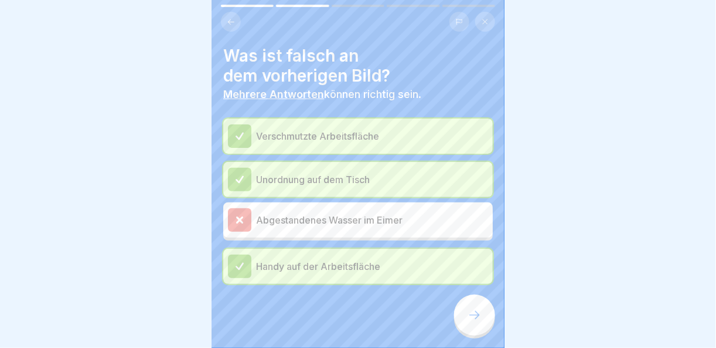
click at [485, 328] on div at bounding box center [474, 314] width 41 height 41
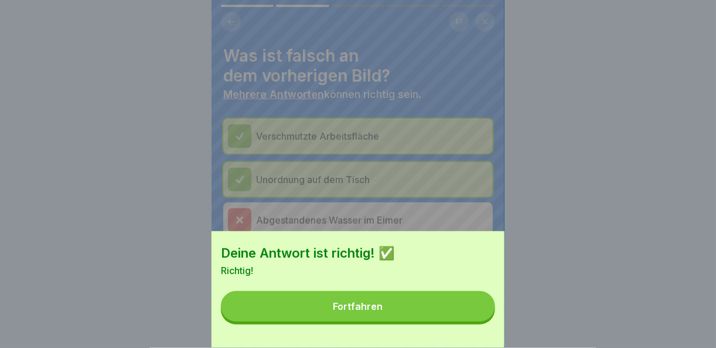
click at [462, 319] on button "Fortfahren" at bounding box center [358, 306] width 274 height 30
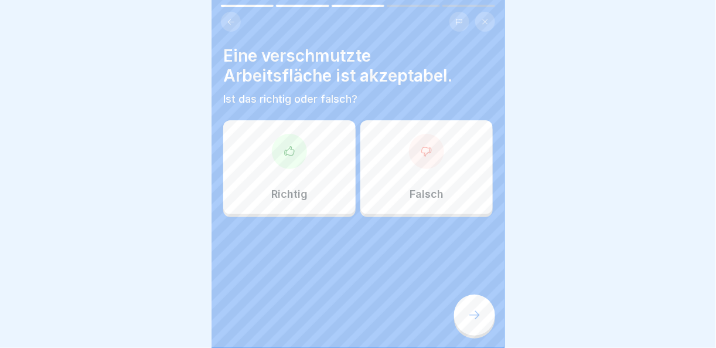
click at [421, 155] on icon at bounding box center [427, 151] width 12 height 12
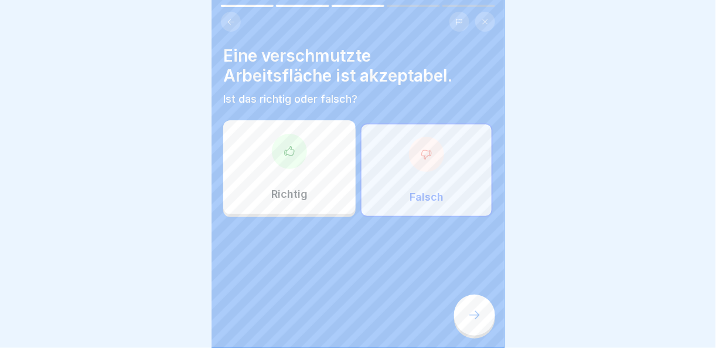
click at [473, 321] on icon at bounding box center [475, 315] width 14 height 14
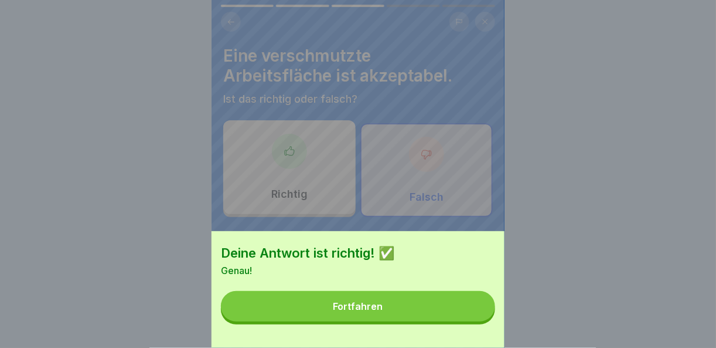
click at [425, 300] on button "Fortfahren" at bounding box center [358, 306] width 274 height 30
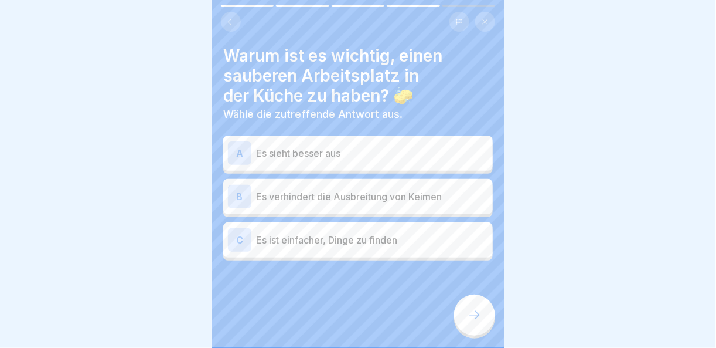
click at [307, 147] on p "Es sieht besser aus" at bounding box center [372, 153] width 232 height 14
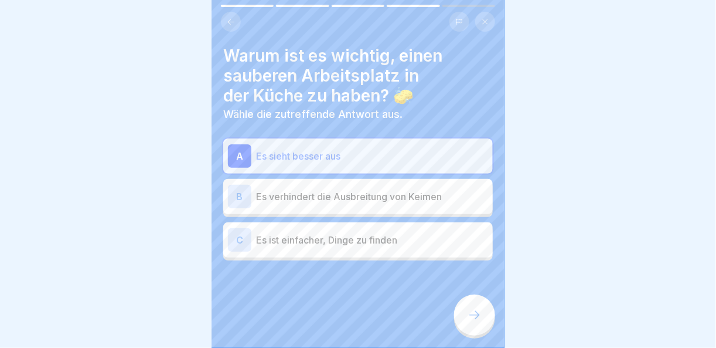
click at [348, 199] on p "Es verhindert die Ausbreitung von Keimen" at bounding box center [372, 196] width 232 height 14
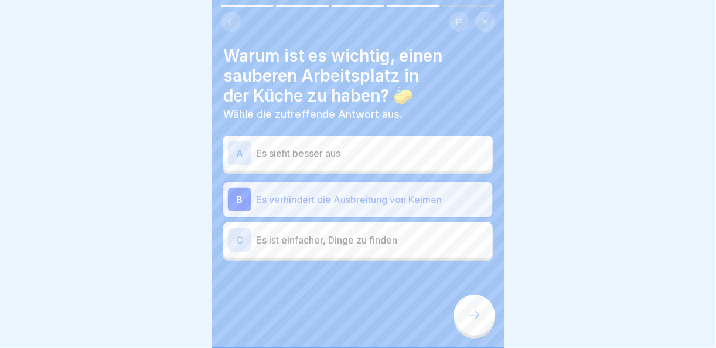
click at [475, 333] on div at bounding box center [474, 314] width 41 height 41
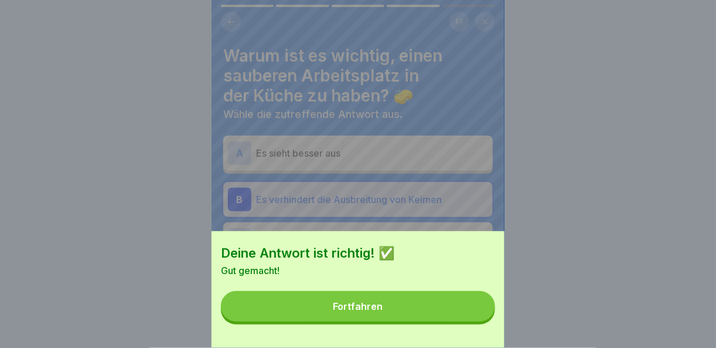
click at [446, 318] on button "Fortfahren" at bounding box center [358, 306] width 274 height 30
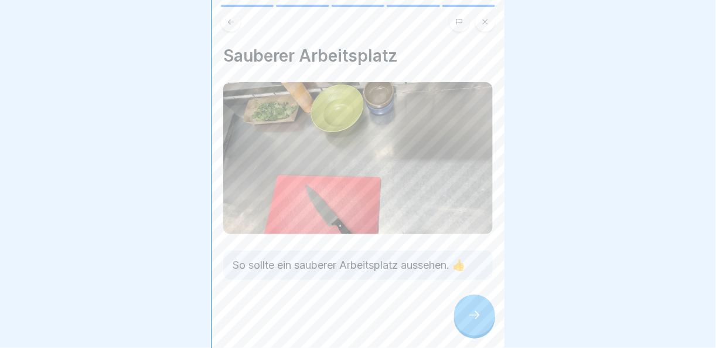
click at [481, 322] on icon at bounding box center [475, 315] width 14 height 14
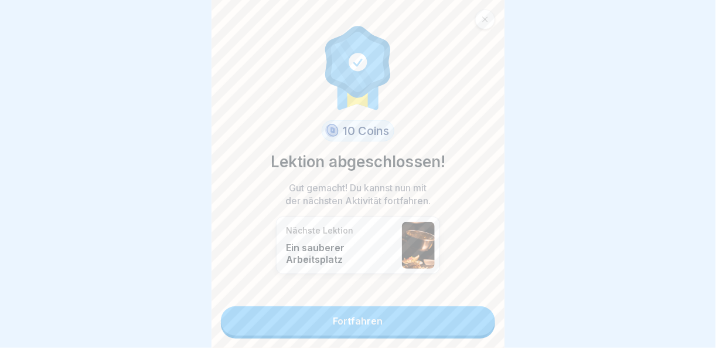
click at [460, 323] on link "Fortfahren" at bounding box center [358, 320] width 274 height 29
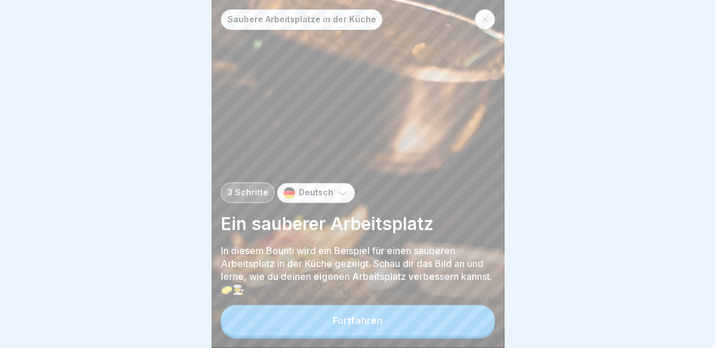
click at [464, 327] on button "Fortfahren" at bounding box center [358, 320] width 274 height 30
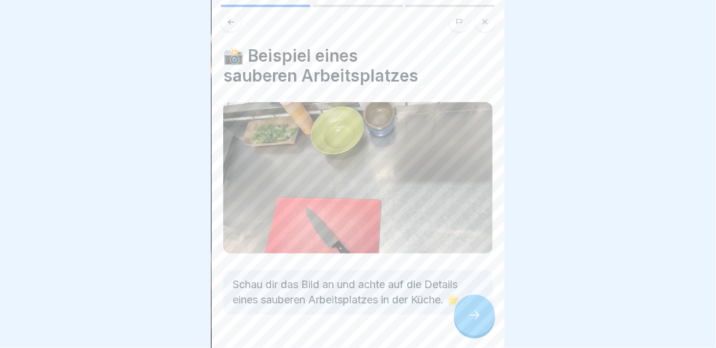
click at [480, 322] on icon at bounding box center [475, 315] width 14 height 14
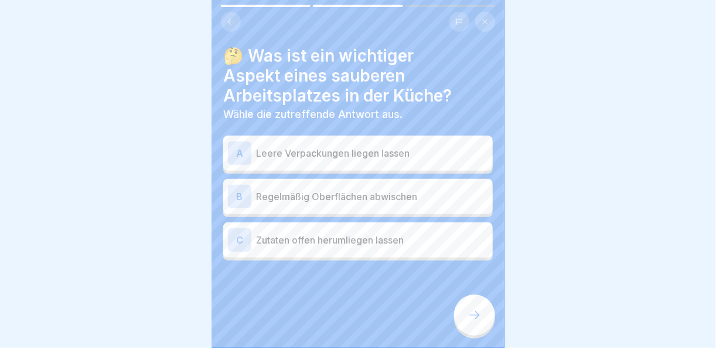
click at [442, 186] on div "B Regelmäßig Oberflächen abwischen" at bounding box center [358, 196] width 260 height 23
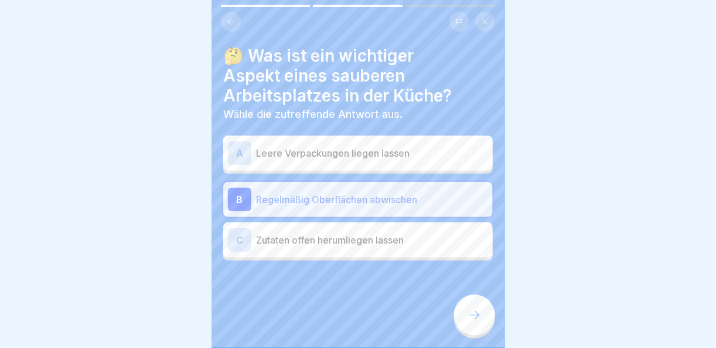
click at [475, 322] on icon at bounding box center [475, 315] width 14 height 14
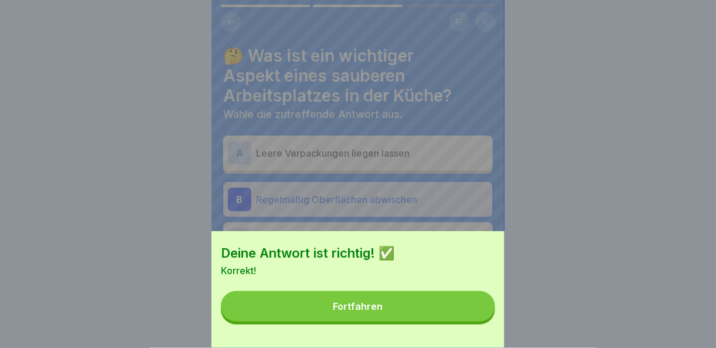
click at [440, 321] on button "Fortfahren" at bounding box center [358, 306] width 274 height 30
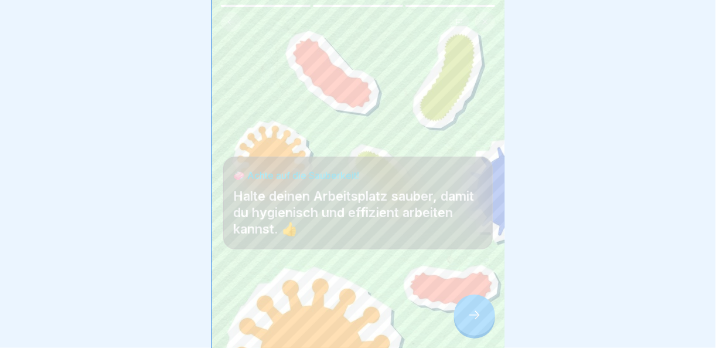
scroll to position [8, 0]
click at [459, 314] on div at bounding box center [474, 314] width 41 height 41
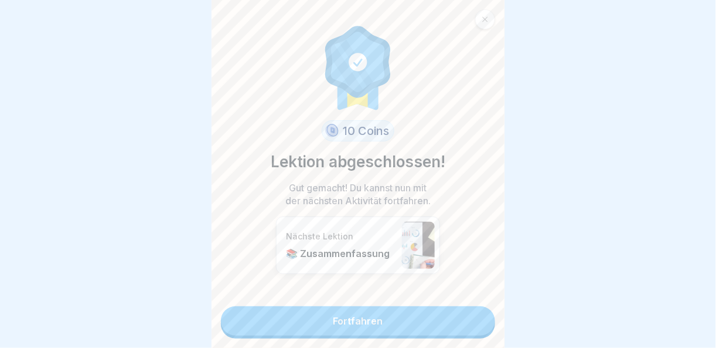
click at [468, 317] on link "Fortfahren" at bounding box center [358, 320] width 274 height 29
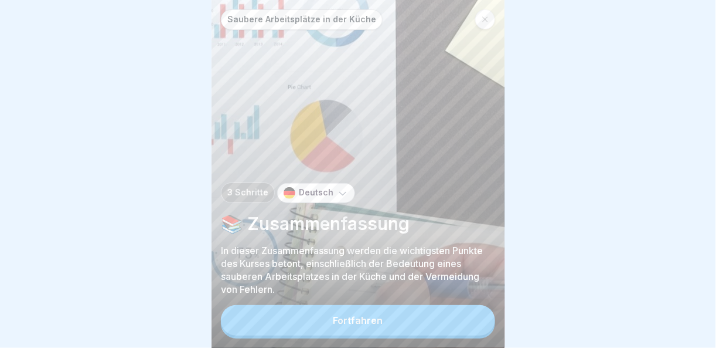
click at [468, 319] on button "Fortfahren" at bounding box center [358, 320] width 274 height 30
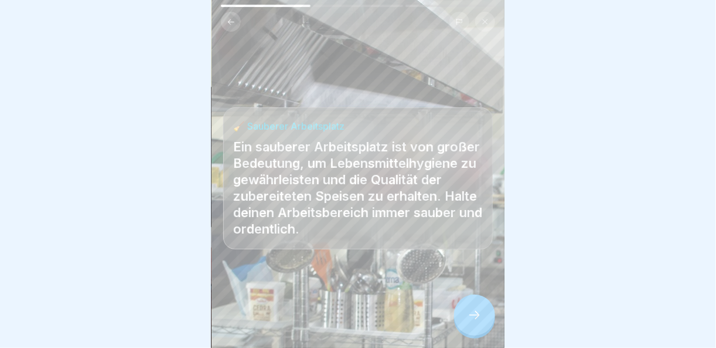
click at [488, 316] on div at bounding box center [474, 314] width 41 height 41
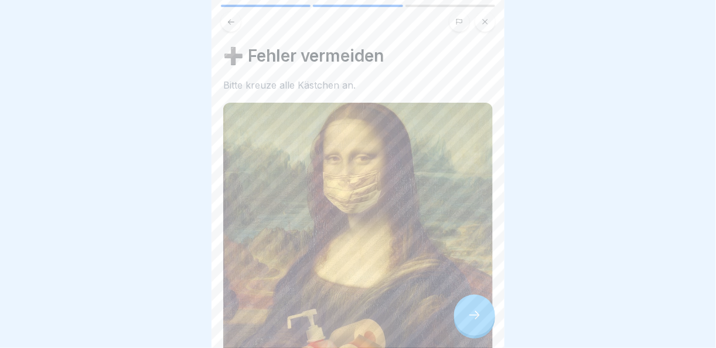
scroll to position [176, 0]
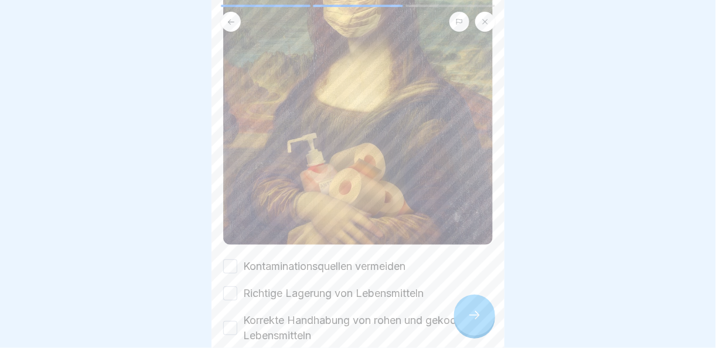
click at [235, 259] on button "Kontaminationsquellen vermeiden" at bounding box center [230, 266] width 14 height 14
click at [230, 286] on button "Richtige Lagerung von Lebensmitteln" at bounding box center [230, 293] width 14 height 14
click at [233, 321] on button "Korrekte Handhabung von rohen und gekochten Lebensmitteln" at bounding box center [230, 328] width 14 height 14
click at [468, 315] on icon at bounding box center [475, 315] width 14 height 14
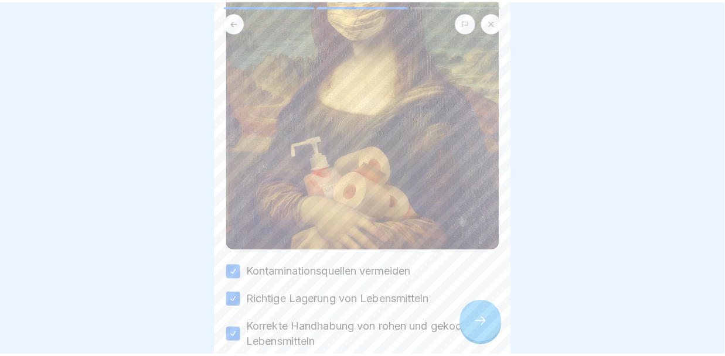
scroll to position [0, 0]
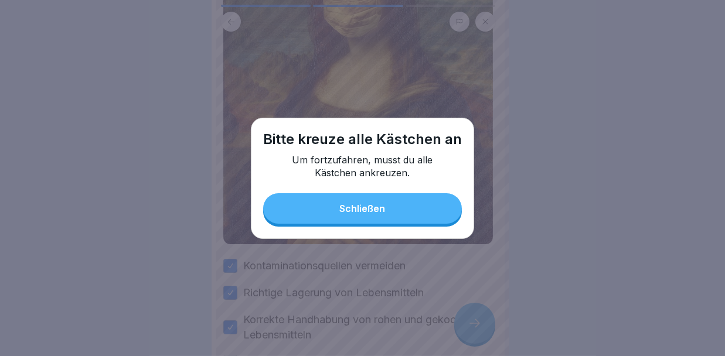
click at [393, 209] on button "Schließen" at bounding box center [362, 208] width 199 height 30
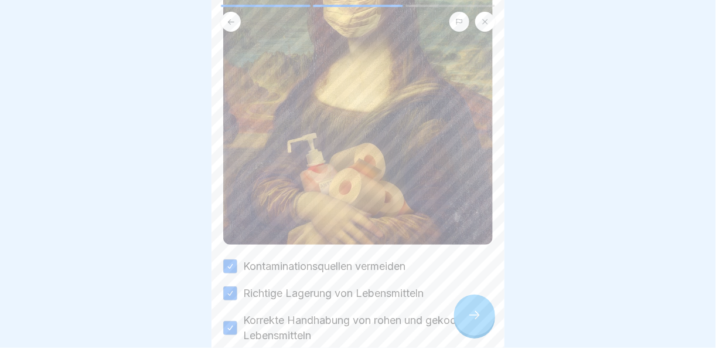
scroll to position [327, 0]
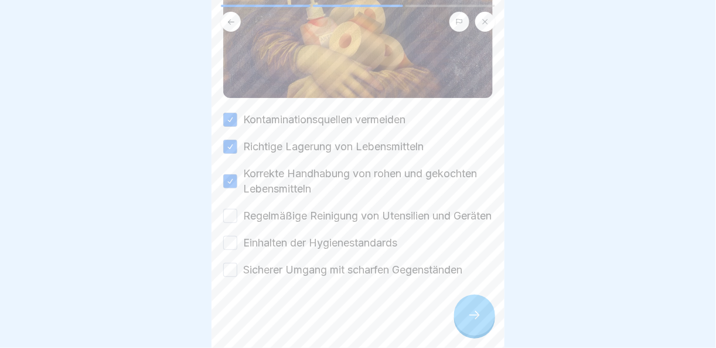
click at [239, 208] on div "Regelmäßige Reinigung von Utensilien und Geräten" at bounding box center [357, 215] width 268 height 15
click at [231, 209] on div "Regelmäßige Reinigung von Utensilien und Geräten" at bounding box center [357, 215] width 268 height 15
click at [232, 209] on button "Regelmäßige Reinigung von Utensilien und Geräten" at bounding box center [230, 216] width 14 height 14
click at [234, 239] on button "Einhalten der Hygienestandards" at bounding box center [230, 243] width 14 height 14
click at [232, 263] on button "Sicherer Umgang mit scharfen Gegenständen" at bounding box center [230, 270] width 14 height 14
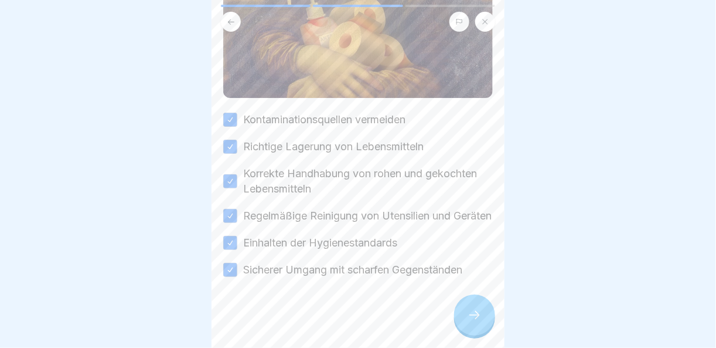
click at [474, 309] on icon at bounding box center [475, 315] width 14 height 14
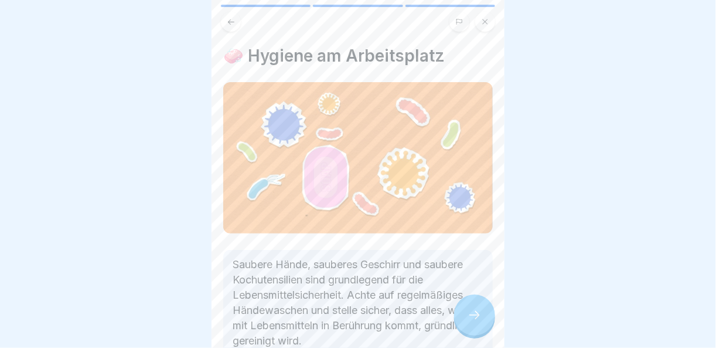
scroll to position [73, 0]
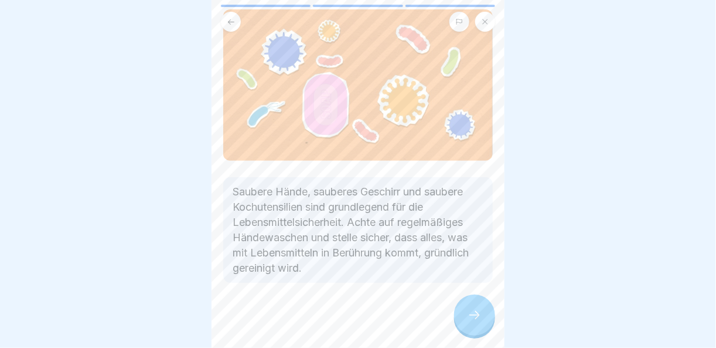
click at [482, 300] on div at bounding box center [474, 314] width 41 height 41
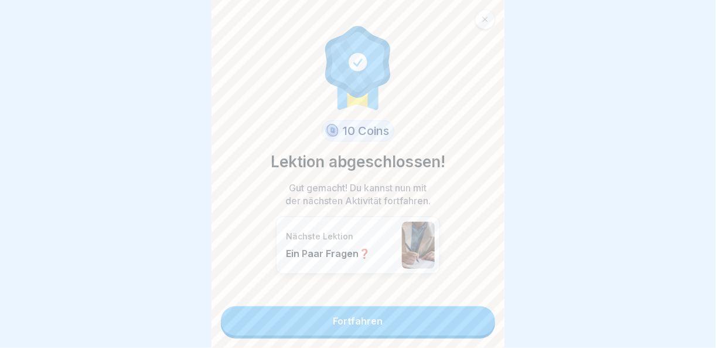
click at [469, 314] on link "Fortfahren" at bounding box center [358, 320] width 274 height 29
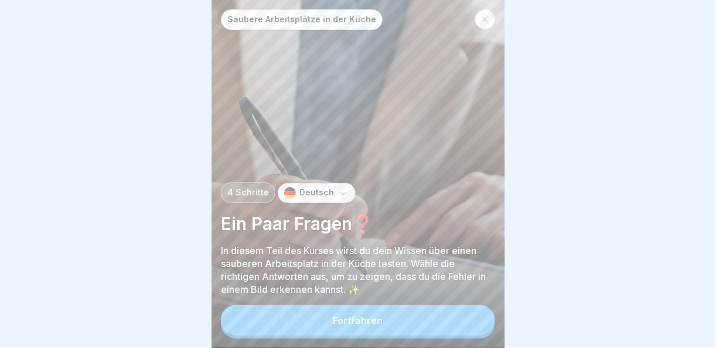
click at [469, 314] on button "Fortfahren" at bounding box center [358, 320] width 274 height 30
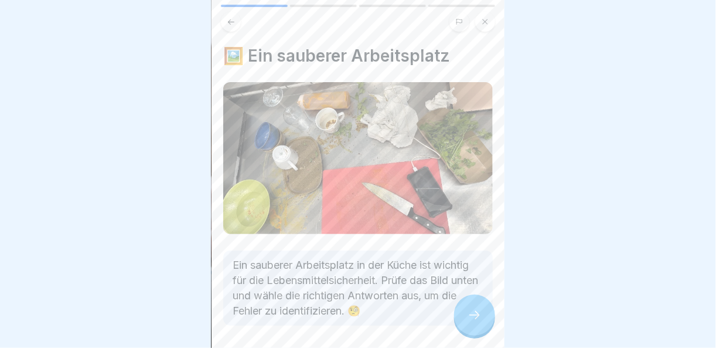
click at [492, 319] on div at bounding box center [474, 314] width 41 height 41
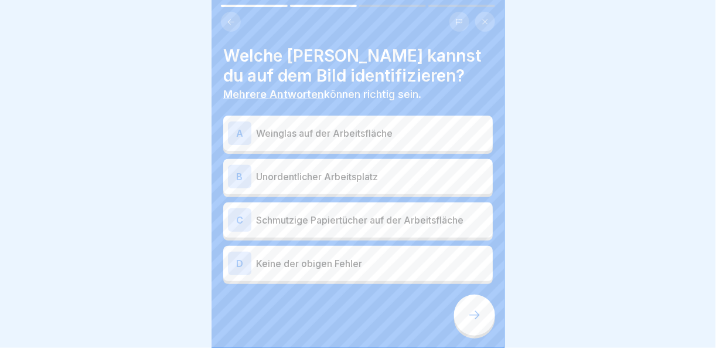
click at [423, 169] on p "Unordentlicher Arbeitsplatz" at bounding box center [372, 176] width 232 height 14
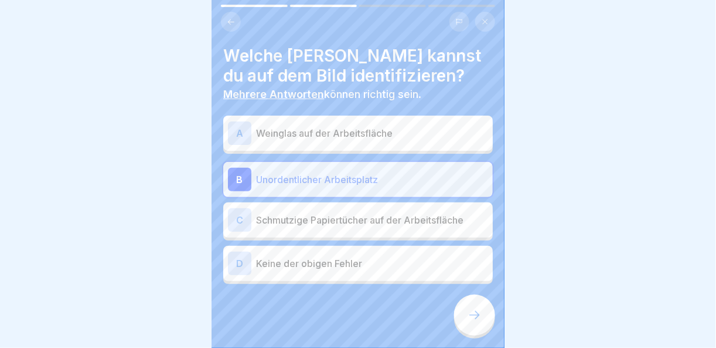
click at [406, 213] on p "Schmutzige Papiertücher auf der Arbeitsfläche" at bounding box center [372, 220] width 232 height 14
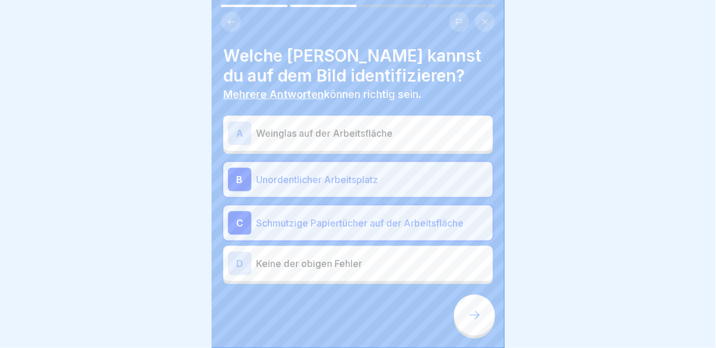
click at [373, 127] on p "Weinglas auf der Arbeitsfläche" at bounding box center [372, 133] width 232 height 14
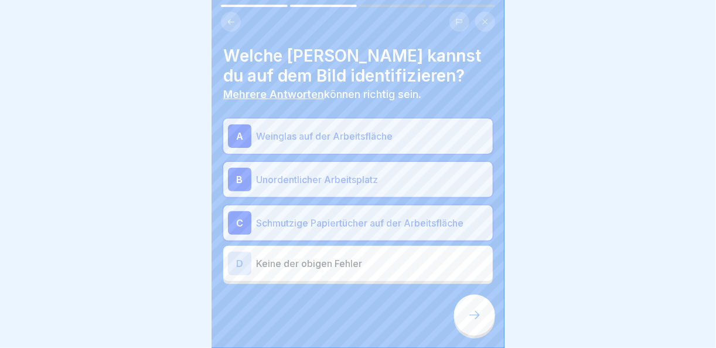
click at [465, 305] on div at bounding box center [474, 314] width 41 height 41
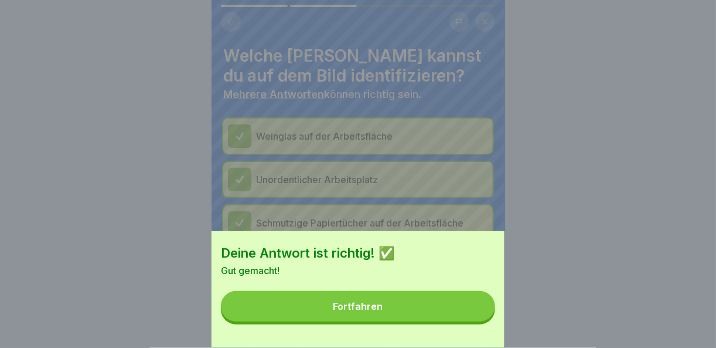
click at [459, 318] on button "Fortfahren" at bounding box center [358, 306] width 274 height 30
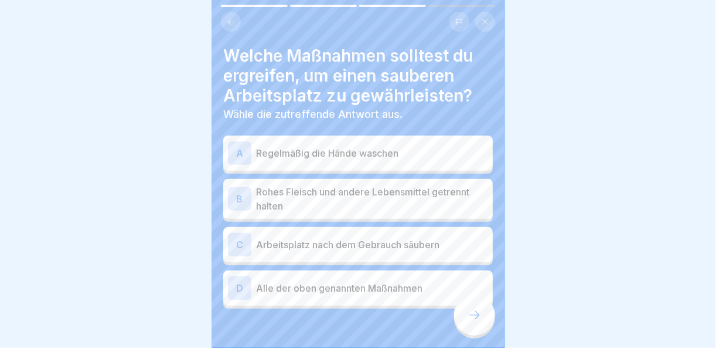
click at [351, 190] on p "Rohes Fleisch und andere Lebensmittel getrennt halten" at bounding box center [372, 199] width 232 height 28
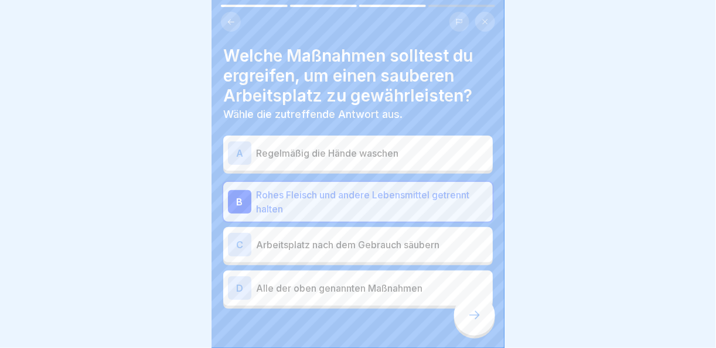
click at [349, 237] on p "Arbeitsplatz nach dem Gebrauch säubern" at bounding box center [372, 244] width 232 height 14
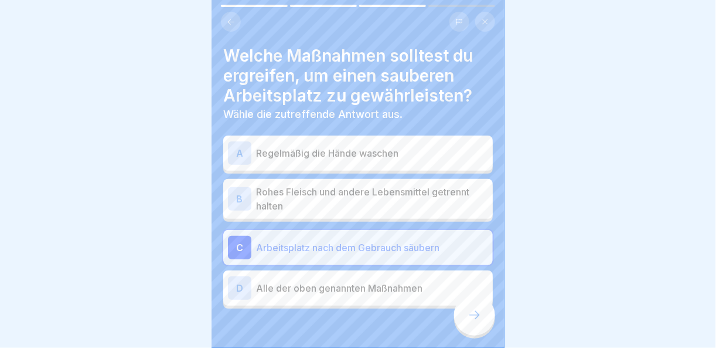
click at [352, 198] on p "Rohes Fleisch und andere Lebensmittel getrennt halten" at bounding box center [372, 199] width 232 height 28
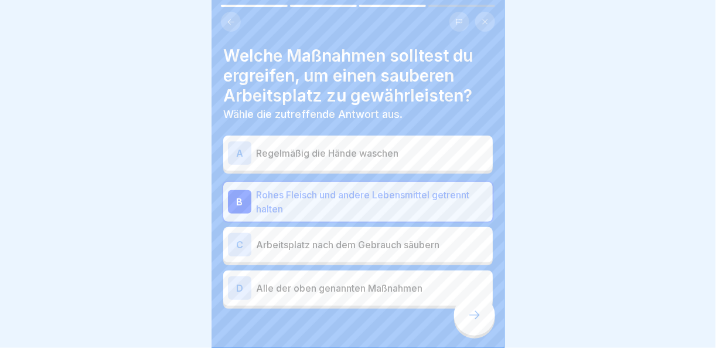
click at [478, 315] on icon at bounding box center [474, 315] width 11 height 8
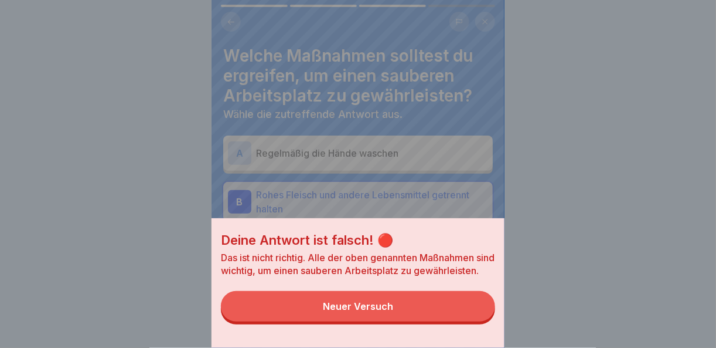
click at [464, 321] on button "Neuer Versuch" at bounding box center [358, 306] width 274 height 30
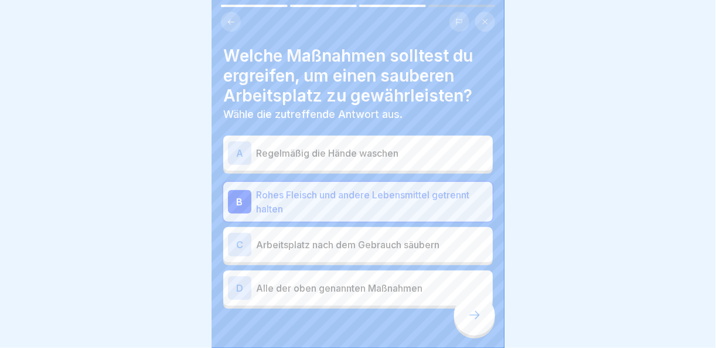
click at [377, 237] on p "Arbeitsplatz nach dem Gebrauch säubern" at bounding box center [372, 244] width 232 height 14
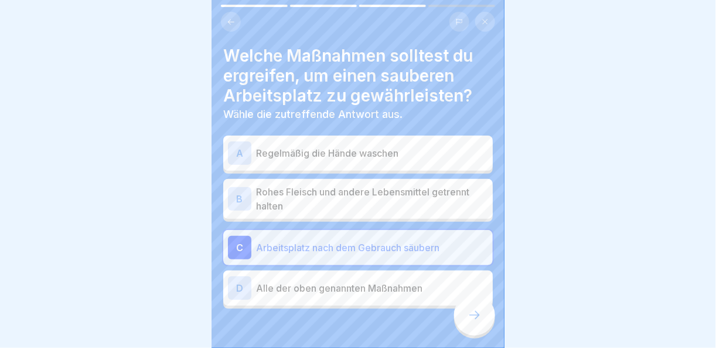
click at [476, 320] on icon at bounding box center [475, 315] width 14 height 14
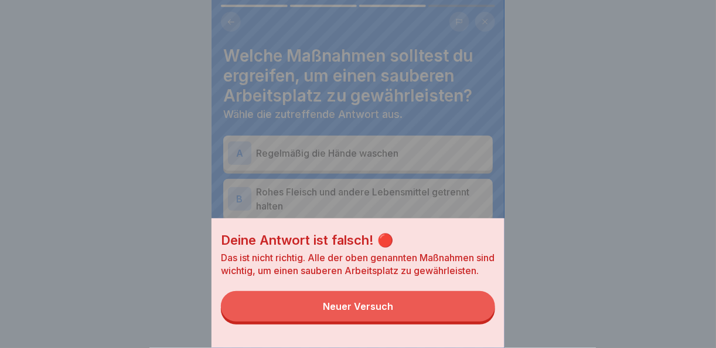
click at [462, 319] on button "Neuer Versuch" at bounding box center [358, 306] width 274 height 30
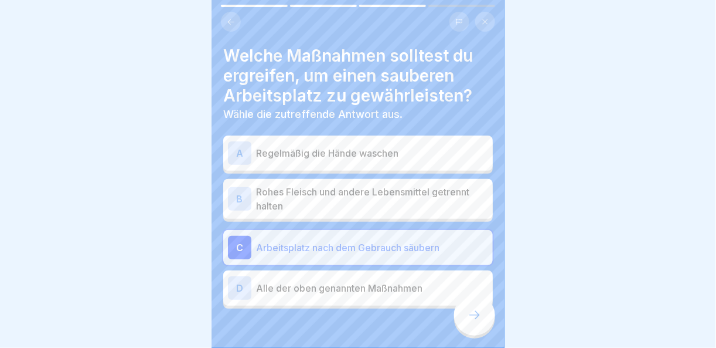
scroll to position [30, 0]
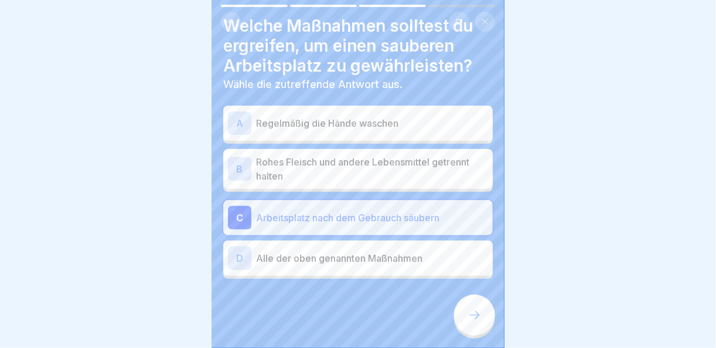
click at [309, 139] on div "A Regelmäßig die Hände waschen B Rohes Fleisch und andere Lebensmittel getrennt…" at bounding box center [358, 193] width 270 height 170
click at [319, 270] on div "Welche Maßnahmen solltest du ergreifen, um einen sauberen Arbeitsplatz zu gewäh…" at bounding box center [358, 174] width 293 height 348
click at [261, 116] on p "Regelmäßig die Hände waschen" at bounding box center [372, 123] width 232 height 14
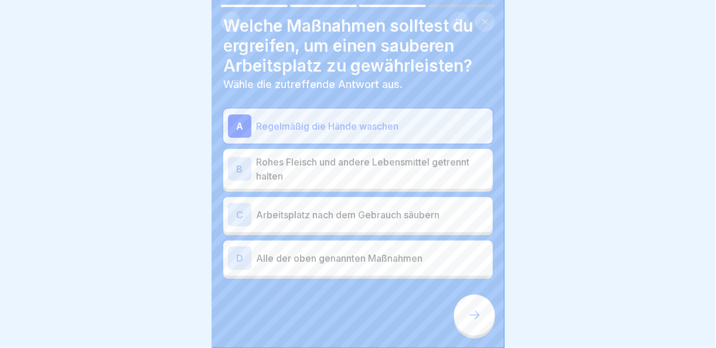
click at [475, 316] on icon at bounding box center [475, 315] width 14 height 14
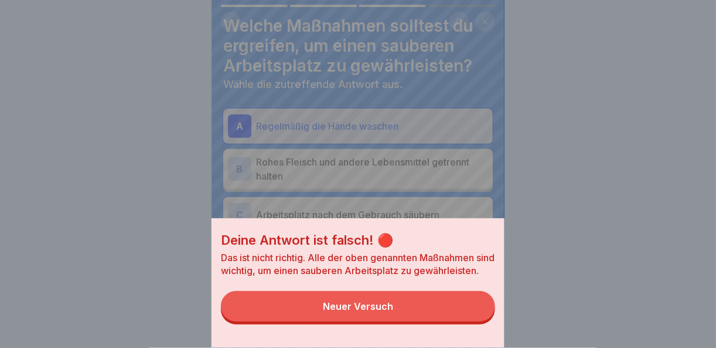
click at [465, 321] on button "Neuer Versuch" at bounding box center [358, 306] width 274 height 30
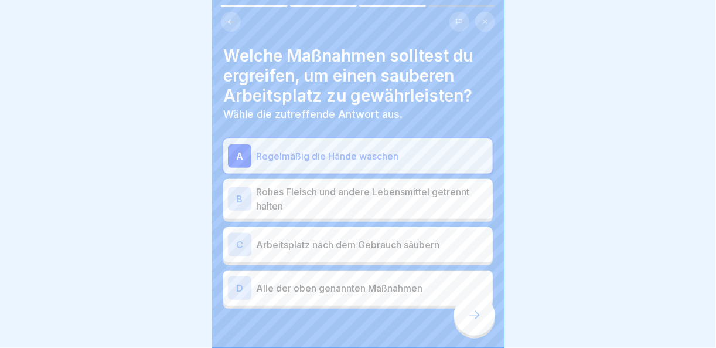
scroll to position [8, 0]
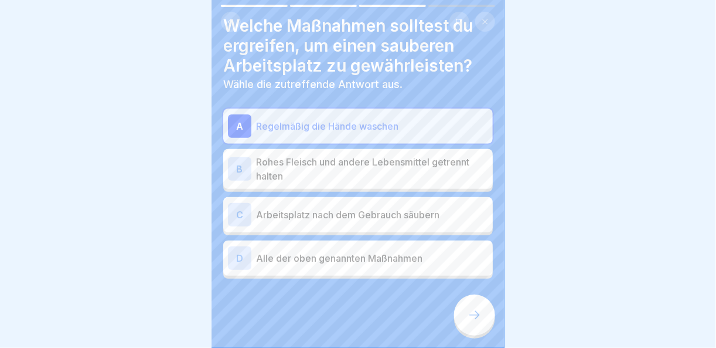
click at [315, 179] on div "A Regelmäßig die Hände waschen B Rohes Fleisch und andere Lebensmittel getrennt…" at bounding box center [358, 193] width 270 height 170
click at [316, 209] on p "Arbeitsplatz nach dem Gebrauch säubern" at bounding box center [372, 214] width 232 height 14
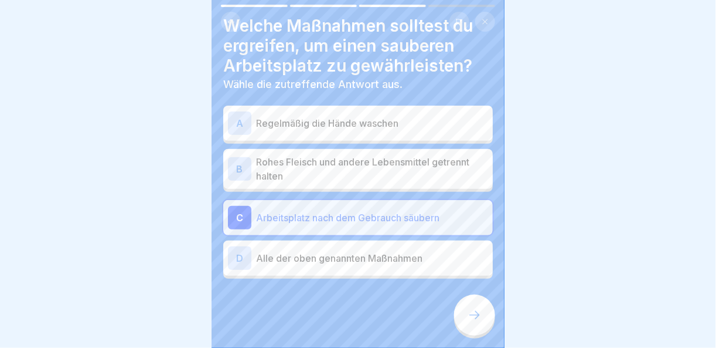
click at [350, 251] on p "Alle der oben genannten Maßnahmen" at bounding box center [372, 258] width 232 height 14
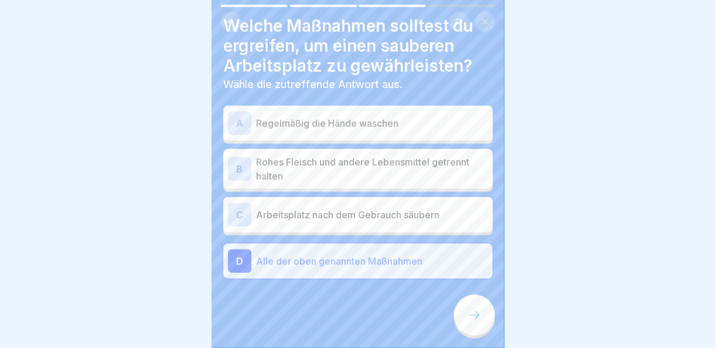
click at [489, 316] on div at bounding box center [474, 314] width 41 height 41
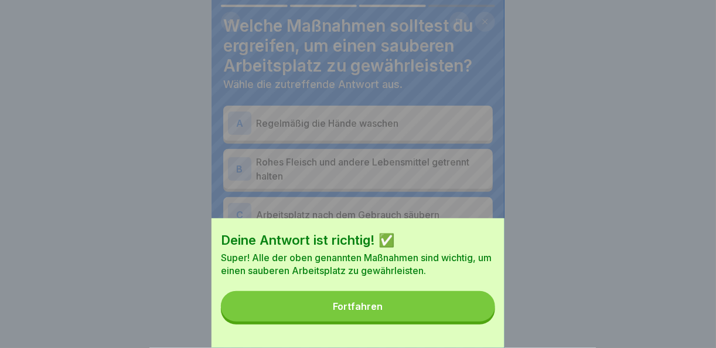
click at [462, 316] on button "Fortfahren" at bounding box center [358, 306] width 274 height 30
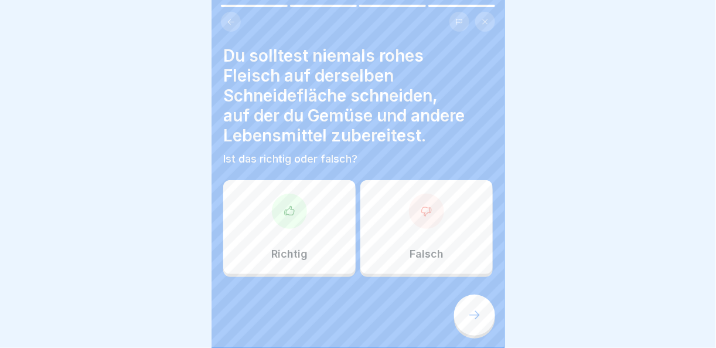
click at [409, 204] on div at bounding box center [426, 210] width 35 height 35
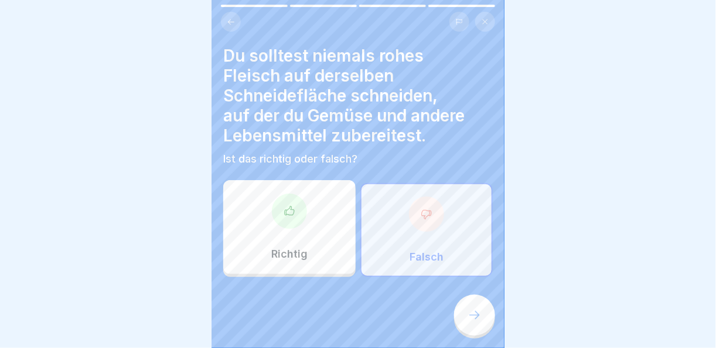
click at [479, 308] on div at bounding box center [474, 314] width 41 height 41
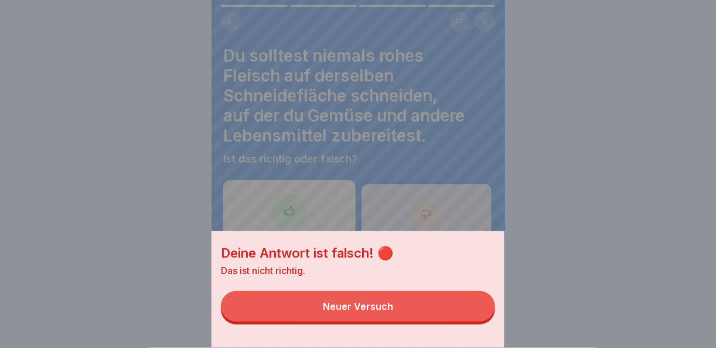
click at [401, 308] on button "Neuer Versuch" at bounding box center [358, 306] width 274 height 30
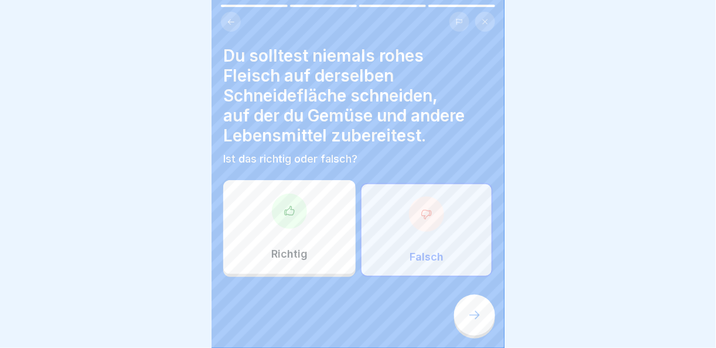
click at [274, 196] on div at bounding box center [289, 210] width 35 height 35
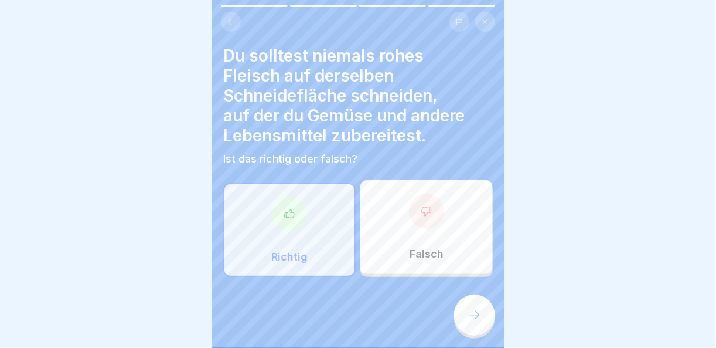
click at [473, 320] on icon at bounding box center [475, 315] width 14 height 14
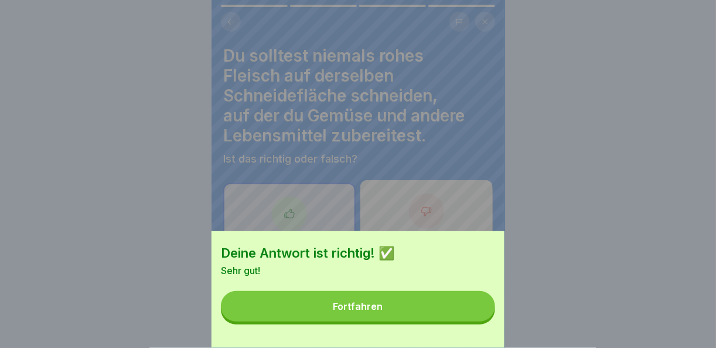
click at [422, 303] on button "Fortfahren" at bounding box center [358, 306] width 274 height 30
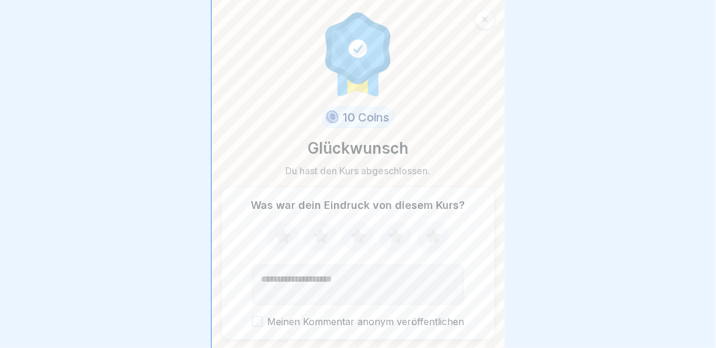
scroll to position [34, 0]
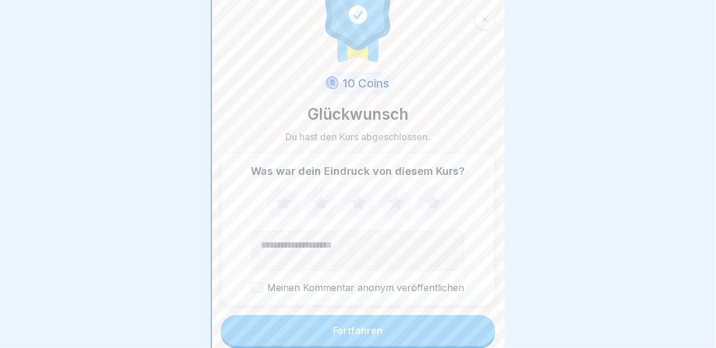
click at [419, 316] on button "Fortfahren" at bounding box center [358, 330] width 274 height 30
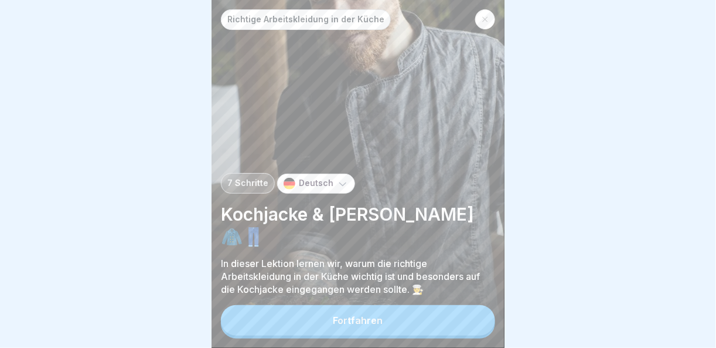
click at [416, 338] on div "Richtige Arbeitskleidung in der Küche 7 Schritte Deutsch Kochjacke & [PERSON_NA…" at bounding box center [358, 174] width 293 height 348
click at [420, 326] on button "Fortfahren" at bounding box center [358, 320] width 274 height 30
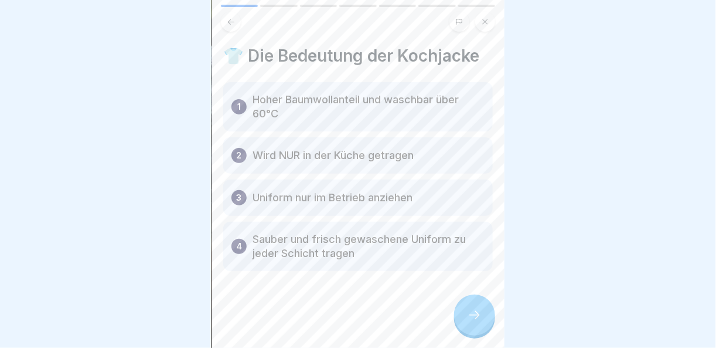
click at [469, 322] on div at bounding box center [474, 314] width 41 height 41
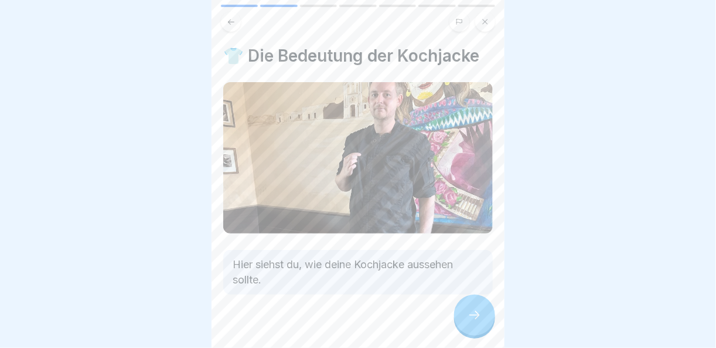
click at [469, 322] on div at bounding box center [474, 314] width 41 height 41
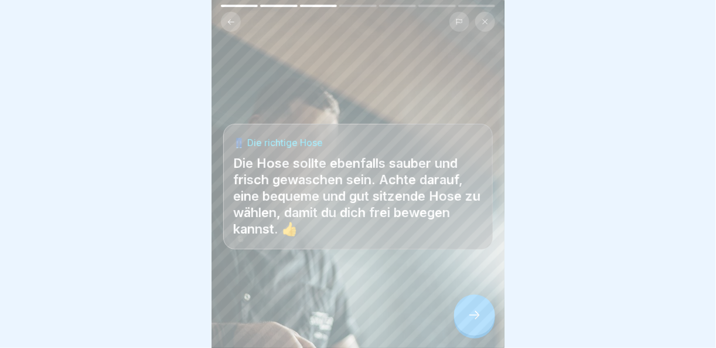
click at [469, 322] on div at bounding box center [474, 314] width 41 height 41
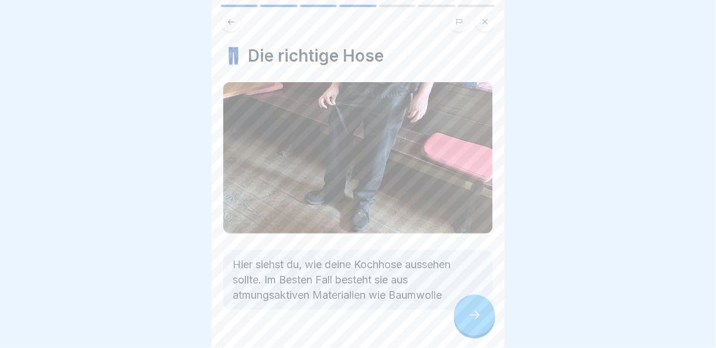
click at [469, 322] on div at bounding box center [474, 314] width 41 height 41
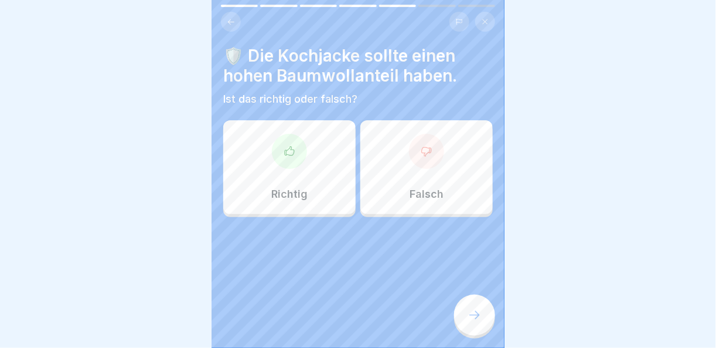
click at [295, 152] on div at bounding box center [289, 151] width 35 height 35
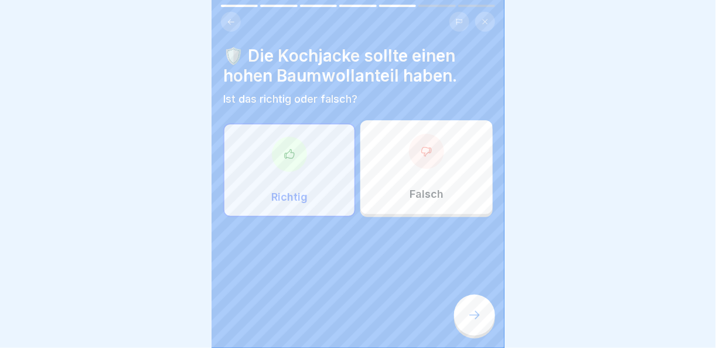
click at [464, 322] on div at bounding box center [474, 314] width 41 height 41
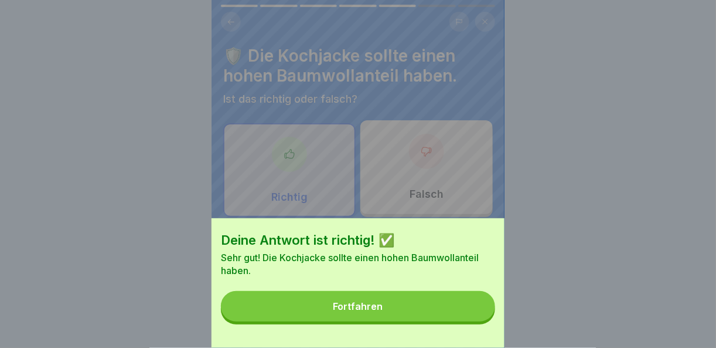
click at [464, 321] on button "Fortfahren" at bounding box center [358, 306] width 274 height 30
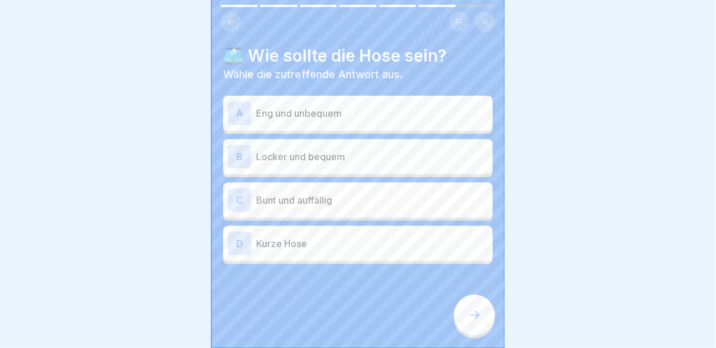
click at [363, 154] on p "Locker und bequem" at bounding box center [372, 156] width 232 height 14
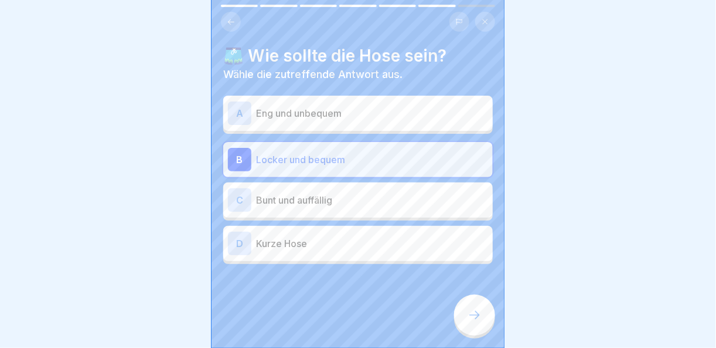
click at [471, 319] on icon at bounding box center [475, 315] width 14 height 14
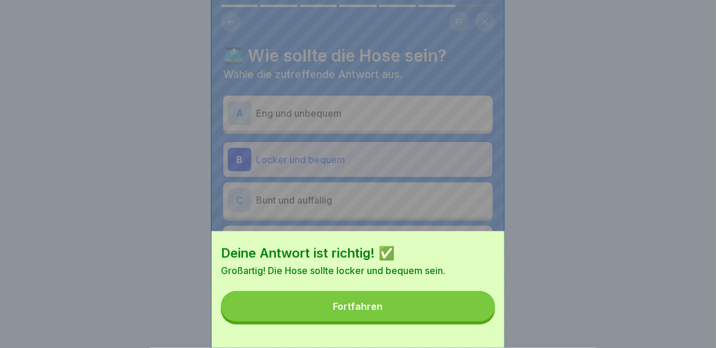
click at [455, 318] on button "Fortfahren" at bounding box center [358, 306] width 274 height 30
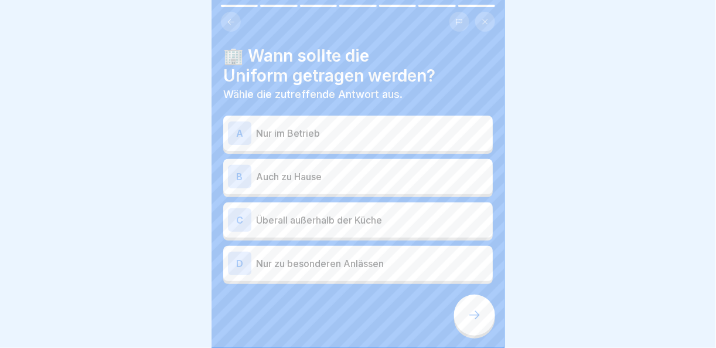
click at [329, 121] on div "A Nur im Betrieb" at bounding box center [358, 132] width 260 height 23
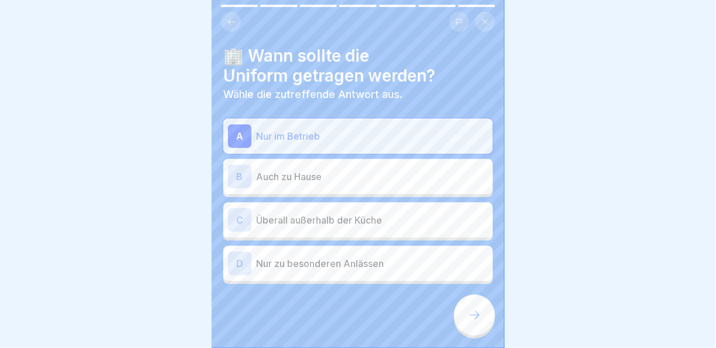
click at [476, 314] on icon at bounding box center [475, 315] width 14 height 14
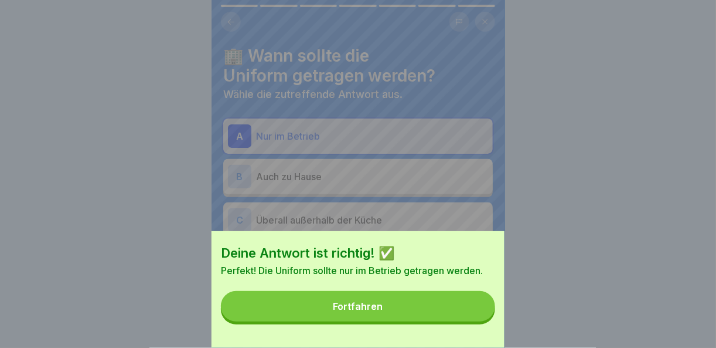
click at [442, 317] on button "Fortfahren" at bounding box center [358, 306] width 274 height 30
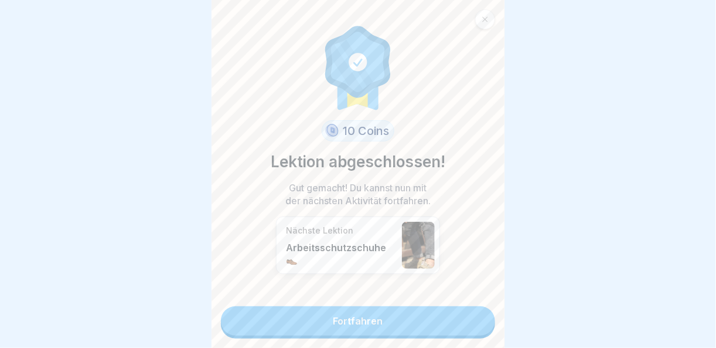
click at [442, 317] on link "Fortfahren" at bounding box center [358, 320] width 274 height 29
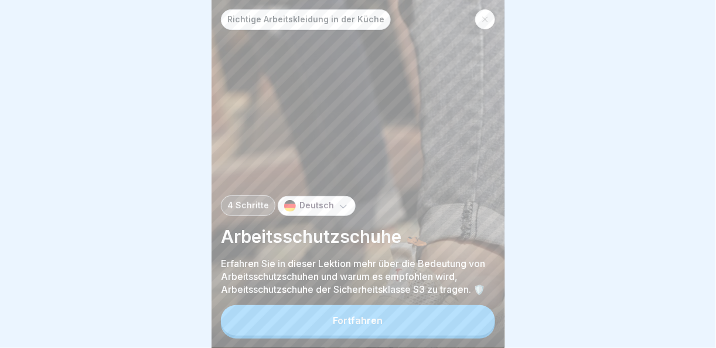
click at [442, 317] on button "Fortfahren" at bounding box center [358, 320] width 274 height 30
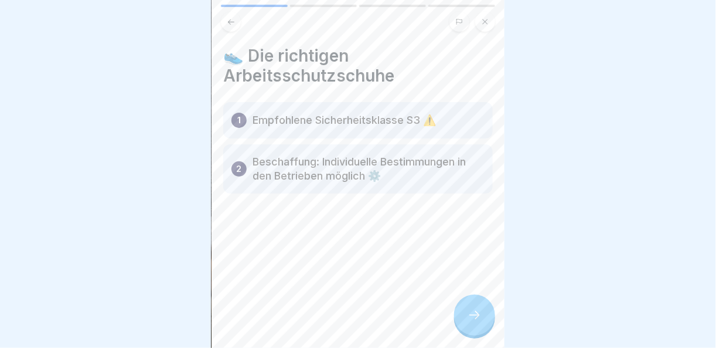
click at [486, 319] on div at bounding box center [474, 314] width 41 height 41
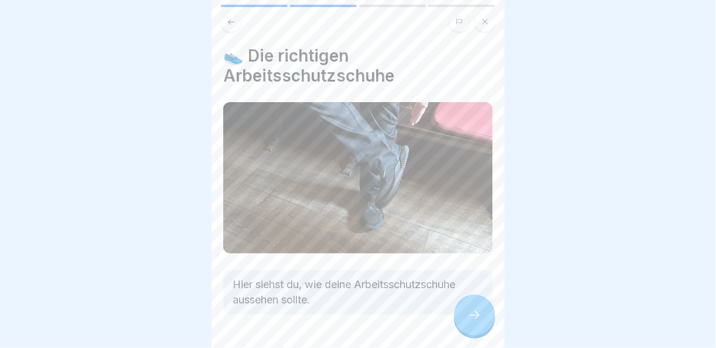
click at [485, 319] on div at bounding box center [474, 314] width 41 height 41
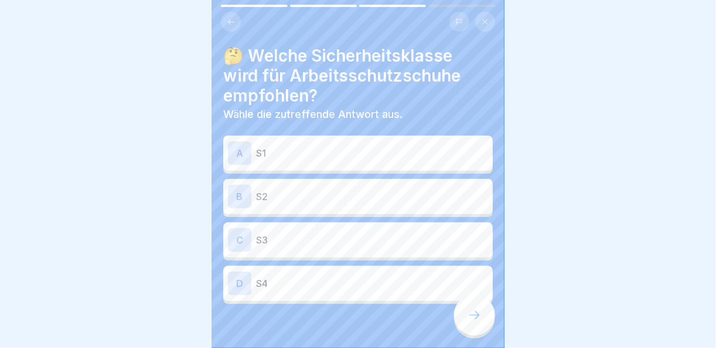
click at [326, 233] on p "S3" at bounding box center [372, 240] width 232 height 14
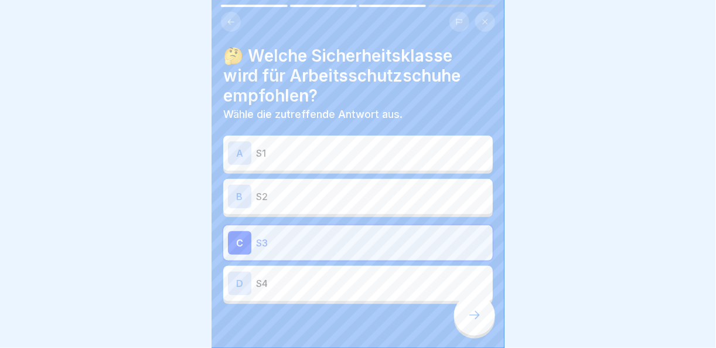
click at [489, 338] on div "🤔 Welche Sicherheitsklasse wird für Arbeitsschutzschuhe empfohlen? Wähle die zu…" at bounding box center [358, 174] width 293 height 348
click at [472, 312] on icon at bounding box center [475, 315] width 14 height 14
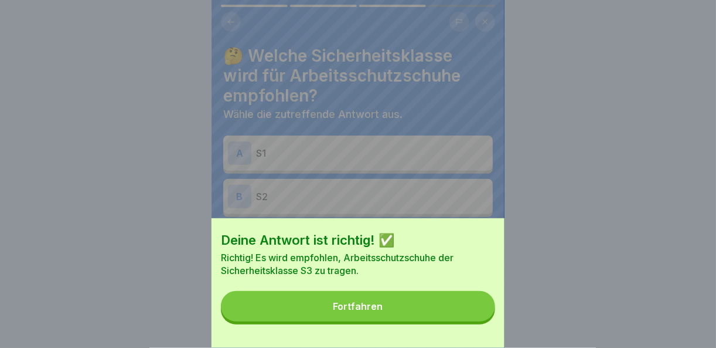
click at [387, 312] on button "Fortfahren" at bounding box center [358, 306] width 274 height 30
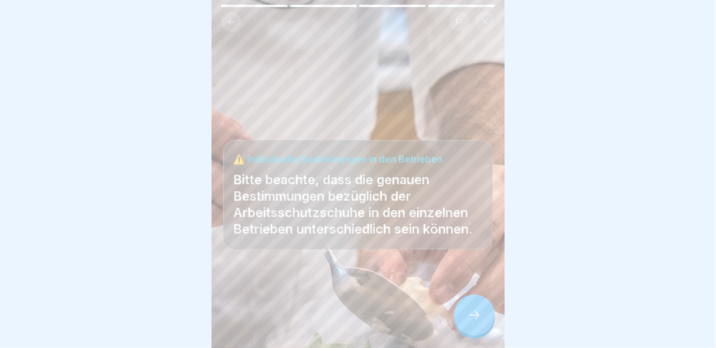
click at [471, 311] on icon at bounding box center [475, 315] width 14 height 14
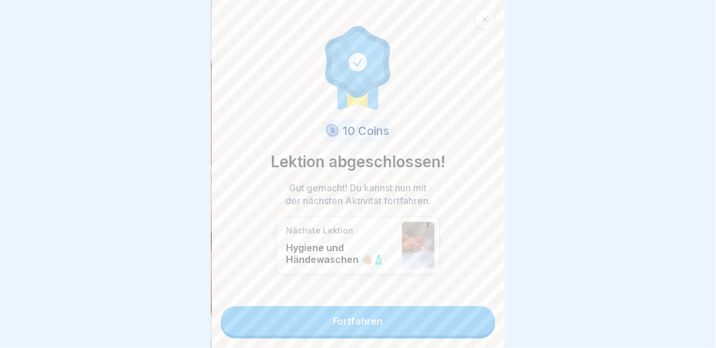
click at [469, 316] on link "Fortfahren" at bounding box center [358, 320] width 274 height 29
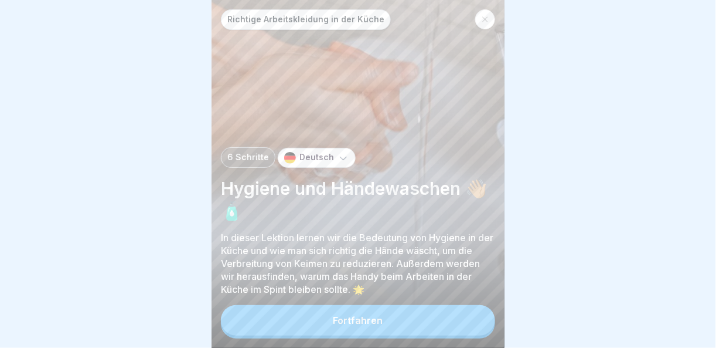
click at [469, 316] on button "Fortfahren" at bounding box center [358, 320] width 274 height 30
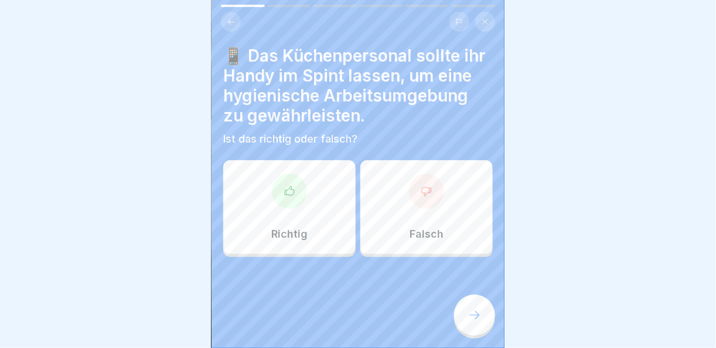
click at [284, 191] on div at bounding box center [289, 190] width 35 height 35
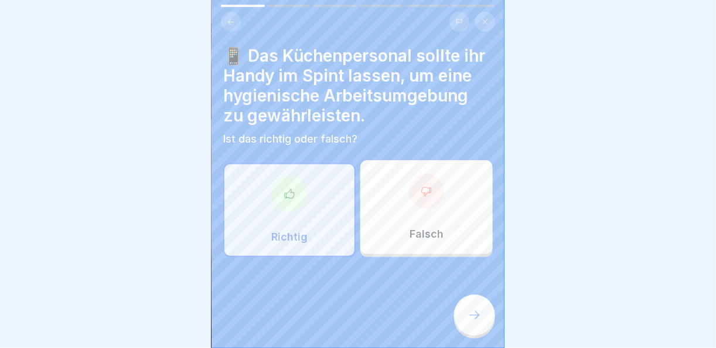
click at [468, 319] on icon at bounding box center [475, 315] width 14 height 14
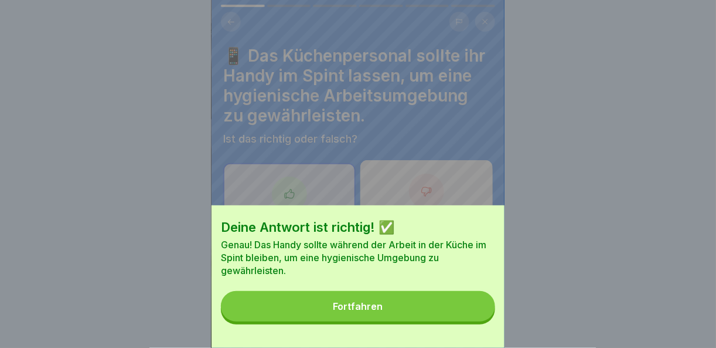
click at [404, 301] on button "Fortfahren" at bounding box center [358, 306] width 274 height 30
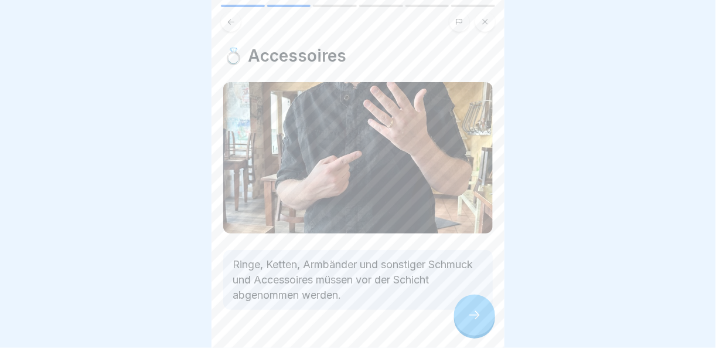
scroll to position [27, 0]
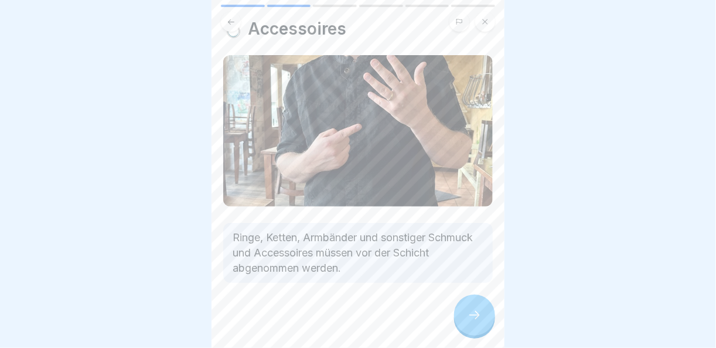
click at [479, 305] on div at bounding box center [474, 314] width 41 height 41
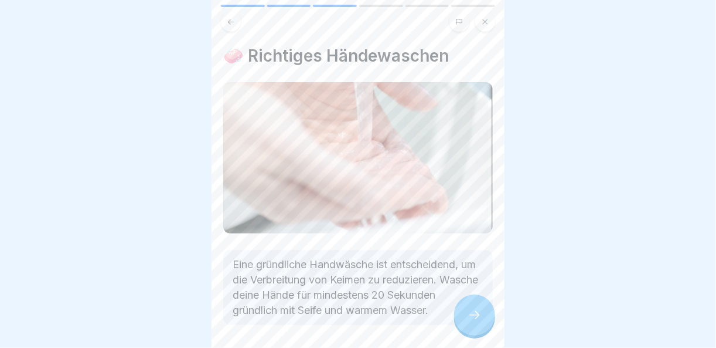
click at [478, 321] on icon at bounding box center [475, 315] width 14 height 14
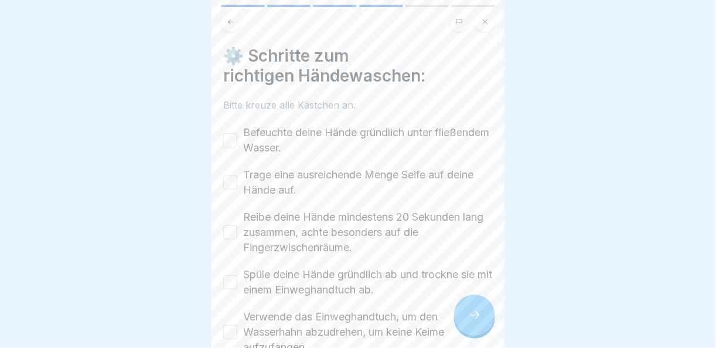
click at [229, 133] on button "Befeuchte deine Hände gründlich unter fließendem Wasser." at bounding box center [230, 140] width 14 height 14
click at [233, 177] on button "Trage eine ausreichende Menge Seife auf deine Hände auf." at bounding box center [230, 182] width 14 height 14
click at [230, 225] on button "Reibe deine Hände mindestens 20 Sekunden lang zusammen, achte besonders auf die…" at bounding box center [230, 232] width 14 height 14
click at [232, 267] on div "Spüle deine Hände gründlich ab und trockne sie mit einem Einweghandtuch ab." at bounding box center [358, 282] width 270 height 30
click at [232, 281] on div "Spüle deine Hände gründlich ab und trockne sie mit einem Einweghandtuch ab." at bounding box center [358, 282] width 270 height 30
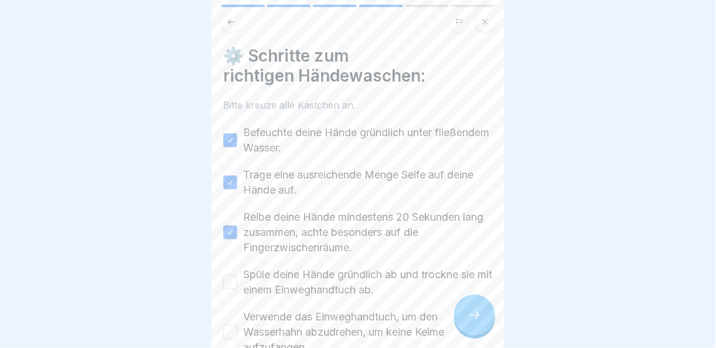
click at [236, 275] on button "Spüle deine Hände gründlich ab und trockne sie mit einem Einweghandtuch ab." at bounding box center [230, 282] width 14 height 14
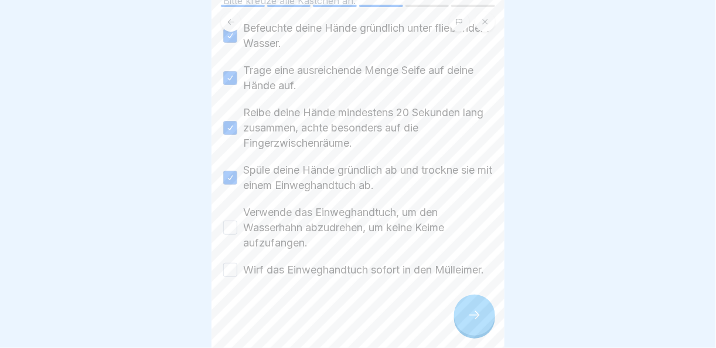
click at [227, 220] on button "Verwende das Einweghandtuch, um den Wasserhahn abzudrehen, um keine Keime aufzu…" at bounding box center [230, 227] width 14 height 14
click at [228, 262] on div "Wirf das Einweghandtuch sofort in den Mülleimer." at bounding box center [353, 269] width 261 height 15
click at [232, 263] on button "Wirf das Einweghandtuch sofort in den Mülleimer." at bounding box center [230, 270] width 14 height 14
click at [479, 311] on icon at bounding box center [475, 315] width 14 height 14
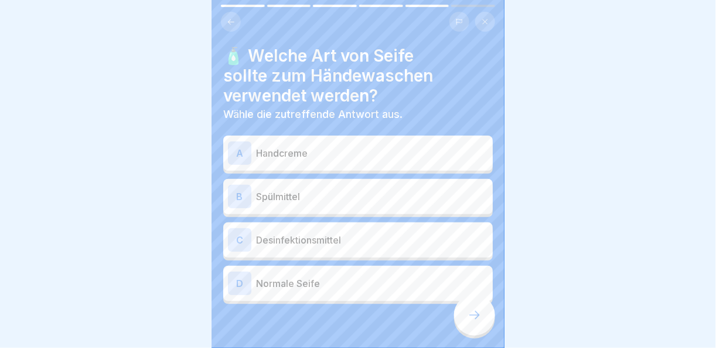
click at [379, 282] on div "D Normale Seife" at bounding box center [358, 282] width 260 height 23
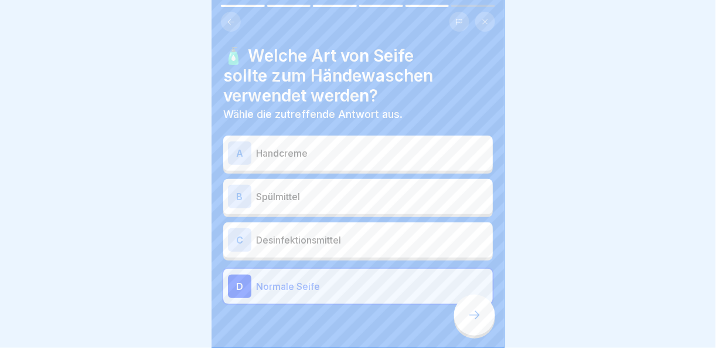
click at [472, 328] on div at bounding box center [474, 314] width 41 height 41
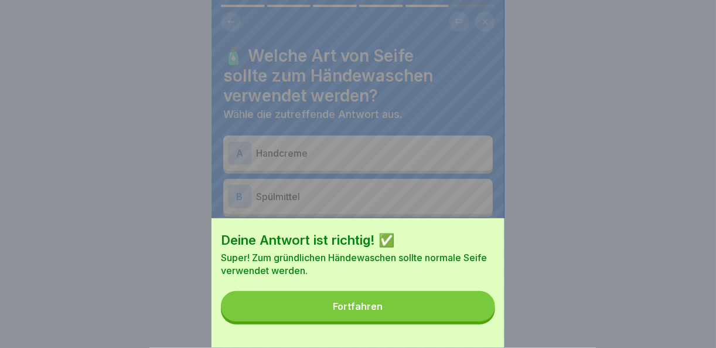
click at [452, 321] on button "Fortfahren" at bounding box center [358, 306] width 274 height 30
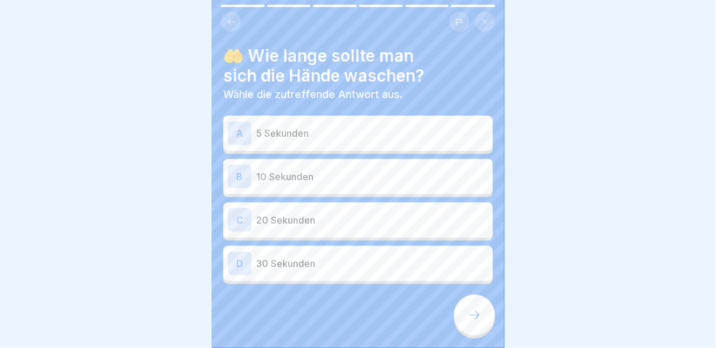
click at [340, 213] on p "20 Sekunden" at bounding box center [372, 220] width 232 height 14
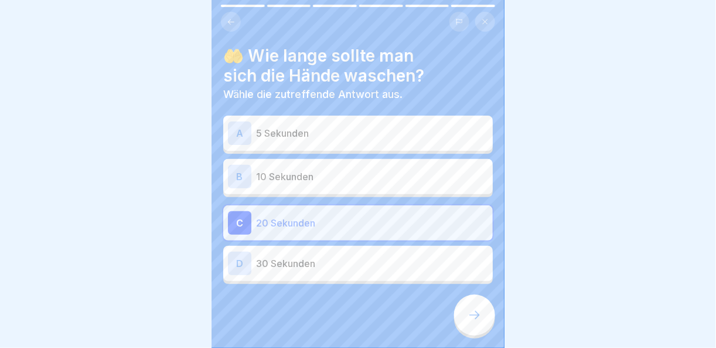
click at [480, 321] on icon at bounding box center [475, 315] width 14 height 14
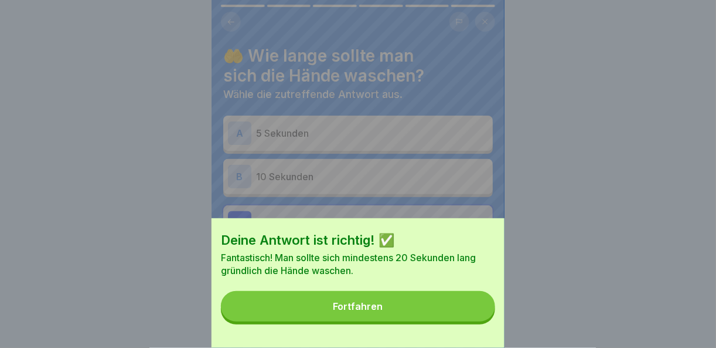
click at [480, 321] on button "Fortfahren" at bounding box center [358, 306] width 274 height 30
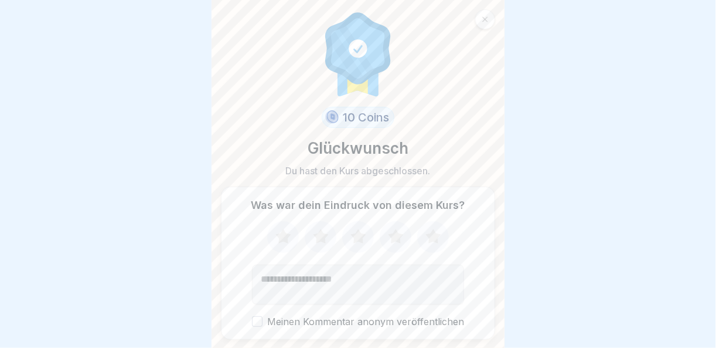
scroll to position [34, 0]
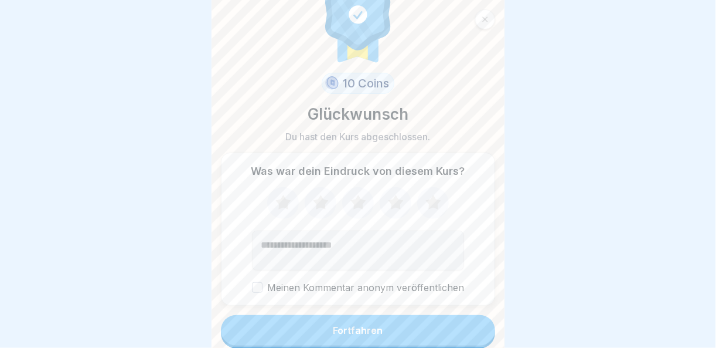
click at [452, 318] on button "Fortfahren" at bounding box center [358, 330] width 274 height 30
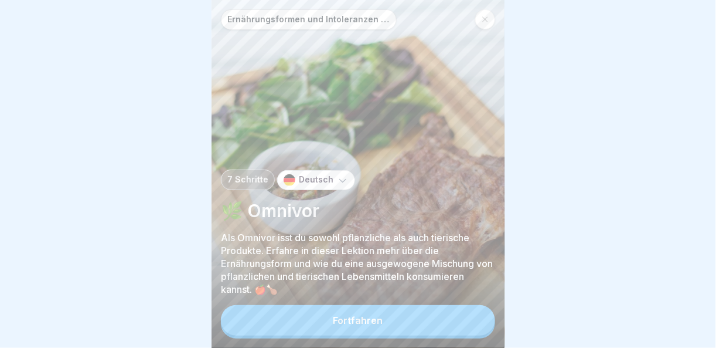
click at [452, 318] on button "Fortfahren" at bounding box center [358, 320] width 274 height 30
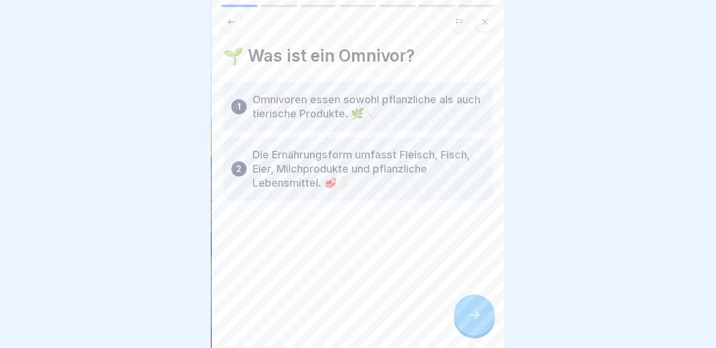
click at [479, 318] on icon at bounding box center [475, 315] width 14 height 14
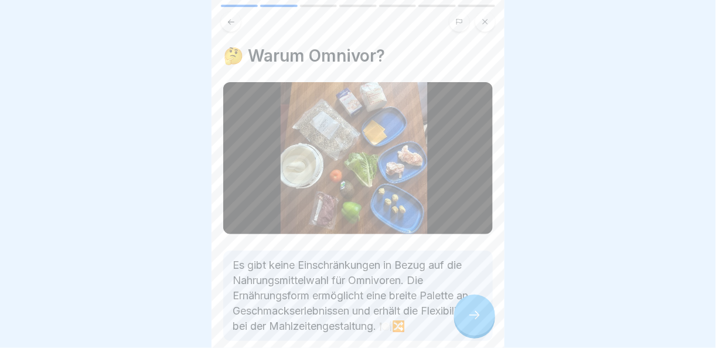
click at [479, 318] on icon at bounding box center [475, 315] width 14 height 14
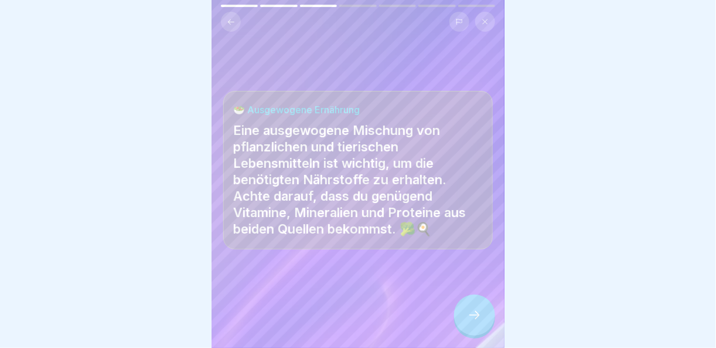
click at [479, 318] on icon at bounding box center [475, 315] width 14 height 14
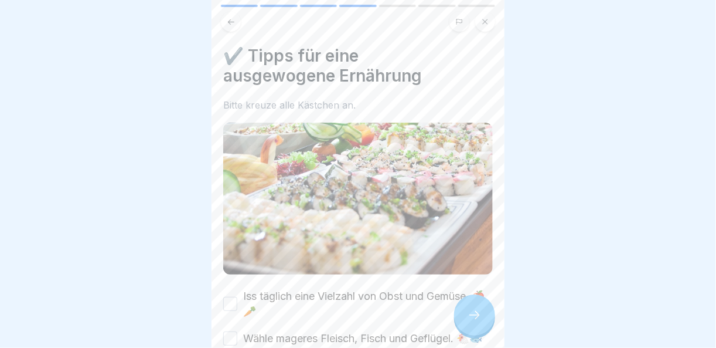
scroll to position [205, 0]
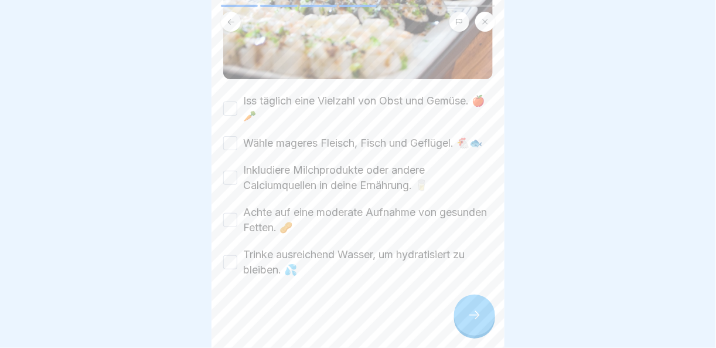
click at [230, 101] on button "Iss täglich eine Vielzahl von Obst und Gemüse. 🍎🥕" at bounding box center [230, 108] width 14 height 14
click at [232, 136] on button "Wähle mageres Fleisch, Fisch und Geflügel. 🐔🐟" at bounding box center [230, 143] width 14 height 14
click at [233, 177] on div "Inkludiere Milchprodukte oder andere Calciumquellen in deine Ernährung. 🥛" at bounding box center [358, 177] width 270 height 30
click at [232, 213] on button "Achte auf eine moderate Aufnahme von gesunden Fetten. 🥜" at bounding box center [230, 220] width 14 height 14
drag, startPoint x: 229, startPoint y: 244, endPoint x: 230, endPoint y: 250, distance: 6.5
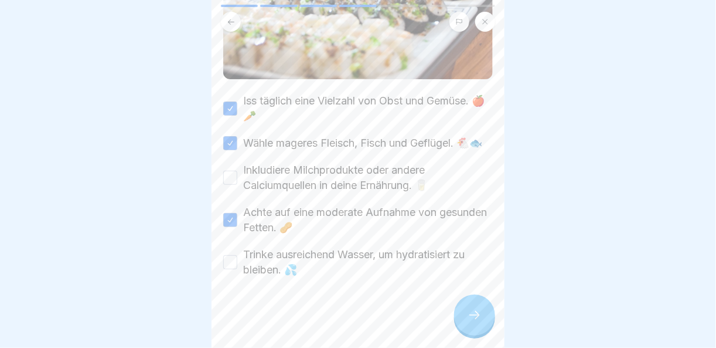
click at [229, 248] on div "Trinke ausreichend Wasser, um hydratisiert zu bleiben. 💦" at bounding box center [358, 262] width 270 height 30
click at [223, 255] on button "Trinke ausreichend Wasser, um hydratisiert zu bleiben. 💦" at bounding box center [230, 262] width 14 height 14
click at [233, 171] on button "Inkludiere Milchprodukte oder andere Calciumquellen in deine Ernährung. 🥛" at bounding box center [230, 178] width 14 height 14
click at [493, 320] on div "Ernährungsformen und Intoleranzen verstehen 7 Schritte Deutsch 🌿 Omnivor Als Om…" at bounding box center [358, 174] width 293 height 348
click at [485, 315] on div at bounding box center [474, 314] width 41 height 41
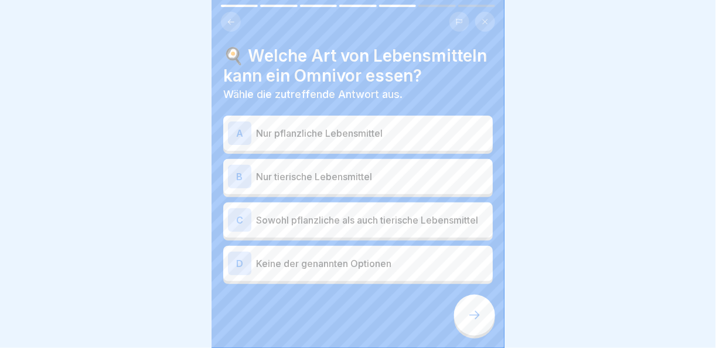
click at [398, 227] on p "Sowohl pflanzliche als auch tierische Lebensmittel" at bounding box center [372, 220] width 232 height 14
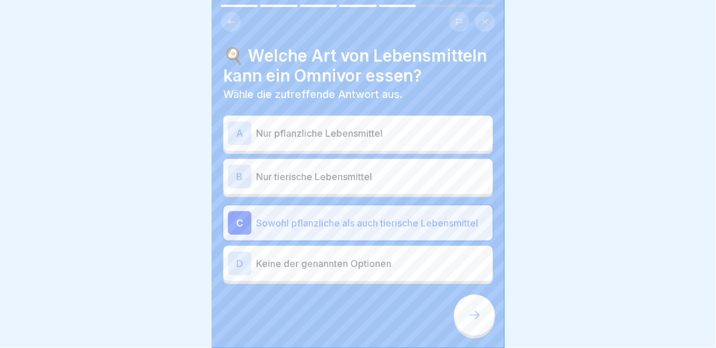
click at [468, 309] on icon at bounding box center [475, 315] width 14 height 14
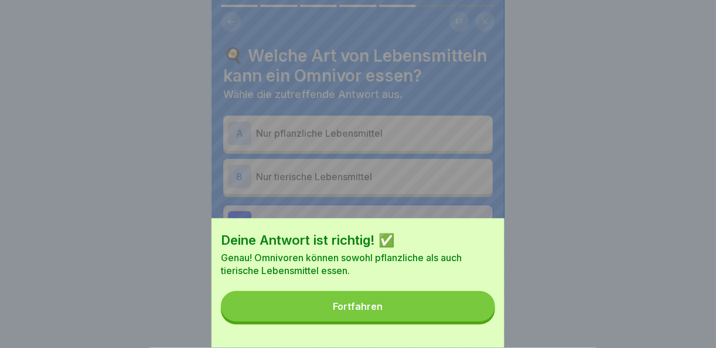
click at [468, 310] on button "Fortfahren" at bounding box center [358, 306] width 274 height 30
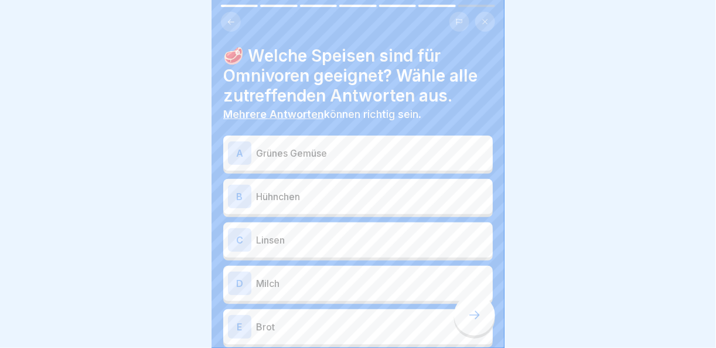
scroll to position [69, 0]
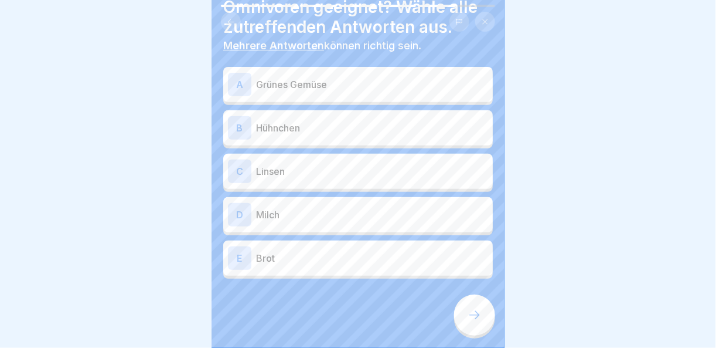
click at [321, 121] on p "Hühnchen" at bounding box center [372, 128] width 232 height 14
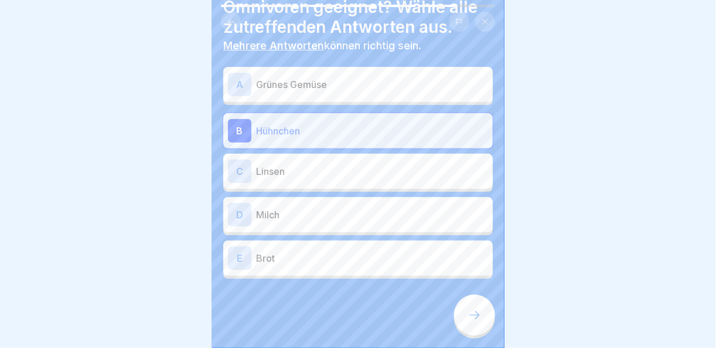
click at [323, 77] on p "Grünes Gemüse" at bounding box center [372, 84] width 232 height 14
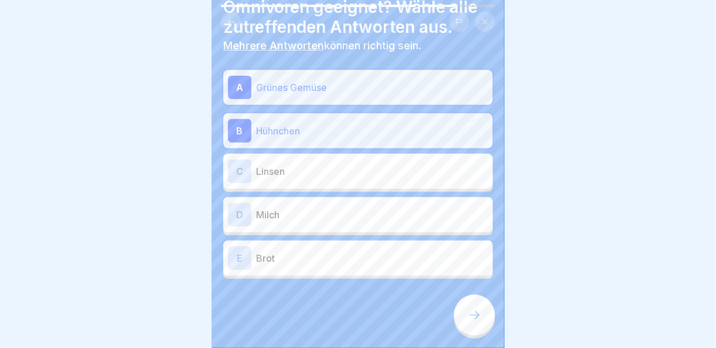
click at [324, 164] on p "Linsen" at bounding box center [372, 171] width 232 height 14
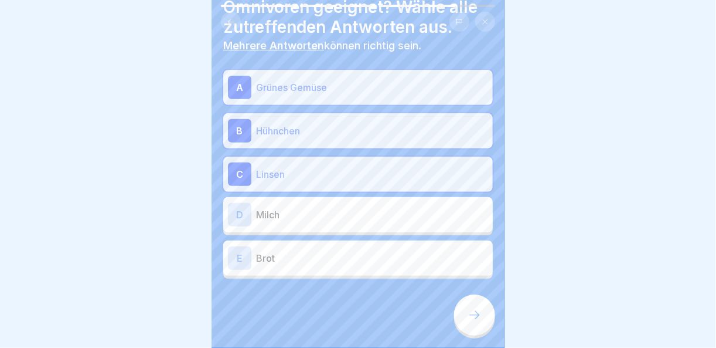
click at [477, 315] on icon at bounding box center [475, 315] width 14 height 14
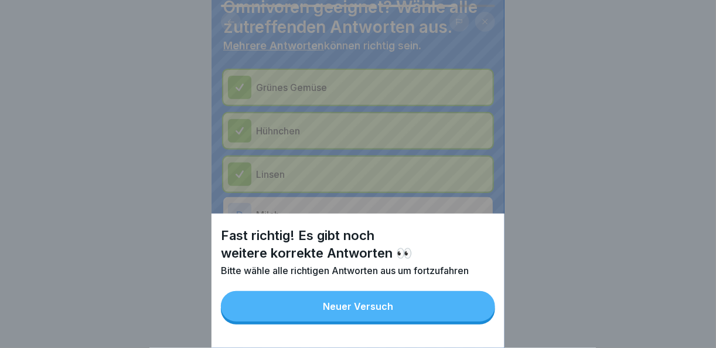
click at [443, 321] on button "Neuer Versuch" at bounding box center [358, 306] width 274 height 30
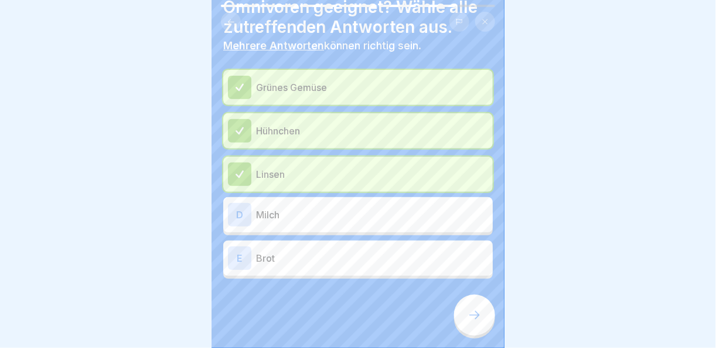
click at [476, 322] on div at bounding box center [474, 314] width 41 height 41
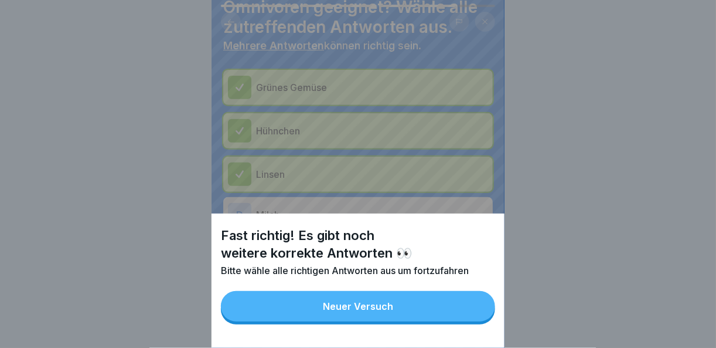
click at [438, 321] on button "Neuer Versuch" at bounding box center [358, 306] width 274 height 30
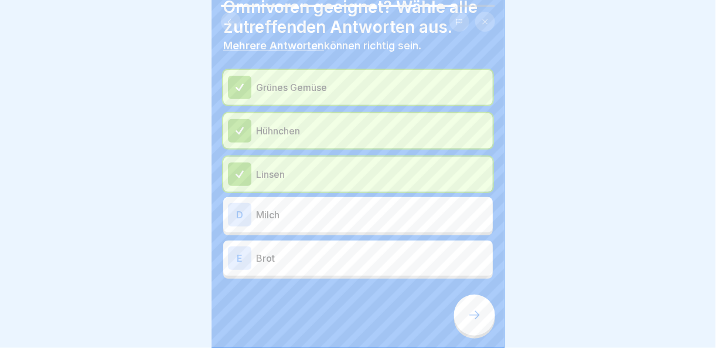
click at [258, 207] on p "Milch" at bounding box center [372, 214] width 232 height 14
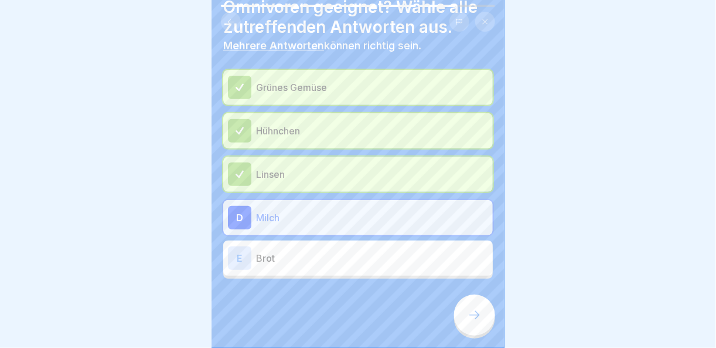
click at [276, 251] on p "Brot" at bounding box center [372, 258] width 232 height 14
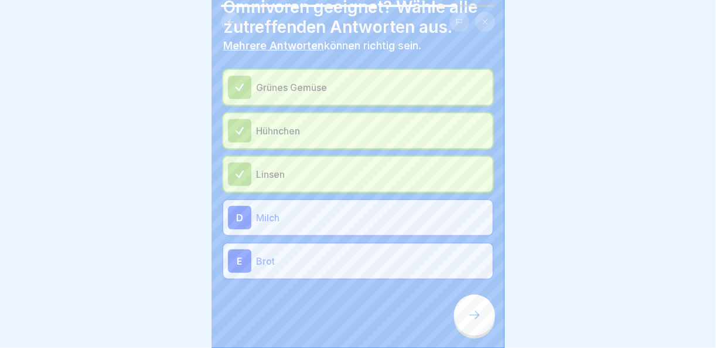
click at [475, 317] on icon at bounding box center [475, 315] width 14 height 14
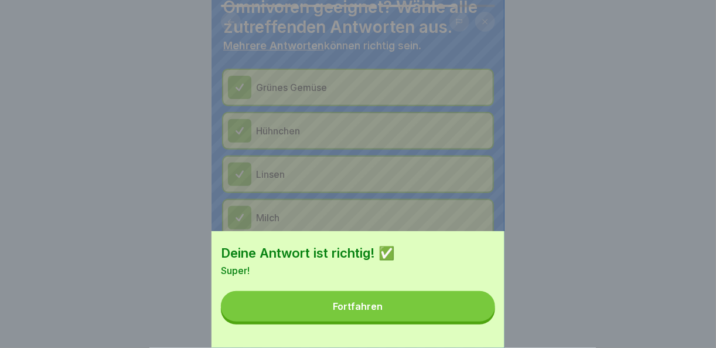
click at [433, 320] on button "Fortfahren" at bounding box center [358, 306] width 274 height 30
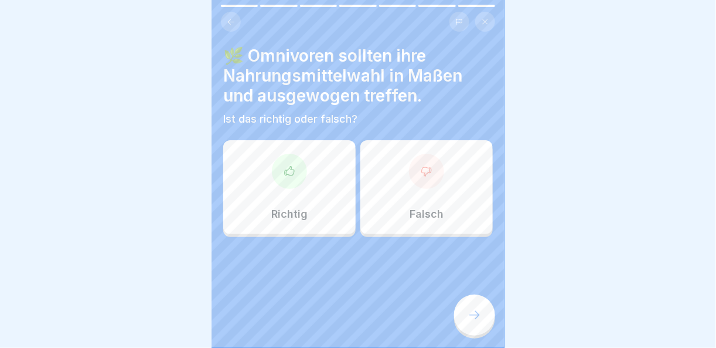
click at [290, 165] on icon at bounding box center [290, 171] width 12 height 12
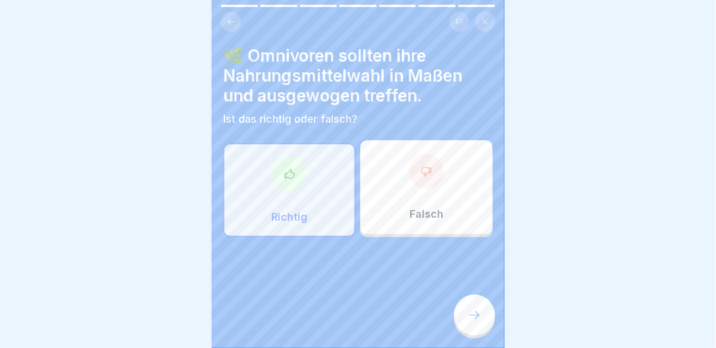
click at [476, 309] on icon at bounding box center [475, 315] width 14 height 14
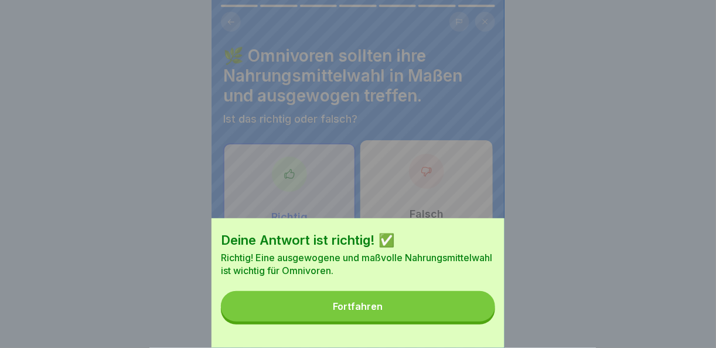
click at [421, 313] on button "Fortfahren" at bounding box center [358, 306] width 274 height 30
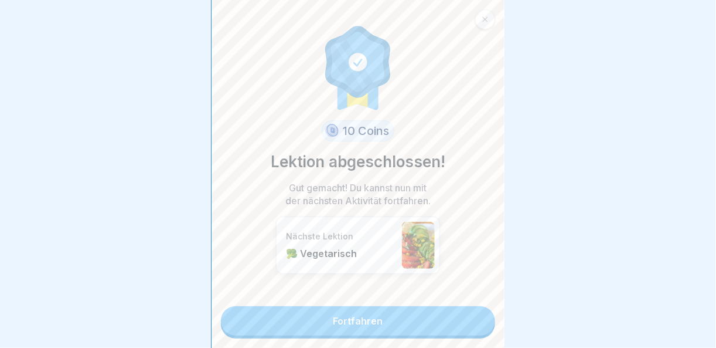
click at [421, 314] on link "Fortfahren" at bounding box center [358, 320] width 274 height 29
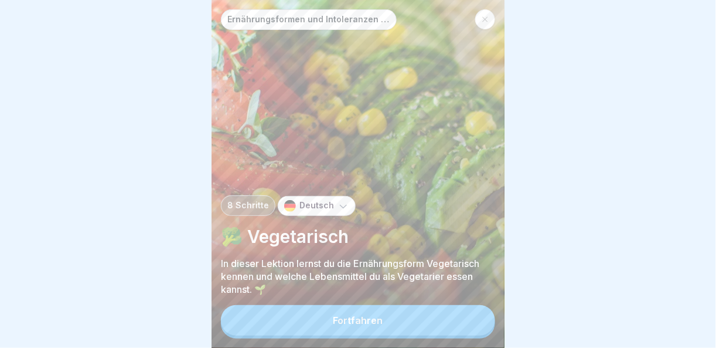
click at [423, 316] on button "Fortfahren" at bounding box center [358, 320] width 274 height 30
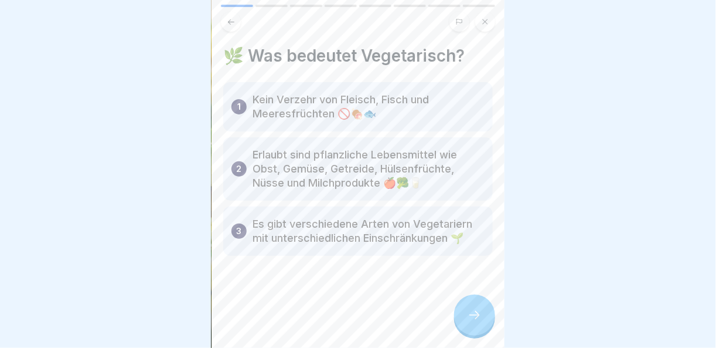
click at [482, 305] on div at bounding box center [474, 314] width 41 height 41
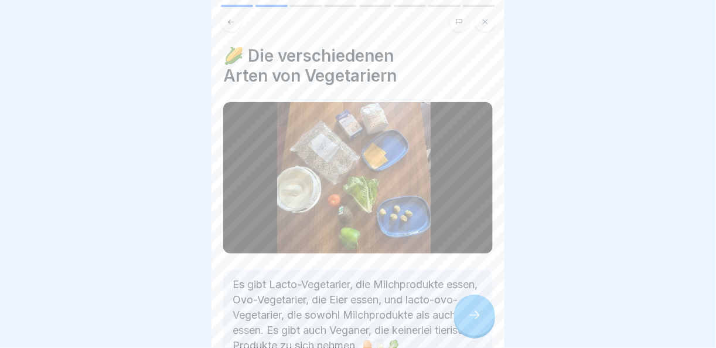
click at [471, 318] on icon at bounding box center [475, 315] width 14 height 14
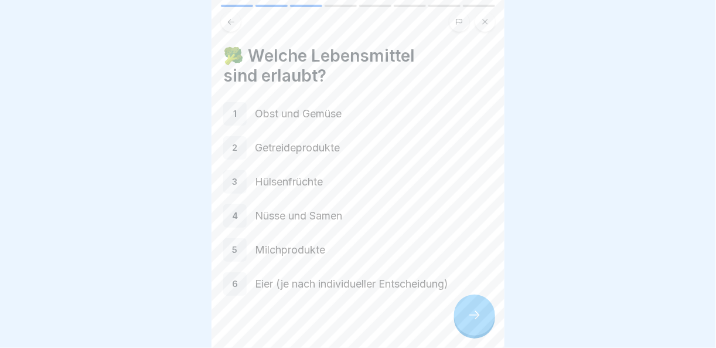
click at [489, 321] on div at bounding box center [474, 314] width 41 height 41
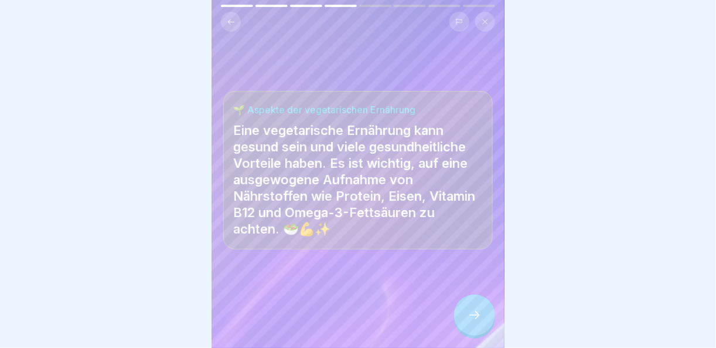
click at [490, 316] on div at bounding box center [474, 314] width 41 height 41
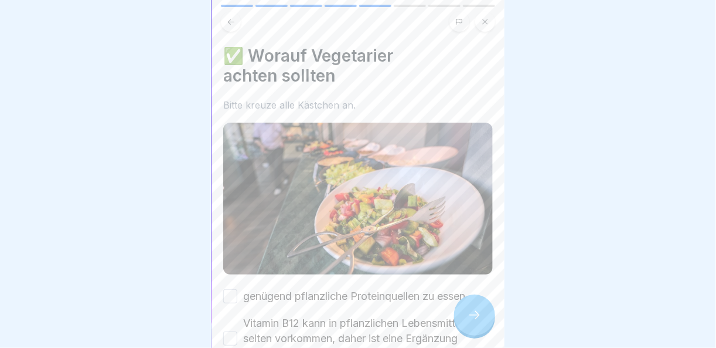
scroll to position [117, 0]
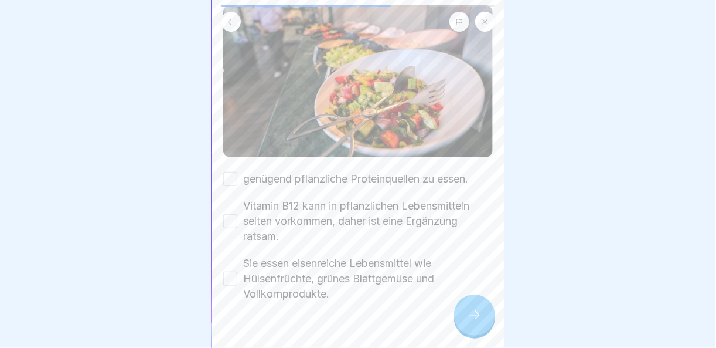
click at [227, 172] on button "genügend pflanzliche Proteinquellen zu essen." at bounding box center [230, 179] width 14 height 14
click at [227, 214] on button "Vitamin B12 kann in pflanzlichen Lebensmitteln selten vorkommen, daher ist eine…" at bounding box center [230, 221] width 14 height 14
click at [234, 271] on button "Sie essen eisenreiche Lebensmittel wie Hülsenfrüchte, grünes Blattgemüse und Vo…" at bounding box center [230, 278] width 14 height 14
click at [462, 312] on div at bounding box center [474, 314] width 41 height 41
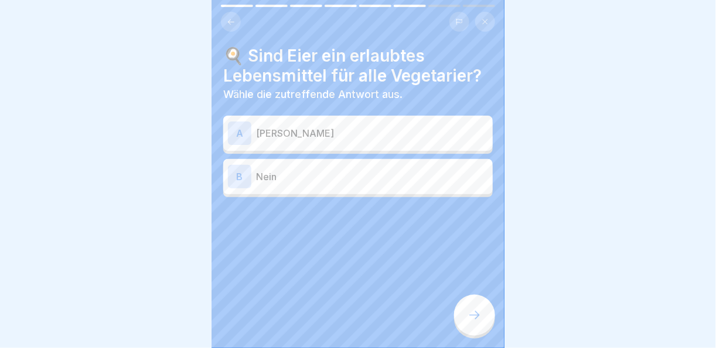
click at [301, 132] on div "A Ja" at bounding box center [358, 132] width 260 height 23
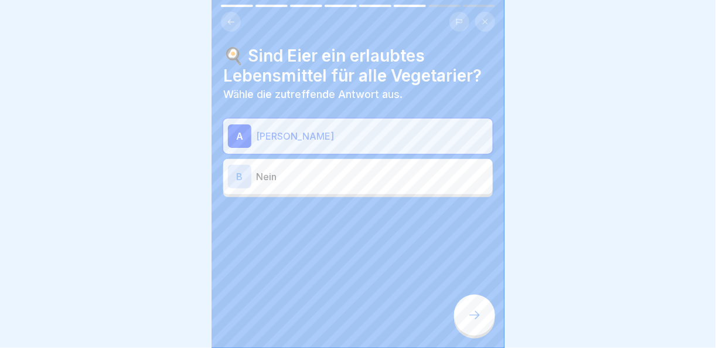
click at [472, 313] on icon at bounding box center [475, 315] width 14 height 14
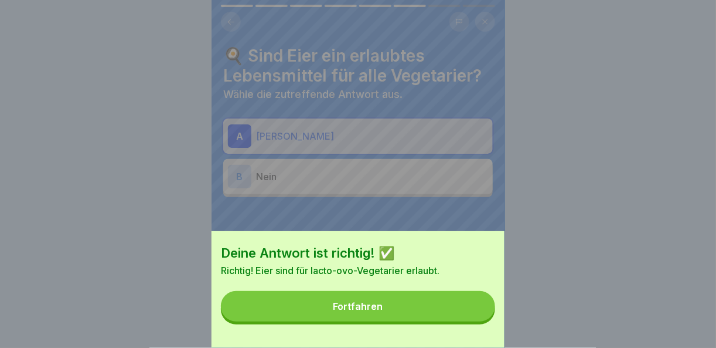
click at [402, 305] on button "Fortfahren" at bounding box center [358, 306] width 274 height 30
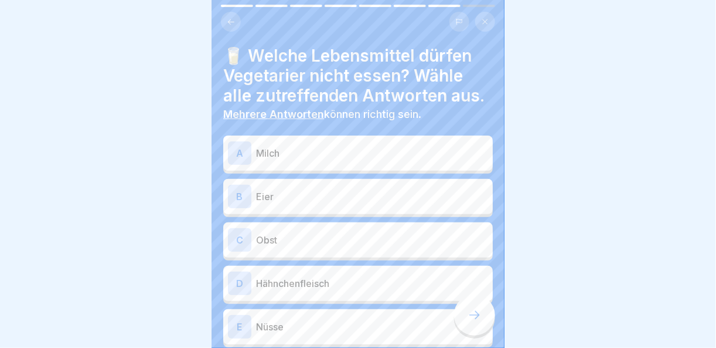
click at [316, 151] on div "A Milch" at bounding box center [358, 152] width 260 height 23
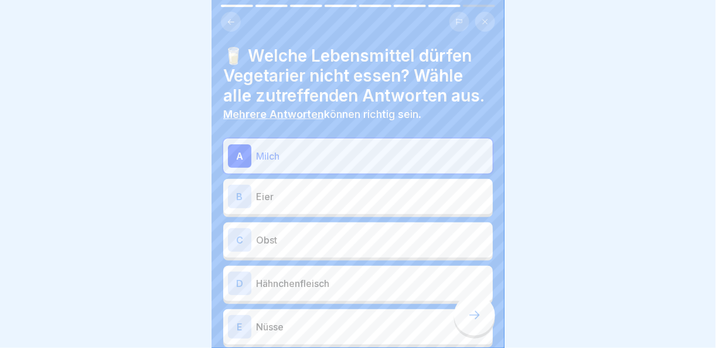
click at [315, 192] on p "Eier" at bounding box center [372, 196] width 232 height 14
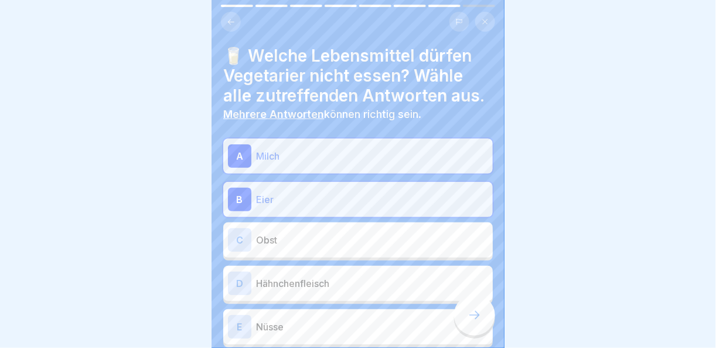
scroll to position [112, 0]
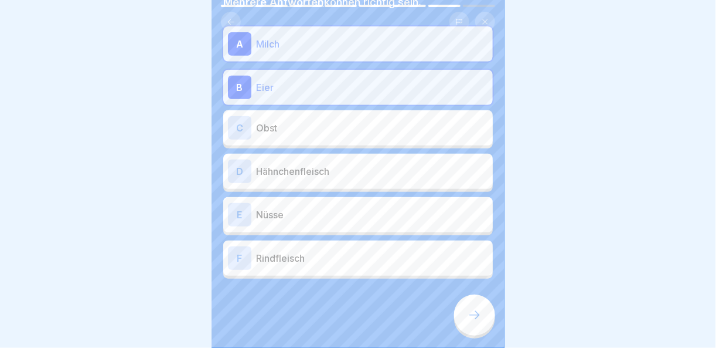
click at [325, 164] on p "Hähnchenfleisch" at bounding box center [372, 171] width 232 height 14
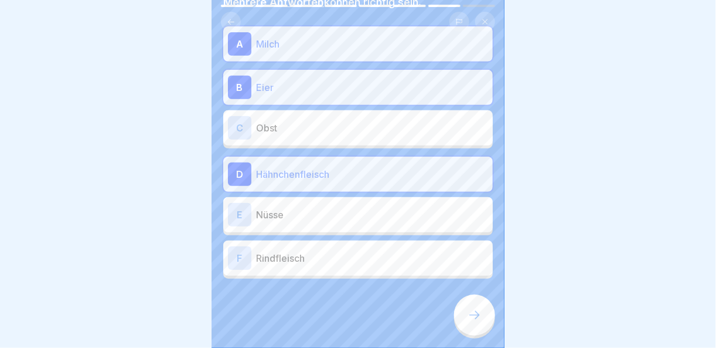
click at [290, 121] on p "Obst" at bounding box center [372, 128] width 232 height 14
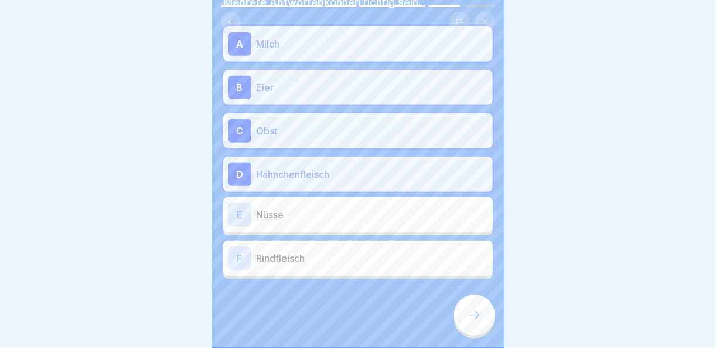
click at [294, 211] on p "Nüsse" at bounding box center [372, 214] width 232 height 14
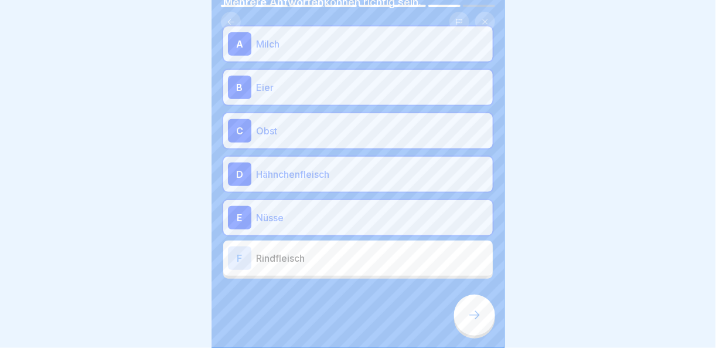
click at [298, 258] on div "[PERSON_NAME]" at bounding box center [358, 257] width 260 height 23
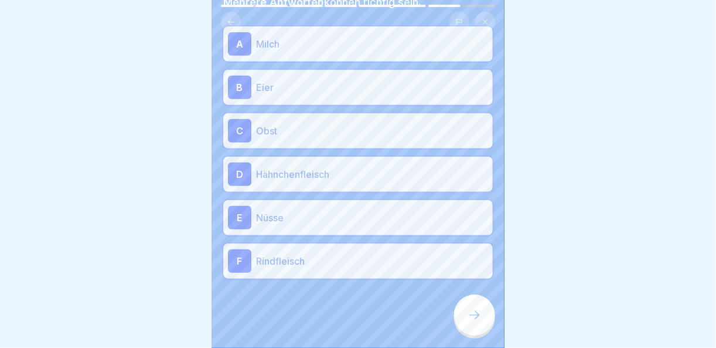
click at [467, 315] on div at bounding box center [474, 314] width 41 height 41
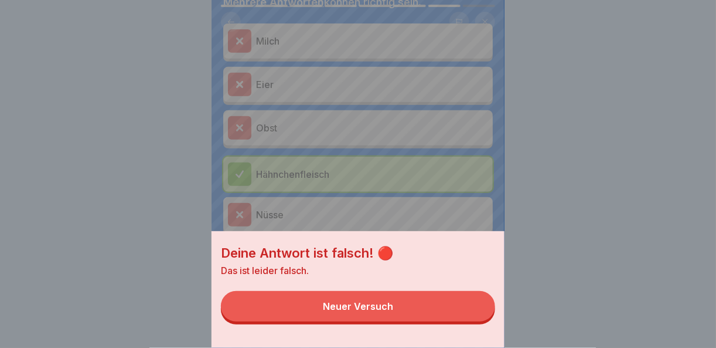
click at [452, 321] on button "Neuer Versuch" at bounding box center [358, 306] width 274 height 30
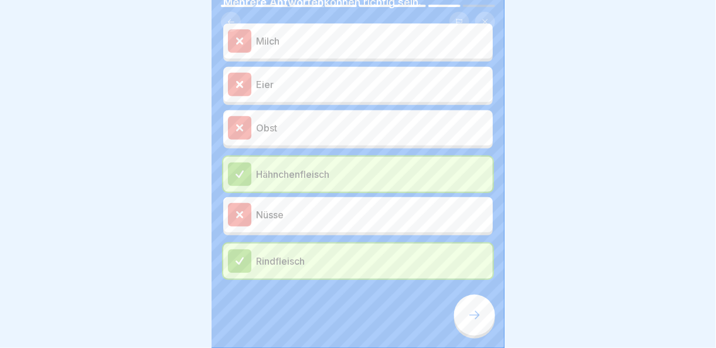
click at [469, 328] on div at bounding box center [474, 314] width 41 height 41
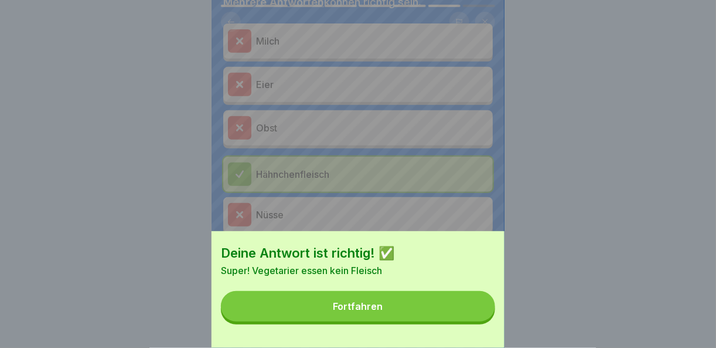
click at [434, 318] on button "Fortfahren" at bounding box center [358, 306] width 274 height 30
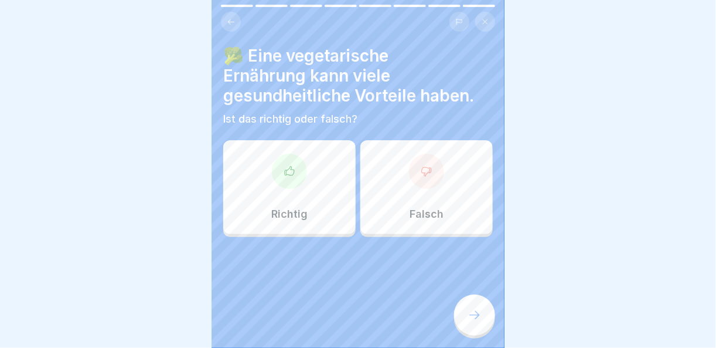
click at [293, 171] on div at bounding box center [289, 171] width 35 height 35
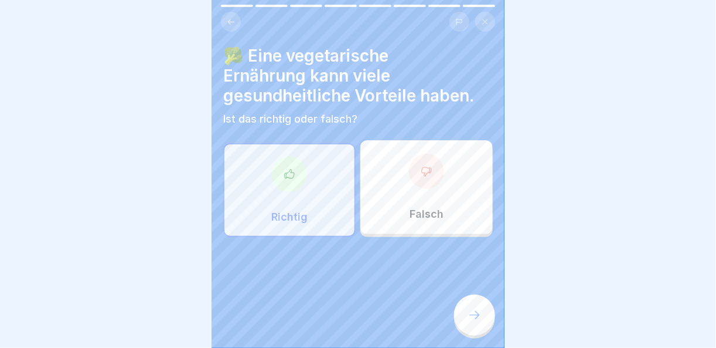
click at [470, 318] on icon at bounding box center [475, 315] width 14 height 14
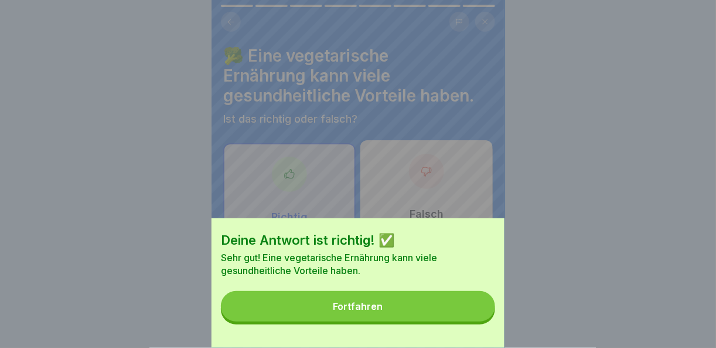
click at [386, 304] on button "Fortfahren" at bounding box center [358, 306] width 274 height 30
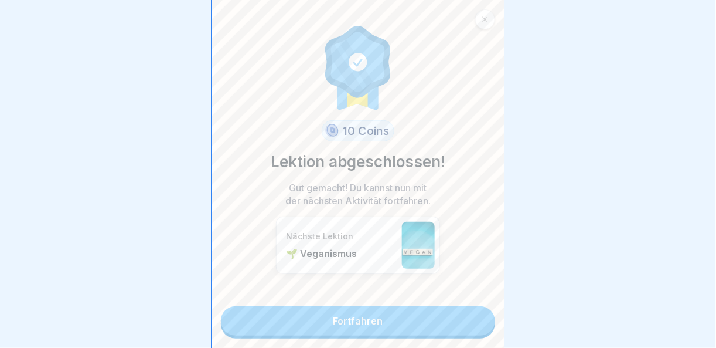
click at [389, 311] on link "Fortfahren" at bounding box center [358, 320] width 274 height 29
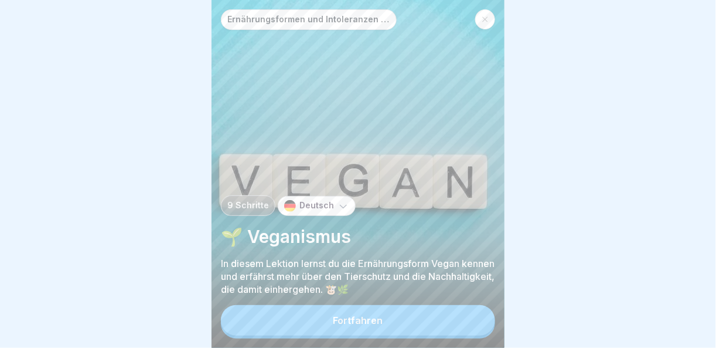
click at [485, 16] on icon at bounding box center [485, 19] width 7 height 7
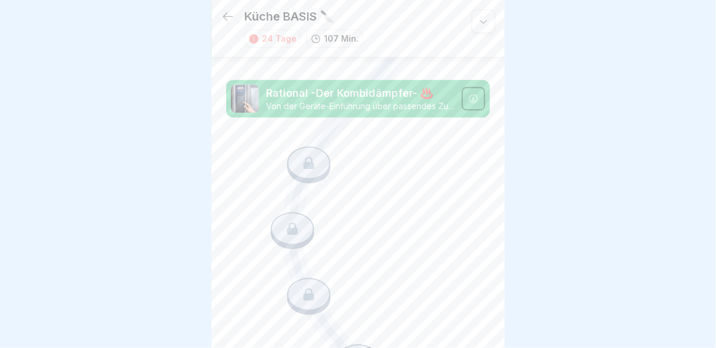
scroll to position [8, 0]
click at [478, 15] on icon at bounding box center [484, 21] width 12 height 12
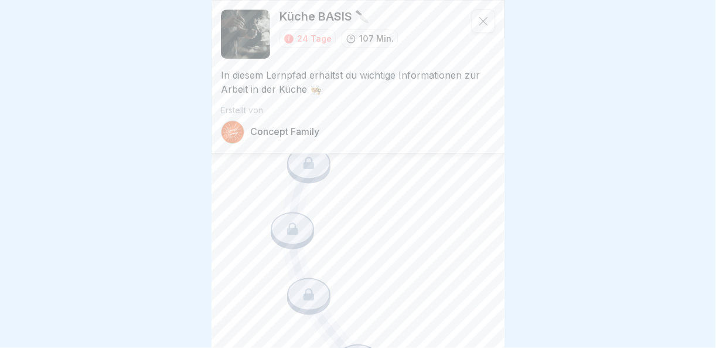
scroll to position [3170, 0]
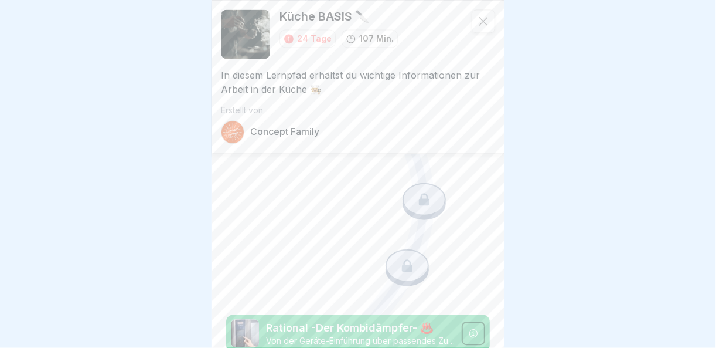
click at [482, 12] on div at bounding box center [483, 20] width 23 height 23
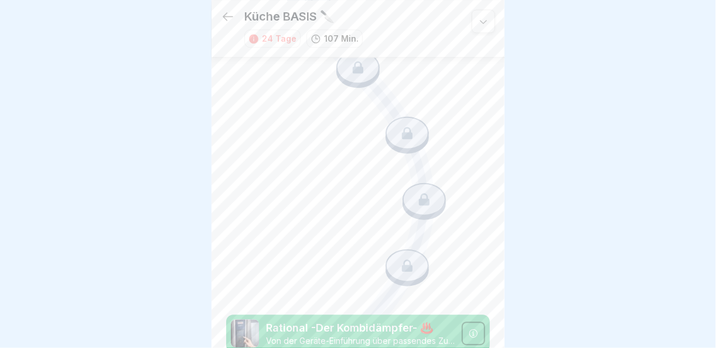
click at [224, 9] on icon at bounding box center [228, 16] width 14 height 14
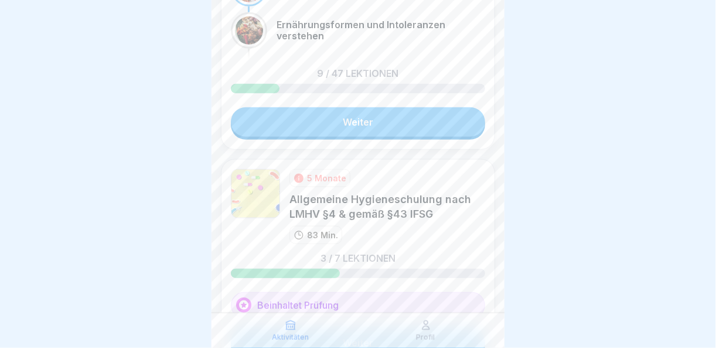
scroll to position [267, 0]
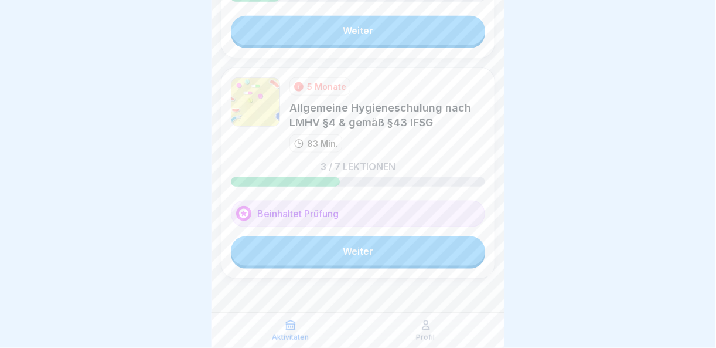
click at [365, 258] on link "Weiter" at bounding box center [358, 250] width 254 height 29
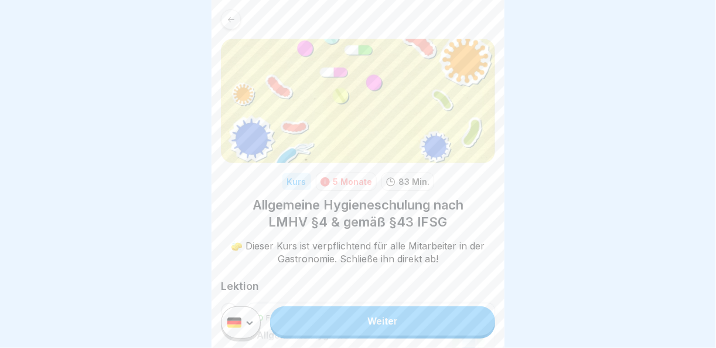
click at [382, 335] on link "Weiter" at bounding box center [382, 320] width 225 height 29
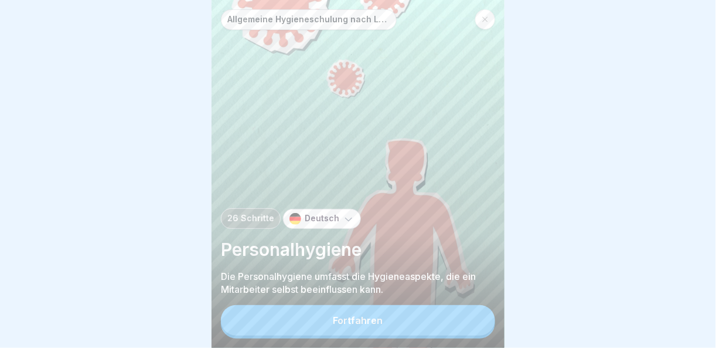
click at [394, 329] on button "Fortfahren" at bounding box center [358, 320] width 274 height 30
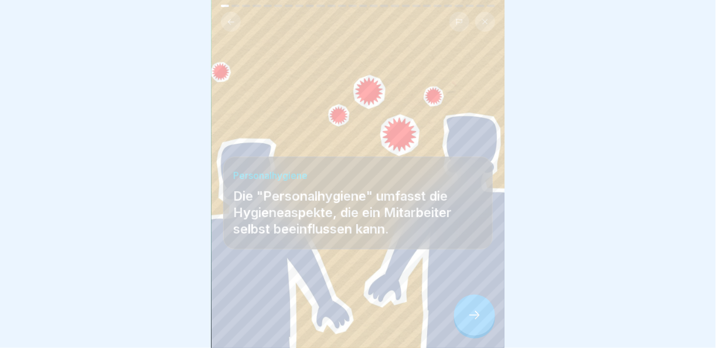
click at [484, 316] on div at bounding box center [474, 314] width 41 height 41
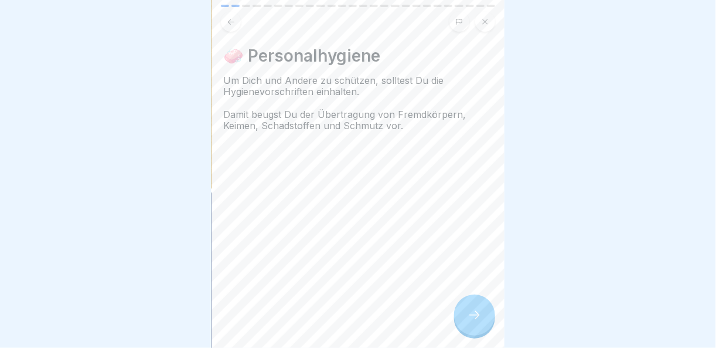
click at [484, 316] on div at bounding box center [474, 314] width 41 height 41
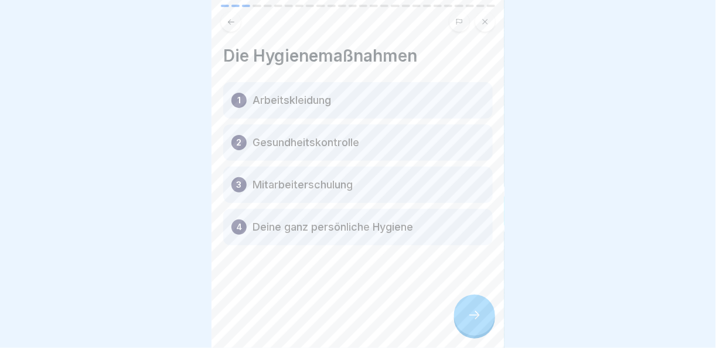
click at [484, 316] on div at bounding box center [474, 314] width 41 height 41
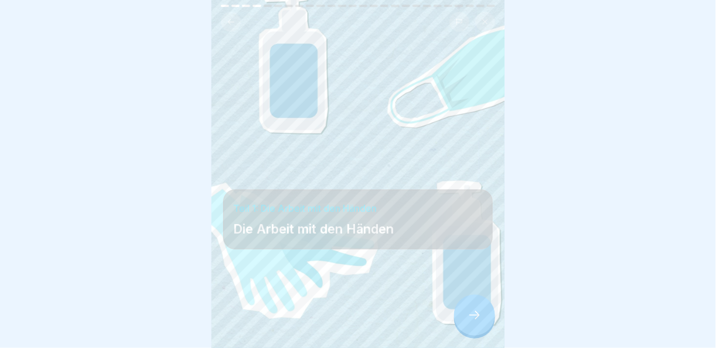
click at [484, 316] on div at bounding box center [474, 314] width 41 height 41
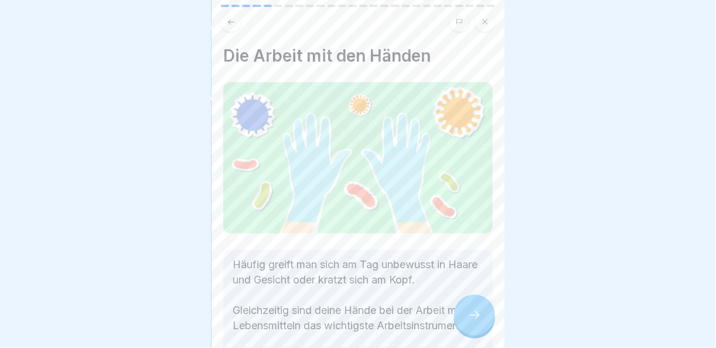
click at [484, 316] on div at bounding box center [474, 314] width 41 height 41
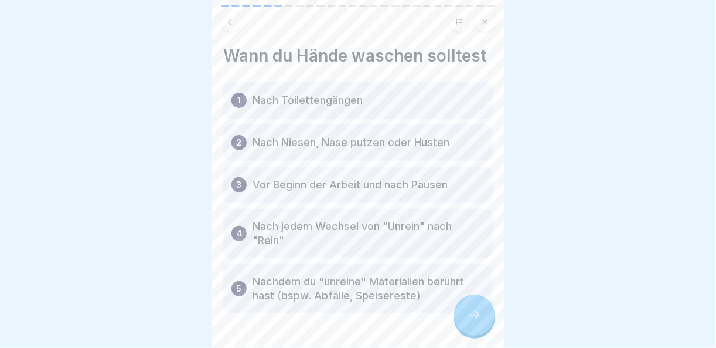
click at [484, 316] on div at bounding box center [474, 314] width 41 height 41
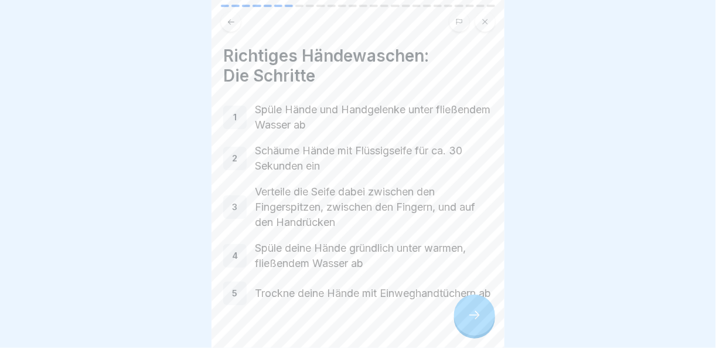
click at [484, 316] on div at bounding box center [474, 314] width 41 height 41
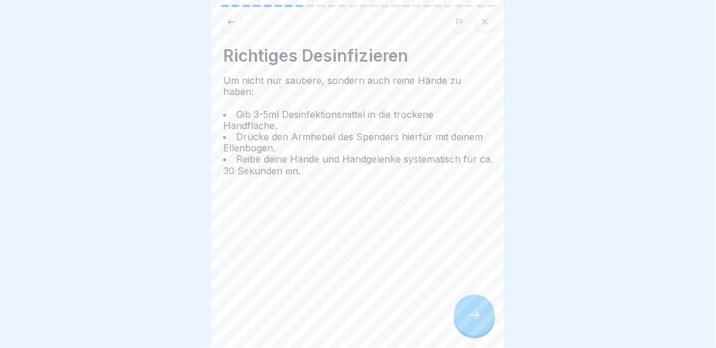
click at [484, 316] on div at bounding box center [474, 314] width 41 height 41
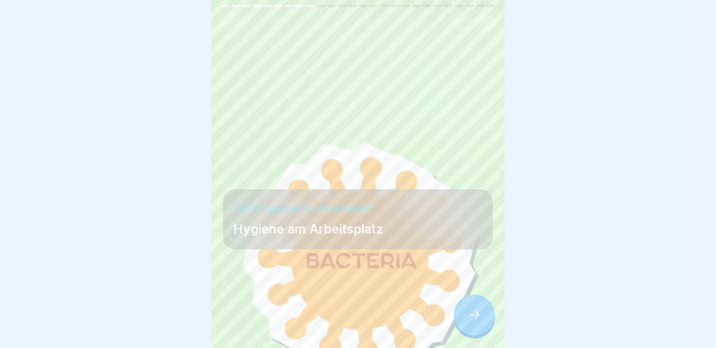
click at [484, 316] on div at bounding box center [474, 314] width 41 height 41
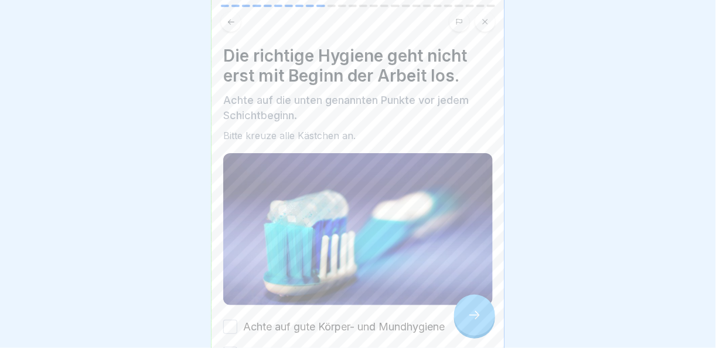
scroll to position [105, 0]
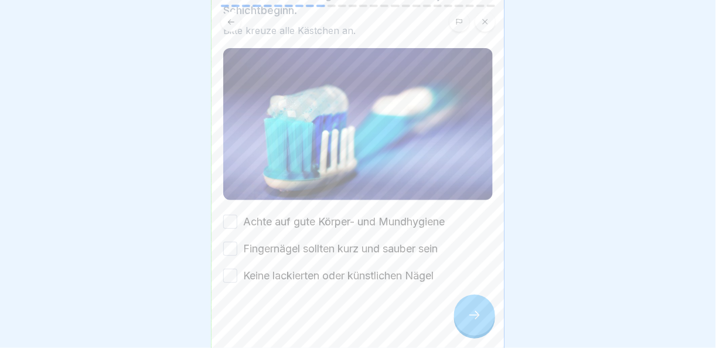
click at [226, 222] on button "Achte auf gute Körper- und Mundhygiene" at bounding box center [230, 221] width 14 height 14
click at [229, 248] on button "Fingernägel sollten kurz und sauber sein" at bounding box center [230, 248] width 14 height 14
click at [231, 271] on button "Keine lackierten oder künstlichen Nägel" at bounding box center [230, 275] width 14 height 14
click at [476, 335] on div at bounding box center [474, 314] width 41 height 41
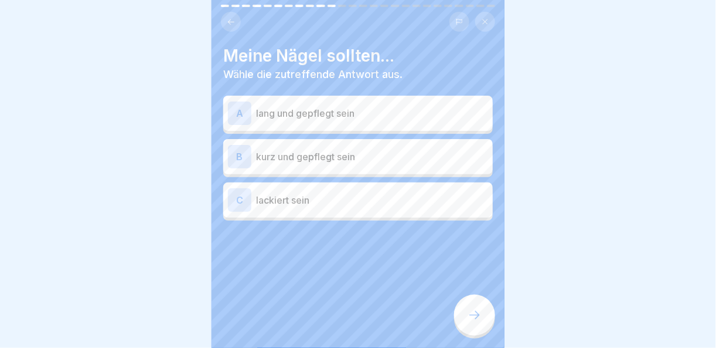
click at [307, 166] on div "B kurz und gepflegt sein" at bounding box center [358, 156] width 260 height 23
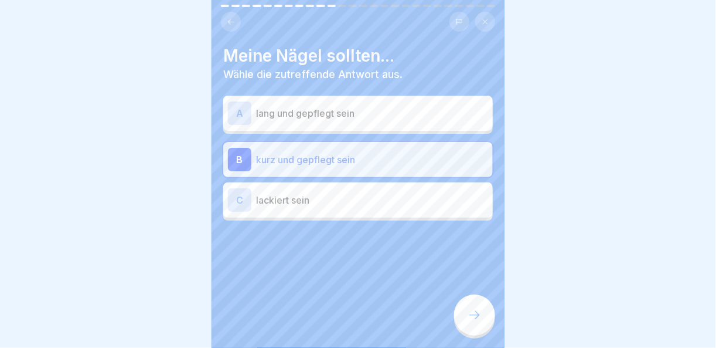
click at [482, 322] on icon at bounding box center [475, 315] width 14 height 14
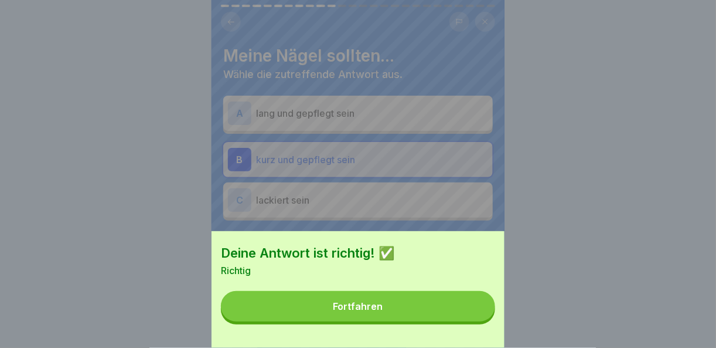
click at [459, 321] on button "Fortfahren" at bounding box center [358, 306] width 274 height 30
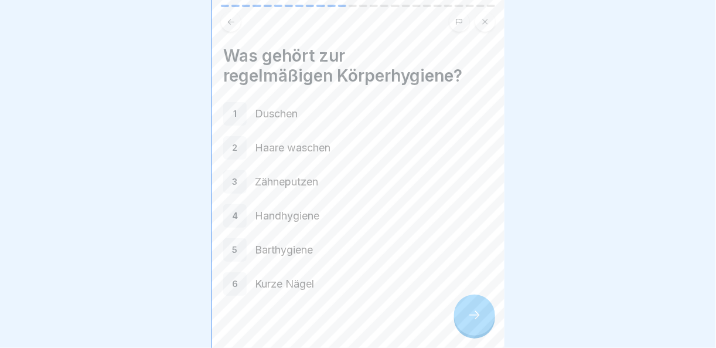
click at [476, 321] on icon at bounding box center [475, 315] width 14 height 14
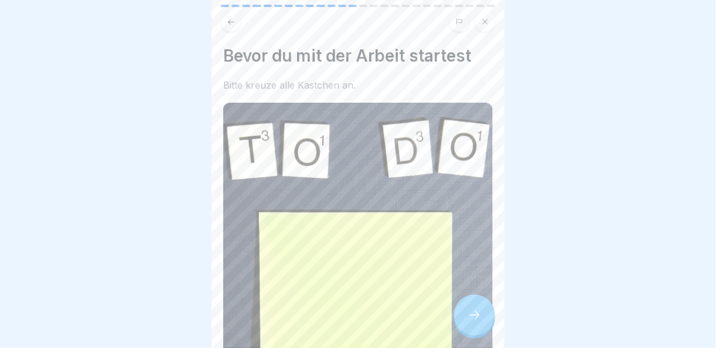
scroll to position [234, 0]
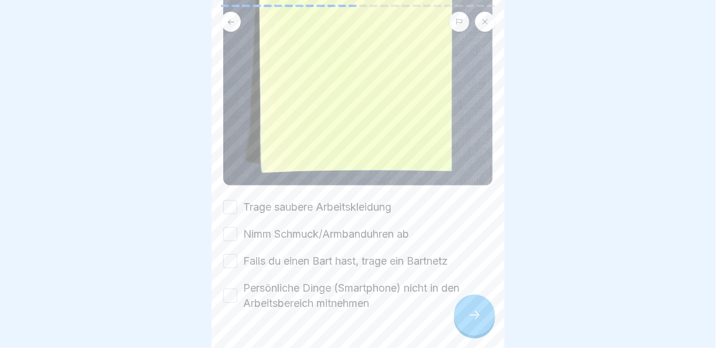
click at [231, 200] on button "Trage saubere Arbeitskleidung" at bounding box center [230, 207] width 14 height 14
click at [233, 227] on button "Nimm Schmuck/Armbanduhren ab" at bounding box center [230, 234] width 14 height 14
drag, startPoint x: 232, startPoint y: 239, endPoint x: 234, endPoint y: 256, distance: 17.2
click at [232, 254] on button "Falls du einen Bart hast, trage ein Bartnetz" at bounding box center [230, 261] width 14 height 14
click at [230, 280] on div "Persönliche Dinge (Smartphone) nicht in den Arbeitsbereich mitnehmen" at bounding box center [358, 295] width 270 height 30
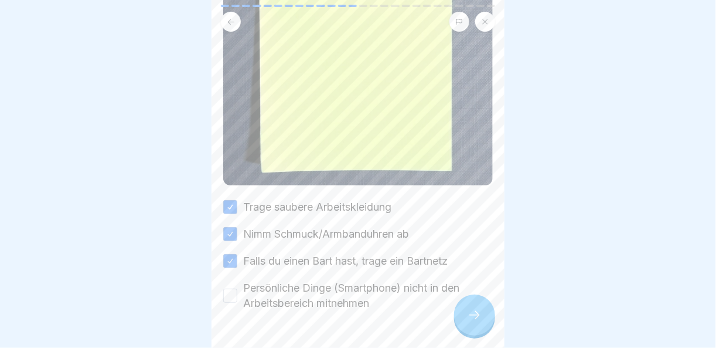
click at [231, 288] on button "Persönliche Dinge (Smartphone) nicht in den Arbeitsbereich mitnehmen" at bounding box center [230, 295] width 14 height 14
click at [489, 311] on div at bounding box center [474, 314] width 41 height 41
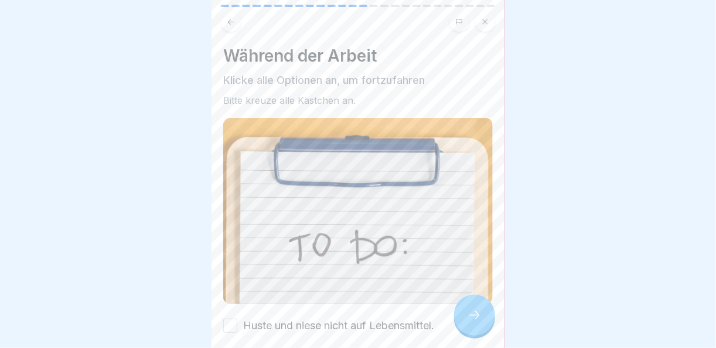
scroll to position [161, 0]
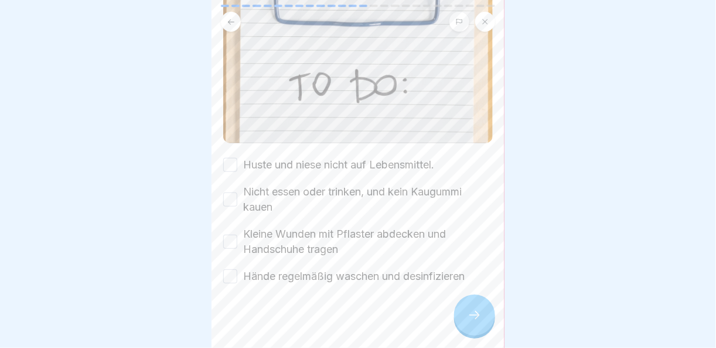
click at [226, 158] on button "Huste und niese nicht auf Lebensmittel." at bounding box center [230, 165] width 14 height 14
click at [229, 192] on button "Nicht essen oder trinken, und kein Kaugummi kauen" at bounding box center [230, 199] width 14 height 14
click at [235, 234] on button "Kleine Wunden mit Pflaster abdecken und Handschuhe tragen" at bounding box center [230, 241] width 14 height 14
click at [234, 269] on button "Hände regelmäßig waschen und desinfizieren" at bounding box center [230, 276] width 14 height 14
click at [467, 301] on div at bounding box center [474, 314] width 41 height 41
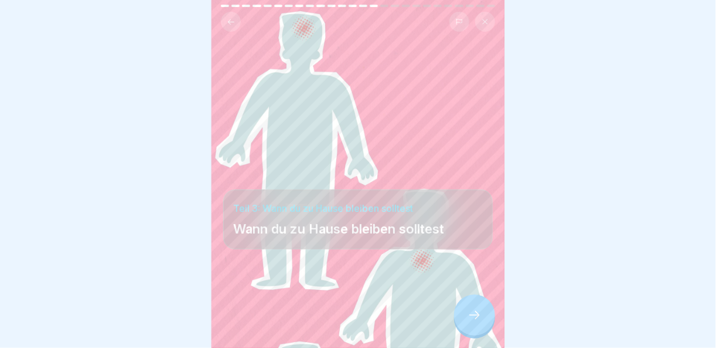
click at [478, 316] on icon at bounding box center [474, 315] width 11 height 8
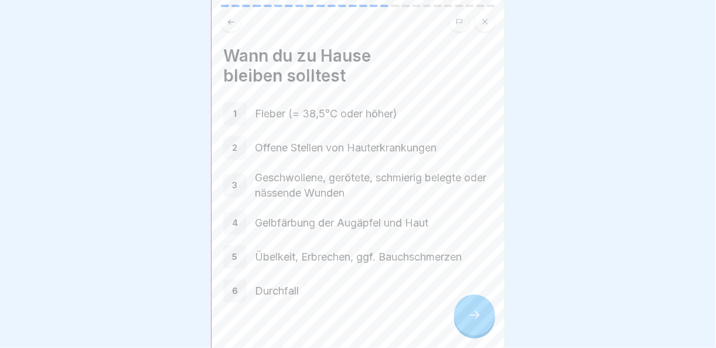
click at [478, 316] on icon at bounding box center [475, 315] width 14 height 14
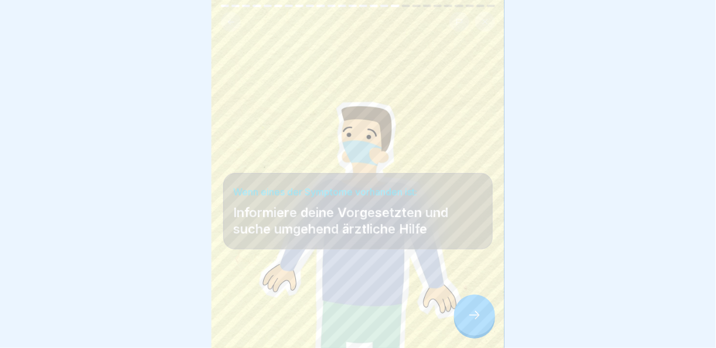
click at [478, 316] on icon at bounding box center [475, 315] width 14 height 14
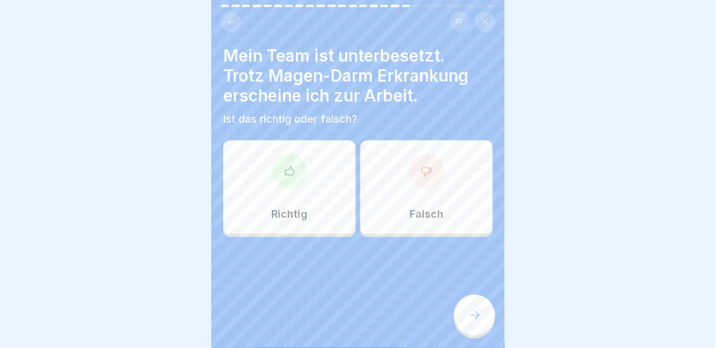
click at [414, 187] on div "Falsch" at bounding box center [426, 187] width 132 height 94
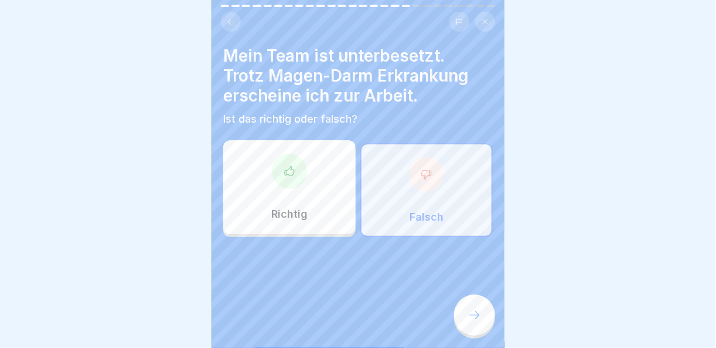
click at [484, 326] on div at bounding box center [474, 314] width 41 height 41
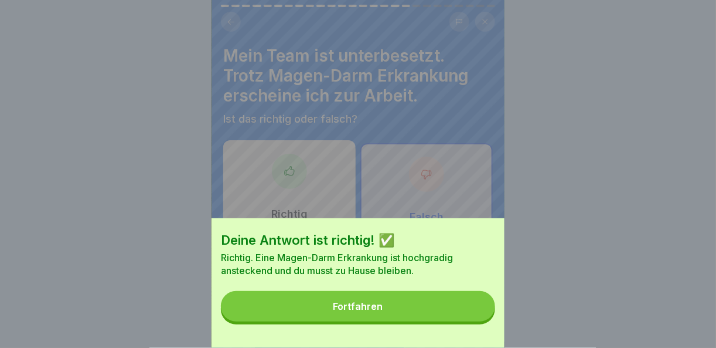
click at [447, 307] on button "Fortfahren" at bounding box center [358, 306] width 274 height 30
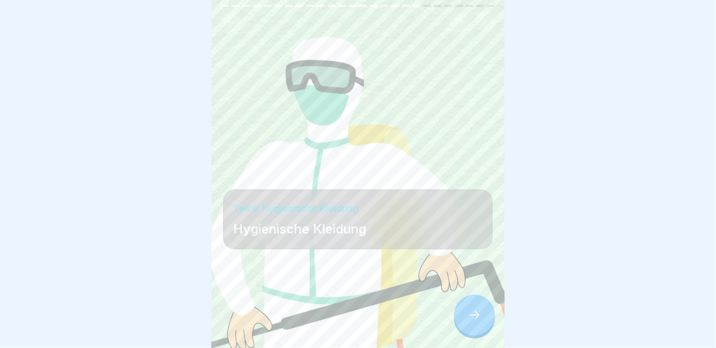
click at [483, 312] on div at bounding box center [474, 314] width 41 height 41
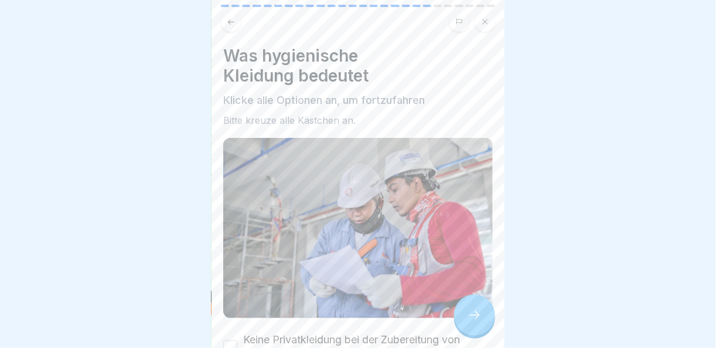
scroll to position [159, 0]
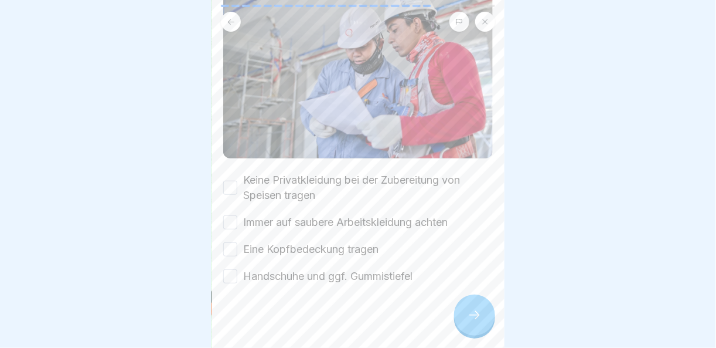
click at [231, 181] on button "Keine Privatkleidung bei der Zubereitung von Speisen tragen" at bounding box center [230, 188] width 14 height 14
click at [218, 215] on div "Was hygienische Kleidung bedeutet Klicke alle Optionen an, um fortzufahren Bitt…" at bounding box center [358, 174] width 293 height 348
click at [235, 215] on button "Immer auf saubere Arbeitskleidung achten" at bounding box center [230, 222] width 14 height 14
click at [233, 243] on div "Keine Privatkleidung bei der Zubereitung von Speisen tragen Immer auf saubere A…" at bounding box center [358, 227] width 270 height 111
click at [235, 269] on button "Handschuhe und ggf. Gummistiefel" at bounding box center [230, 276] width 14 height 14
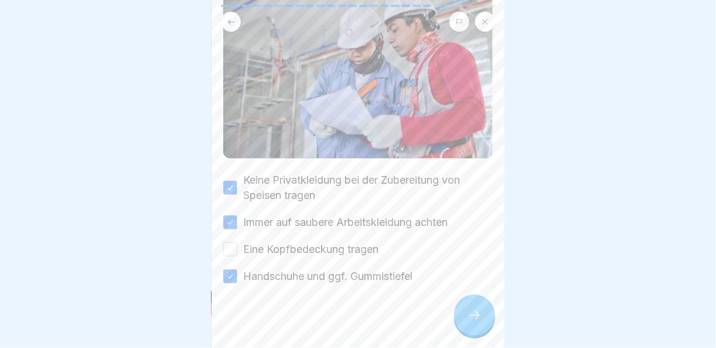
click at [239, 241] on div "Eine Kopfbedeckung tragen" at bounding box center [300, 248] width 155 height 15
click at [227, 242] on button "Eine Kopfbedeckung tragen" at bounding box center [230, 249] width 14 height 14
click at [472, 316] on icon at bounding box center [475, 315] width 14 height 14
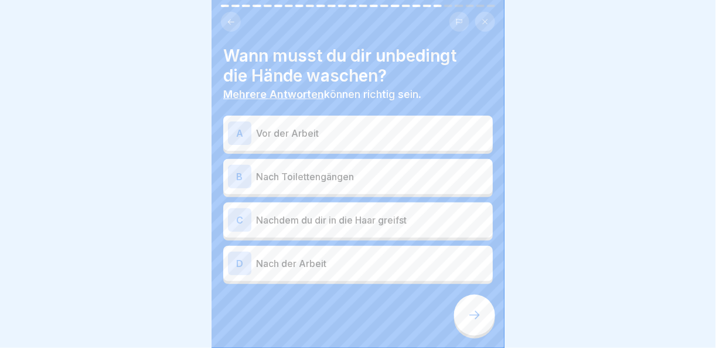
click at [321, 126] on p "Vor der Arbeit" at bounding box center [372, 133] width 232 height 14
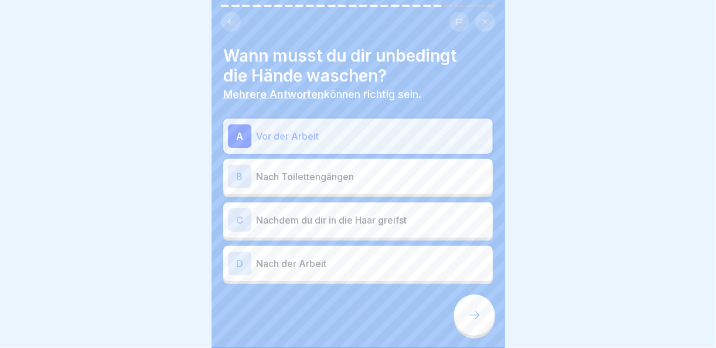
click at [323, 169] on p "Nach Toilettengängen" at bounding box center [372, 176] width 232 height 14
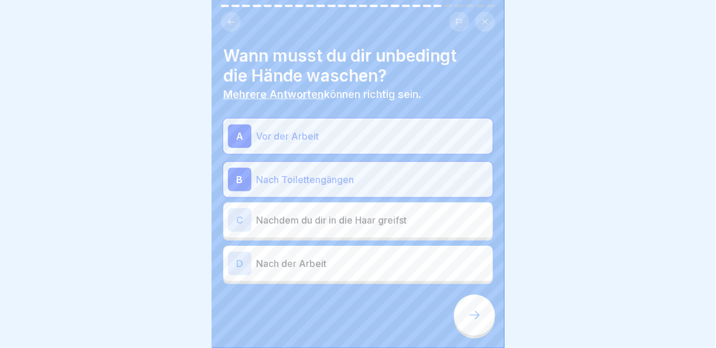
click at [323, 213] on p "Nachdem du dir in die Haar greifst" at bounding box center [372, 220] width 232 height 14
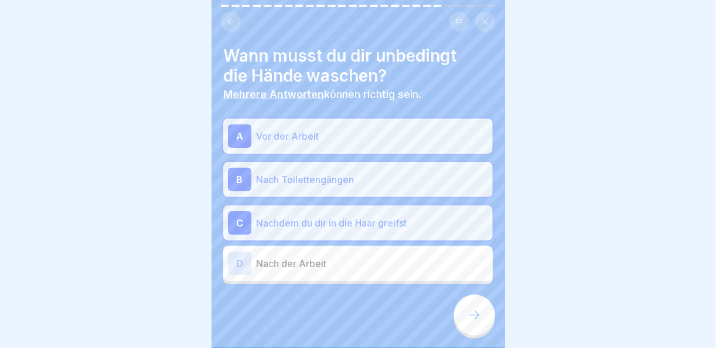
click at [483, 319] on div at bounding box center [474, 314] width 41 height 41
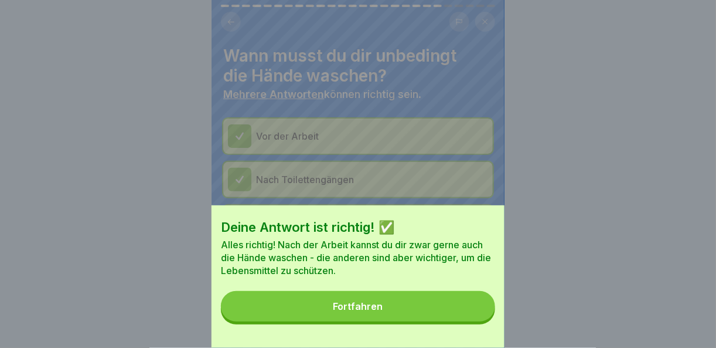
click at [483, 319] on button "Fortfahren" at bounding box center [358, 306] width 274 height 30
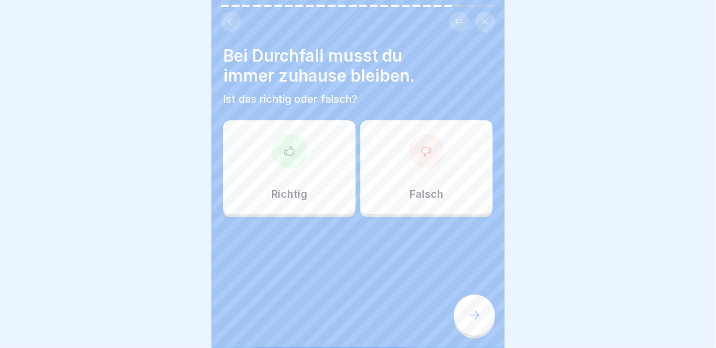
click at [289, 145] on icon at bounding box center [290, 151] width 12 height 12
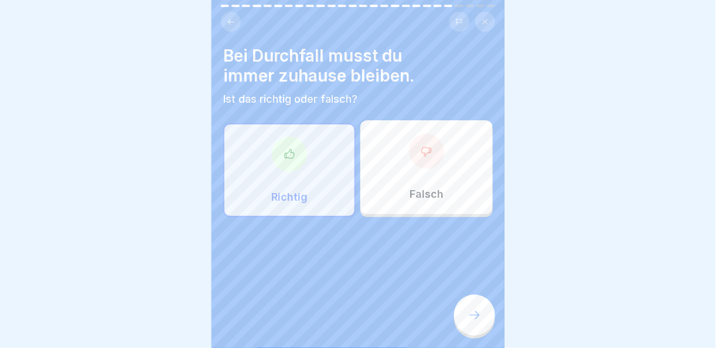
click at [484, 321] on div at bounding box center [474, 314] width 41 height 41
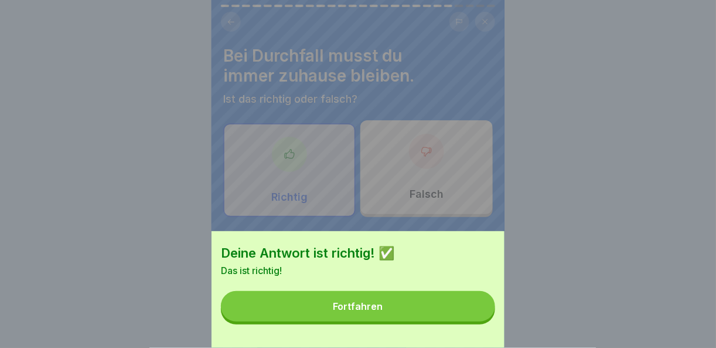
click at [454, 317] on button "Fortfahren" at bounding box center [358, 306] width 274 height 30
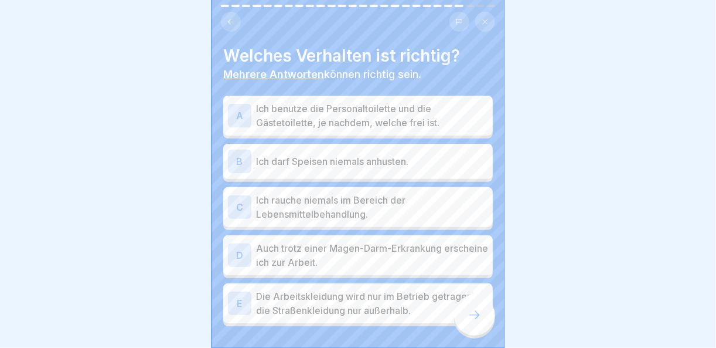
click at [305, 154] on p "Ich darf Speisen niemals anhusten." at bounding box center [372, 161] width 232 height 14
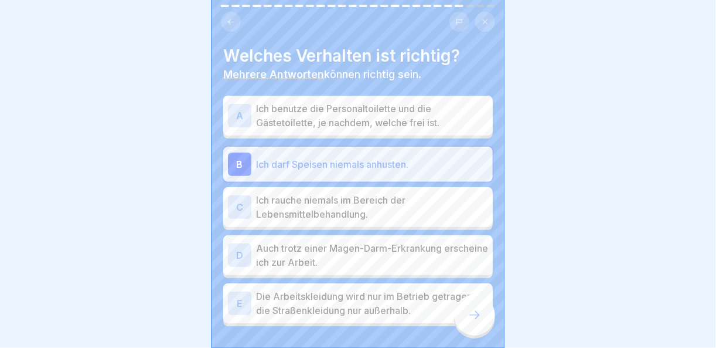
click at [372, 193] on p "Ich rauche niemals im Bereich der Lebensmittelbehandlung." at bounding box center [372, 207] width 232 height 28
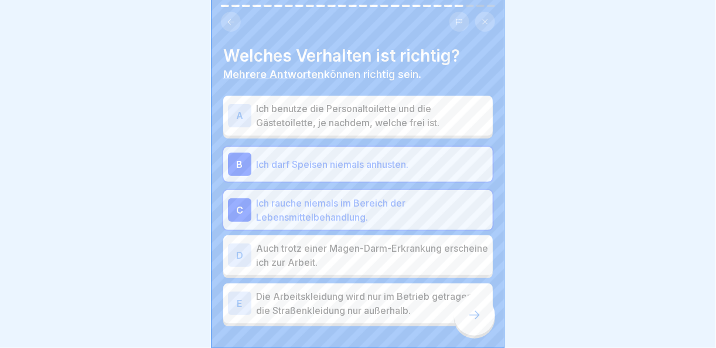
scroll to position [48, 0]
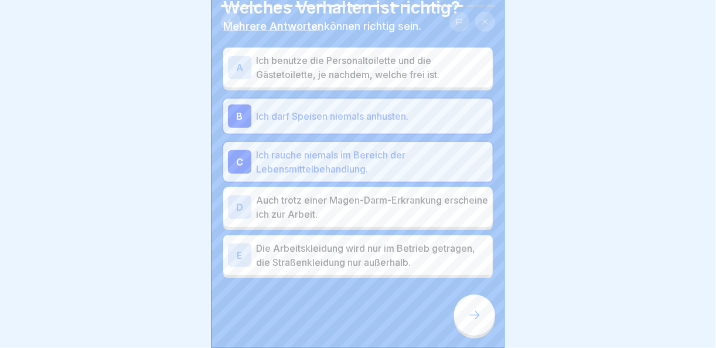
click at [380, 248] on p "Die Arbeitskleidung wird nur im Betrieb getragen, die Straßenkleidung nur außer…" at bounding box center [372, 255] width 232 height 28
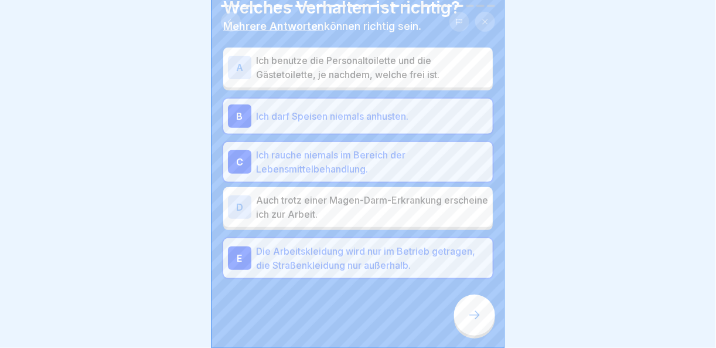
click at [477, 315] on icon at bounding box center [475, 315] width 14 height 14
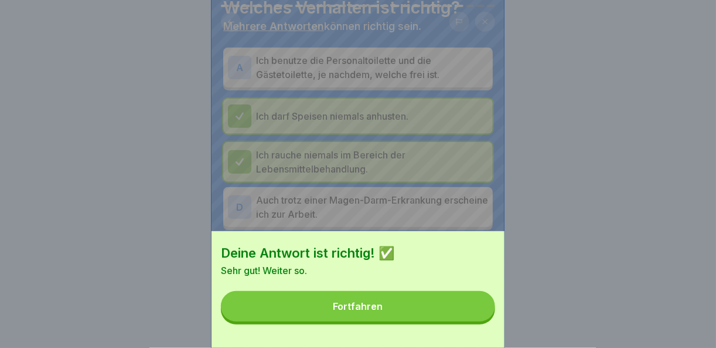
click at [471, 321] on button "Fortfahren" at bounding box center [358, 306] width 274 height 30
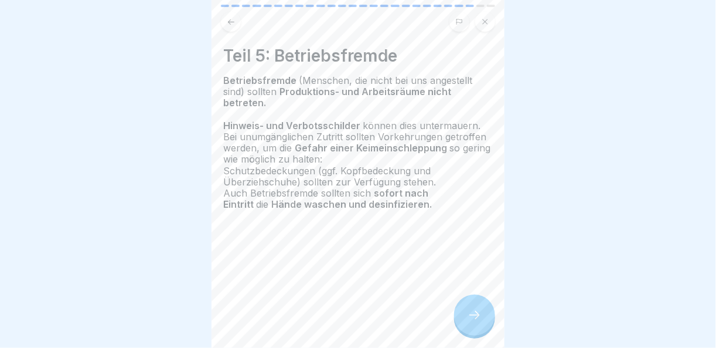
click at [482, 323] on div at bounding box center [474, 314] width 41 height 41
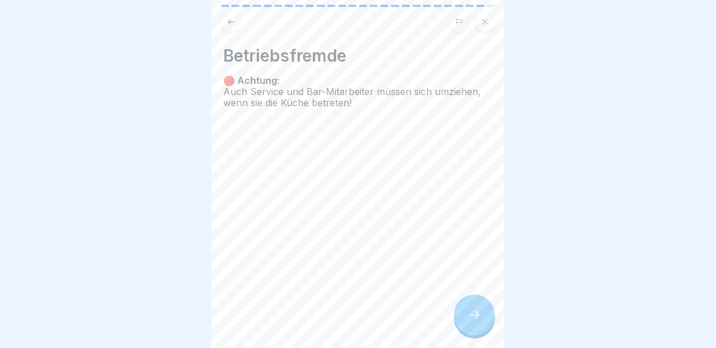
click at [482, 323] on div at bounding box center [474, 314] width 41 height 41
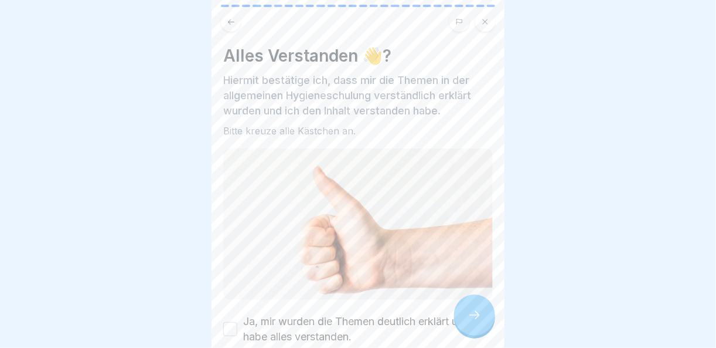
click at [233, 322] on button "Ja, mir wurden die Themen deutlich erklärt und ich habe alles verstanden." at bounding box center [230, 329] width 14 height 14
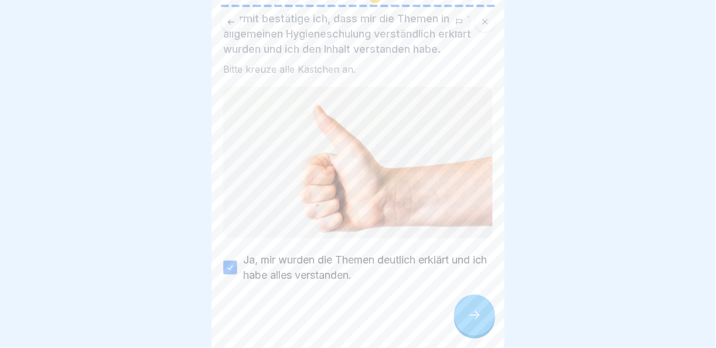
click at [478, 313] on icon at bounding box center [475, 315] width 14 height 14
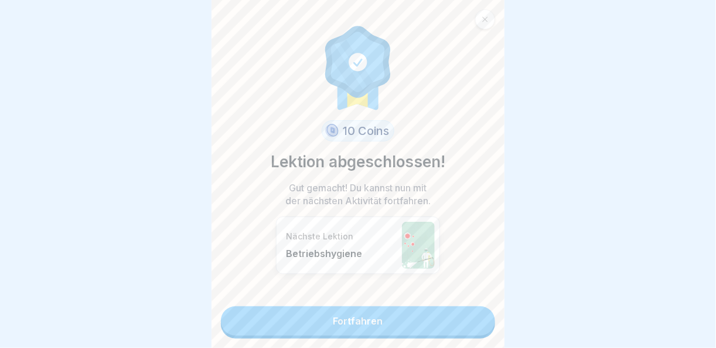
click at [471, 314] on link "Fortfahren" at bounding box center [358, 320] width 274 height 29
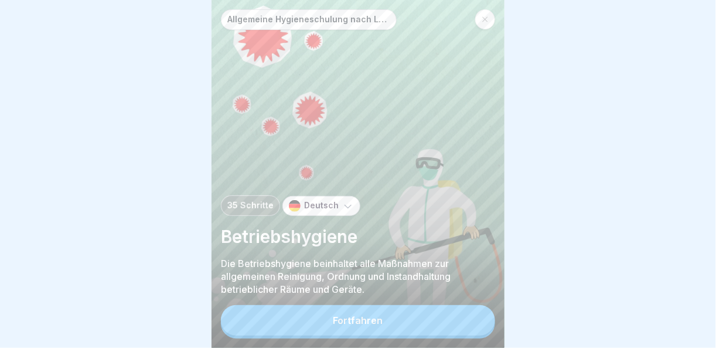
click at [459, 328] on button "Fortfahren" at bounding box center [358, 320] width 274 height 30
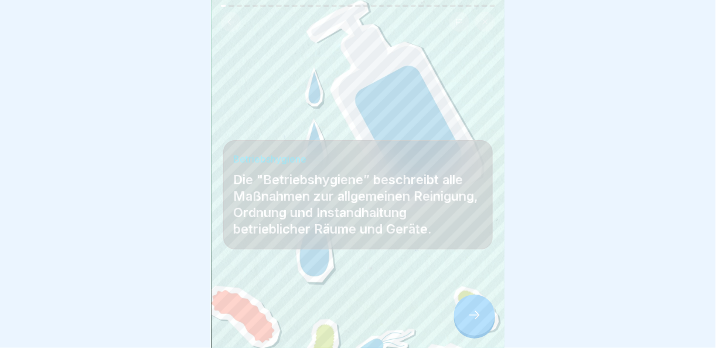
click at [474, 322] on icon at bounding box center [475, 315] width 14 height 14
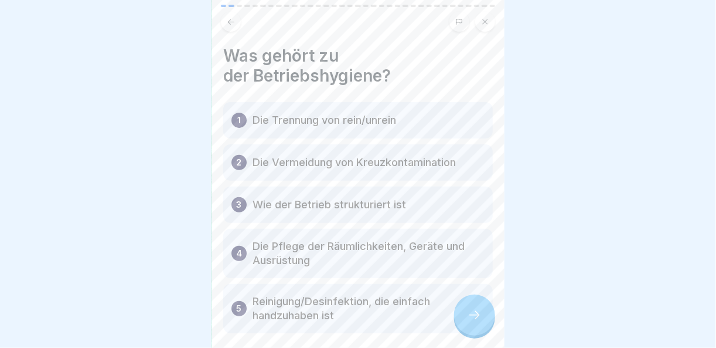
click at [474, 322] on icon at bounding box center [475, 315] width 14 height 14
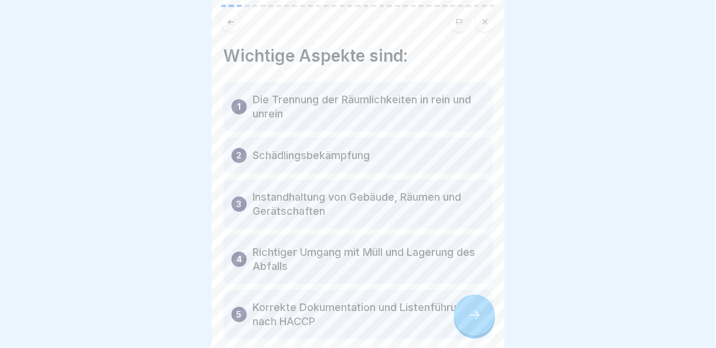
click at [474, 322] on icon at bounding box center [475, 315] width 14 height 14
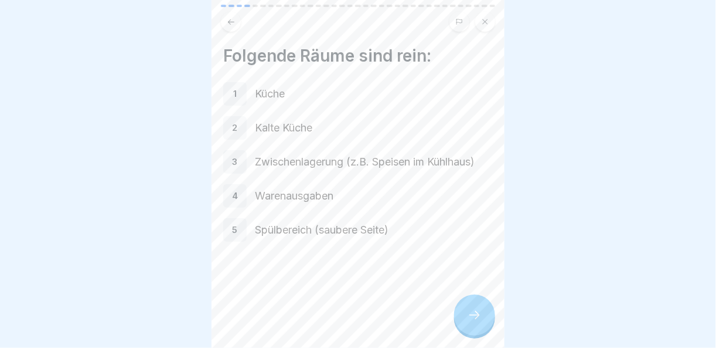
click at [474, 322] on icon at bounding box center [475, 315] width 14 height 14
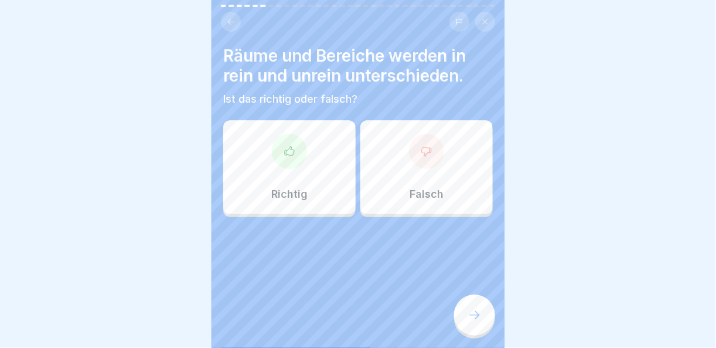
click at [291, 163] on div at bounding box center [289, 151] width 35 height 35
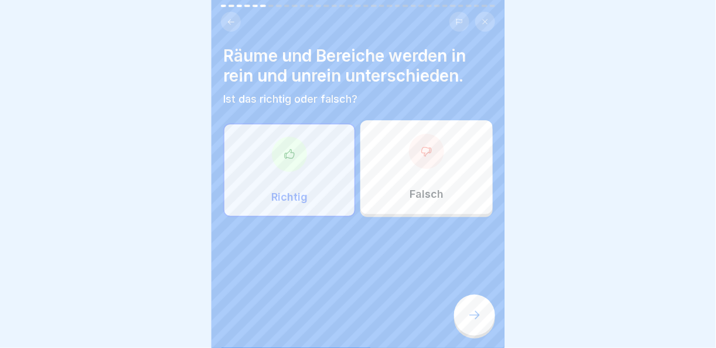
click at [459, 321] on div at bounding box center [474, 314] width 41 height 41
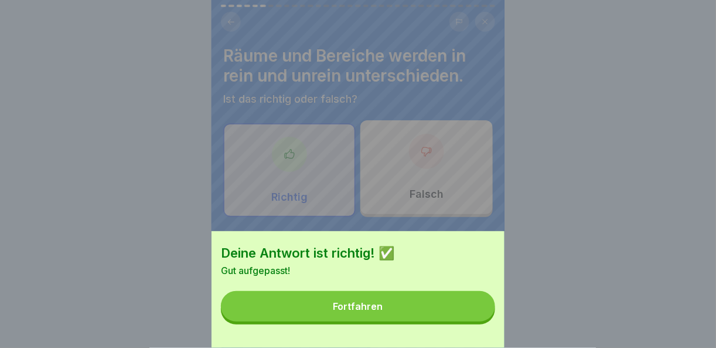
click at [464, 321] on button "Fortfahren" at bounding box center [358, 306] width 274 height 30
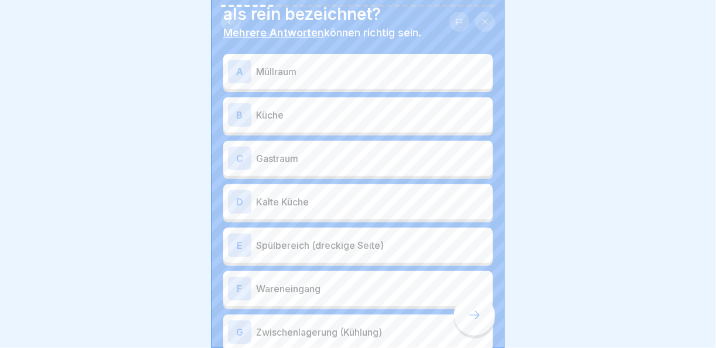
scroll to position [3, 0]
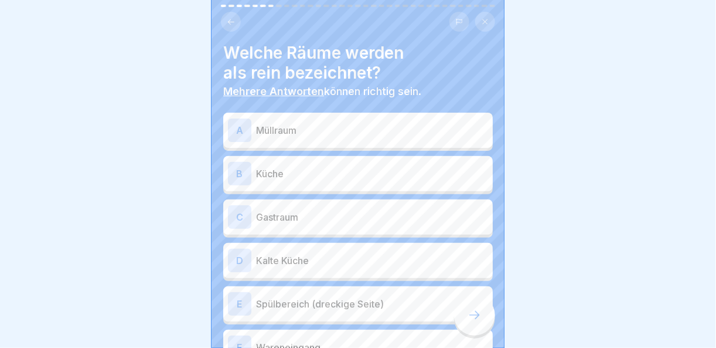
click at [227, 22] on icon at bounding box center [231, 22] width 9 height 9
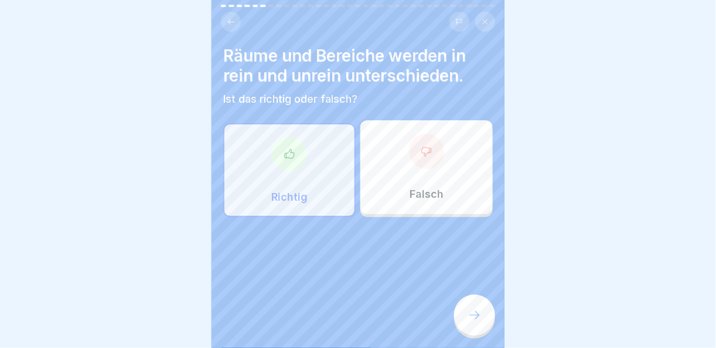
click at [227, 22] on icon at bounding box center [231, 22] width 9 height 9
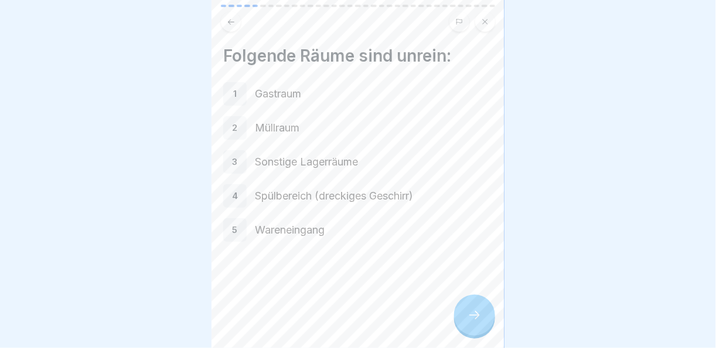
click at [227, 22] on icon at bounding box center [231, 22] width 9 height 9
click at [489, 335] on div at bounding box center [474, 314] width 41 height 41
click at [485, 328] on div at bounding box center [474, 314] width 41 height 41
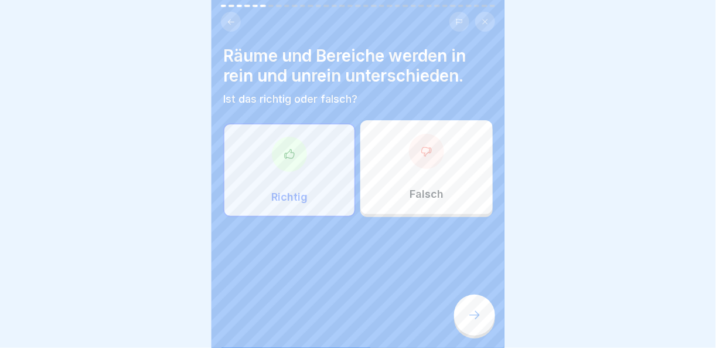
click at [485, 328] on div at bounding box center [474, 314] width 41 height 41
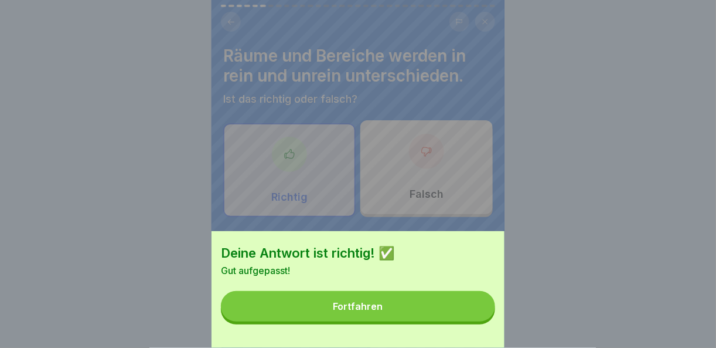
click at [463, 321] on button "Fortfahren" at bounding box center [358, 306] width 274 height 30
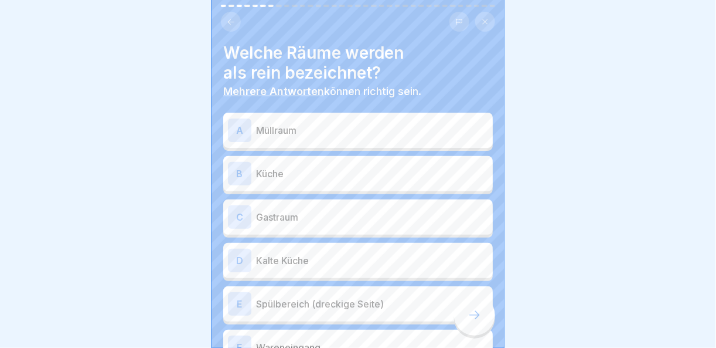
click at [323, 170] on p "Küche" at bounding box center [372, 173] width 232 height 14
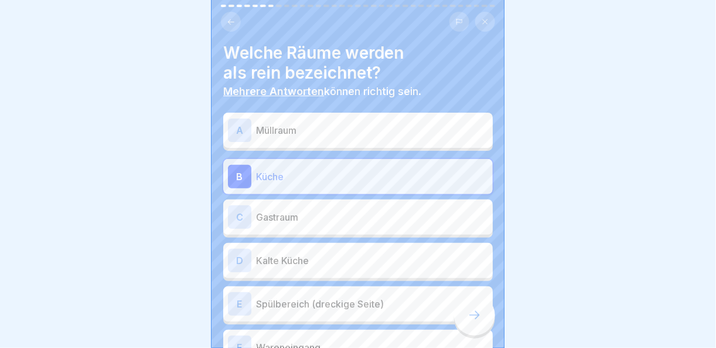
click
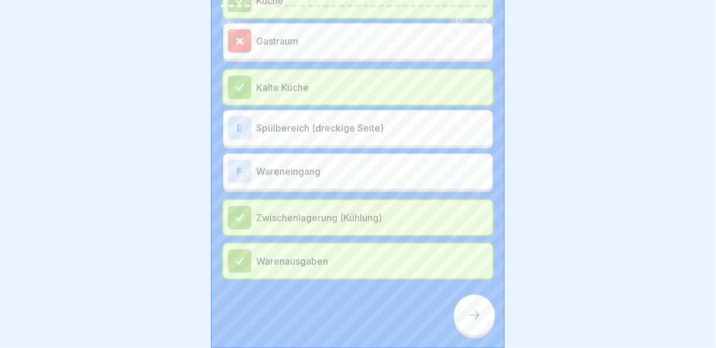
scroll to position [62, 0]
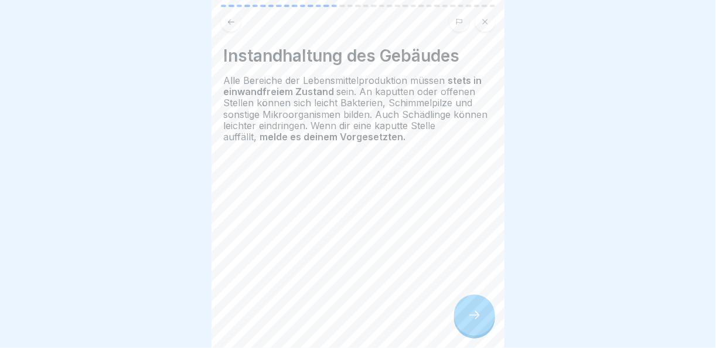
click at [474, 321] on icon at bounding box center [475, 315] width 14 height 14
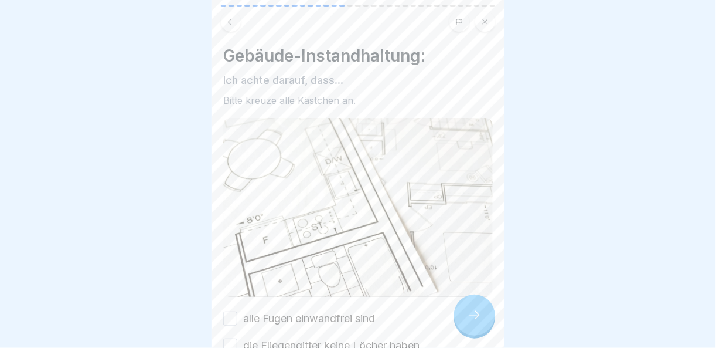
click at [493, 18] on button at bounding box center [485, 22] width 20 height 20
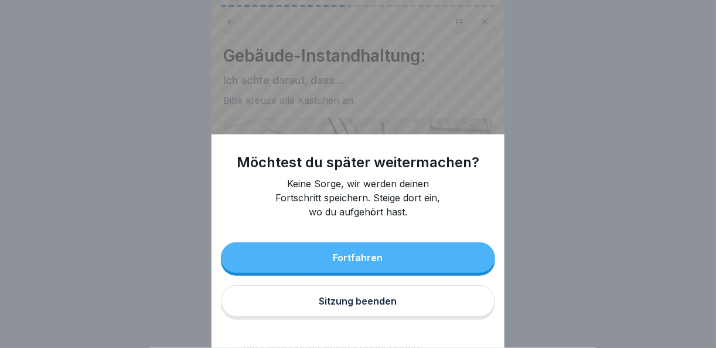
click at [385, 316] on button "Sitzung beenden" at bounding box center [358, 301] width 274 height 32
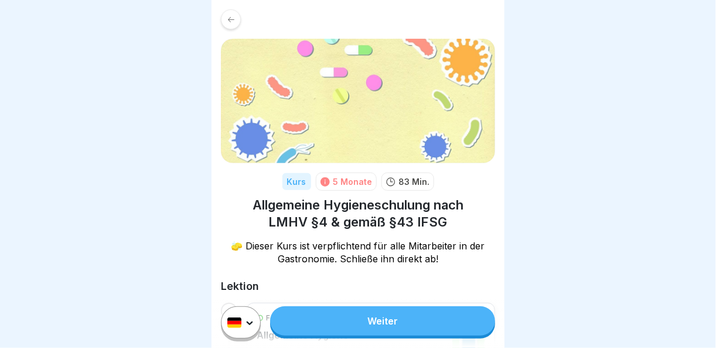
click at [227, 18] on icon at bounding box center [231, 19] width 9 height 9
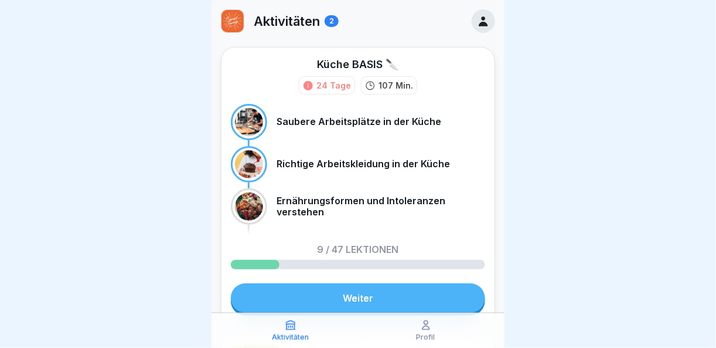
click at [331, 19] on div "2" at bounding box center [332, 21] width 14 height 12
click at [241, 18] on img at bounding box center [233, 21] width 22 height 22
click at [315, 18] on p "Aktivitäten" at bounding box center [287, 20] width 66 height 15
click at [216, 16] on div "Aktivitäten 2" at bounding box center [358, 21] width 293 height 42
click at [248, 16] on div "Aktivitäten 2" at bounding box center [280, 20] width 118 height 23
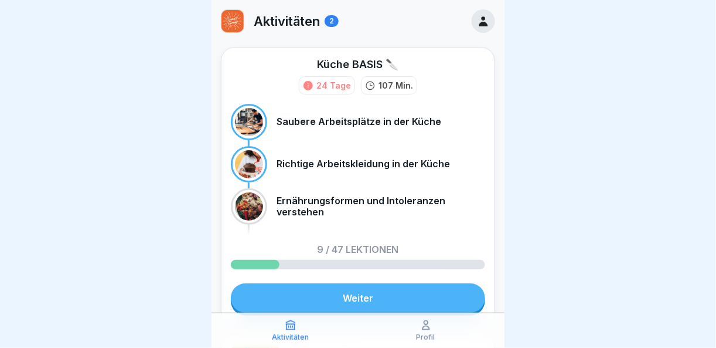
click at [239, 19] on img at bounding box center [233, 21] width 22 height 22
click at [479, 25] on icon at bounding box center [483, 21] width 9 height 10
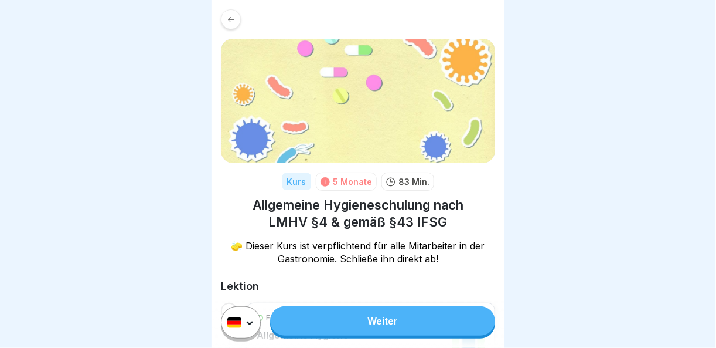
click at [229, 21] on icon at bounding box center [231, 19] width 9 height 9
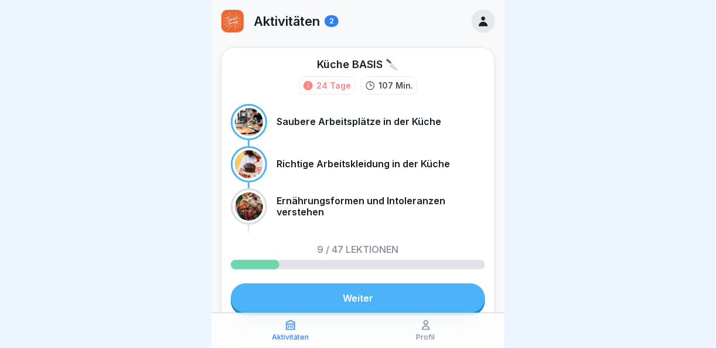
click at [353, 288] on link "Weiter" at bounding box center [358, 297] width 254 height 29
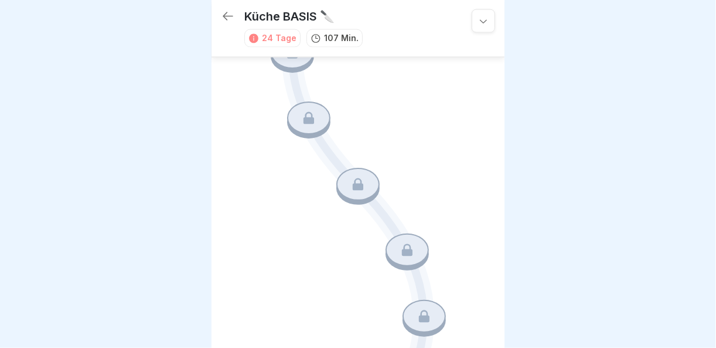
scroll to position [2760, 0]
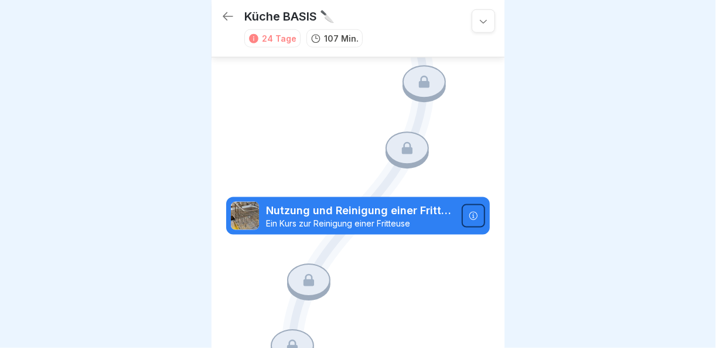
click at [472, 21] on div at bounding box center [483, 20] width 23 height 23
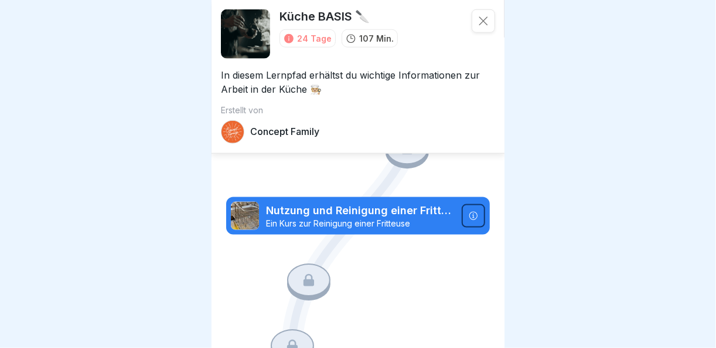
click at [150, 78] on div at bounding box center [358, 174] width 716 height 348
click at [478, 18] on icon at bounding box center [484, 21] width 12 height 12
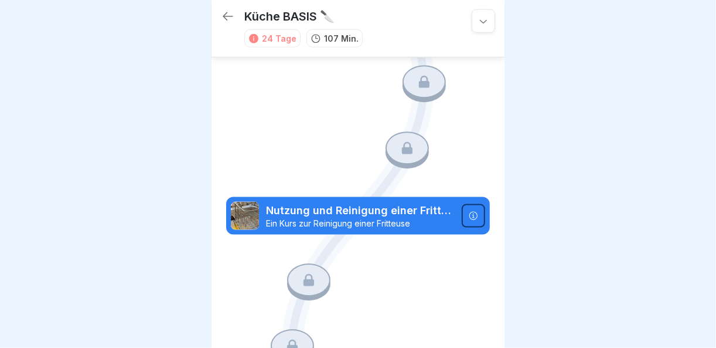
click at [223, 9] on icon at bounding box center [228, 16] width 14 height 14
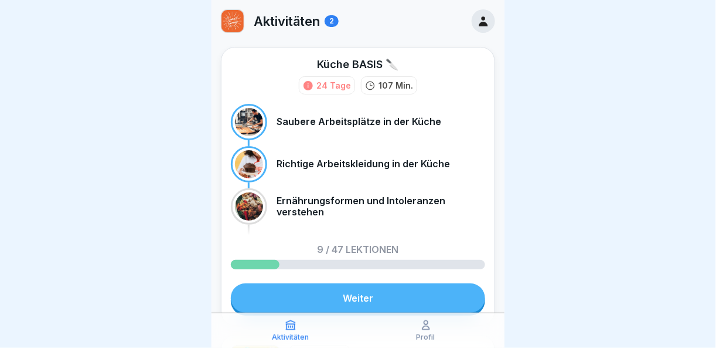
scroll to position [267, 0]
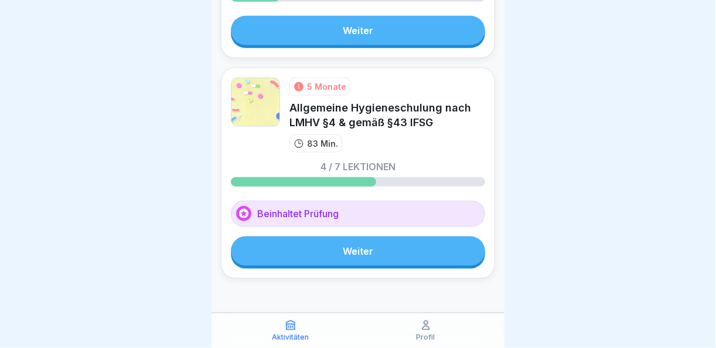
click at [339, 238] on link "Weiter" at bounding box center [358, 250] width 254 height 29
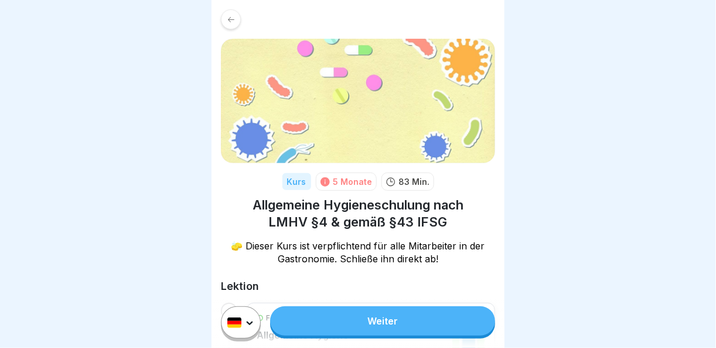
scroll to position [176, 0]
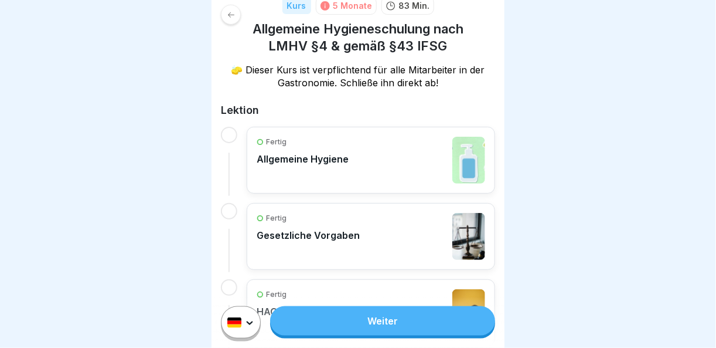
click at [383, 335] on link "Weiter" at bounding box center [382, 320] width 225 height 29
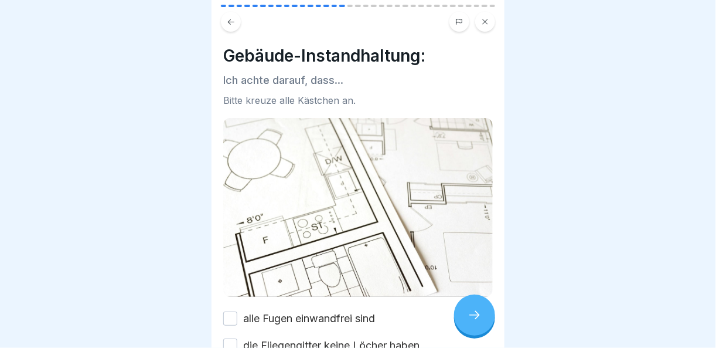
click at [230, 311] on button "alle Fugen einwandfrei sind" at bounding box center [230, 318] width 14 height 14
click at [238, 338] on div "die Fliegengitter keine Löcher haben" at bounding box center [321, 345] width 196 height 15
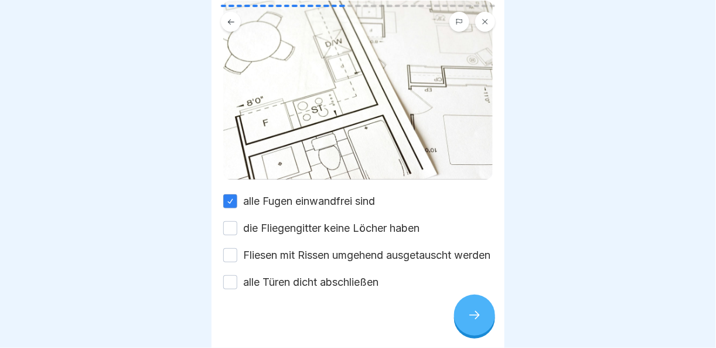
click at [231, 227] on button "die Fliegengitter keine Löcher haben" at bounding box center [230, 228] width 14 height 14
click at [240, 257] on div "Fliesen mit Rissen umgehend ausgetauscht werden" at bounding box center [356, 254] width 267 height 15
click at [231, 262] on button "Fliesen mit Rissen umgehend ausgetauscht werden" at bounding box center [230, 255] width 14 height 14
click at [231, 289] on button "alle Türen dicht abschließen" at bounding box center [230, 282] width 14 height 14
click at [471, 322] on icon at bounding box center [475, 315] width 14 height 14
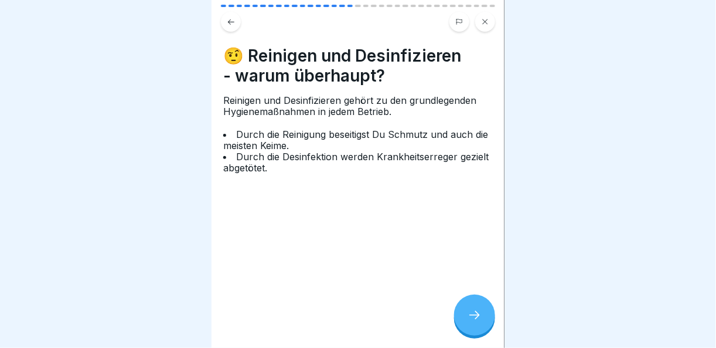
click at [471, 322] on icon at bounding box center [475, 315] width 14 height 14
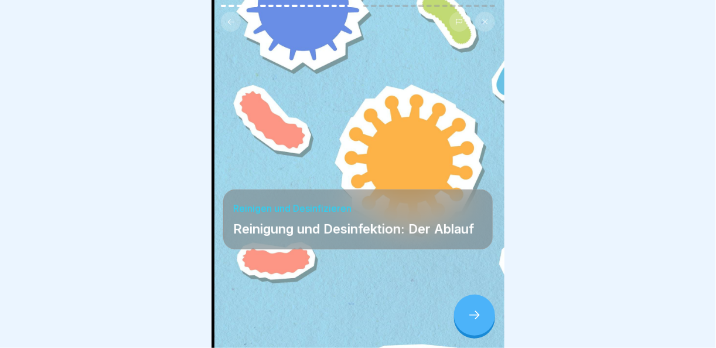
click at [471, 322] on icon at bounding box center [475, 315] width 14 height 14
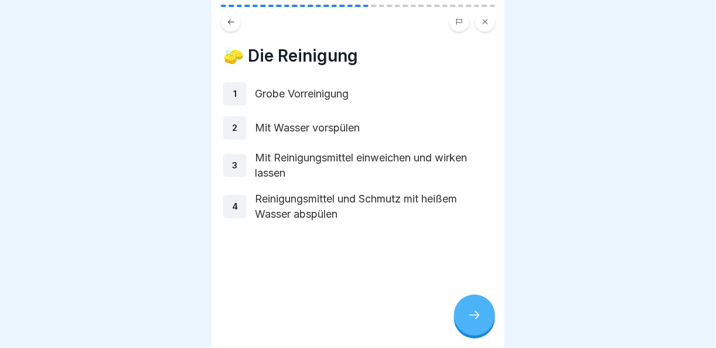
click at [471, 322] on icon at bounding box center [475, 315] width 14 height 14
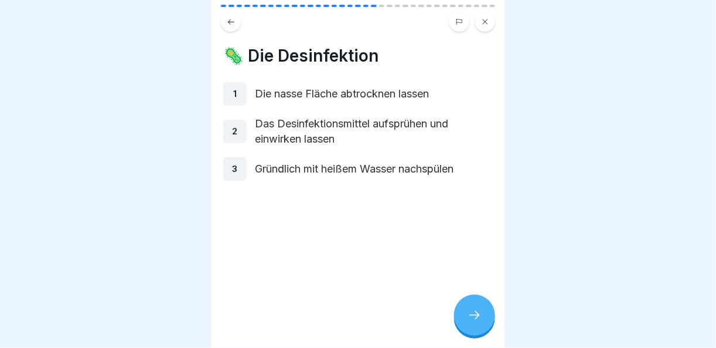
click at [471, 322] on icon at bounding box center [475, 315] width 14 height 14
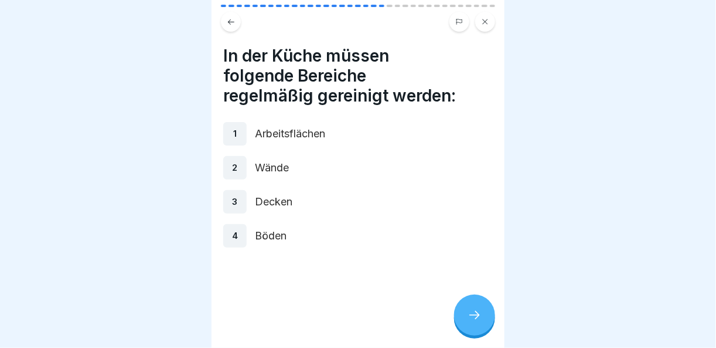
click at [471, 322] on icon at bounding box center [475, 315] width 14 height 14
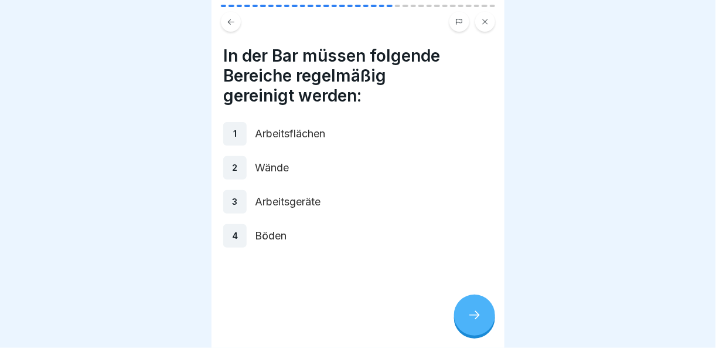
click at [471, 322] on icon at bounding box center [475, 315] width 14 height 14
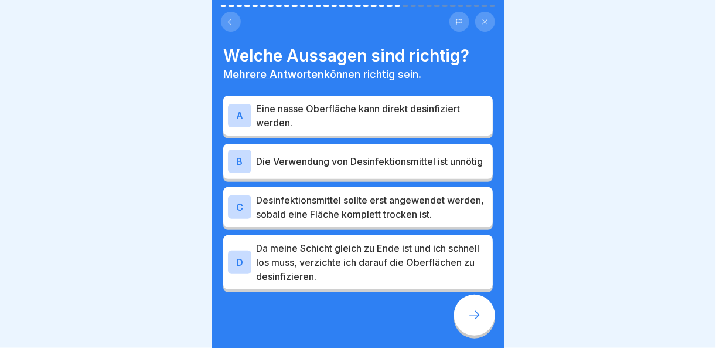
click at [415, 213] on p "Desinfektionsmittel sollte erst angewendet werden, sobald eine Fläche komplett …" at bounding box center [372, 207] width 232 height 28
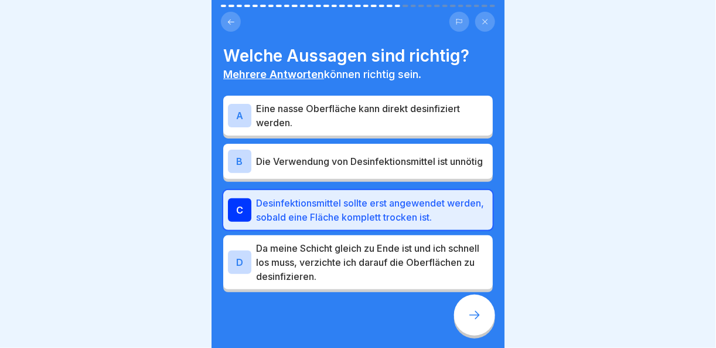
click at [473, 322] on icon at bounding box center [475, 315] width 14 height 14
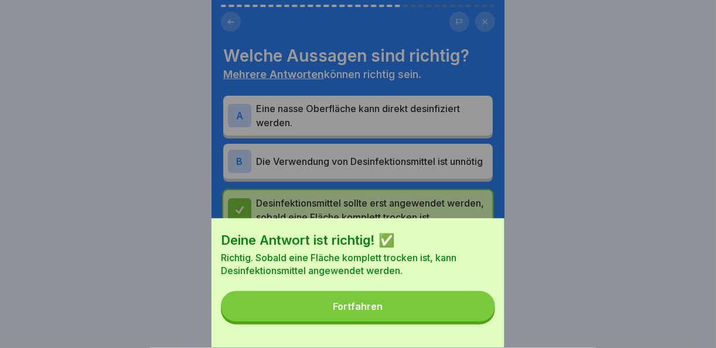
click at [473, 321] on button "Fortfahren" at bounding box center [358, 306] width 274 height 30
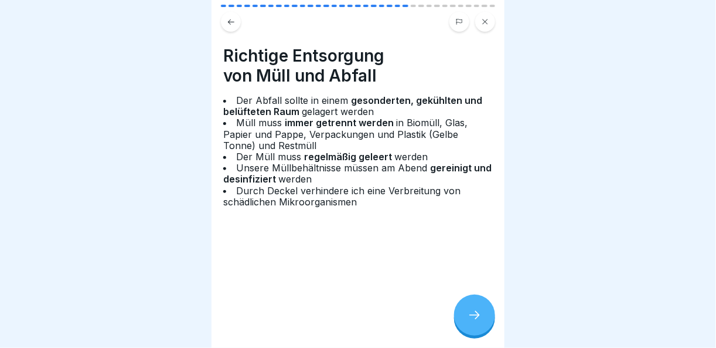
click at [473, 322] on icon at bounding box center [475, 315] width 14 height 14
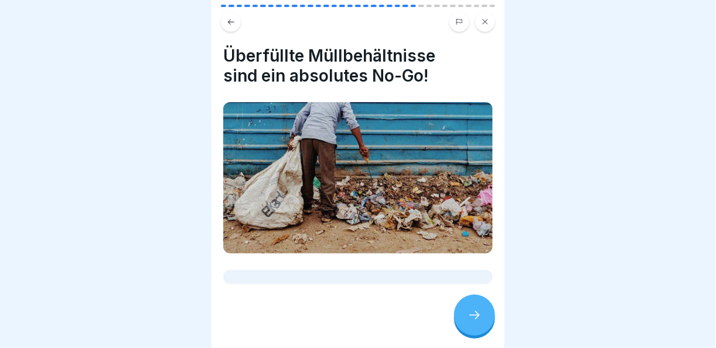
click at [473, 322] on icon at bounding box center [475, 315] width 14 height 14
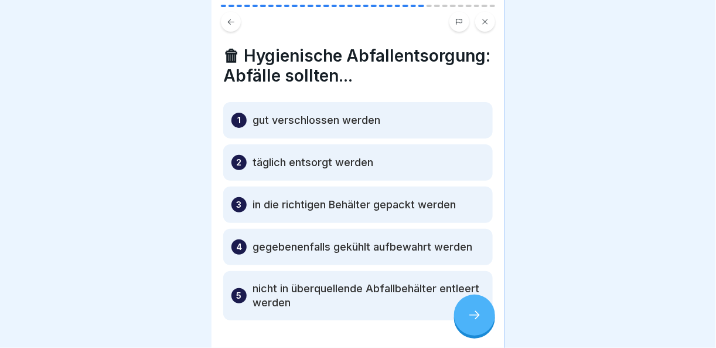
click at [473, 322] on icon at bounding box center [475, 315] width 14 height 14
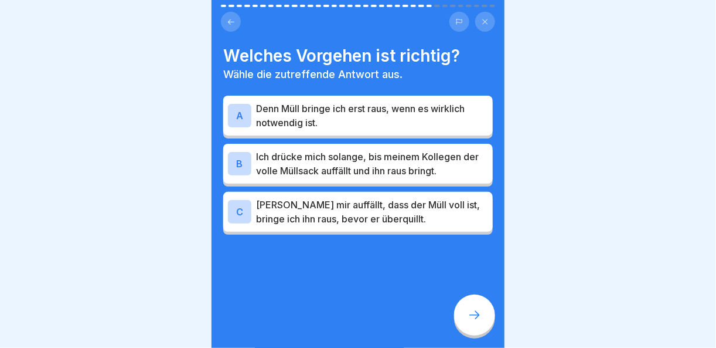
click at [409, 205] on p "[PERSON_NAME] mir auffällt, dass der Müll voll ist, bringe ich ihn raus, bevor …" at bounding box center [372, 211] width 232 height 28
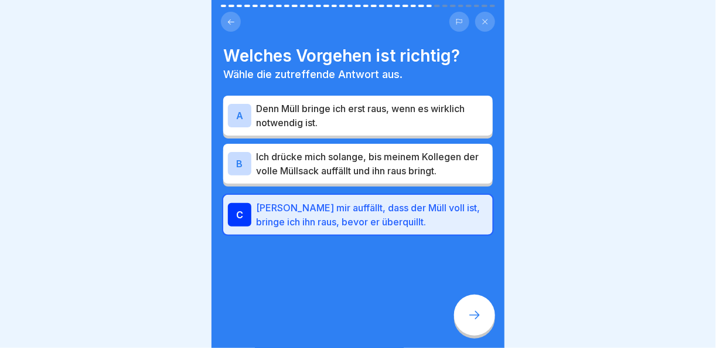
click at [482, 335] on div at bounding box center [474, 314] width 41 height 41
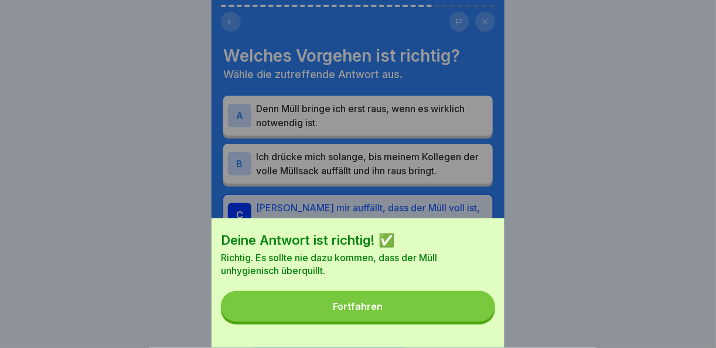
click at [480, 321] on button "Fortfahren" at bounding box center [358, 306] width 274 height 30
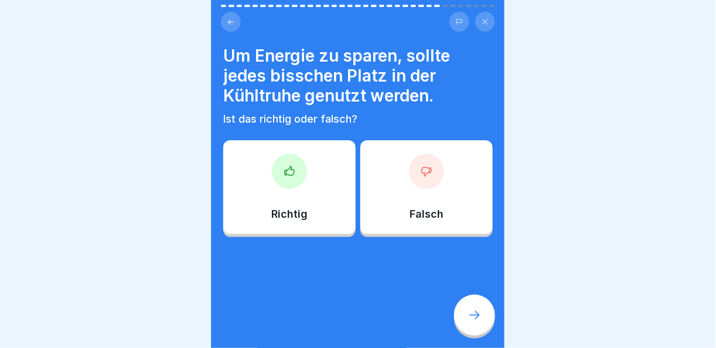
click at [430, 167] on div at bounding box center [426, 171] width 35 height 35
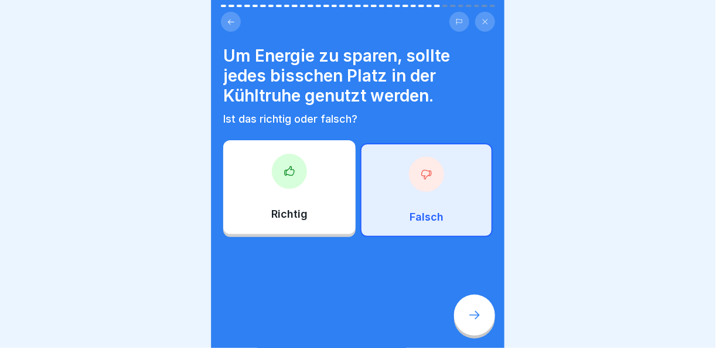
click at [467, 333] on div at bounding box center [474, 314] width 41 height 41
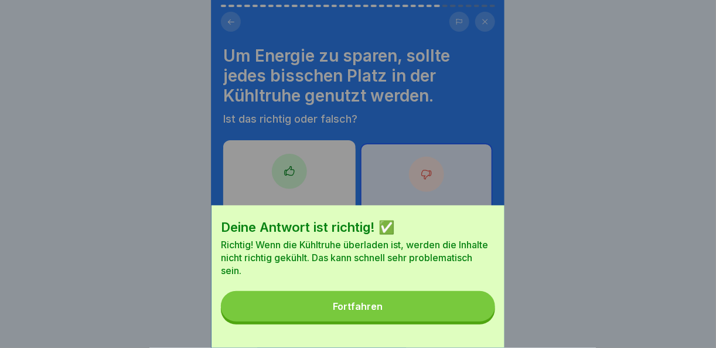
click at [461, 331] on div "Deine Antwort ist richtig! ✅ Richtig! Wenn die Kühltruhe überladen ist, werden …" at bounding box center [358, 276] width 293 height 142
click at [449, 317] on button "Fortfahren" at bounding box center [358, 306] width 274 height 30
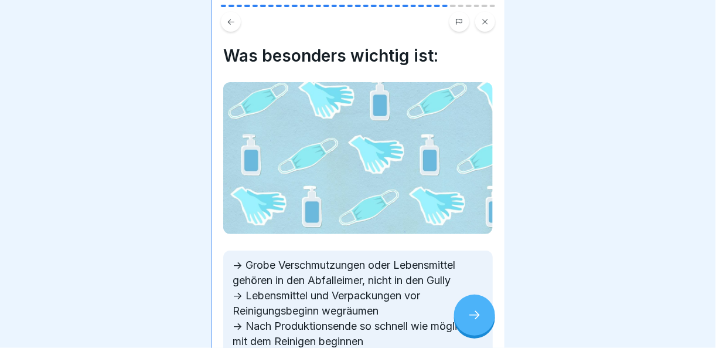
scroll to position [73, 0]
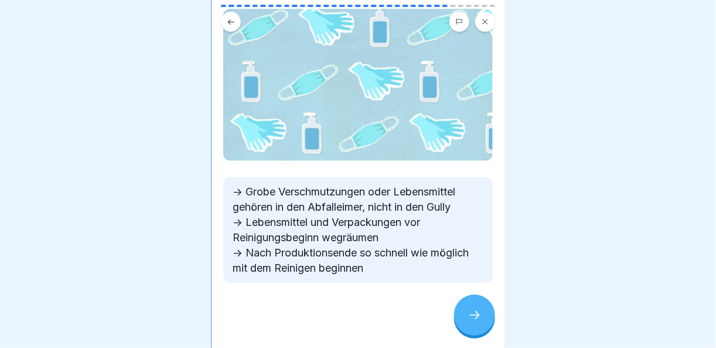
click at [462, 326] on div at bounding box center [474, 314] width 41 height 41
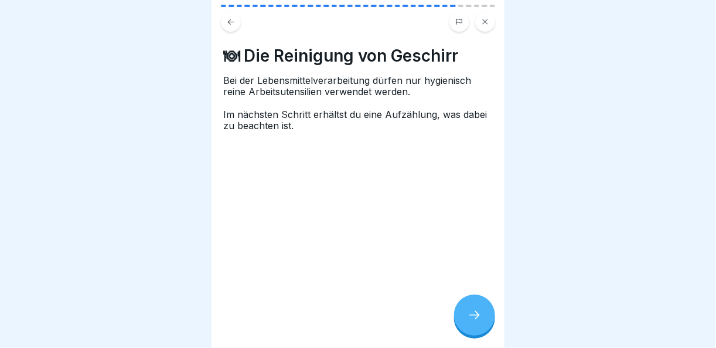
click at [462, 326] on div at bounding box center [474, 314] width 41 height 41
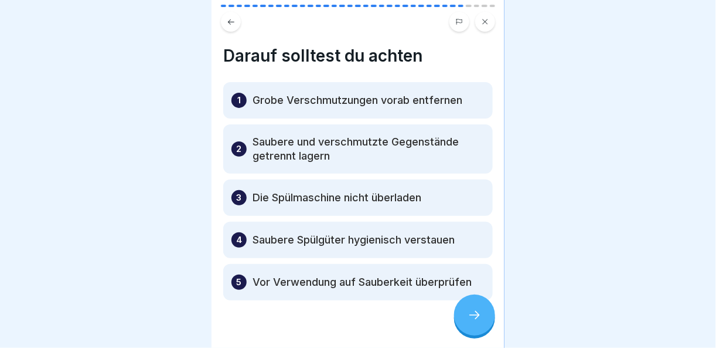
click at [462, 326] on div at bounding box center [474, 314] width 41 height 41
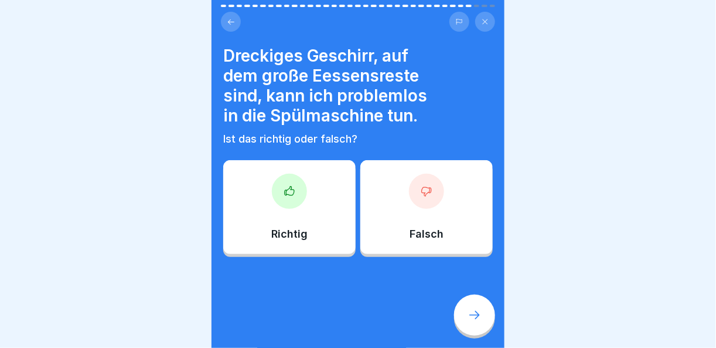
click at [416, 203] on div at bounding box center [426, 190] width 35 height 35
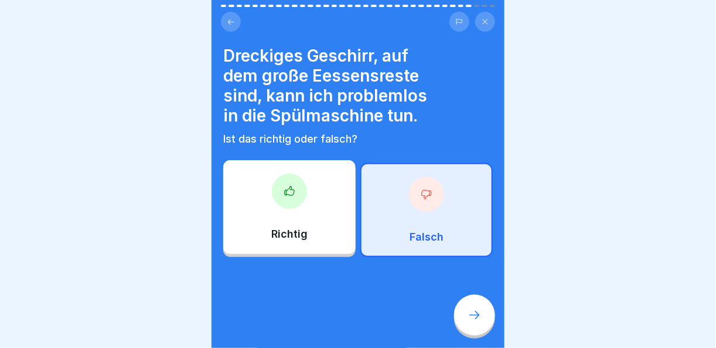
click at [462, 326] on div at bounding box center [474, 314] width 41 height 41
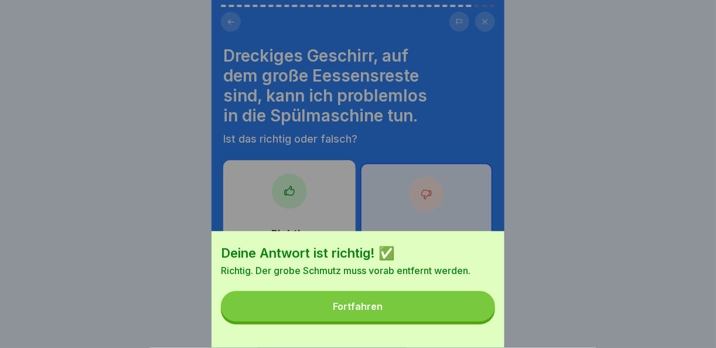
click at [460, 321] on button "Fortfahren" at bounding box center [358, 306] width 274 height 30
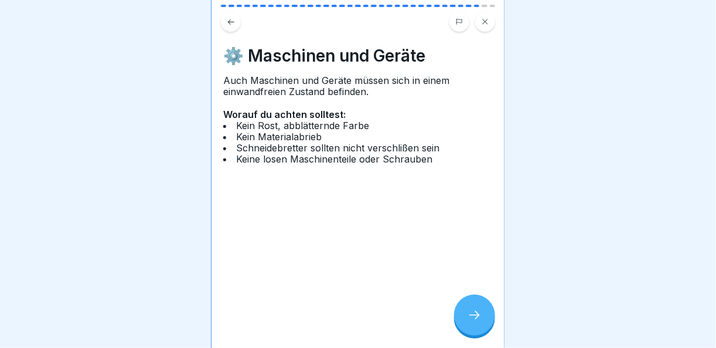
click at [474, 322] on icon at bounding box center [475, 315] width 14 height 14
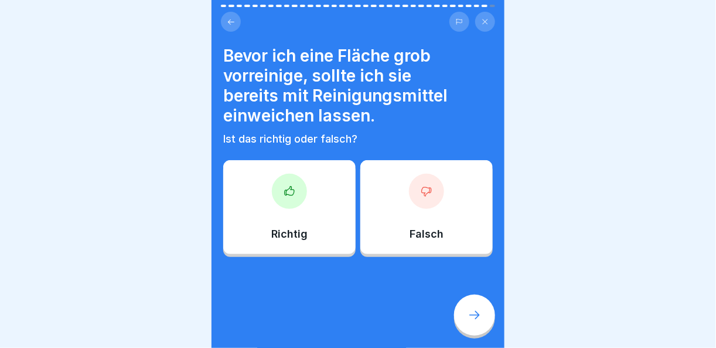
click at [297, 205] on div at bounding box center [289, 190] width 35 height 35
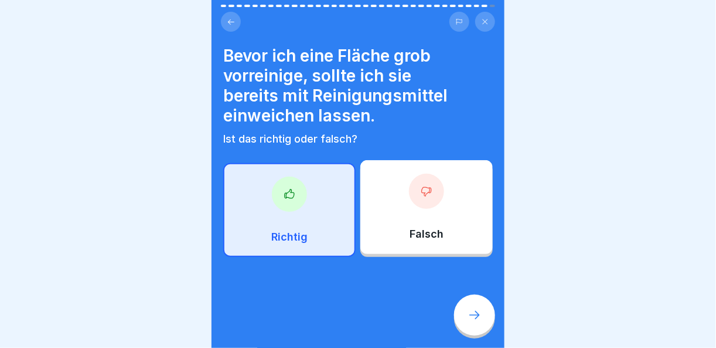
click at [461, 321] on div at bounding box center [474, 314] width 41 height 41
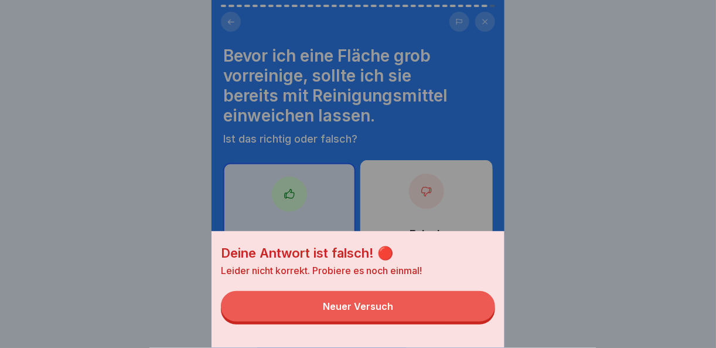
click at [457, 321] on button "Neuer Versuch" at bounding box center [358, 306] width 274 height 30
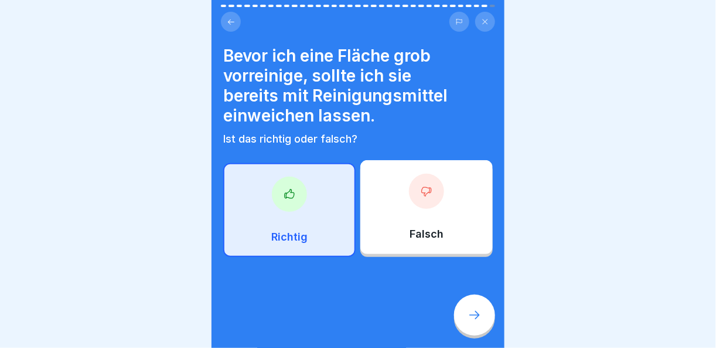
click at [434, 200] on div at bounding box center [426, 190] width 35 height 35
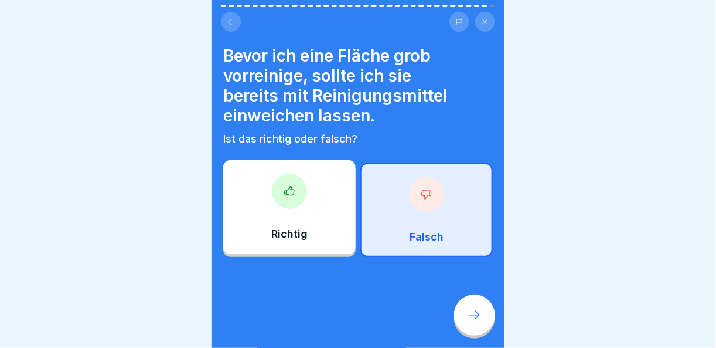
click at [468, 322] on icon at bounding box center [475, 315] width 14 height 14
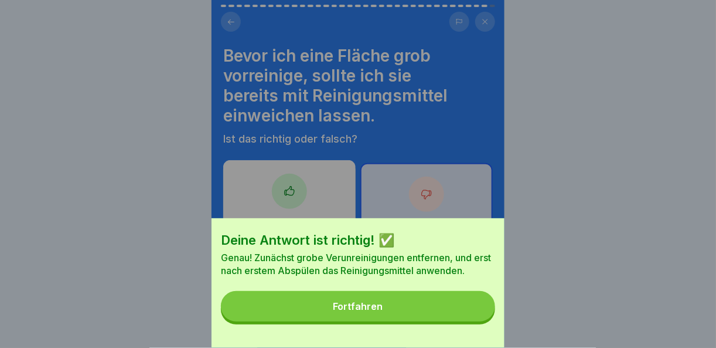
click at [376, 302] on button "Fortfahren" at bounding box center [358, 306] width 274 height 30
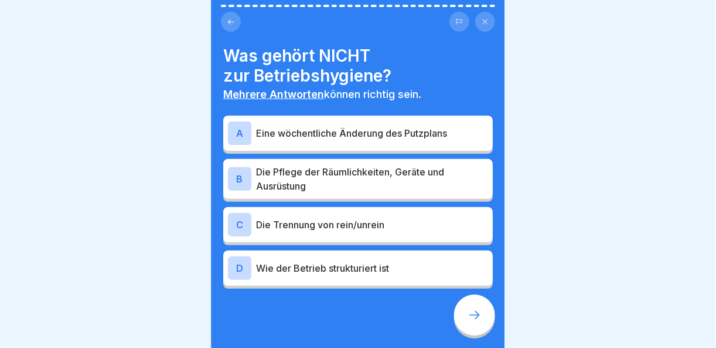
click at [400, 137] on p "Eine wöchentliche Änderung des Putzplans" at bounding box center [372, 133] width 232 height 14
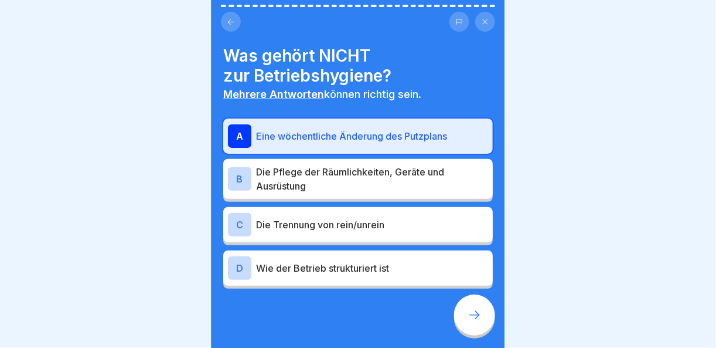
click at [395, 188] on p "Die Pflege der Räumlichkeiten, Geräte und Ausrüstung" at bounding box center [372, 179] width 232 height 28
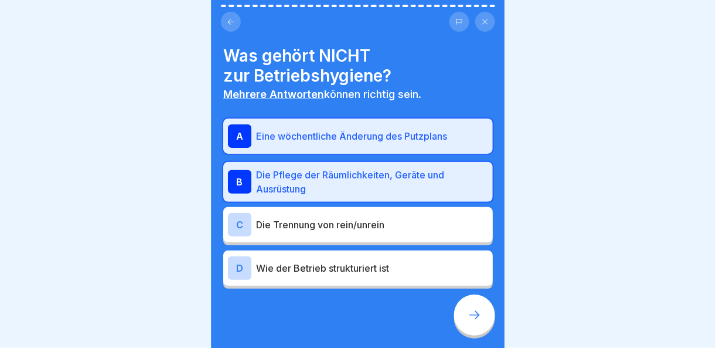
click at [395, 224] on p "Die Trennung von rein/unrein" at bounding box center [372, 224] width 232 height 14
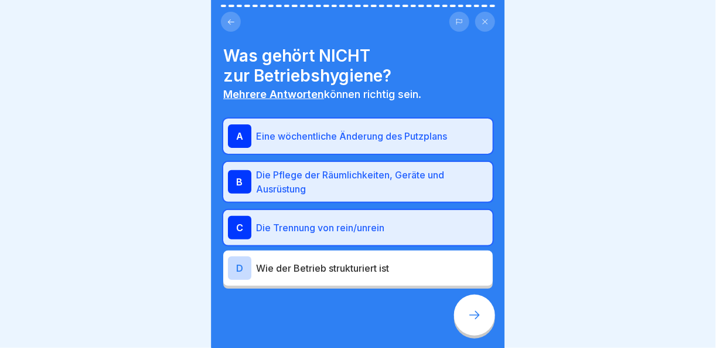
click at [473, 322] on icon at bounding box center [475, 315] width 14 height 14
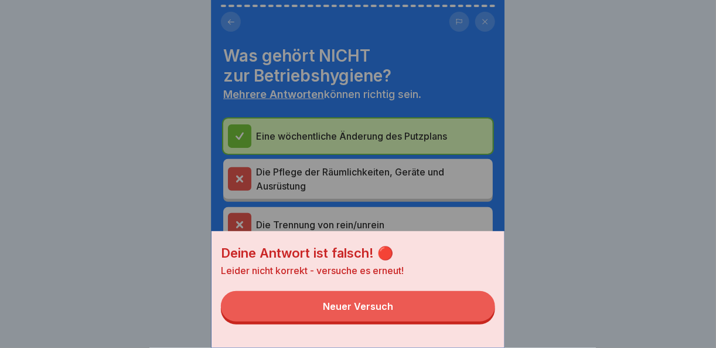
click at [449, 321] on button "Neuer Versuch" at bounding box center [358, 306] width 274 height 30
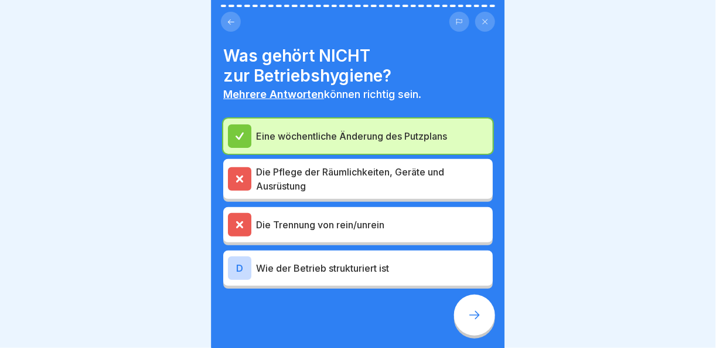
click at [487, 321] on div at bounding box center [474, 314] width 41 height 41
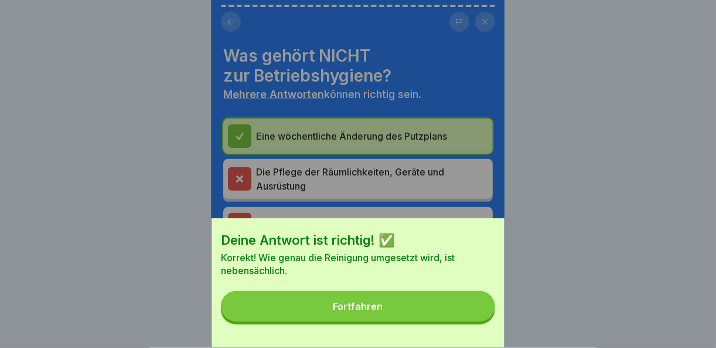
click at [482, 321] on button "Fortfahren" at bounding box center [358, 306] width 274 height 30
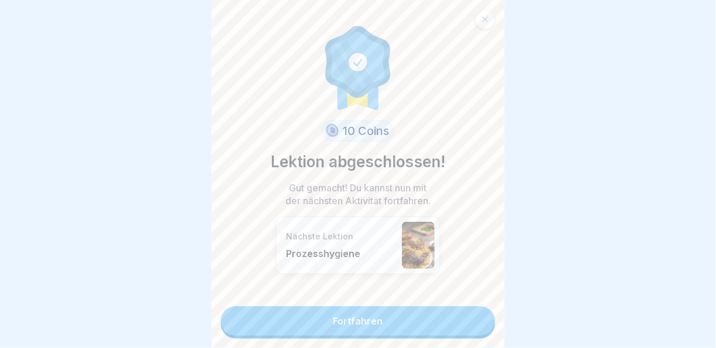
click at [452, 323] on link "Fortfahren" at bounding box center [358, 320] width 274 height 29
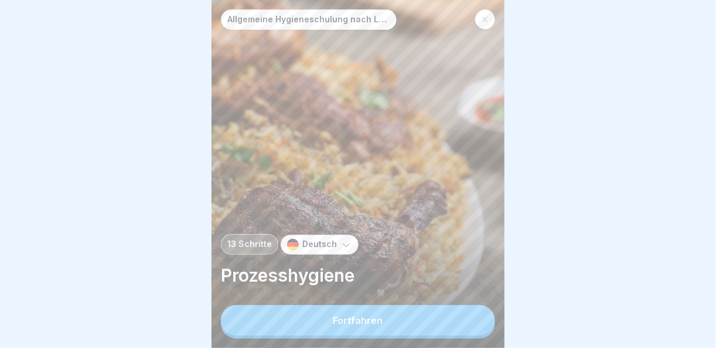
click at [440, 338] on div "Fortfahren" at bounding box center [358, 321] width 274 height 33
click at [438, 333] on button "Fortfahren" at bounding box center [358, 320] width 274 height 30
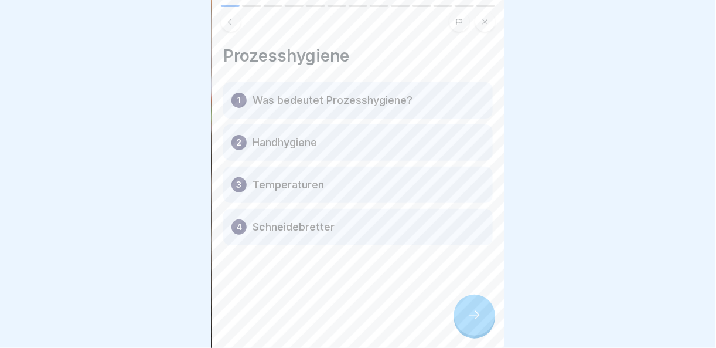
click at [469, 322] on icon at bounding box center [475, 315] width 14 height 14
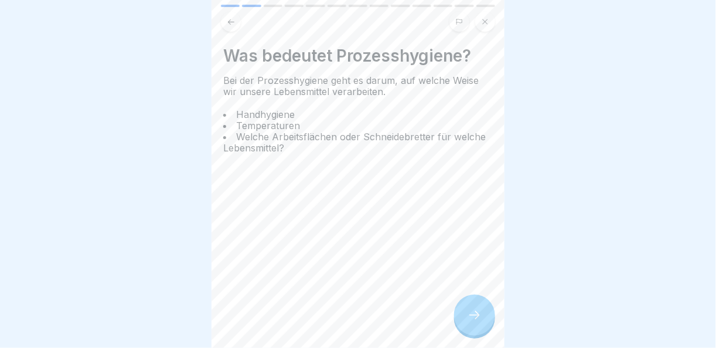
click at [469, 322] on icon at bounding box center [475, 315] width 14 height 14
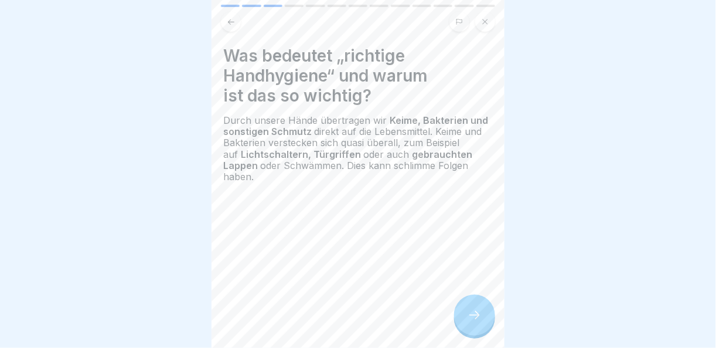
click at [469, 322] on icon at bounding box center [475, 315] width 14 height 14
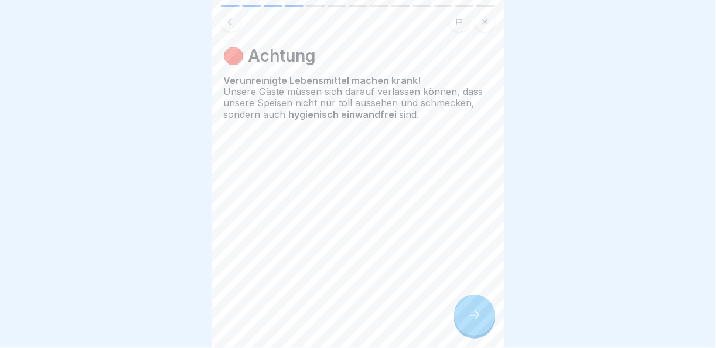
click at [469, 322] on icon at bounding box center [475, 315] width 14 height 14
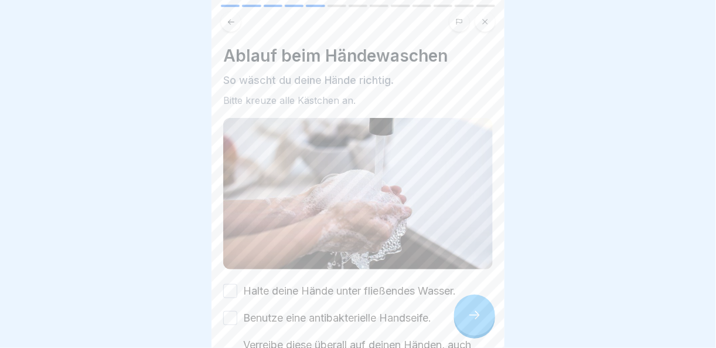
drag, startPoint x: 233, startPoint y: 285, endPoint x: 227, endPoint y: 308, distance: 23.6
click at [233, 285] on button "Halte deine Hände unter fließendes Wasser." at bounding box center [230, 291] width 14 height 14
click at [227, 311] on button "Benutze eine antibakterielle Handseife." at bounding box center [230, 318] width 14 height 14
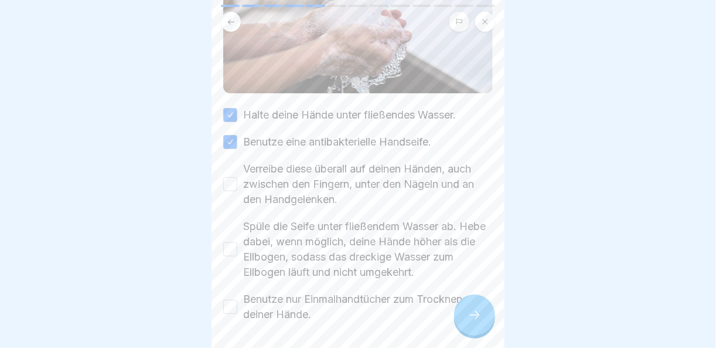
click at [227, 177] on button "Verreibe diese überall auf deinen Händen, auch zwischen den Fingern, unter den …" at bounding box center [230, 184] width 14 height 14
drag, startPoint x: 231, startPoint y: 230, endPoint x: 232, endPoint y: 245, distance: 14.7
click at [231, 234] on div "Spüle die Seife unter fließendem Wasser ab. Hebe dabei, wenn möglich, deine Hän…" at bounding box center [358, 249] width 270 height 61
click at [232, 245] on button "Spüle die Seife unter fließendem Wasser ab. Hebe dabei, wenn möglich, deine Hän…" at bounding box center [230, 249] width 14 height 14
drag, startPoint x: 233, startPoint y: 291, endPoint x: 234, endPoint y: 300, distance: 9.4
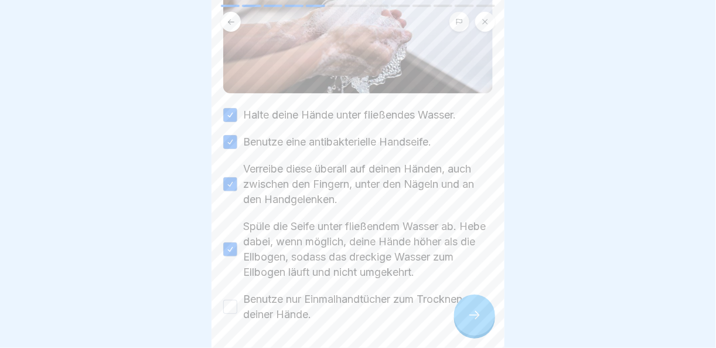
click at [233, 295] on div "Benutze nur Einmalhandtücher zum Trocknen deiner Hände." at bounding box center [358, 306] width 270 height 30
click at [234, 304] on button "Benutze nur Einmalhandtücher zum Trocknen deiner Hände." at bounding box center [230, 306] width 14 height 14
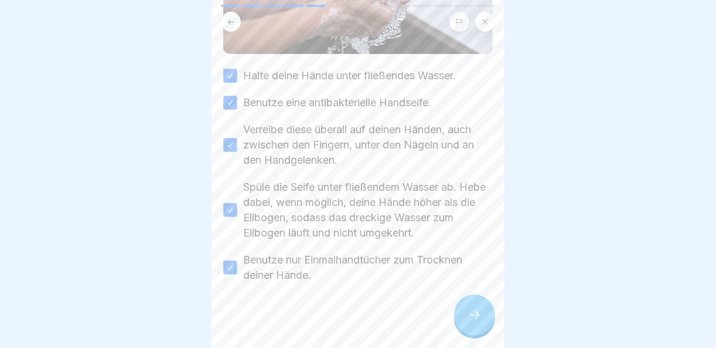
click at [490, 328] on div at bounding box center [474, 314] width 41 height 41
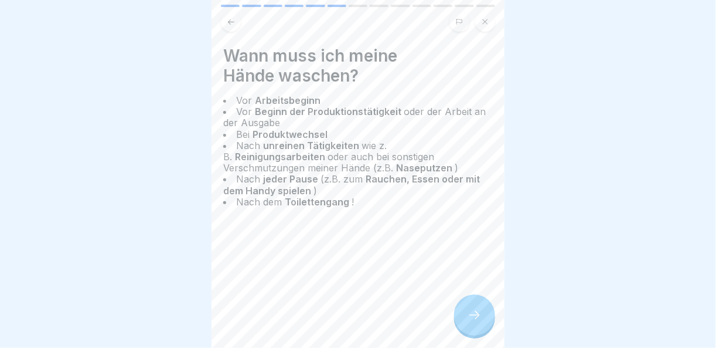
click at [489, 328] on div at bounding box center [474, 314] width 41 height 41
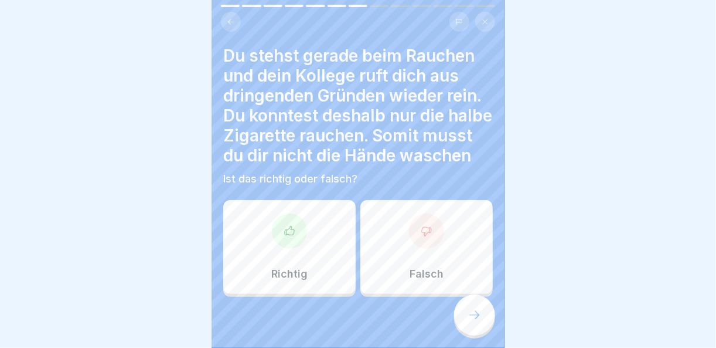
click at [422, 236] on icon at bounding box center [426, 231] width 9 height 9
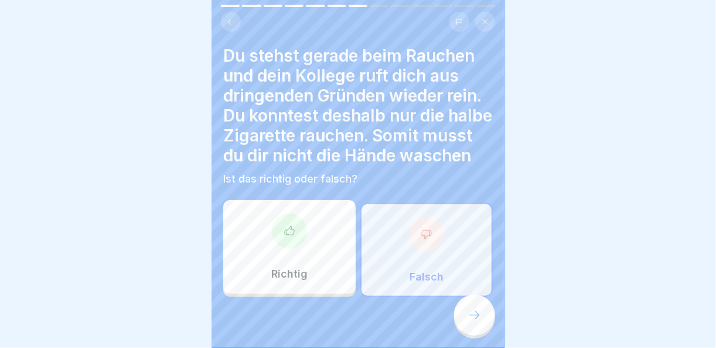
click at [466, 315] on div at bounding box center [474, 314] width 41 height 41
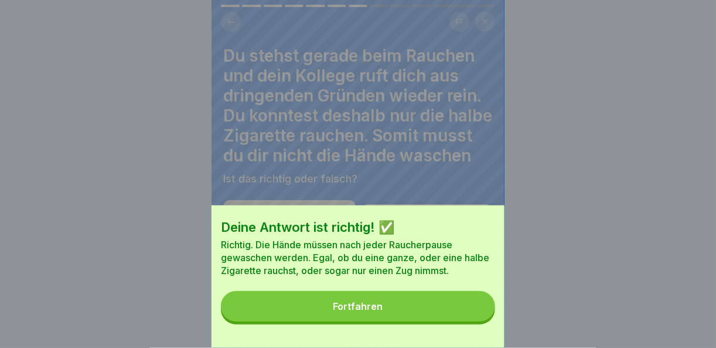
click at [466, 315] on button "Fortfahren" at bounding box center [358, 306] width 274 height 30
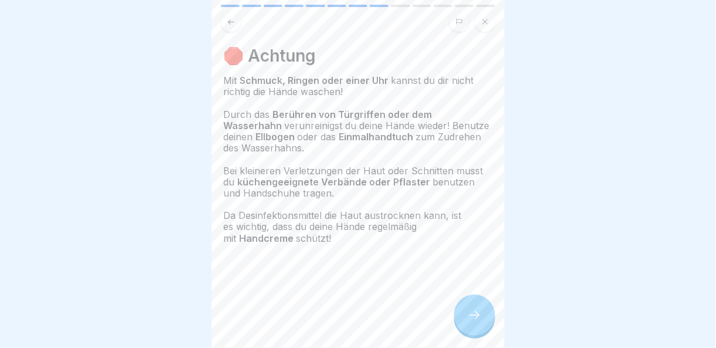
click at [492, 335] on div "🛑 Achtung Mit Schmuck, Ringen oder einer Uhr kannst du dir nicht richtig die Hä…" at bounding box center [358, 174] width 293 height 348
click at [486, 332] on div at bounding box center [474, 314] width 41 height 41
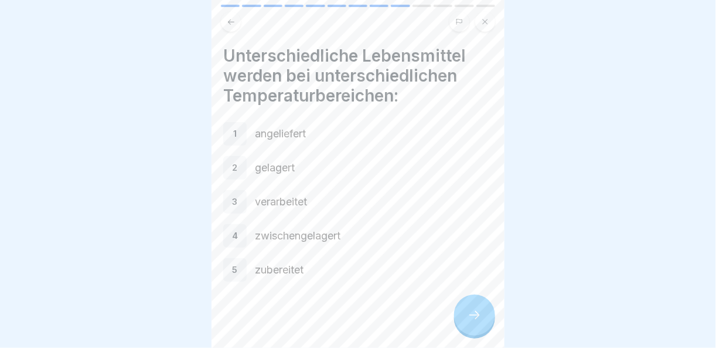
click at [484, 331] on div at bounding box center [474, 314] width 41 height 41
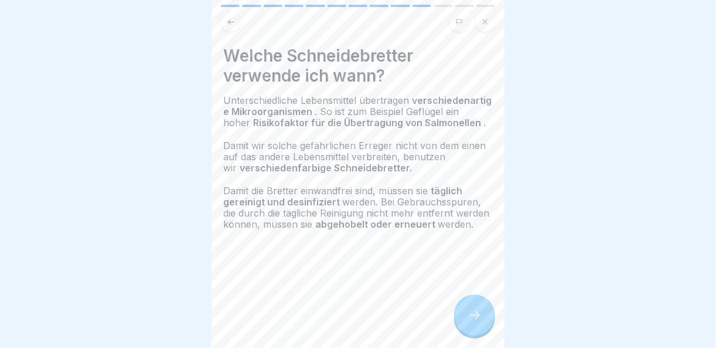
click at [484, 331] on div at bounding box center [474, 314] width 41 height 41
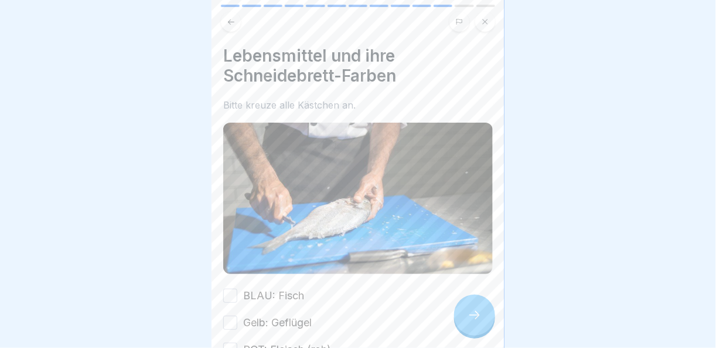
scroll to position [117, 0]
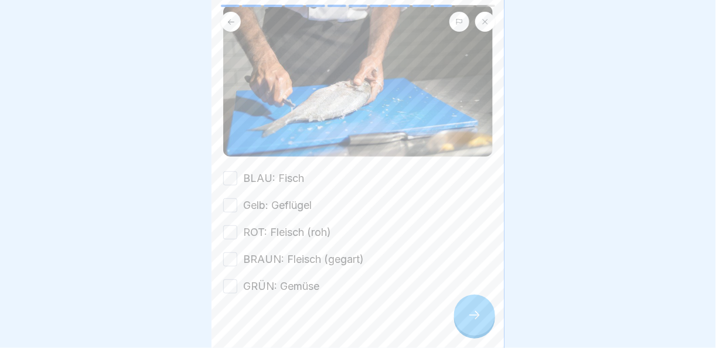
click at [230, 171] on button "BLAU: Fisch" at bounding box center [230, 178] width 14 height 14
click at [230, 205] on button "Gelb: Geflügel" at bounding box center [230, 205] width 14 height 14
click at [232, 236] on div "BLAU: Fisch Gelb: Geflügel ROT: Fleisch (roh) BRAUN: Fleisch (gegart) GRÜN: Gem…" at bounding box center [358, 232] width 270 height 123
click at [235, 267] on div "BLAU: Fisch Gelb: Geflügel ROT: Fleisch (roh) BRAUN: Fleisch (gegart) GRÜN: Gem…" at bounding box center [358, 232] width 270 height 123
drag, startPoint x: 232, startPoint y: 232, endPoint x: 231, endPoint y: 226, distance: 6.6
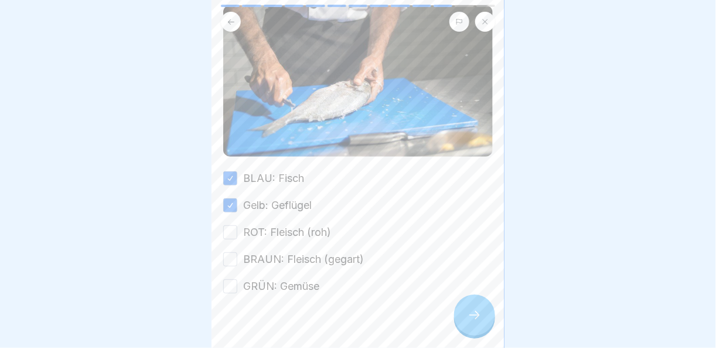
click at [232, 231] on button "ROT: Fleisch (roh)" at bounding box center [230, 232] width 14 height 14
click at [230, 252] on button "BRAUN: Fleisch (gegart)" at bounding box center [230, 259] width 14 height 14
click at [233, 284] on button "GRÜN: Gemüse" at bounding box center [230, 286] width 14 height 14
click at [483, 323] on div at bounding box center [474, 314] width 41 height 41
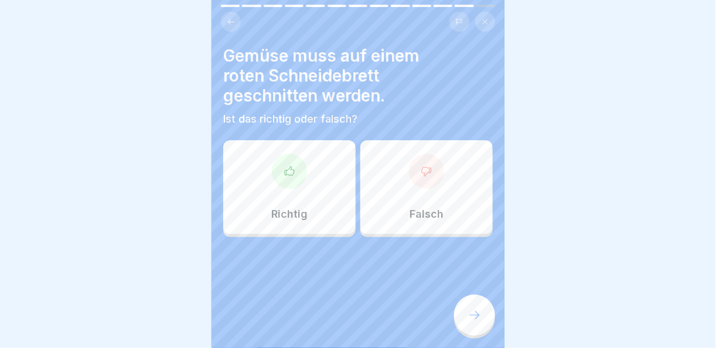
click at [409, 176] on div at bounding box center [426, 171] width 35 height 35
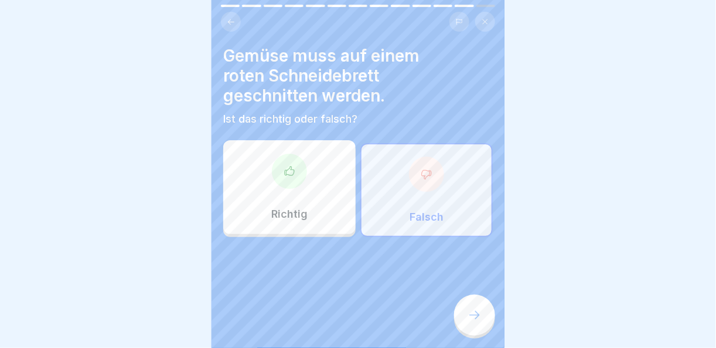
click at [463, 314] on div at bounding box center [474, 314] width 41 height 41
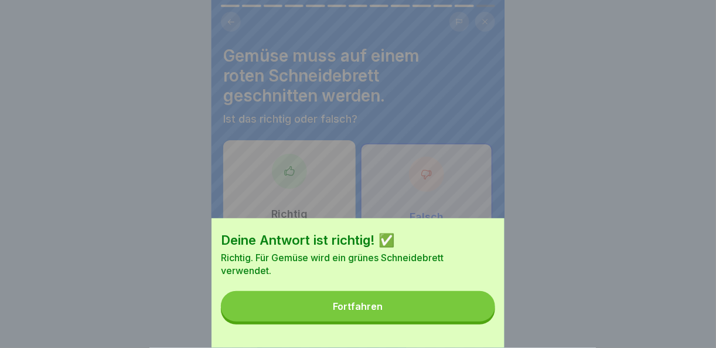
click at [455, 317] on button "Fortfahren" at bounding box center [358, 306] width 274 height 30
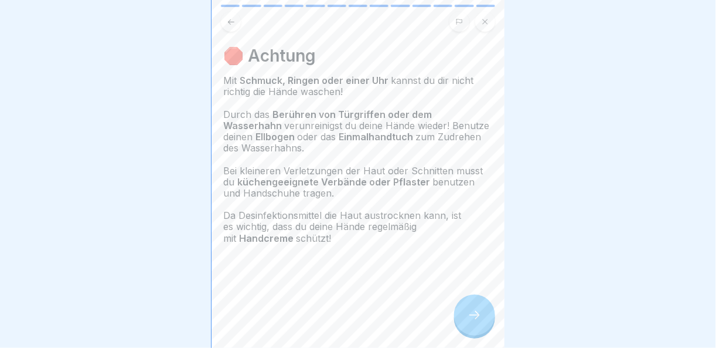
click at [479, 322] on icon at bounding box center [475, 315] width 14 height 14
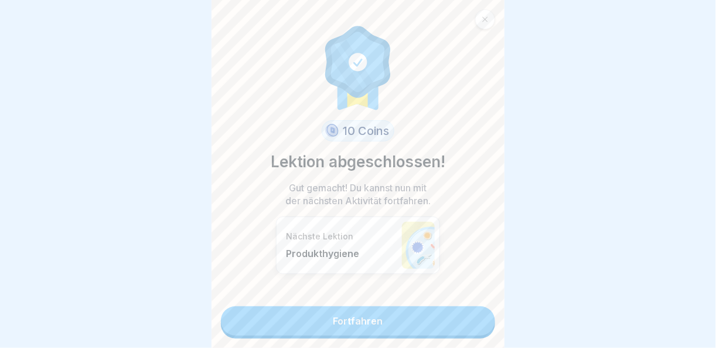
click at [479, 323] on link "Fortfahren" at bounding box center [358, 320] width 274 height 29
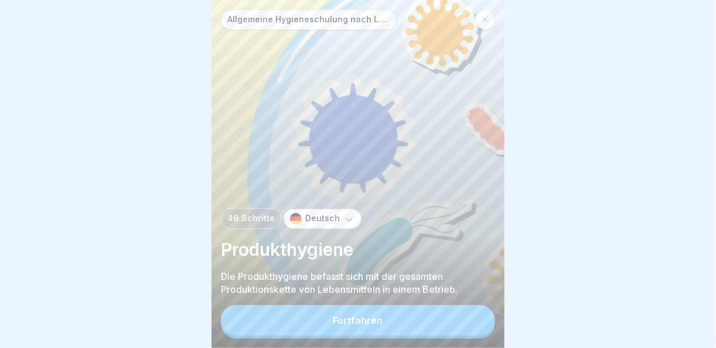
click at [479, 323] on button "Fortfahren" at bounding box center [358, 320] width 274 height 30
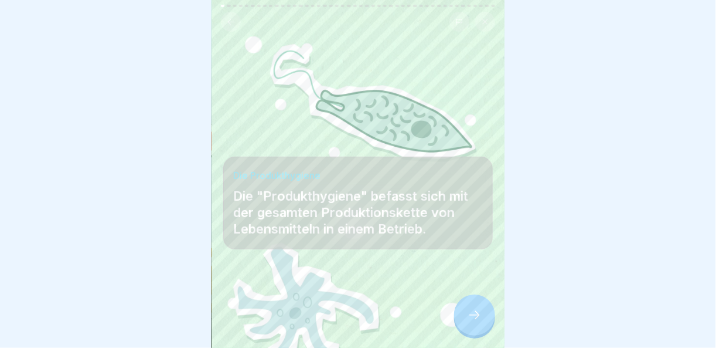
scroll to position [8, 0]
click at [476, 306] on div at bounding box center [474, 314] width 41 height 41
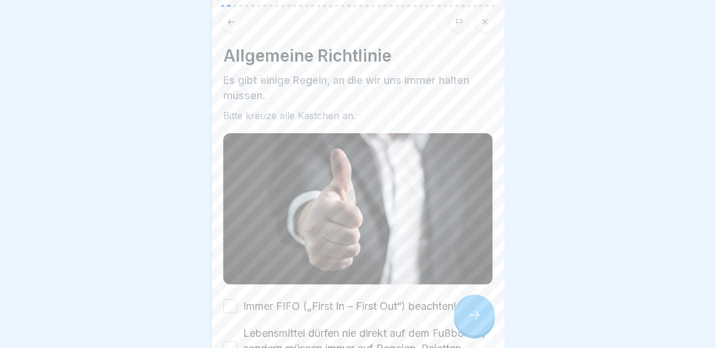
scroll to position [117, 0]
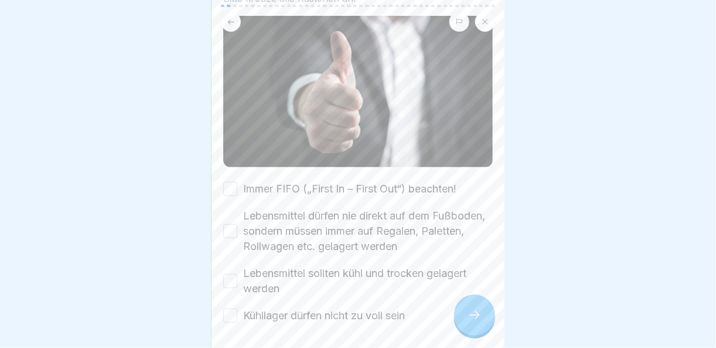
click at [230, 182] on button "Immer FIFO („First In – First Out“) beachten!" at bounding box center [230, 189] width 14 height 14
click at [232, 224] on button "Lebensmittel dürfen nie direkt auf dem Fußboden, sondern müssen immer auf Regal…" at bounding box center [230, 231] width 14 height 14
click at [233, 274] on button "Lebensmittel sollten kühl und trocken gelagert werden" at bounding box center [230, 281] width 14 height 14
click at [233, 308] on button "Kühllager dürfen nicht zu voll sein" at bounding box center [230, 315] width 14 height 14
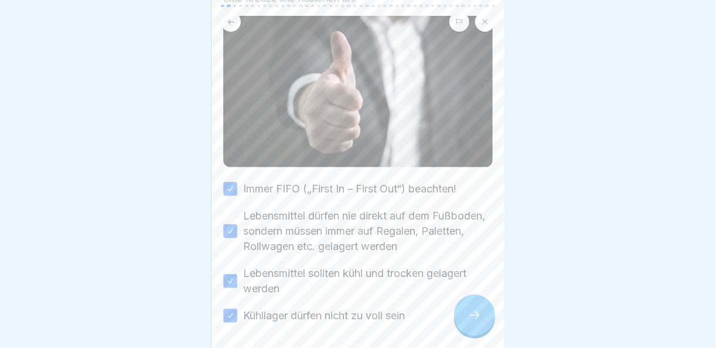
scroll to position [158, 0]
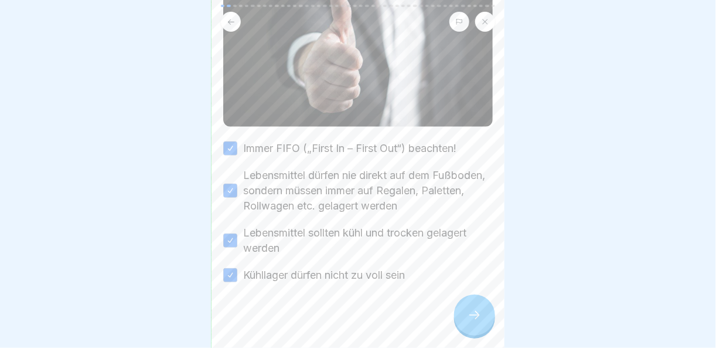
click at [476, 312] on icon at bounding box center [475, 315] width 14 height 14
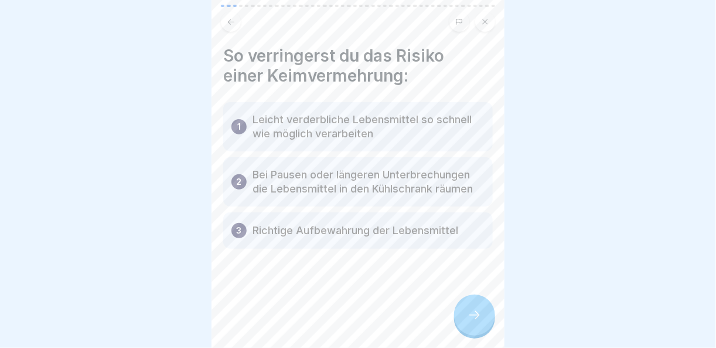
click at [476, 312] on icon at bounding box center [475, 315] width 14 height 14
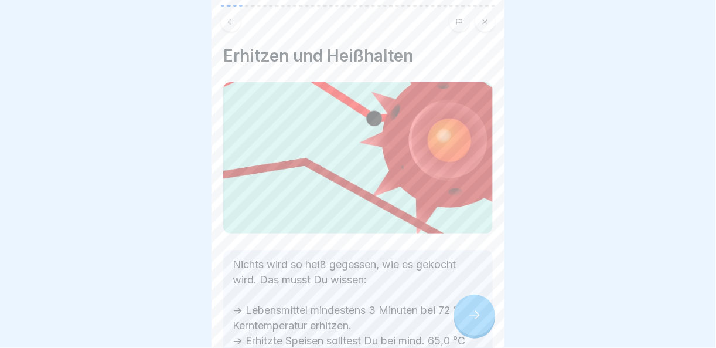
scroll to position [88, 0]
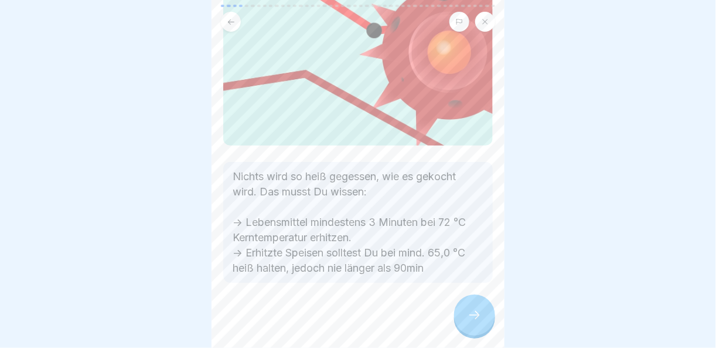
click at [483, 324] on div at bounding box center [474, 314] width 41 height 41
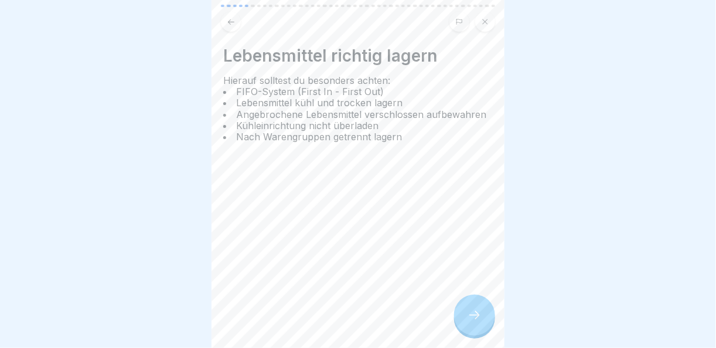
click at [483, 324] on div at bounding box center [474, 314] width 41 height 41
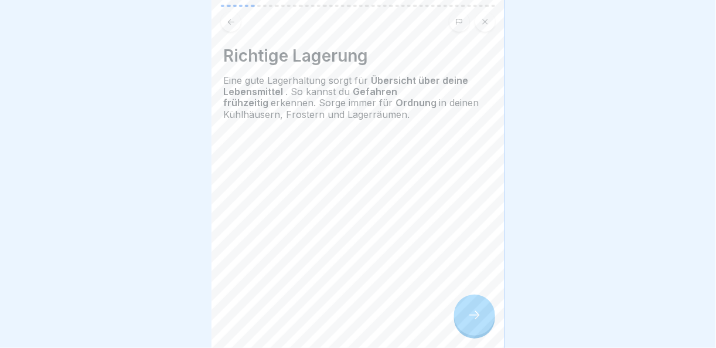
click at [483, 324] on div at bounding box center [474, 314] width 41 height 41
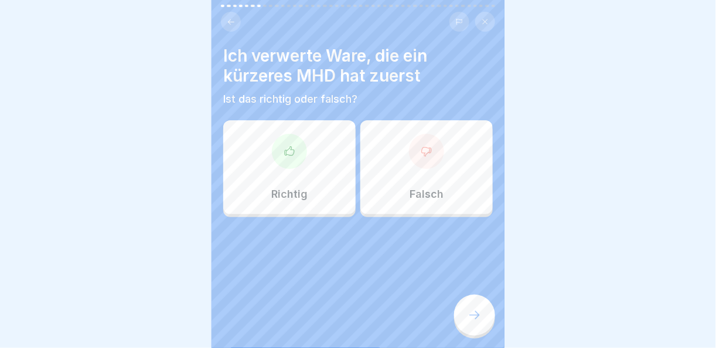
click at [295, 154] on div at bounding box center [289, 151] width 35 height 35
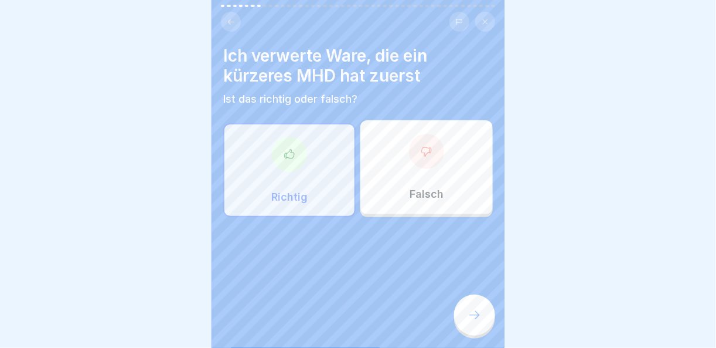
click at [472, 314] on icon at bounding box center [475, 315] width 14 height 14
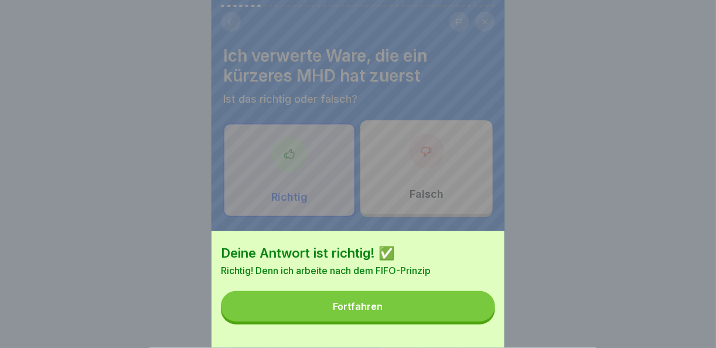
click at [472, 315] on button "Fortfahren" at bounding box center [358, 306] width 274 height 30
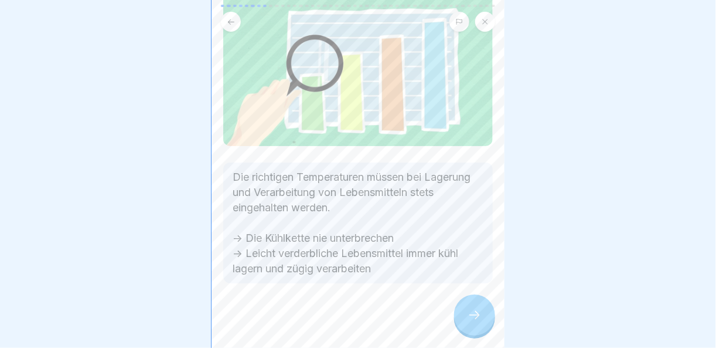
click at [492, 308] on div at bounding box center [474, 314] width 41 height 41
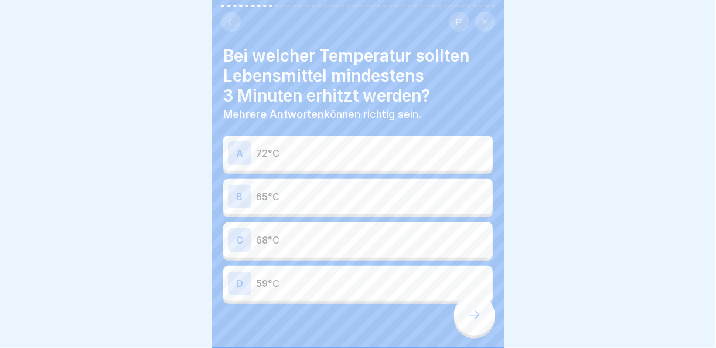
click at [393, 192] on p "65°C" at bounding box center [372, 196] width 232 height 14
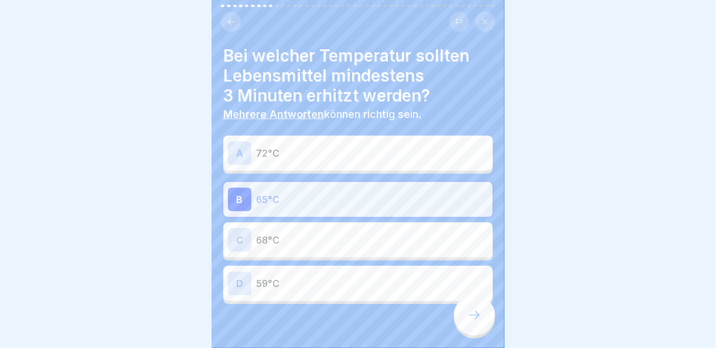
click at [479, 315] on icon at bounding box center [474, 315] width 11 height 8
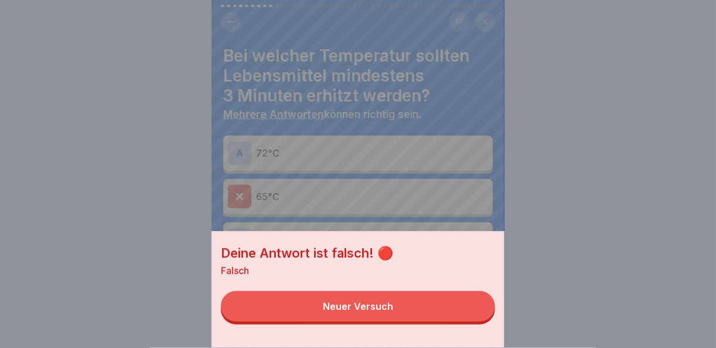
click at [477, 315] on button "Neuer Versuch" at bounding box center [358, 306] width 274 height 30
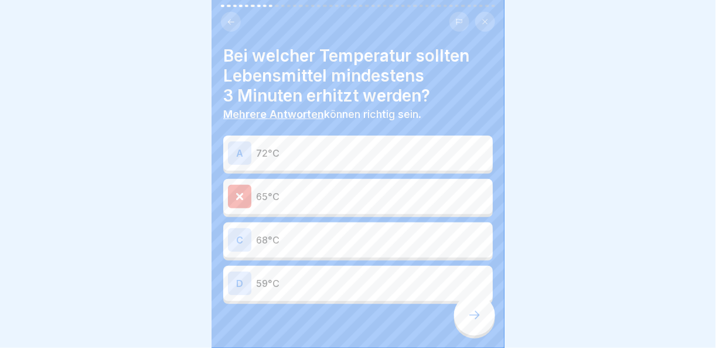
click at [259, 192] on p "65°C" at bounding box center [372, 196] width 232 height 14
click at [239, 247] on div "C 68°C" at bounding box center [358, 239] width 270 height 35
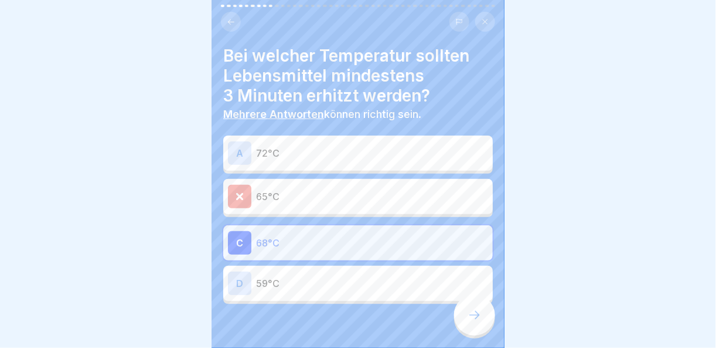
click at [254, 236] on div "C 68°C" at bounding box center [358, 242] width 260 height 23
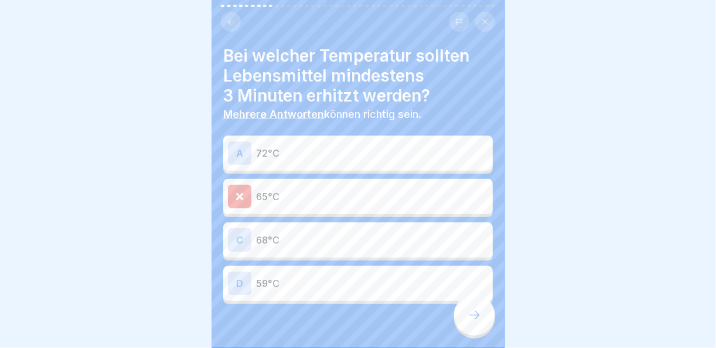
click at [279, 239] on div "C 68°C" at bounding box center [358, 239] width 260 height 23
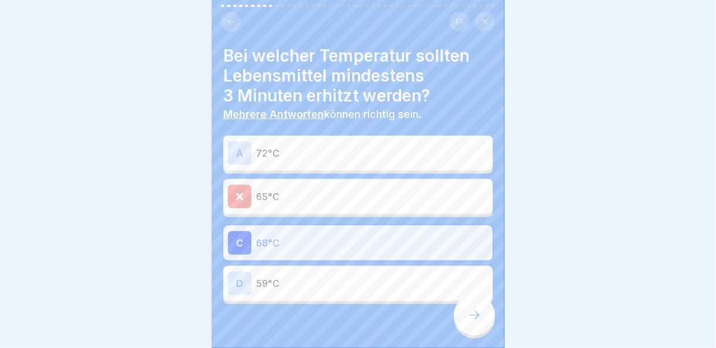
click at [478, 326] on div at bounding box center [474, 314] width 41 height 41
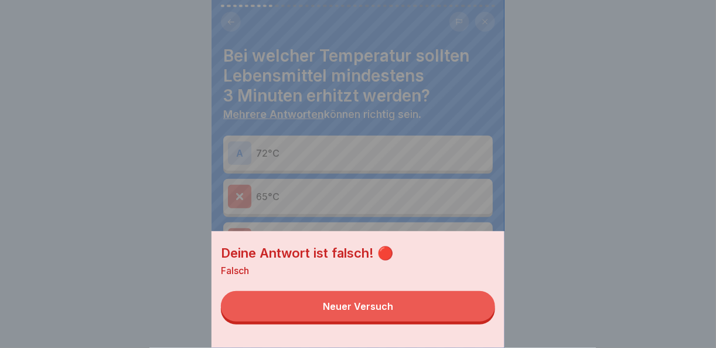
click at [458, 321] on button "Neuer Versuch" at bounding box center [358, 306] width 274 height 30
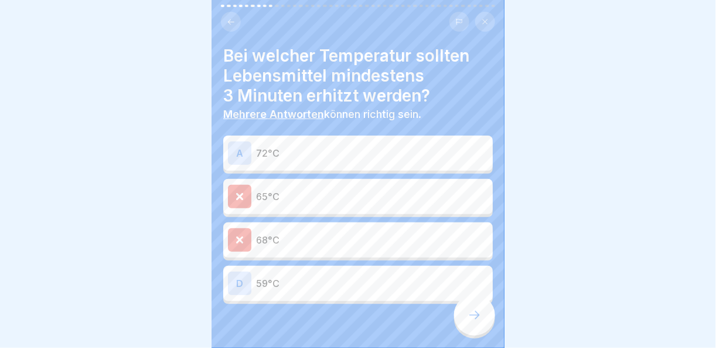
click at [246, 283] on div "D" at bounding box center [239, 282] width 23 height 23
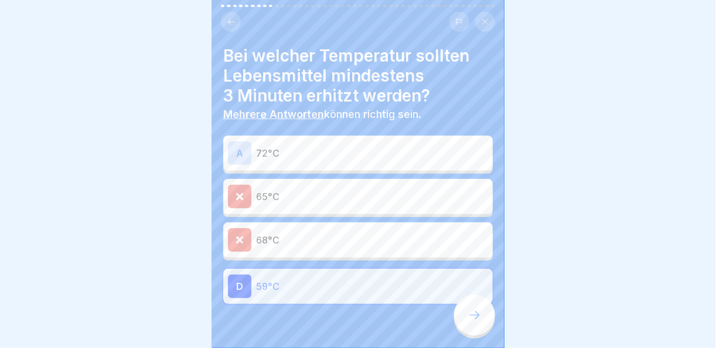
click at [311, 146] on p "72°C" at bounding box center [372, 153] width 232 height 14
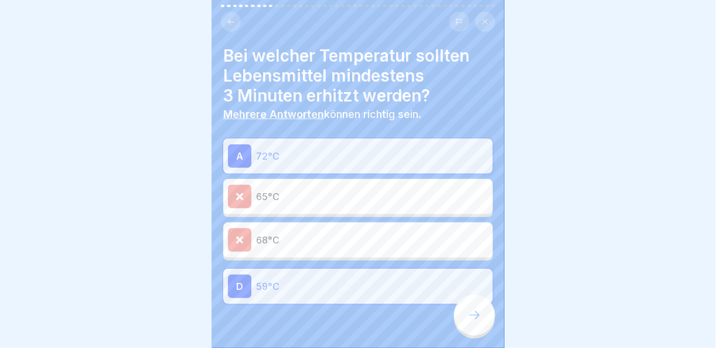
click at [471, 321] on icon at bounding box center [475, 315] width 14 height 14
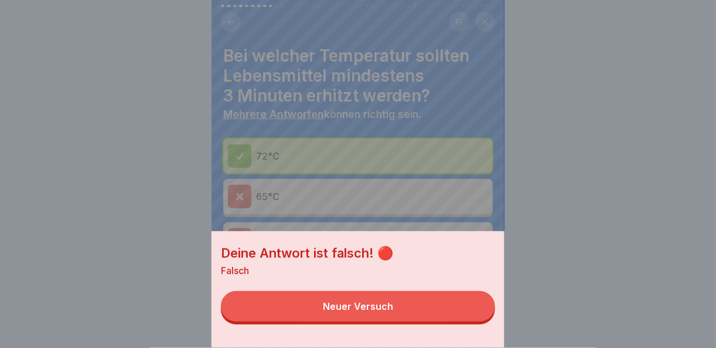
click at [455, 321] on button "Neuer Versuch" at bounding box center [358, 306] width 274 height 30
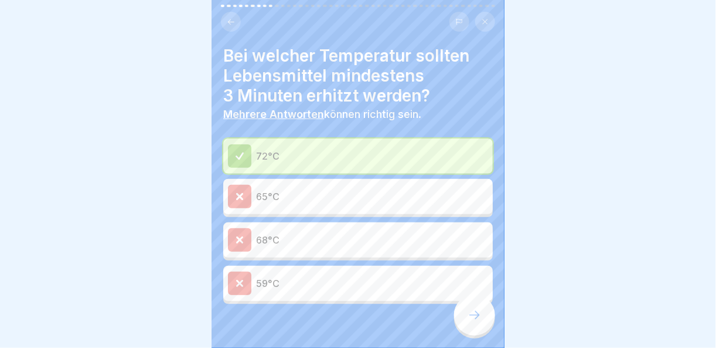
click at [376, 149] on p "72°C" at bounding box center [372, 156] width 232 height 14
click at [492, 328] on div "Bei welcher Temperatur sollten Lebensmittel mindestens 3 Minuten erhitzt werden…" at bounding box center [358, 174] width 293 height 348
click at [466, 320] on div at bounding box center [474, 314] width 41 height 41
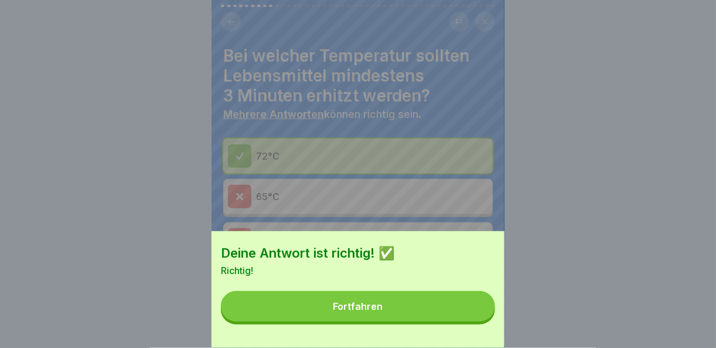
click at [451, 319] on button "Fortfahren" at bounding box center [358, 306] width 274 height 30
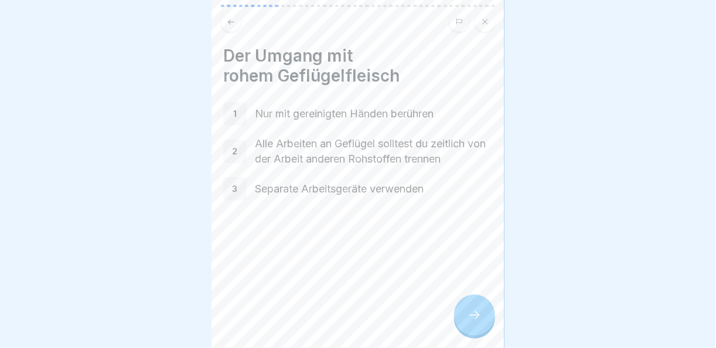
click at [483, 315] on div at bounding box center [474, 314] width 41 height 41
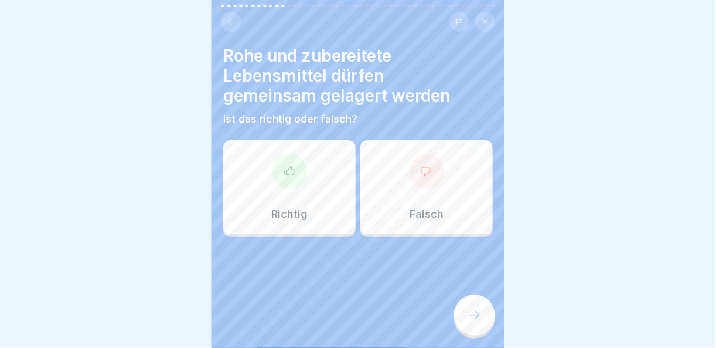
click at [436, 159] on div at bounding box center [426, 171] width 35 height 35
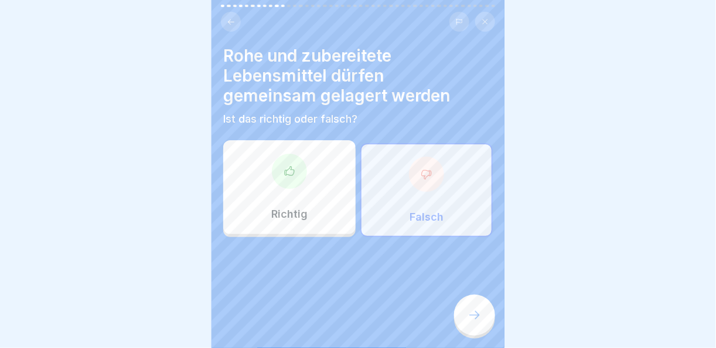
click at [464, 318] on div at bounding box center [474, 314] width 41 height 41
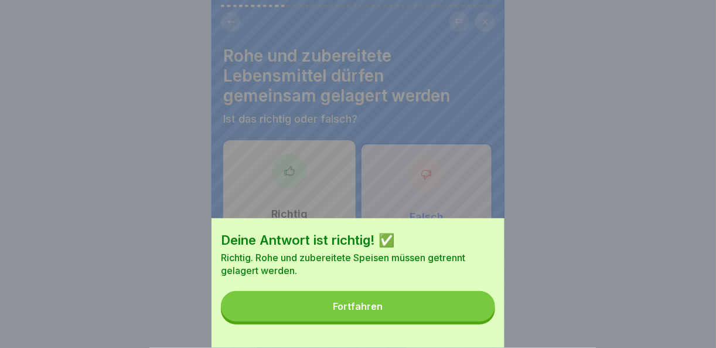
click at [437, 318] on button "Fortfahren" at bounding box center [358, 306] width 274 height 30
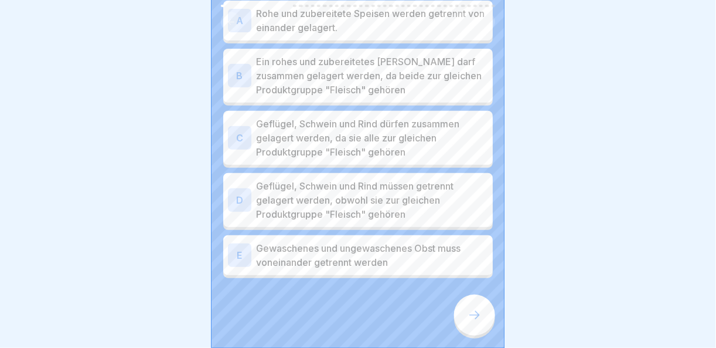
scroll to position [0, 0]
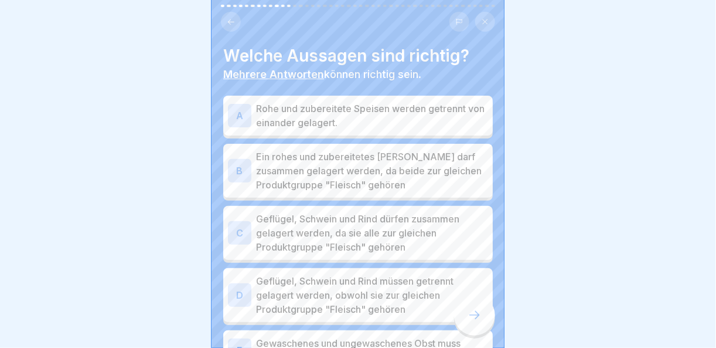
click at [286, 102] on p "Rohe und zubereitete Speisen werden getrennt von einander gelagert." at bounding box center [372, 115] width 232 height 28
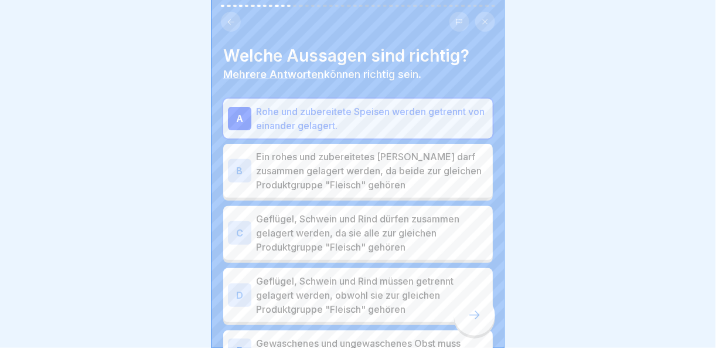
scroll to position [59, 0]
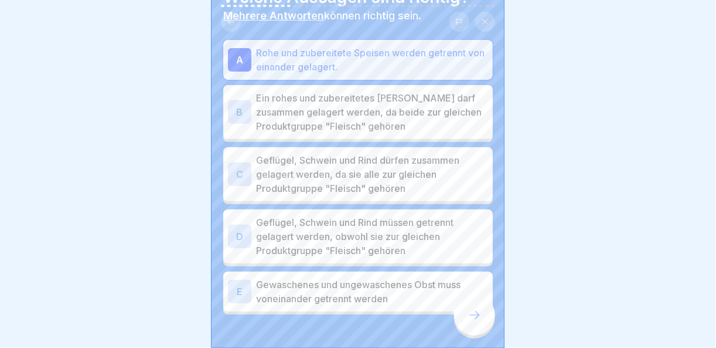
click at [427, 233] on p "Geflügel, Schwein und Rind müssen getrennt gelagert werden, obwohl sie zur glei…" at bounding box center [372, 236] width 232 height 42
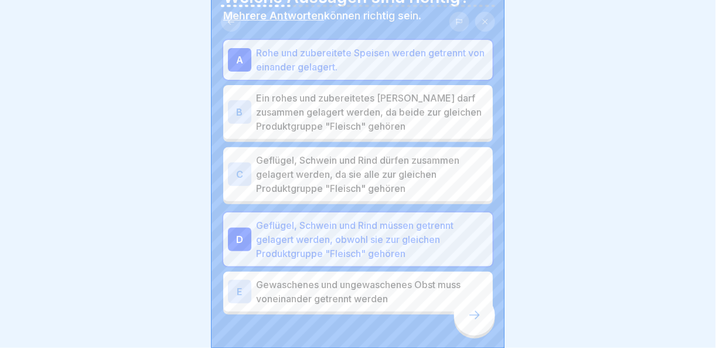
click at [427, 283] on p "Gewaschenes und ungewaschenes Obst muss voneinander getrennt werden" at bounding box center [372, 291] width 232 height 28
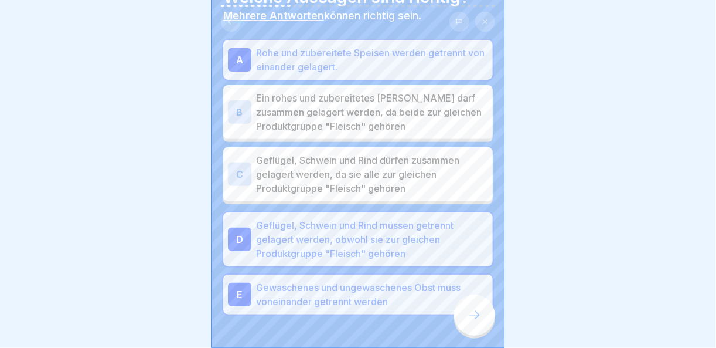
click at [470, 305] on div at bounding box center [474, 314] width 41 height 41
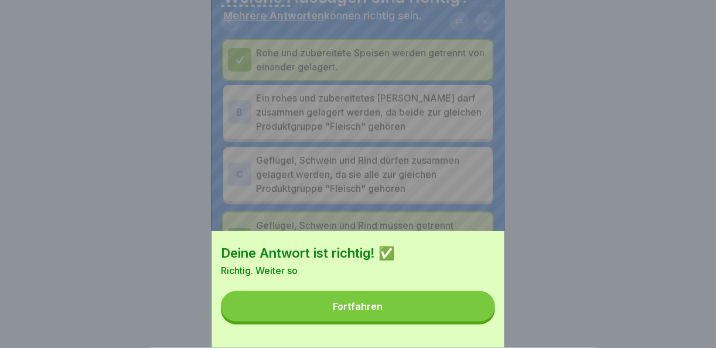
click at [459, 311] on button "Fortfahren" at bounding box center [358, 306] width 274 height 30
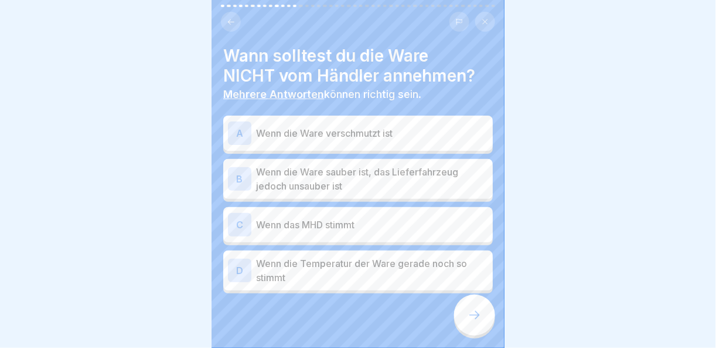
click at [424, 126] on p "Wenn die Ware verschmutzt ist" at bounding box center [372, 133] width 232 height 14
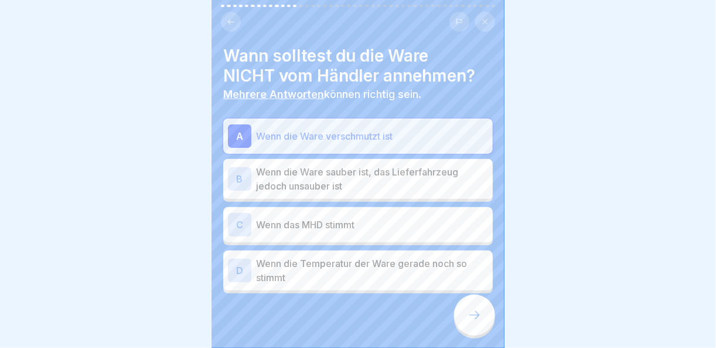
click at [377, 218] on p "Wenn das MHD stimmt" at bounding box center [372, 224] width 232 height 14
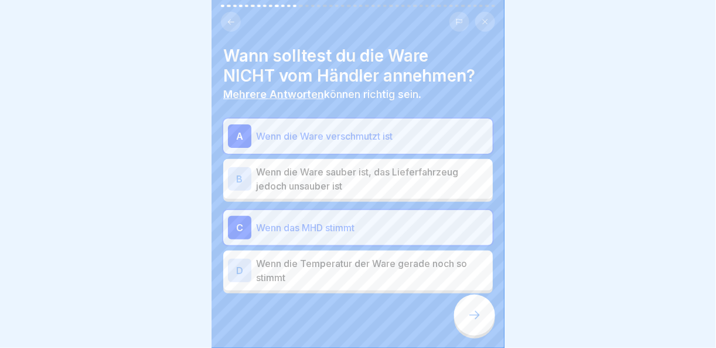
click at [359, 271] on p "Wenn die Temperatur der Ware gerade noch so stimmt" at bounding box center [372, 270] width 232 height 28
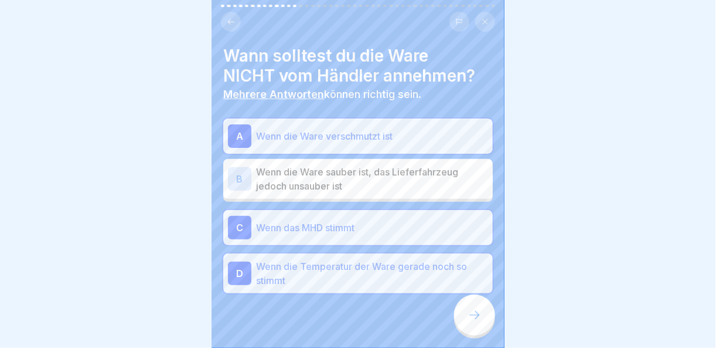
click at [359, 271] on p "Wenn die Temperatur der Ware gerade noch so stimmt" at bounding box center [372, 273] width 232 height 28
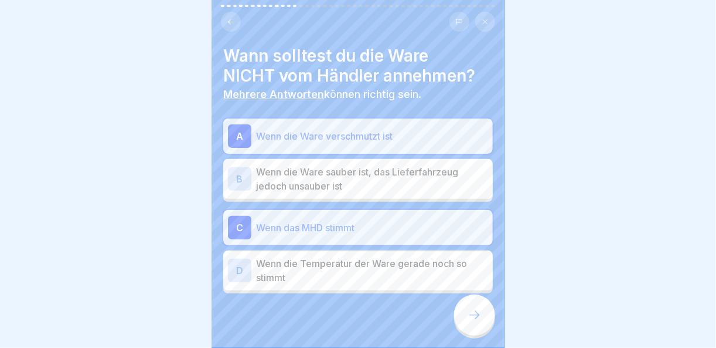
click at [493, 318] on div at bounding box center [474, 314] width 41 height 41
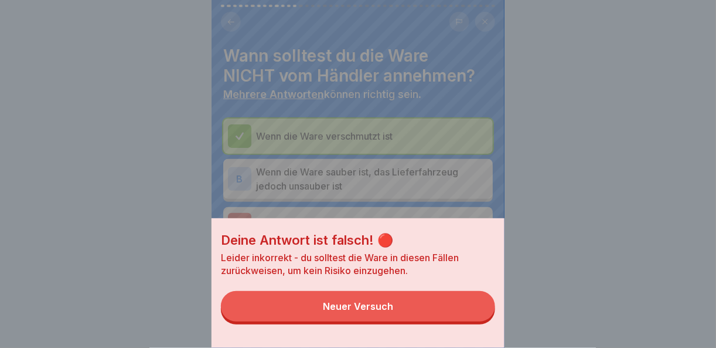
click at [465, 317] on button "Neuer Versuch" at bounding box center [358, 306] width 274 height 30
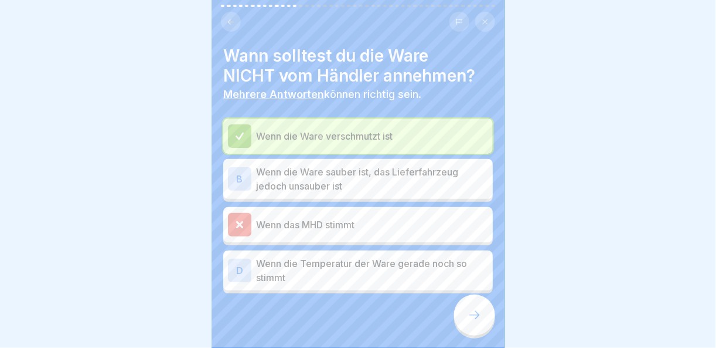
click at [340, 217] on p "Wenn das MHD stimmt" at bounding box center [372, 224] width 232 height 14
click at [372, 165] on p "Wenn die Ware sauber ist, das Lieferfahrzeug jedoch unsauber ist" at bounding box center [372, 179] width 232 height 28
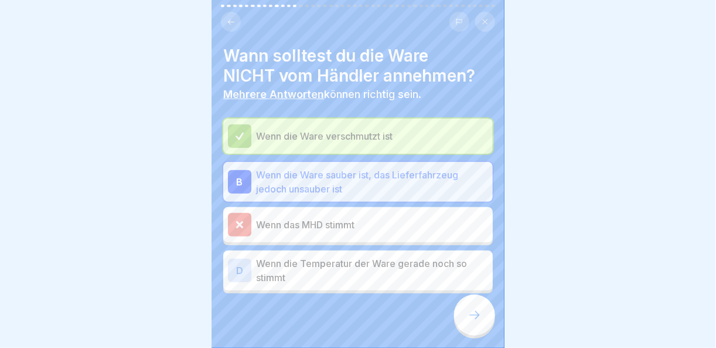
click at [485, 324] on div at bounding box center [474, 314] width 41 height 41
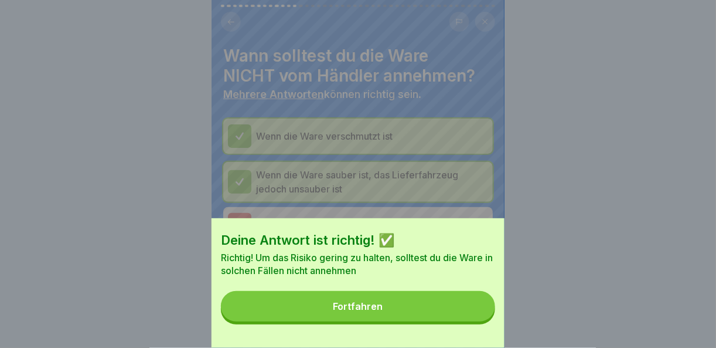
click at [471, 319] on button "Fortfahren" at bounding box center [358, 306] width 274 height 30
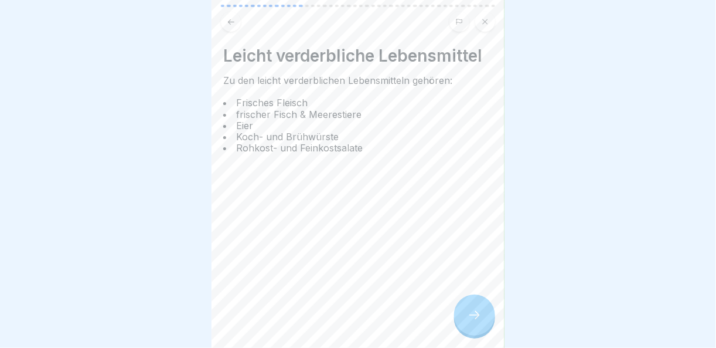
click at [471, 319] on icon at bounding box center [475, 315] width 14 height 14
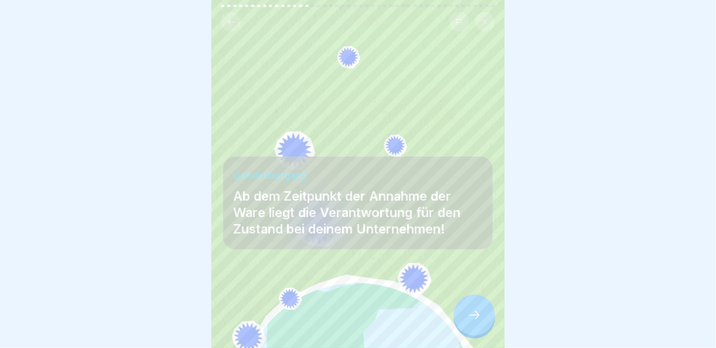
click at [471, 319] on icon at bounding box center [475, 315] width 14 height 14
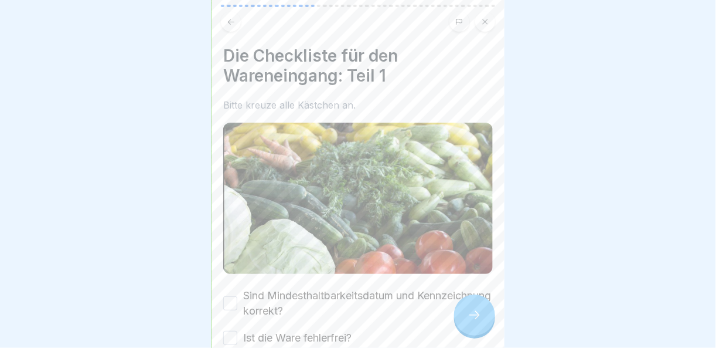
scroll to position [132, 0]
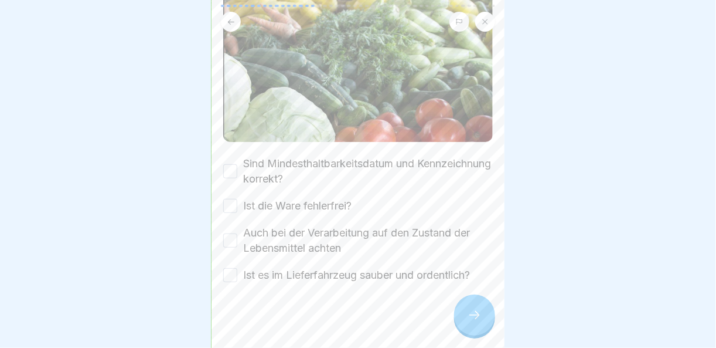
click at [230, 156] on div "Sind Mindesthaltbarkeitsdatum und Kennzeichnung korrekt?" at bounding box center [358, 171] width 270 height 30
click at [223, 164] on button "Sind Mindesthaltbarkeitsdatum und Kennzeichnung korrekt?" at bounding box center [230, 171] width 14 height 14
click at [237, 198] on div "Ist die Ware fehlerfrei?" at bounding box center [287, 205] width 128 height 15
click at [237, 199] on button "Ist die Ware fehlerfrei?" at bounding box center [230, 206] width 14 height 14
click at [237, 236] on div "Auch bei der Verarbeitung auf den Zustand der Lebensmittel achten" at bounding box center [358, 240] width 270 height 30
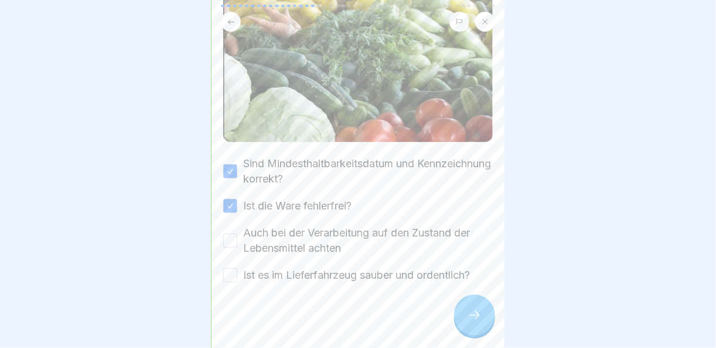
click at [233, 233] on button "Auch bei der Verarbeitung auf den Zustand der Lebensmittel achten" at bounding box center [230, 240] width 14 height 14
click at [238, 267] on div "Ist es im Lieferfahrzeug sauber und ordentlich?" at bounding box center [346, 274] width 247 height 15
click at [237, 267] on div "Ist es im Lieferfahrzeug sauber und ordentlich?" at bounding box center [346, 274] width 247 height 15
click at [223, 267] on div "Die Checkliste für den Wareneingang: Teil 1 Bitte kreuze alle Kästchen an. Sind…" at bounding box center [358, 174] width 293 height 348
click at [236, 268] on button "Ist es im Lieferfahrzeug sauber und ordentlich?" at bounding box center [230, 275] width 14 height 14
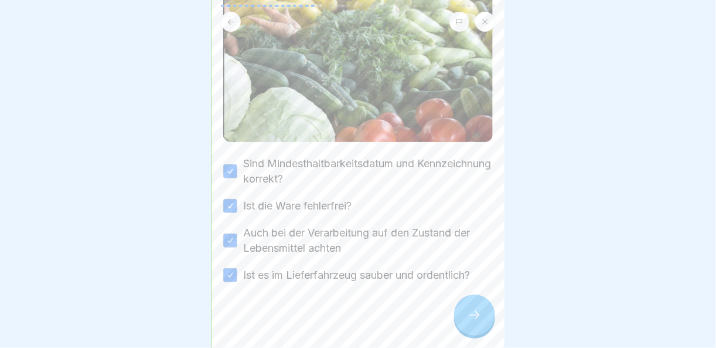
click at [471, 309] on icon at bounding box center [475, 315] width 14 height 14
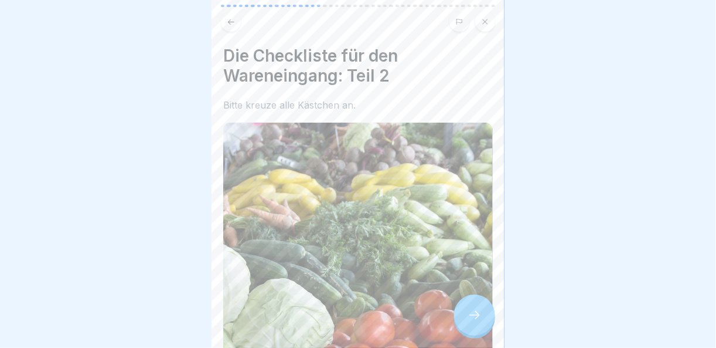
scroll to position [293, 0]
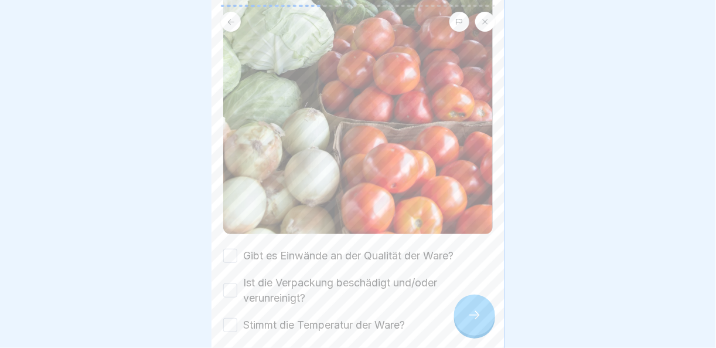
click at [233, 248] on button "Gibt es Einwände an der Qualität der Ware?" at bounding box center [230, 255] width 14 height 14
click at [234, 278] on div "Ist die Verpackung beschädigt und/oder verunreinigt?" at bounding box center [358, 290] width 270 height 30
click at [227, 283] on button "Ist die Verpackung beschädigt und/oder verunreinigt?" at bounding box center [230, 290] width 14 height 14
click at [237, 317] on div "Stimmt die Temperatur der Ware?" at bounding box center [314, 324] width 182 height 15
click at [235, 318] on button "Stimmt die Temperatur der Ware?" at bounding box center [230, 325] width 14 height 14
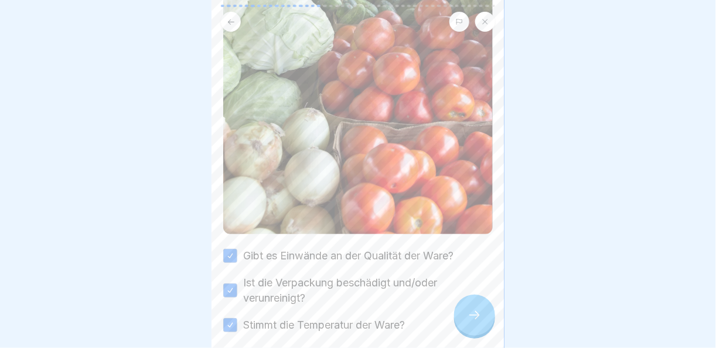
click at [478, 334] on div at bounding box center [474, 314] width 41 height 41
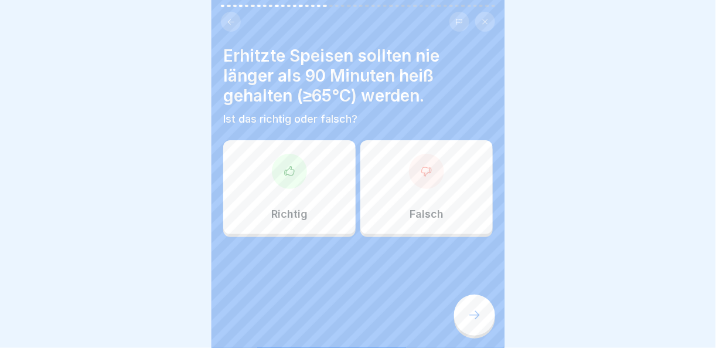
click at [424, 180] on div "Falsch" at bounding box center [426, 187] width 132 height 94
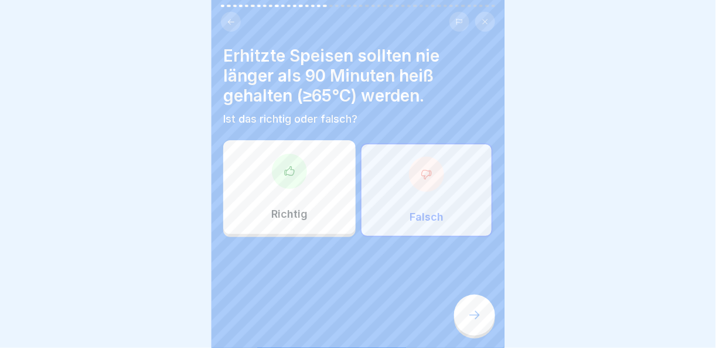
drag, startPoint x: 481, startPoint y: 299, endPoint x: 481, endPoint y: 307, distance: 7.6
click at [481, 307] on div at bounding box center [474, 314] width 41 height 41
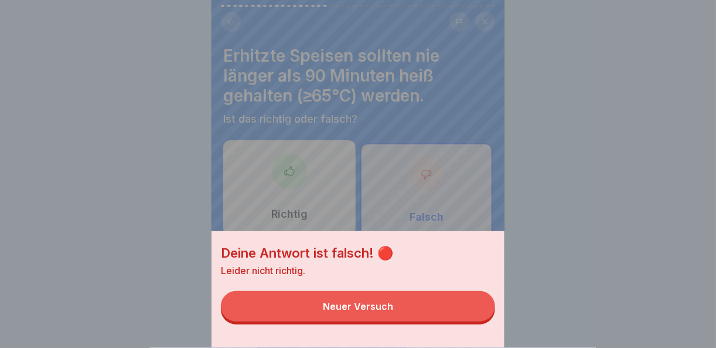
click at [481, 311] on button "Neuer Versuch" at bounding box center [358, 306] width 274 height 30
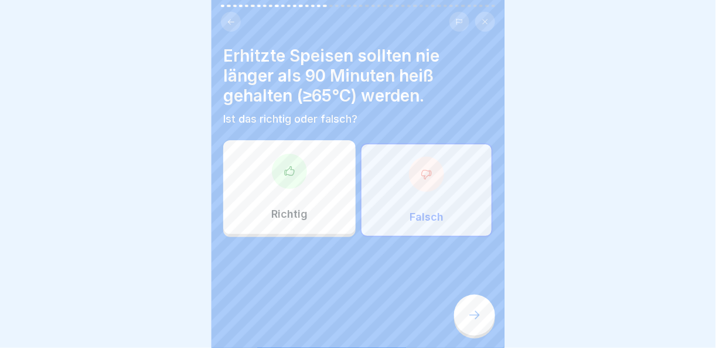
click at [327, 207] on div "Richtig" at bounding box center [289, 187] width 132 height 94
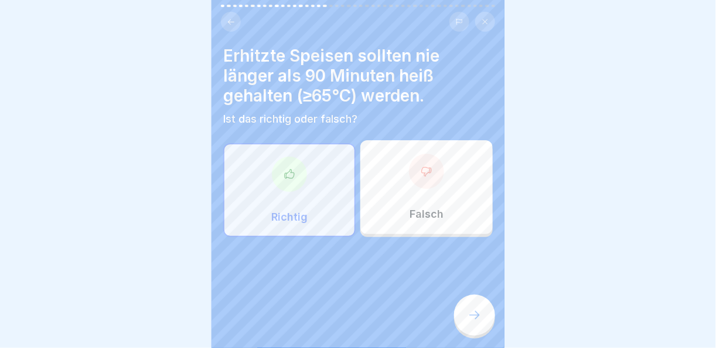
click at [476, 321] on icon at bounding box center [475, 315] width 14 height 14
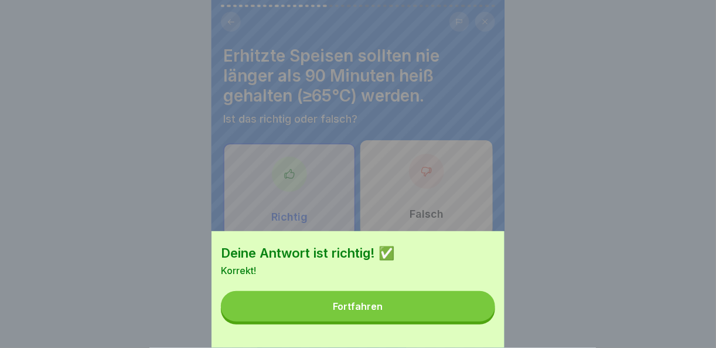
click at [474, 321] on button "Fortfahren" at bounding box center [358, 306] width 274 height 30
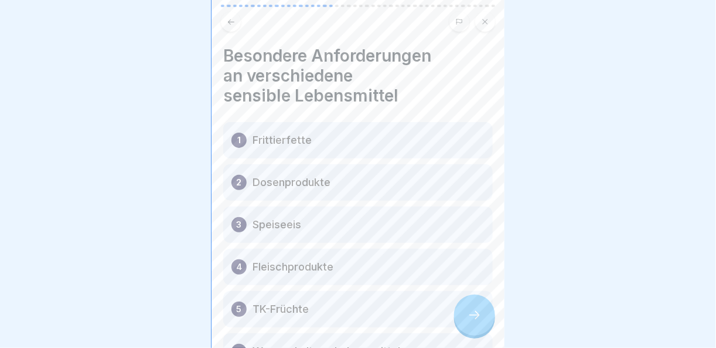
scroll to position [91, 0]
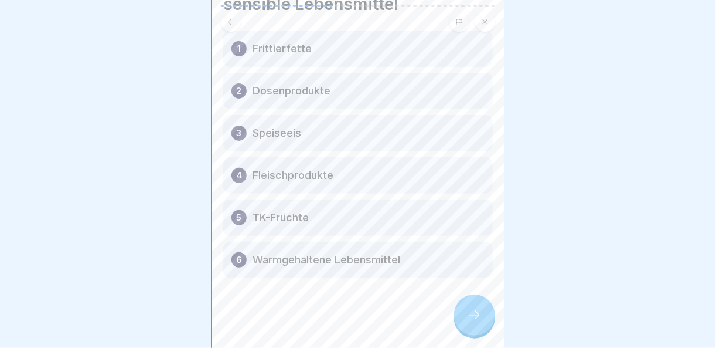
click at [487, 333] on div "Besondere Anforderungen an verschiedene sensible Lebensmittel 1 Frittierfette 2…" at bounding box center [358, 174] width 293 height 348
click at [479, 314] on icon at bounding box center [475, 315] width 14 height 14
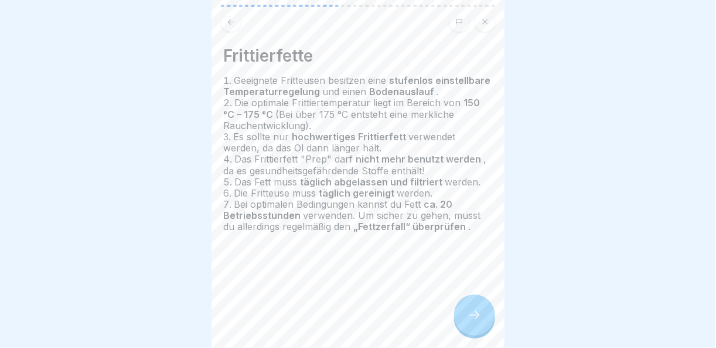
click at [479, 314] on icon at bounding box center [475, 315] width 14 height 14
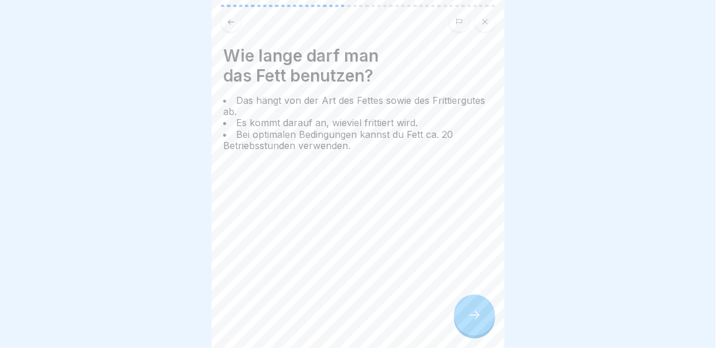
click at [479, 314] on icon at bounding box center [475, 315] width 14 height 14
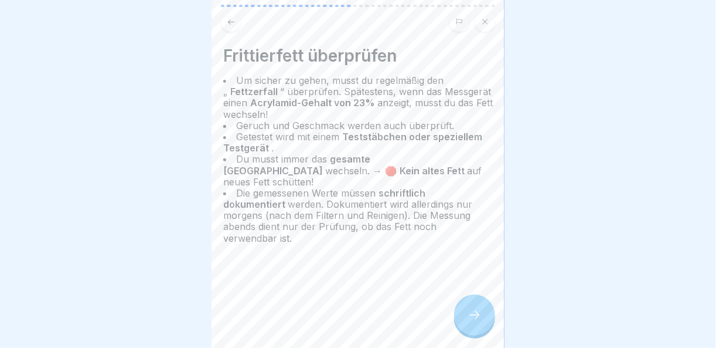
click at [479, 314] on icon at bounding box center [475, 315] width 14 height 14
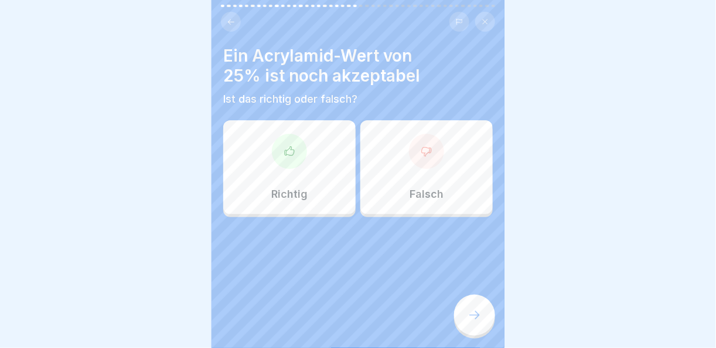
click at [421, 148] on icon at bounding box center [427, 151] width 12 height 12
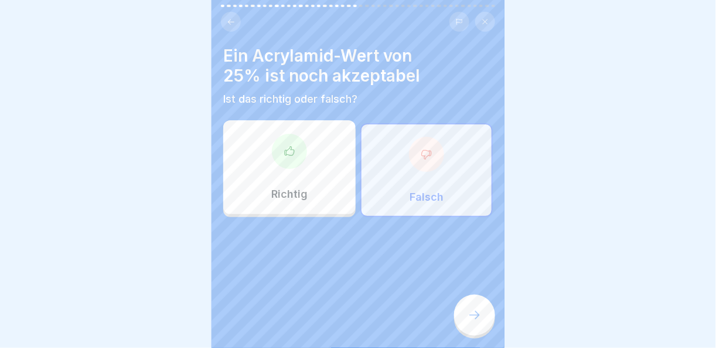
click at [477, 305] on div "Allgemeine Hygieneschulung nach LMHV §4 & gemäß §43 IFSG 46 Schritte Deutsch Pr…" at bounding box center [358, 174] width 293 height 348
click at [476, 307] on div at bounding box center [474, 314] width 41 height 41
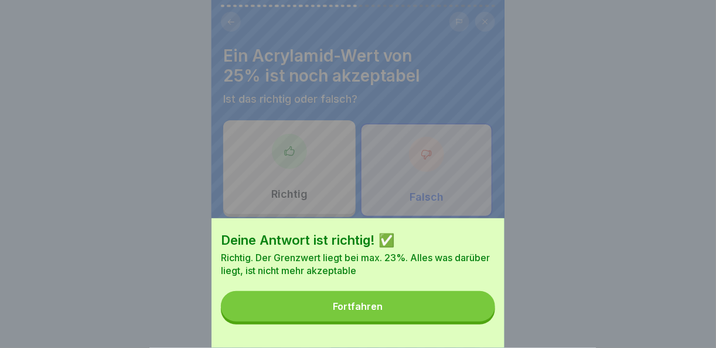
click at [433, 314] on button "Fortfahren" at bounding box center [358, 306] width 274 height 30
